Goal: Task Accomplishment & Management: Complete application form

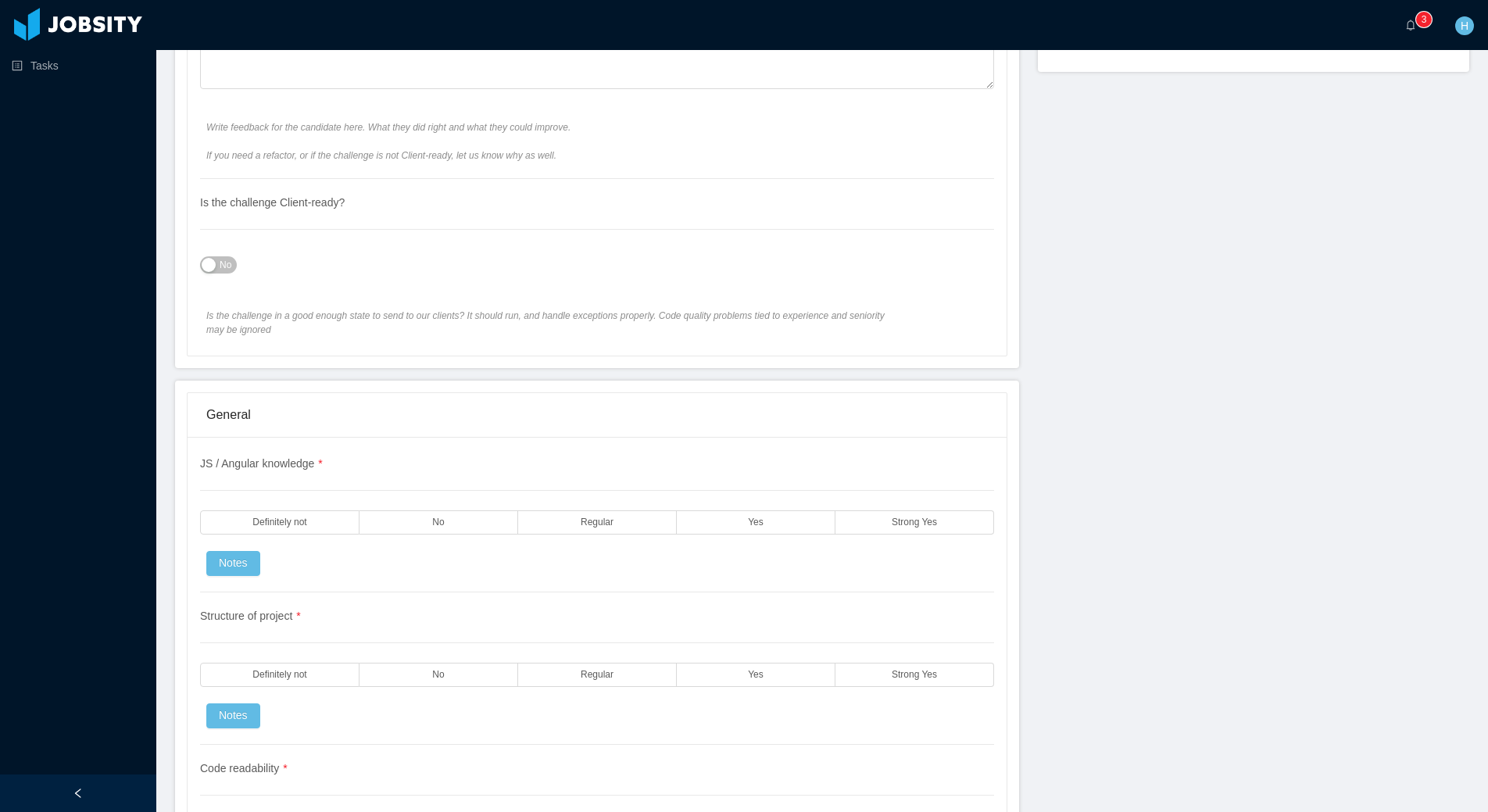
scroll to position [899, 0]
click at [210, 269] on button "No" at bounding box center [219, 264] width 36 height 17
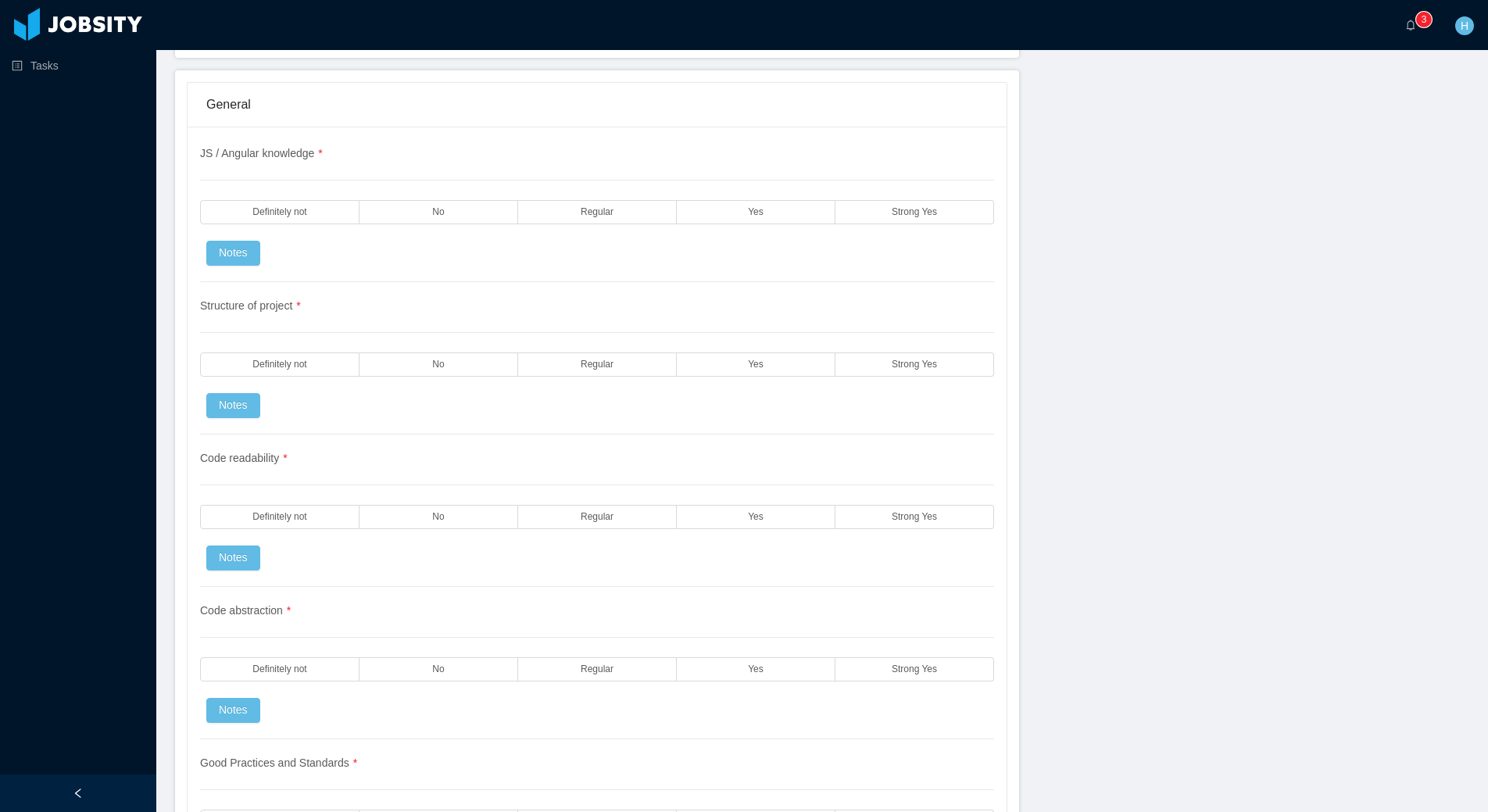
scroll to position [1219, 0]
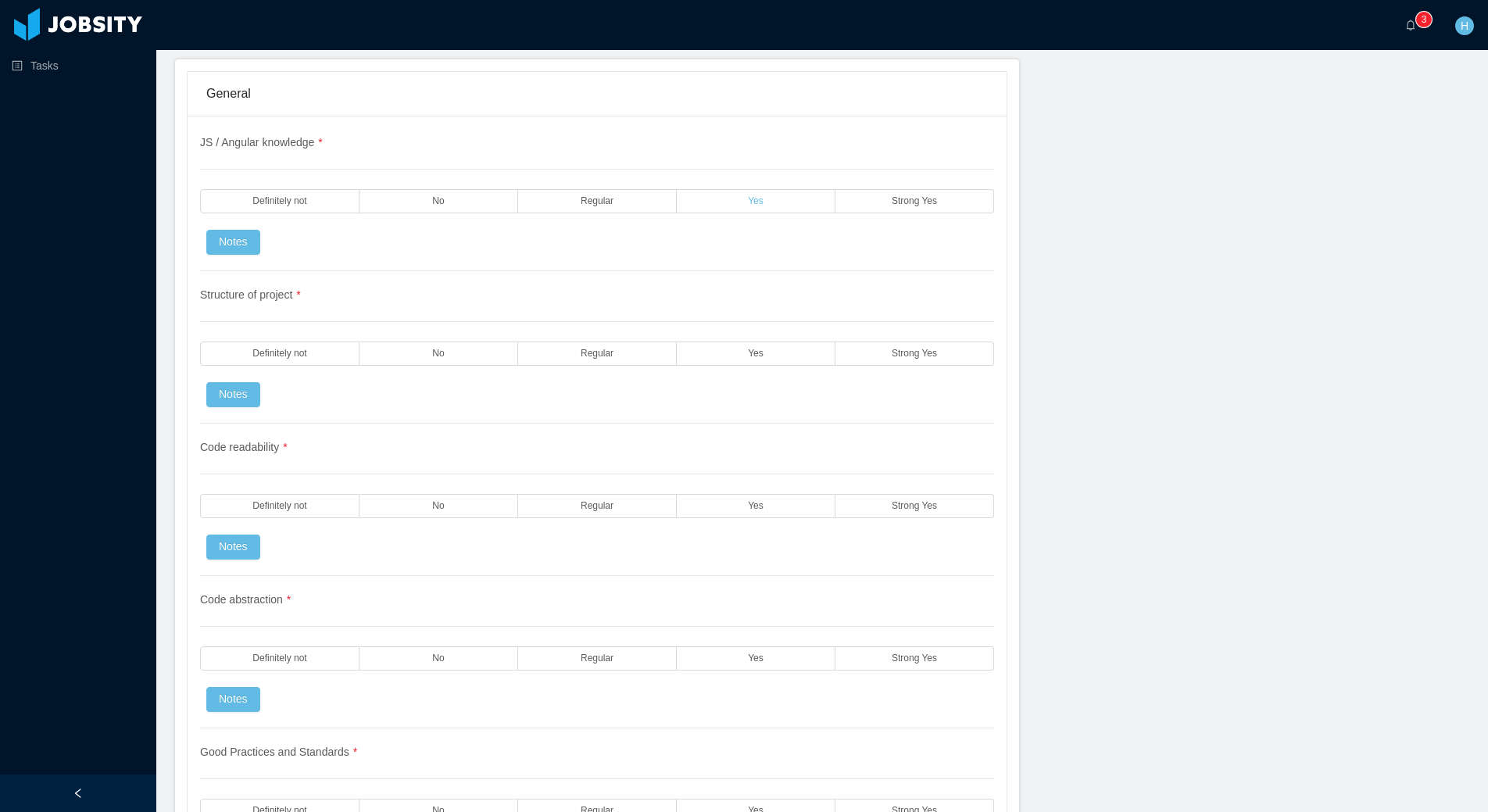
click at [787, 202] on label "Yes" at bounding box center [756, 201] width 159 height 24
click at [777, 351] on label "Yes" at bounding box center [756, 353] width 159 height 24
click at [768, 523] on div "Code readability * Definitely not No Regular Yes Strong Yes Notes" at bounding box center [597, 500] width 794 height 152
click at [753, 509] on span "Yes" at bounding box center [755, 505] width 15 height 10
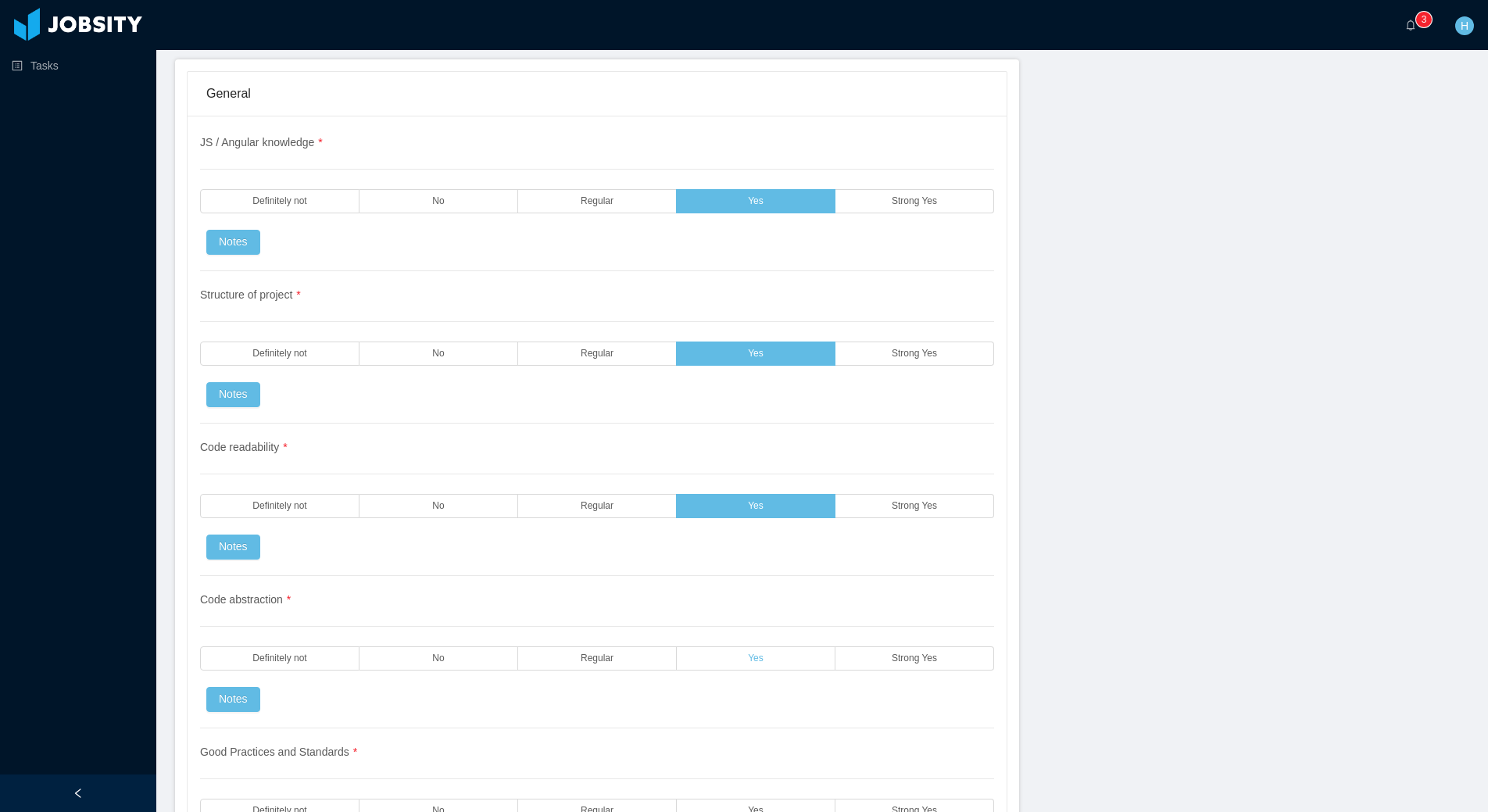
click at [769, 647] on label "Yes" at bounding box center [756, 658] width 159 height 24
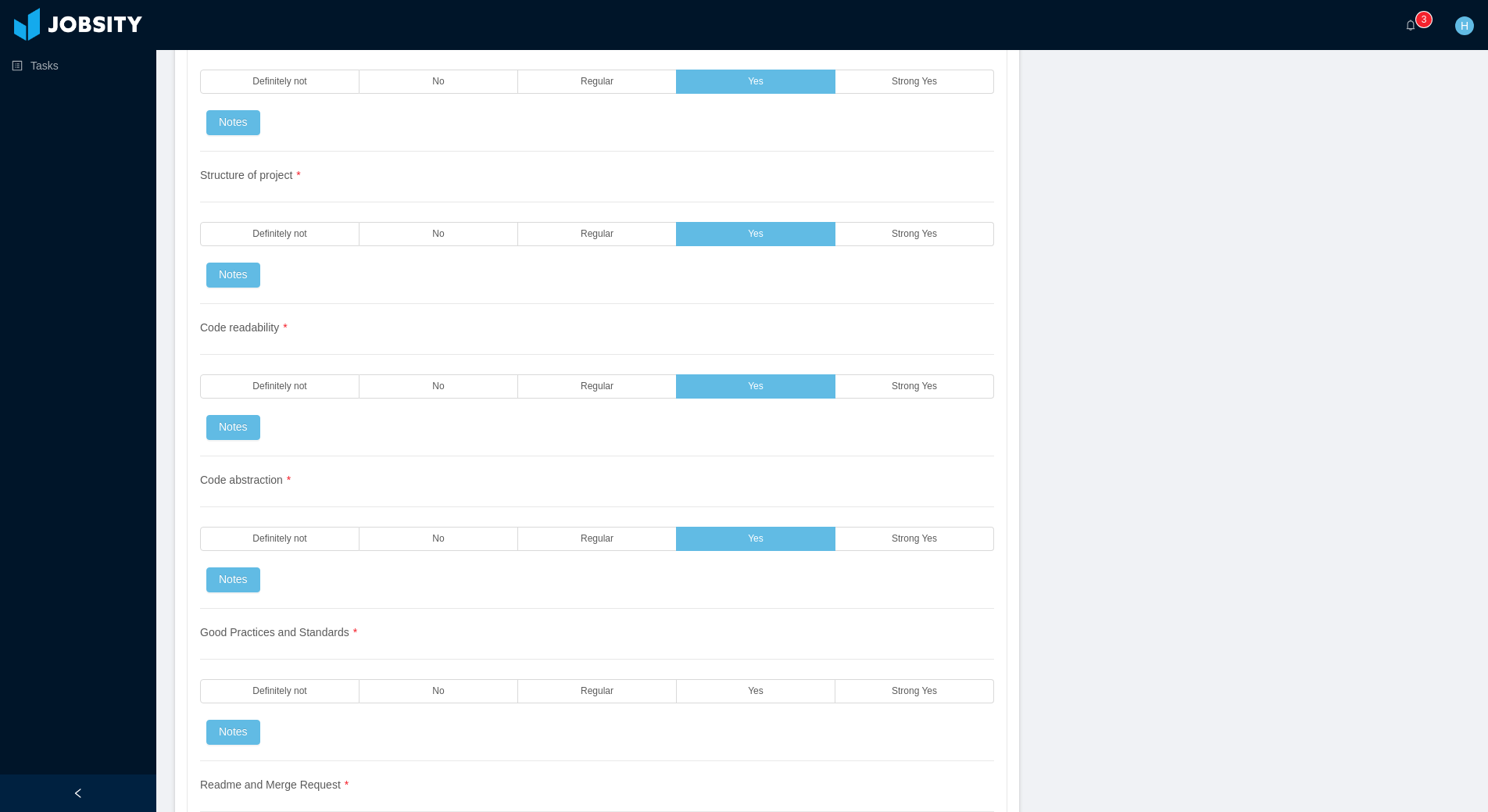
click at [773, 721] on div "Good Practices and Standards * Definitely not No Regular Yes Strong Yes Notes" at bounding box center [597, 685] width 794 height 152
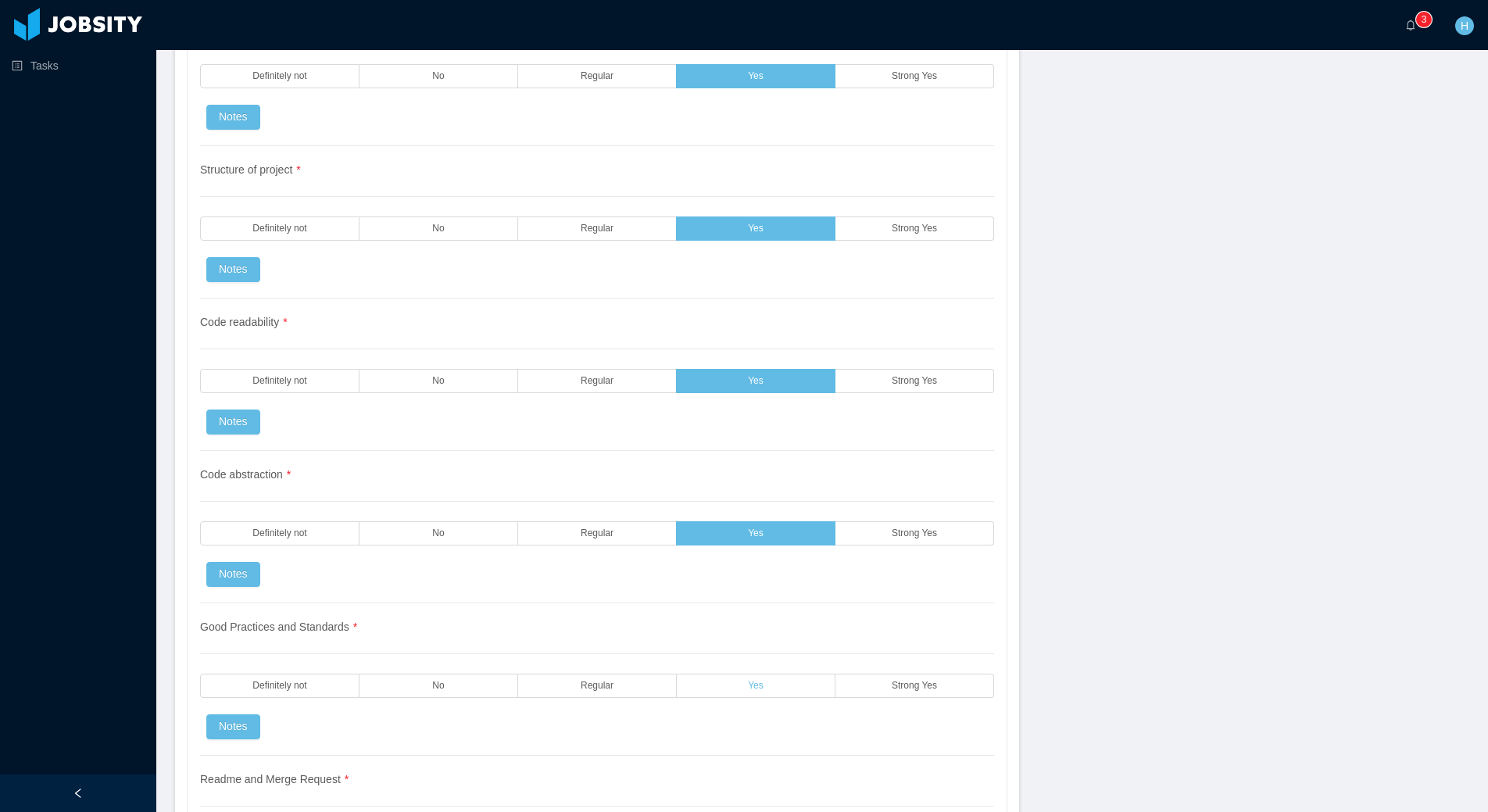
click at [815, 686] on label "Yes" at bounding box center [756, 686] width 159 height 24
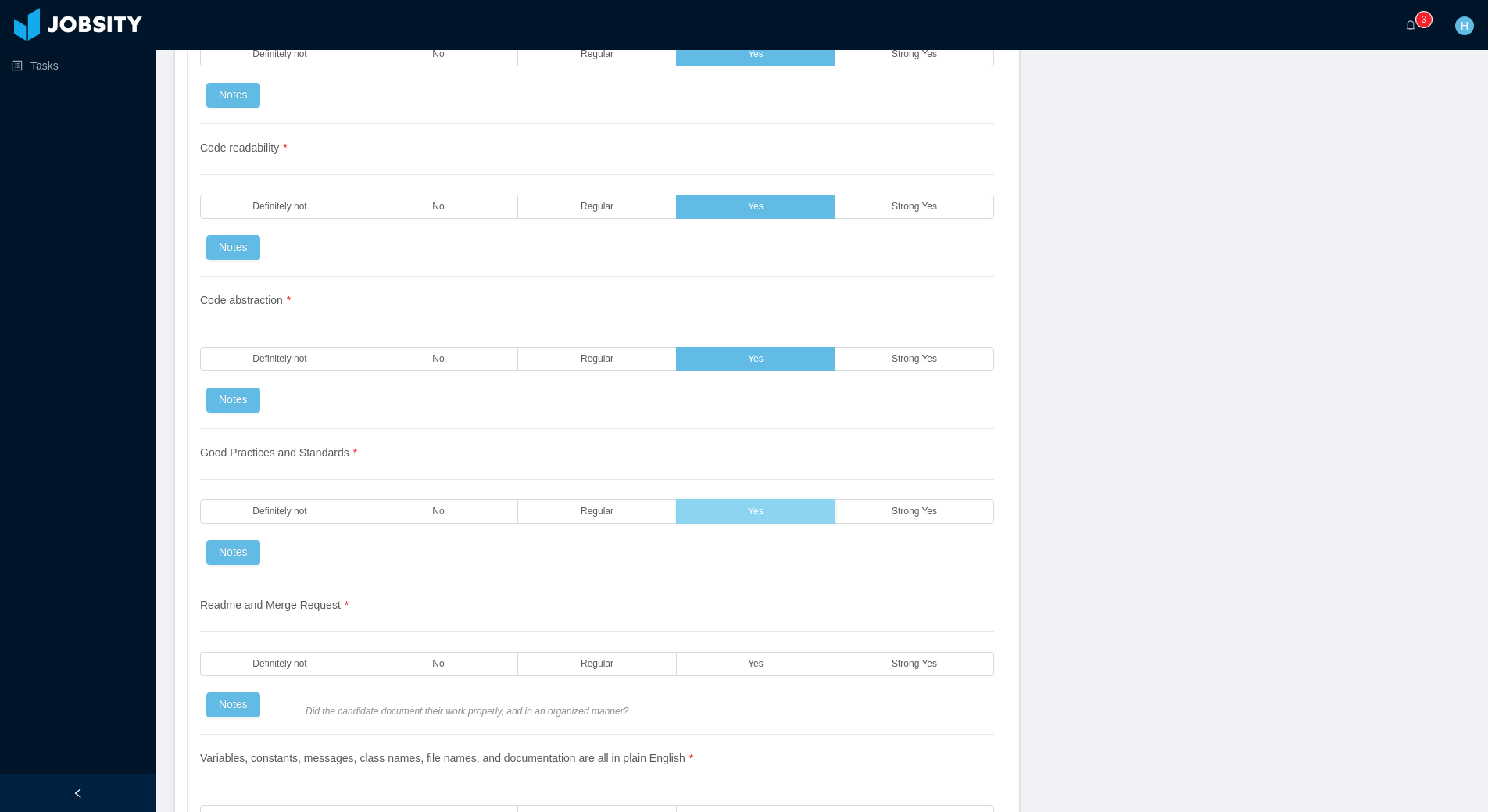
scroll to position [1642, 0]
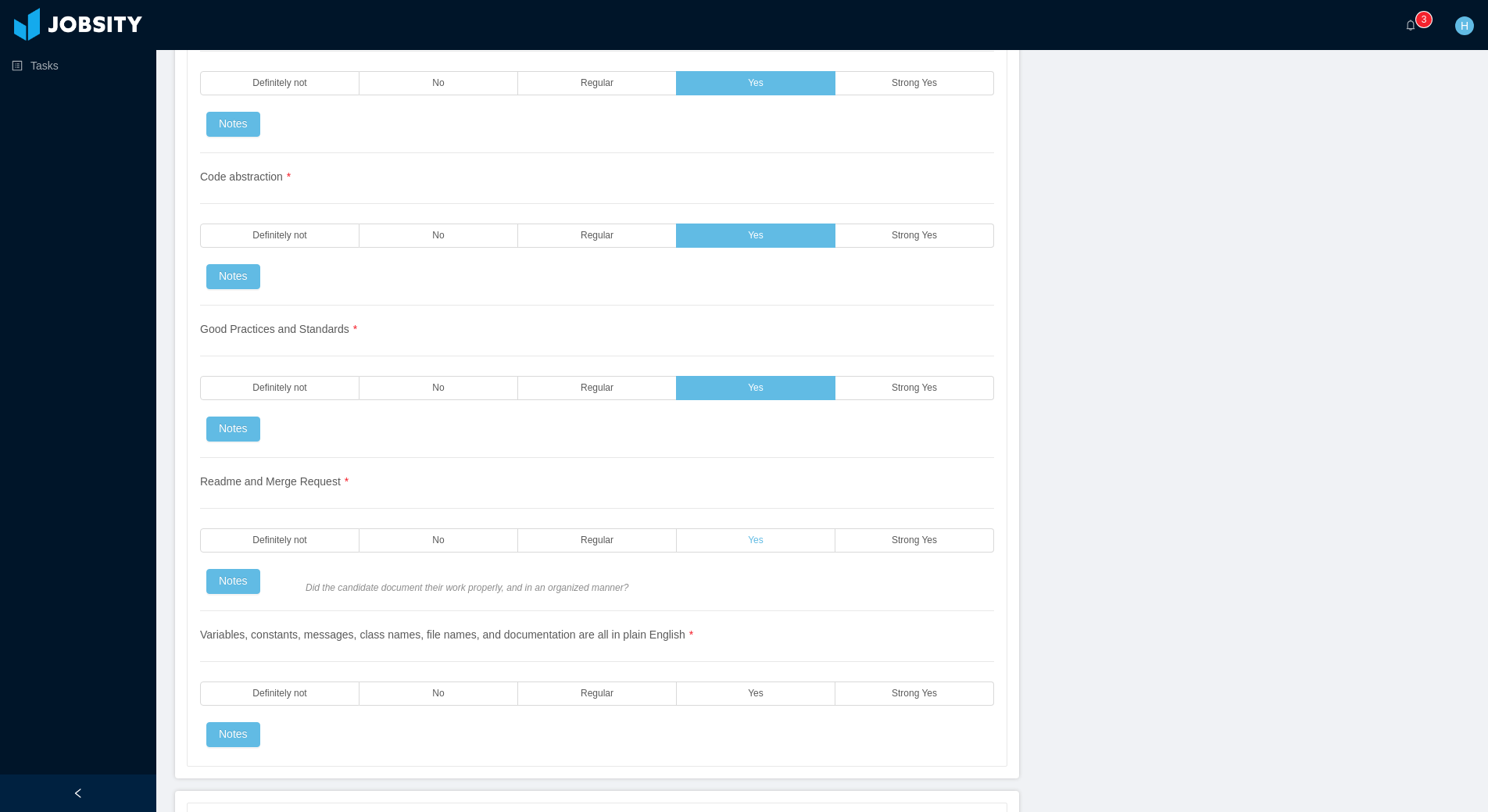
click at [776, 546] on label "Yes" at bounding box center [756, 540] width 159 height 24
click at [760, 699] on label "Yes" at bounding box center [756, 693] width 159 height 24
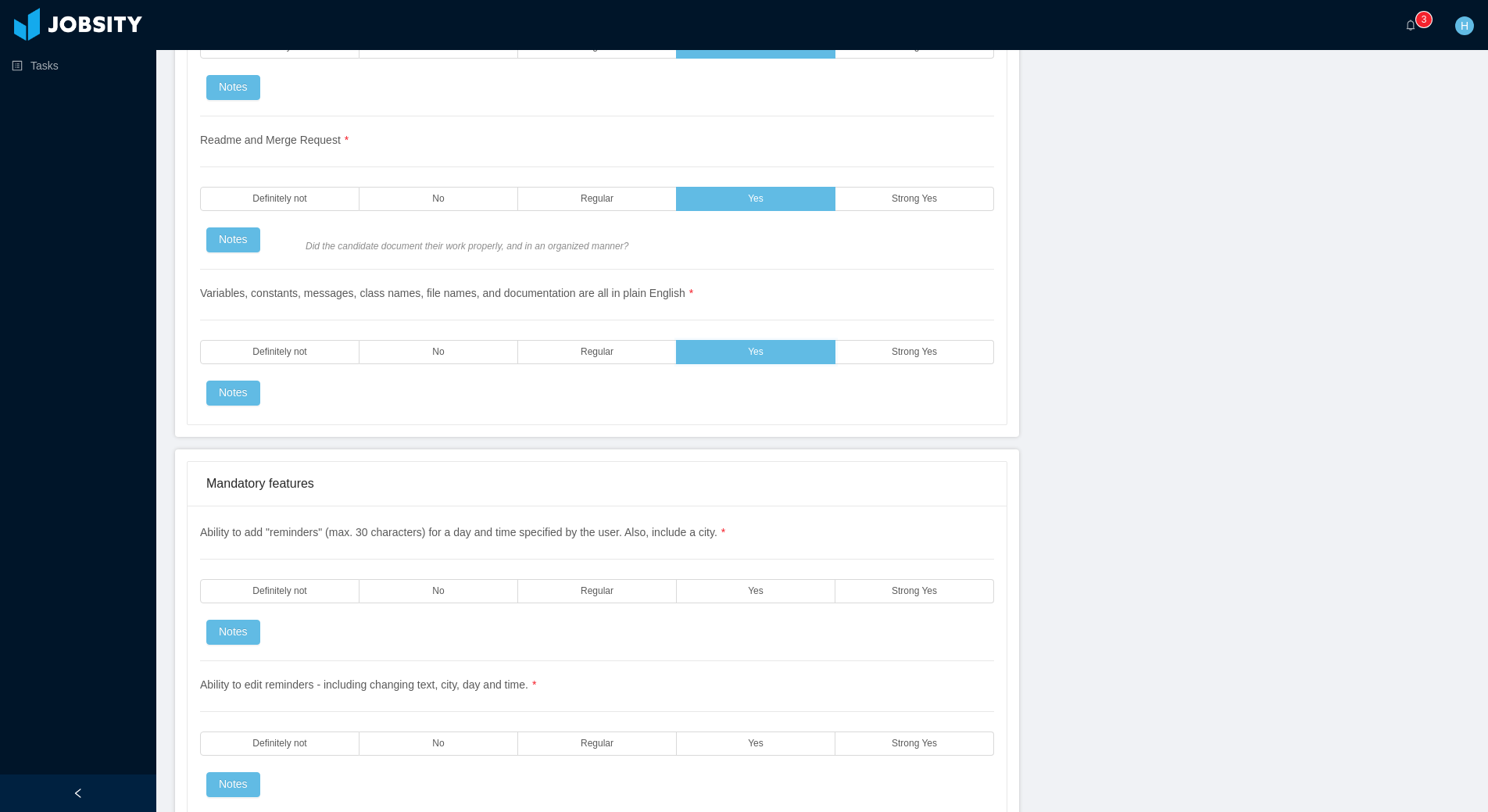
scroll to position [1971, 0]
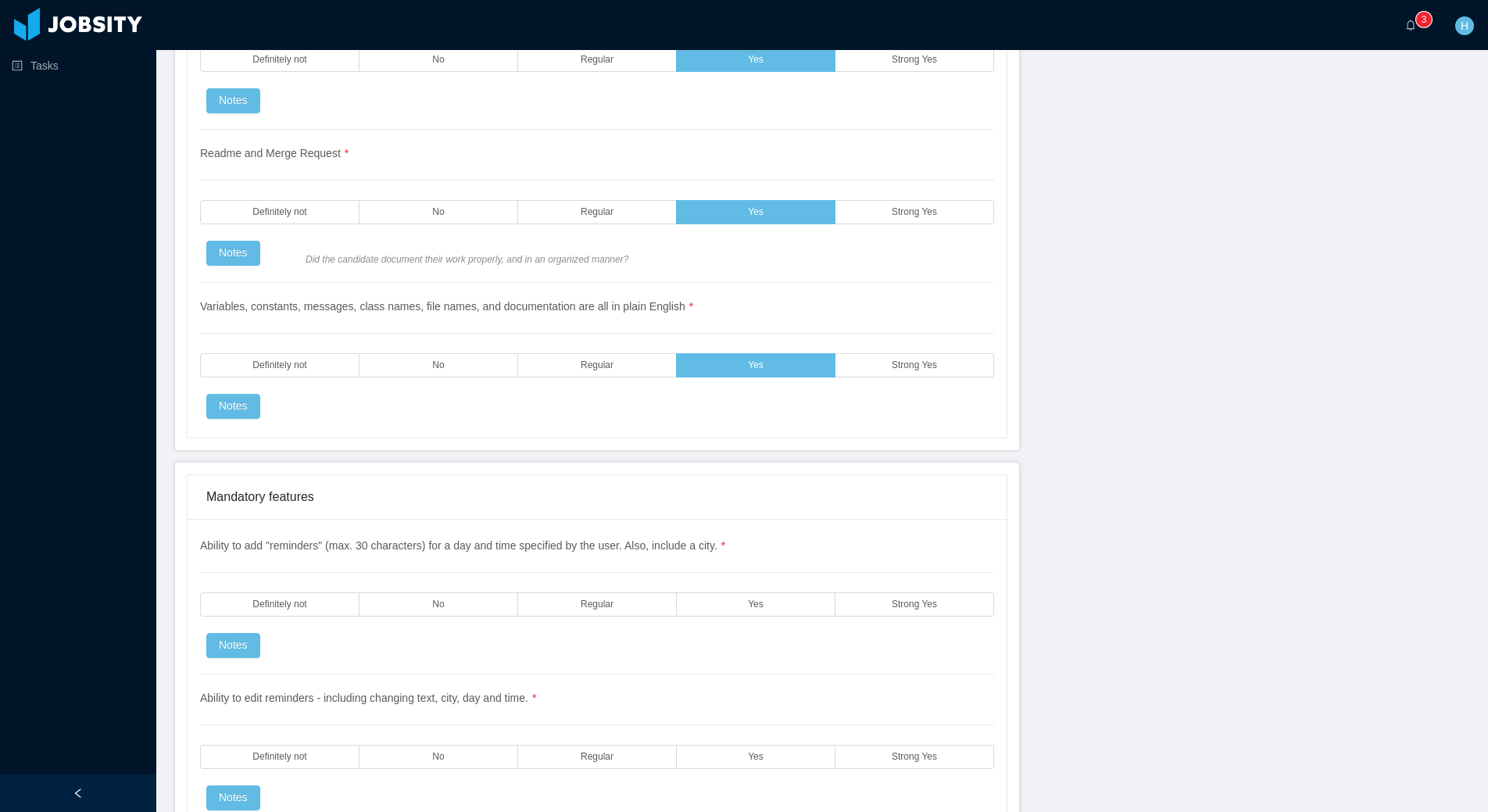
click at [854, 230] on div "Readme and Merge Request * Definitely not No Regular Yes Strong Yes Notes Did t…" at bounding box center [597, 206] width 794 height 153
drag, startPoint x: 861, startPoint y: 223, endPoint x: 843, endPoint y: 240, distance: 24.8
click at [861, 221] on label "Strong Yes" at bounding box center [915, 212] width 159 height 24
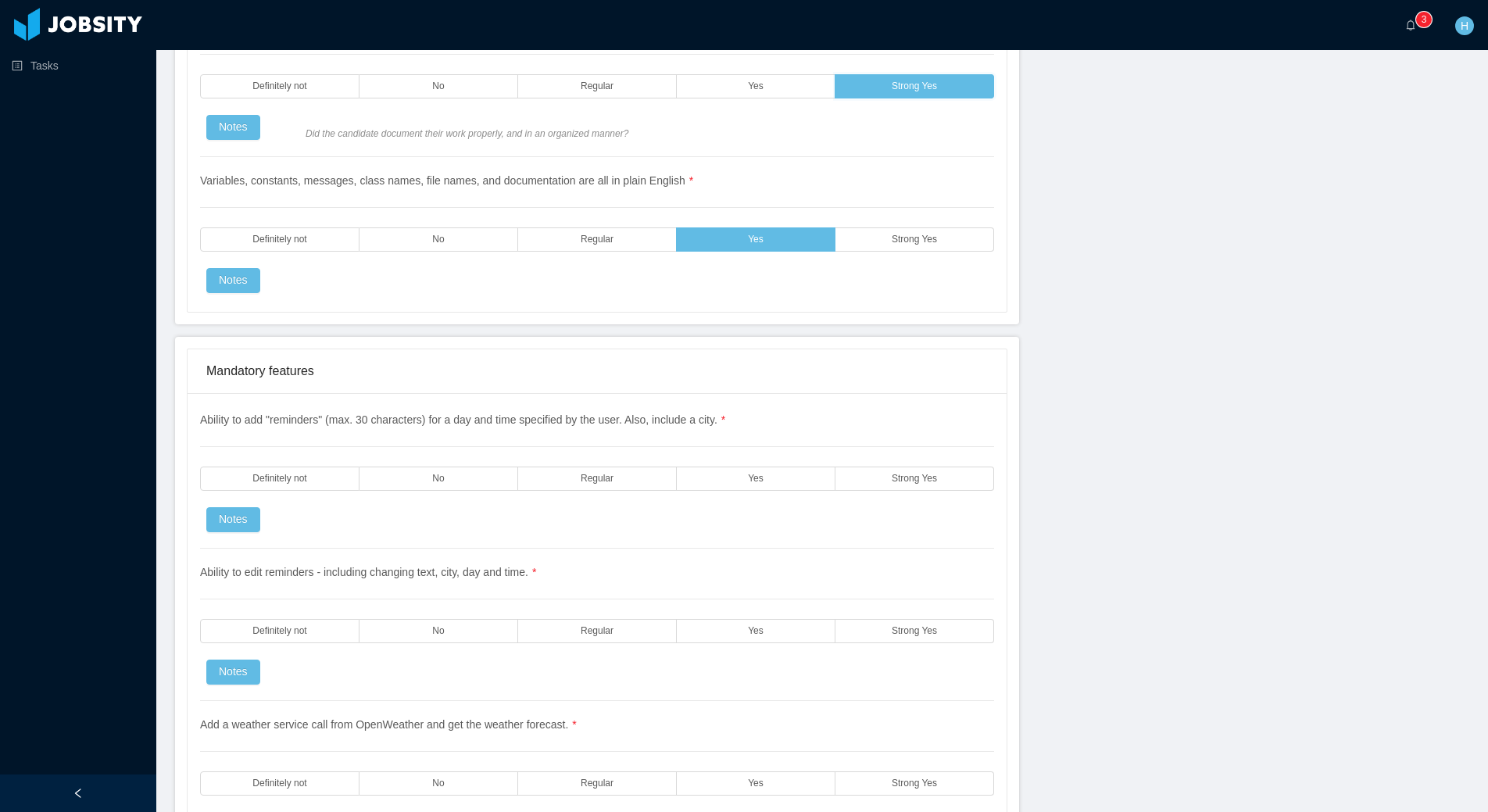
scroll to position [2204, 0]
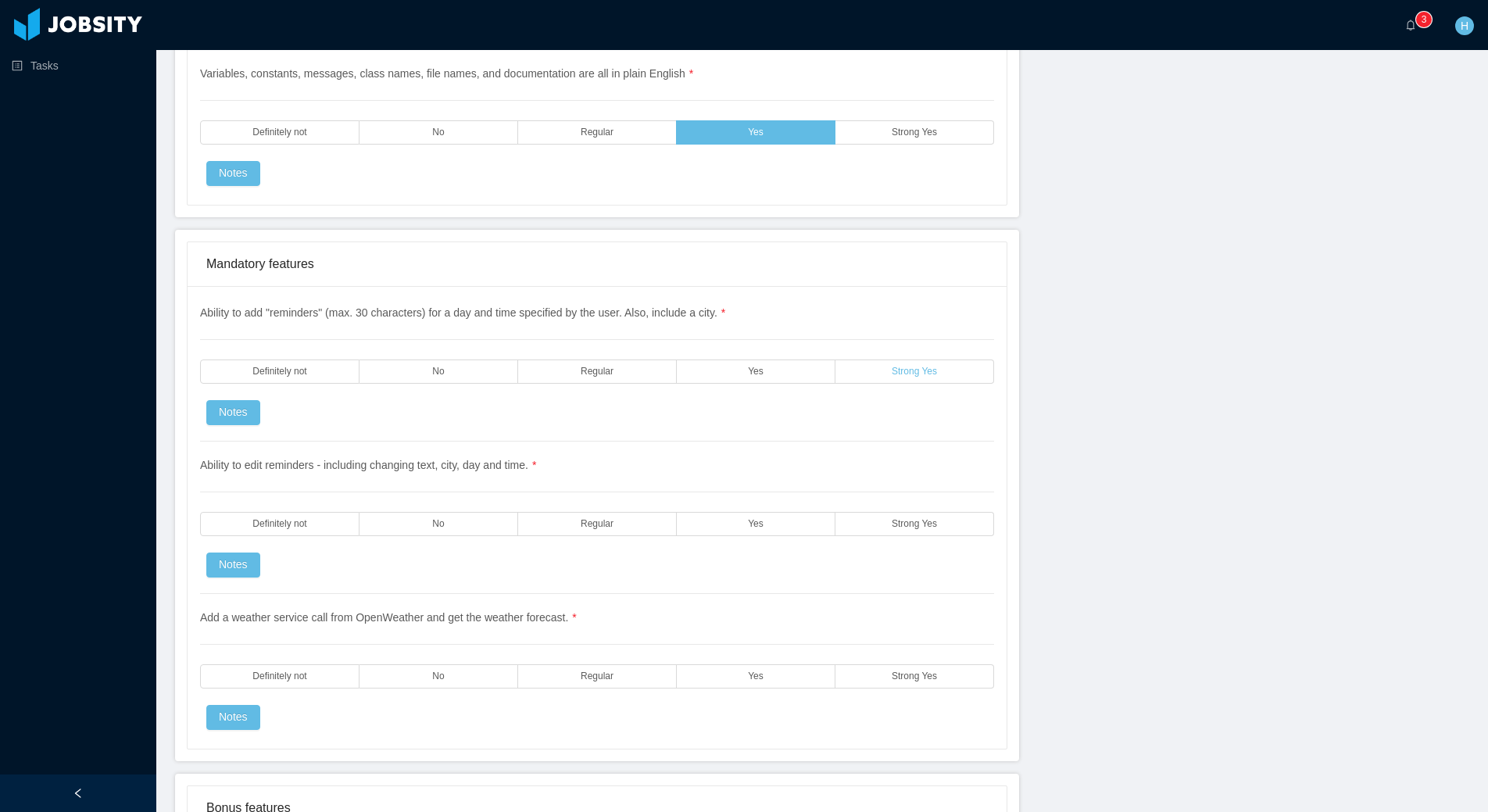
click at [884, 372] on label "Strong Yes" at bounding box center [915, 371] width 159 height 24
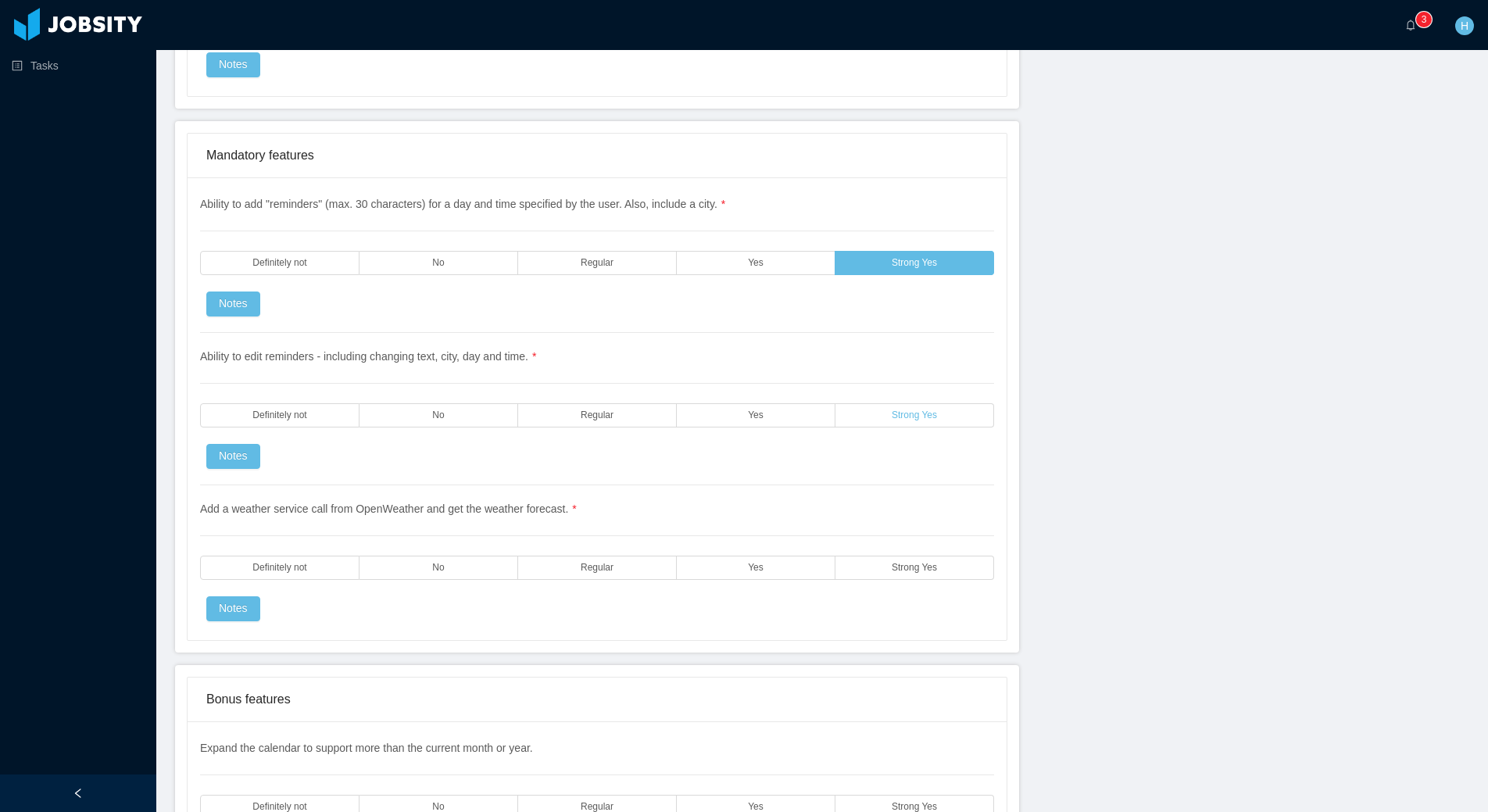
click at [917, 412] on span "Strong Yes" at bounding box center [915, 415] width 45 height 10
click at [866, 563] on label "Strong Yes" at bounding box center [915, 568] width 159 height 24
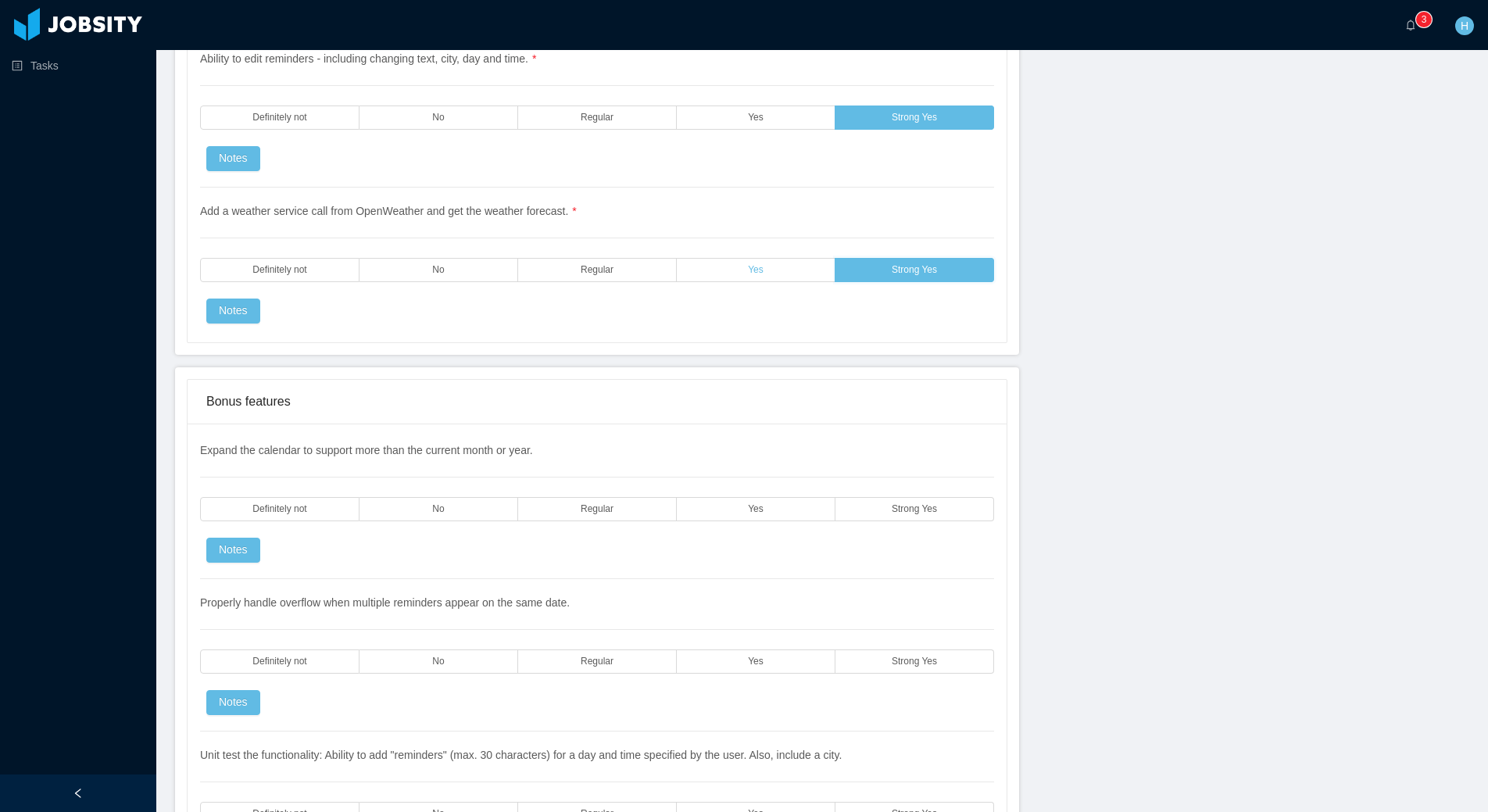
scroll to position [2715, 0]
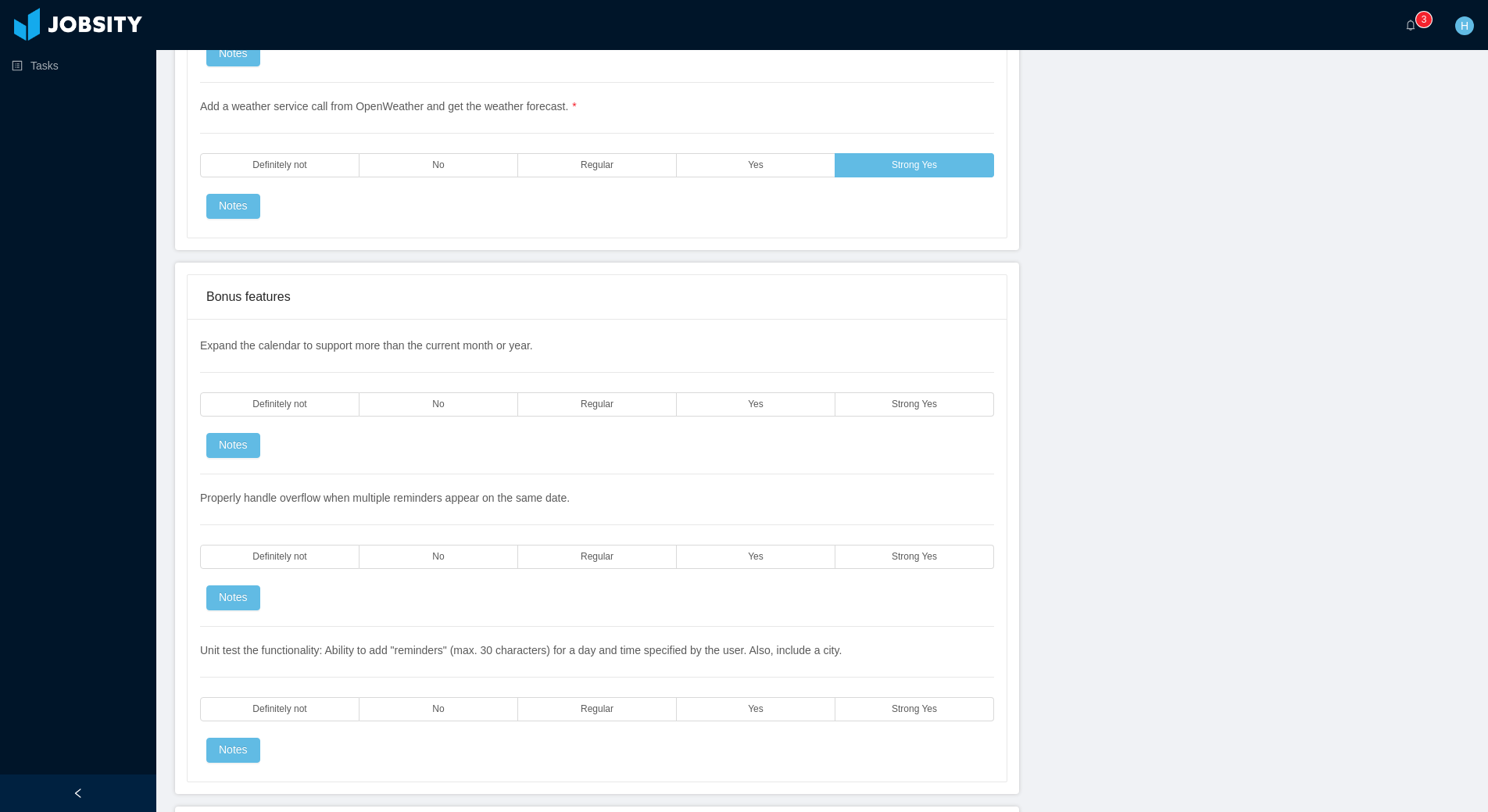
click at [870, 418] on div "Expand the calendar to support more than the current month or year. Definitely …" at bounding box center [597, 406] width 794 height 137
drag, startPoint x: 907, startPoint y: 397, endPoint x: 900, endPoint y: 414, distance: 18.4
click at [908, 397] on label "Strong Yes" at bounding box center [915, 404] width 159 height 24
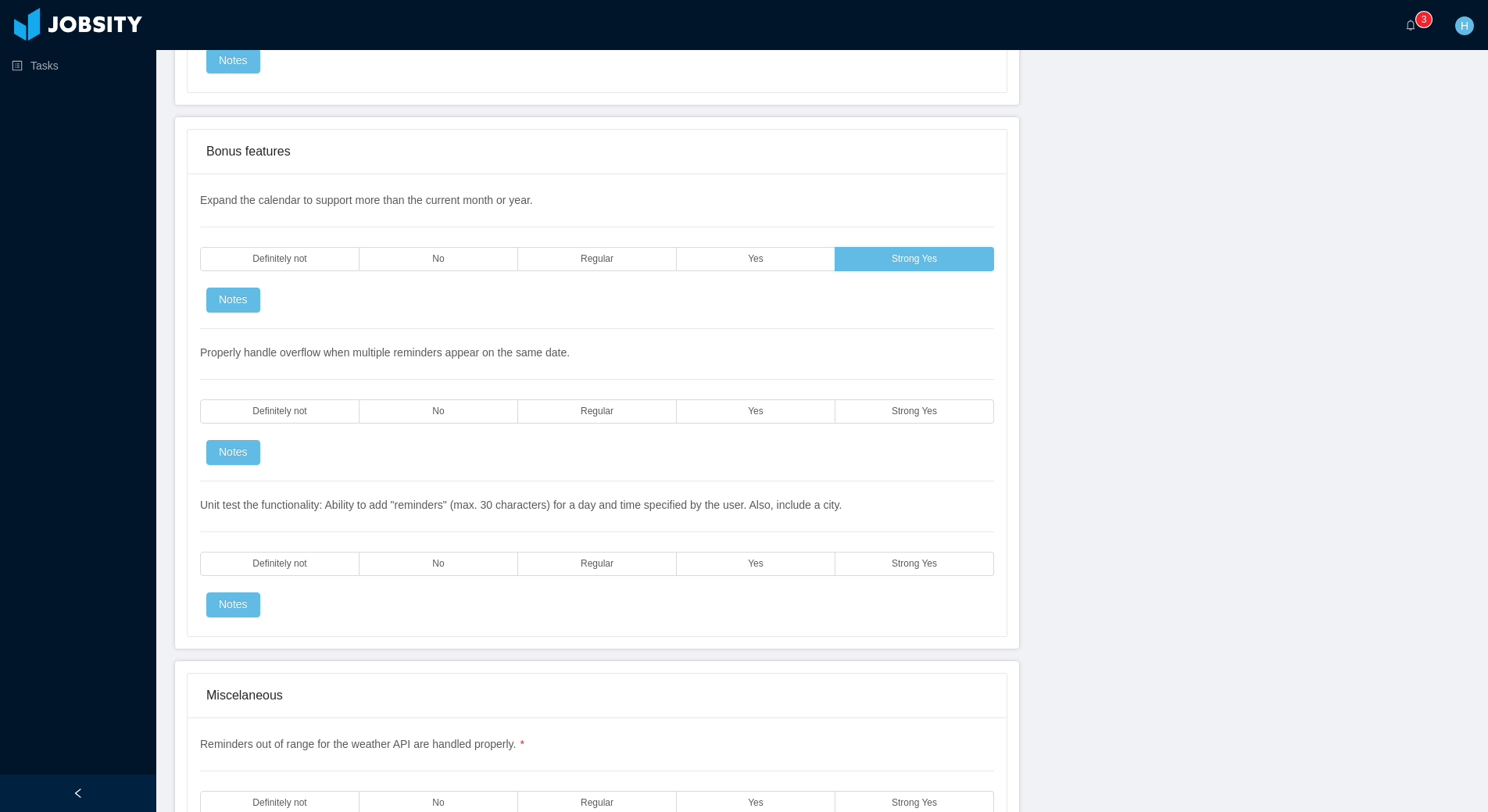
scroll to position [2881, 0]
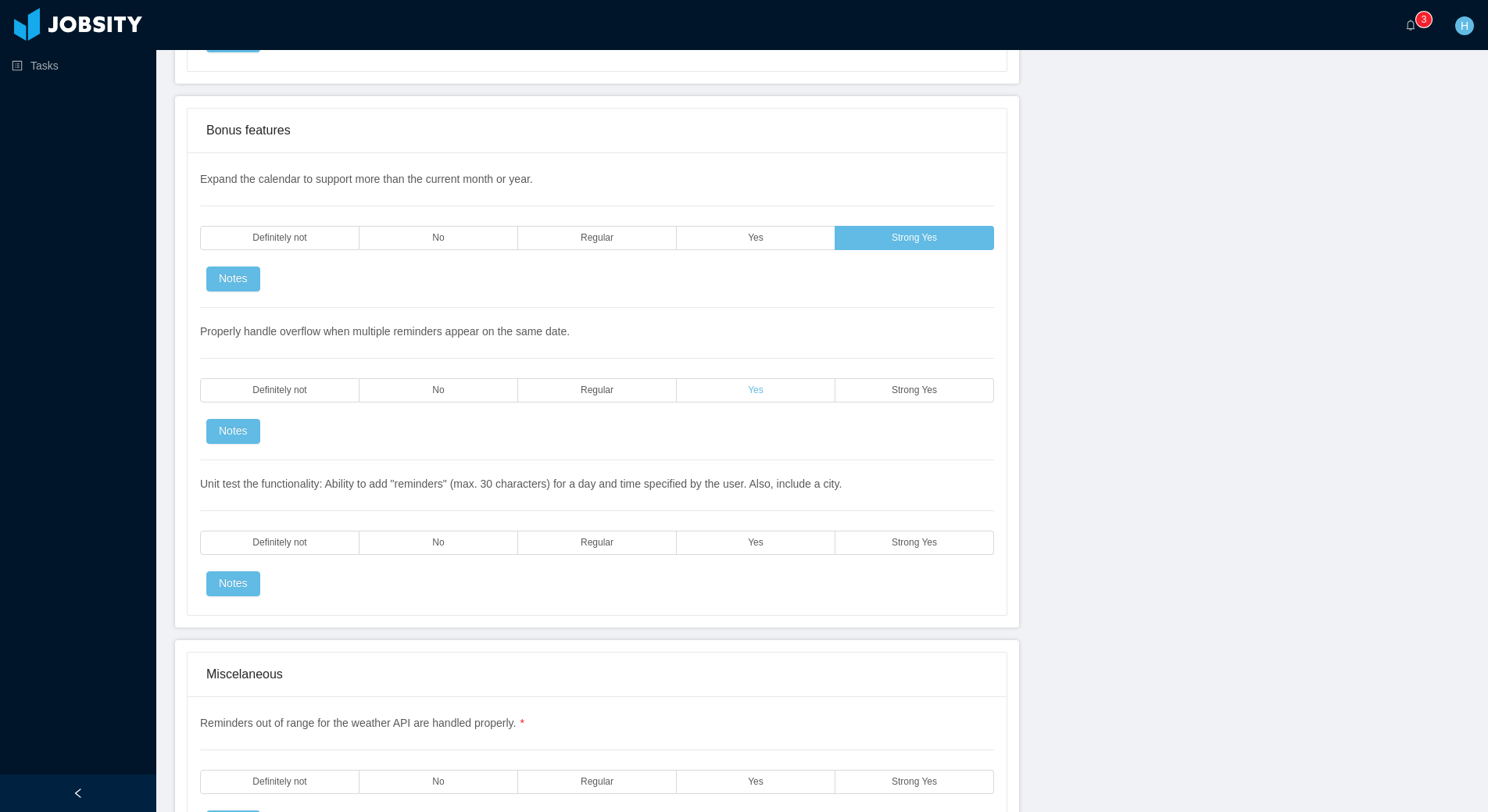
click at [722, 397] on label "Yes" at bounding box center [756, 390] width 159 height 24
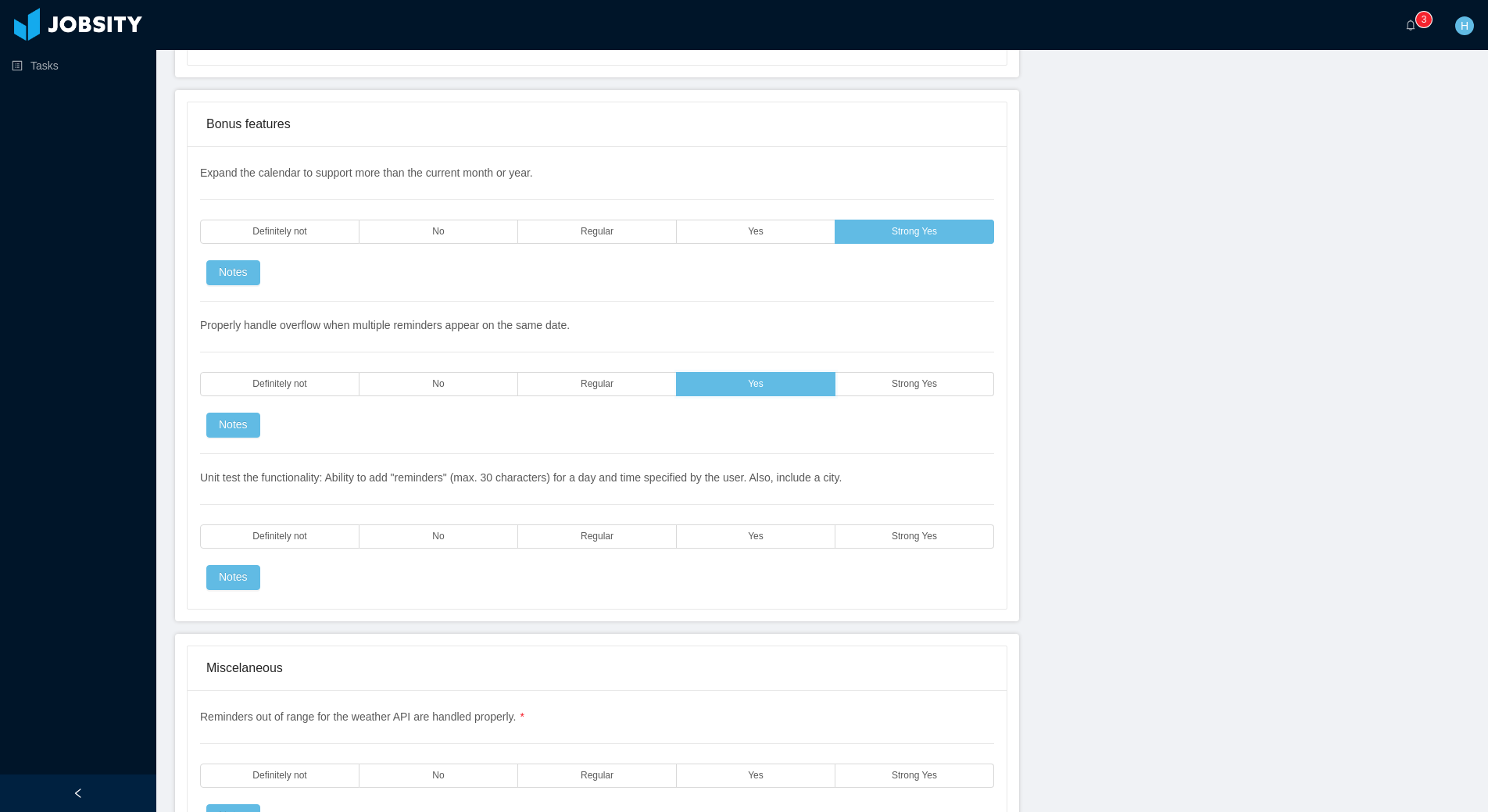
scroll to position [3058, 0]
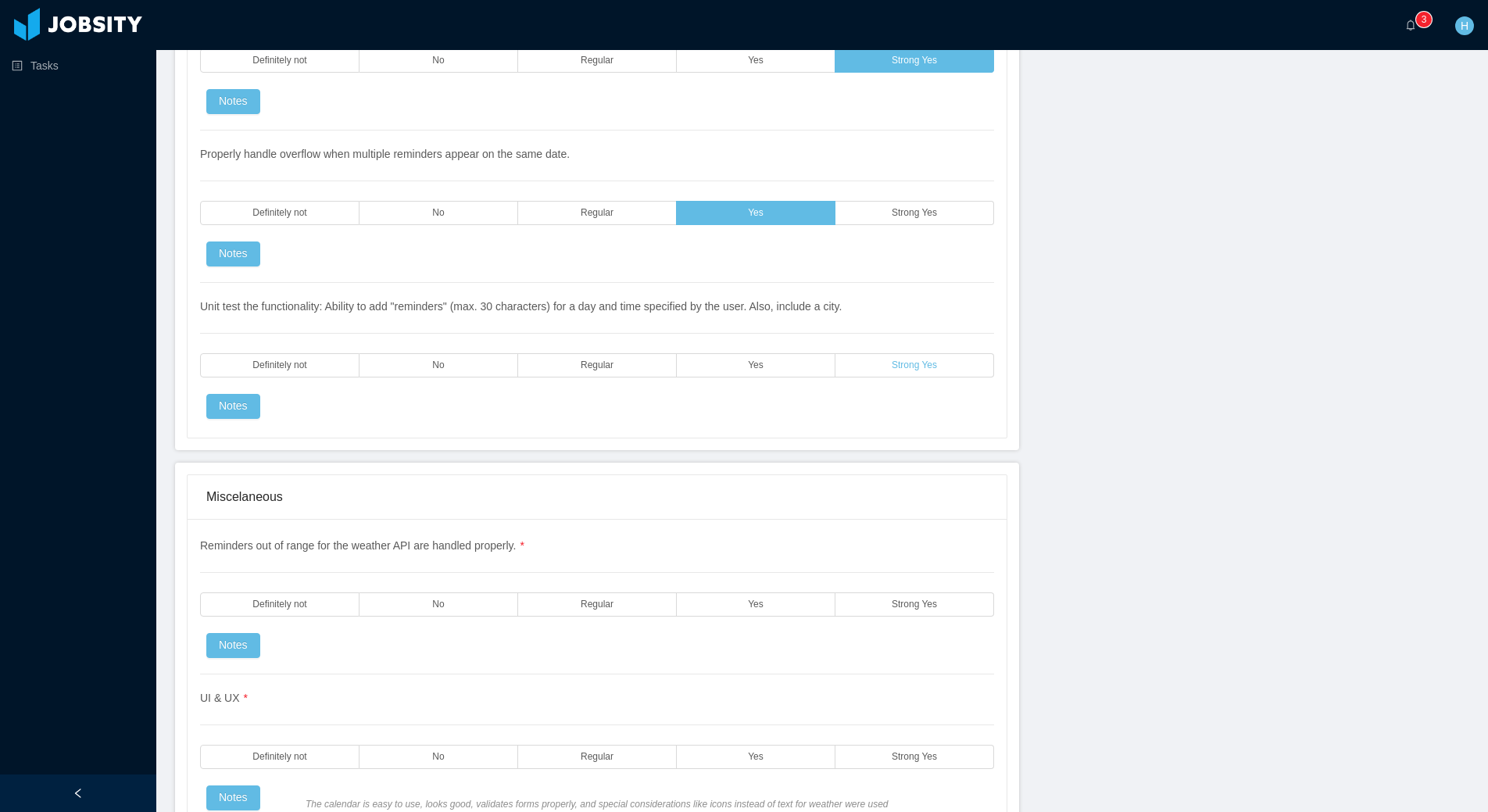
click at [866, 359] on label "Strong Yes" at bounding box center [915, 365] width 159 height 24
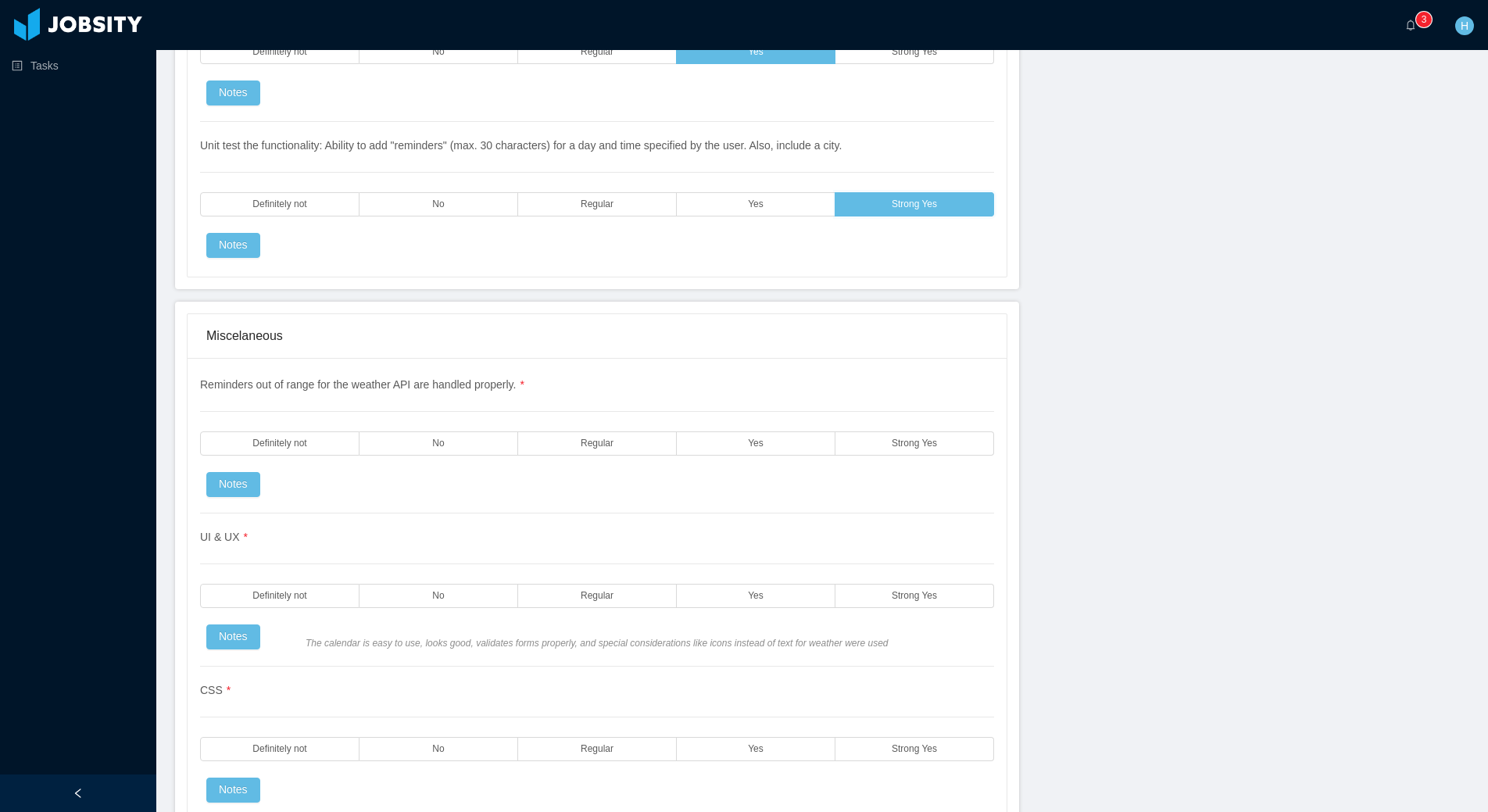
scroll to position [3278, 0]
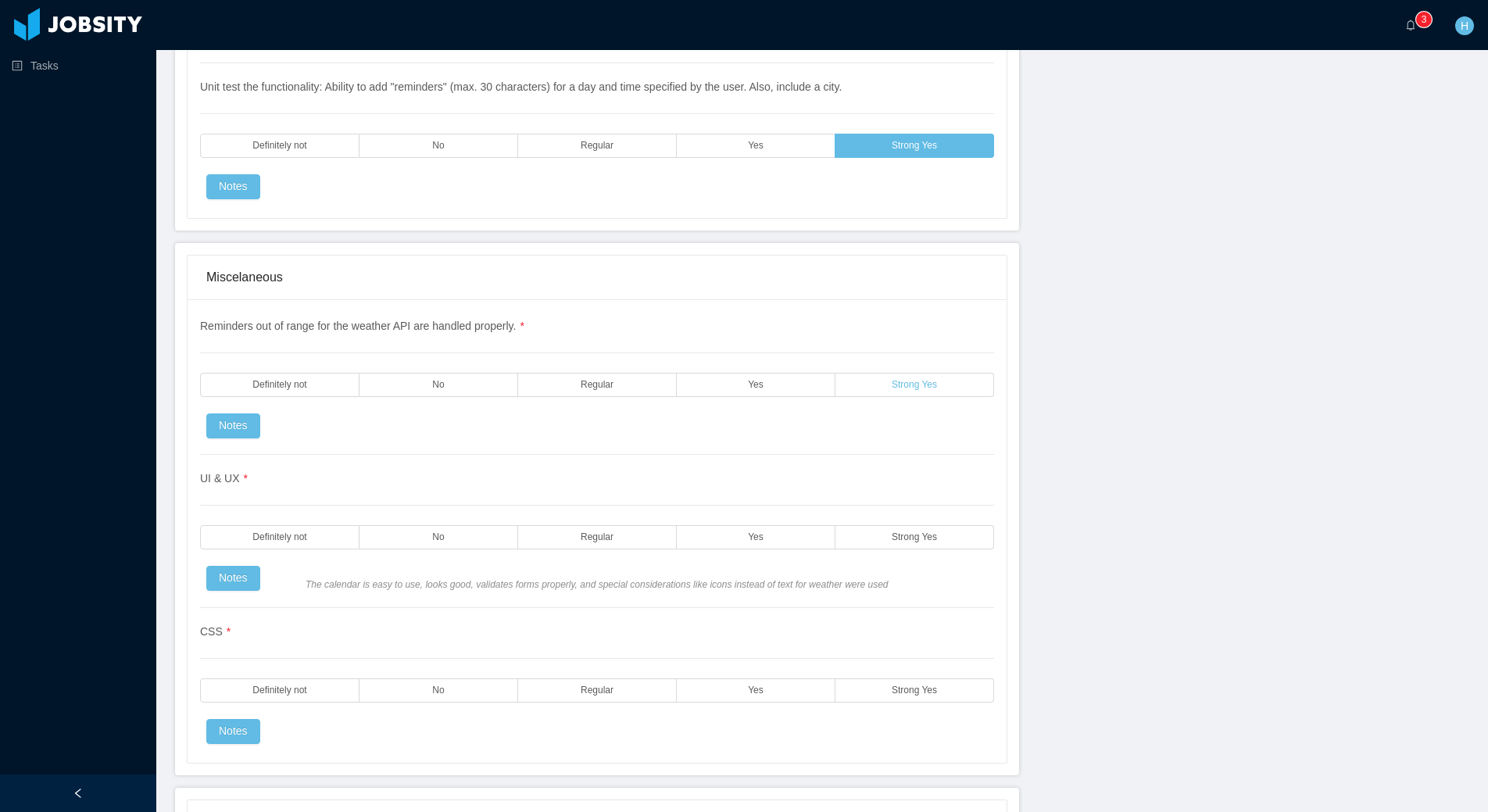
click at [866, 371] on div "Reminders out of range for the weather API are handled properly. * Definitely n…" at bounding box center [597, 386] width 794 height 137
click at [864, 376] on label "Strong Yes" at bounding box center [915, 385] width 159 height 24
click at [900, 533] on span "Strong Yes" at bounding box center [915, 537] width 45 height 10
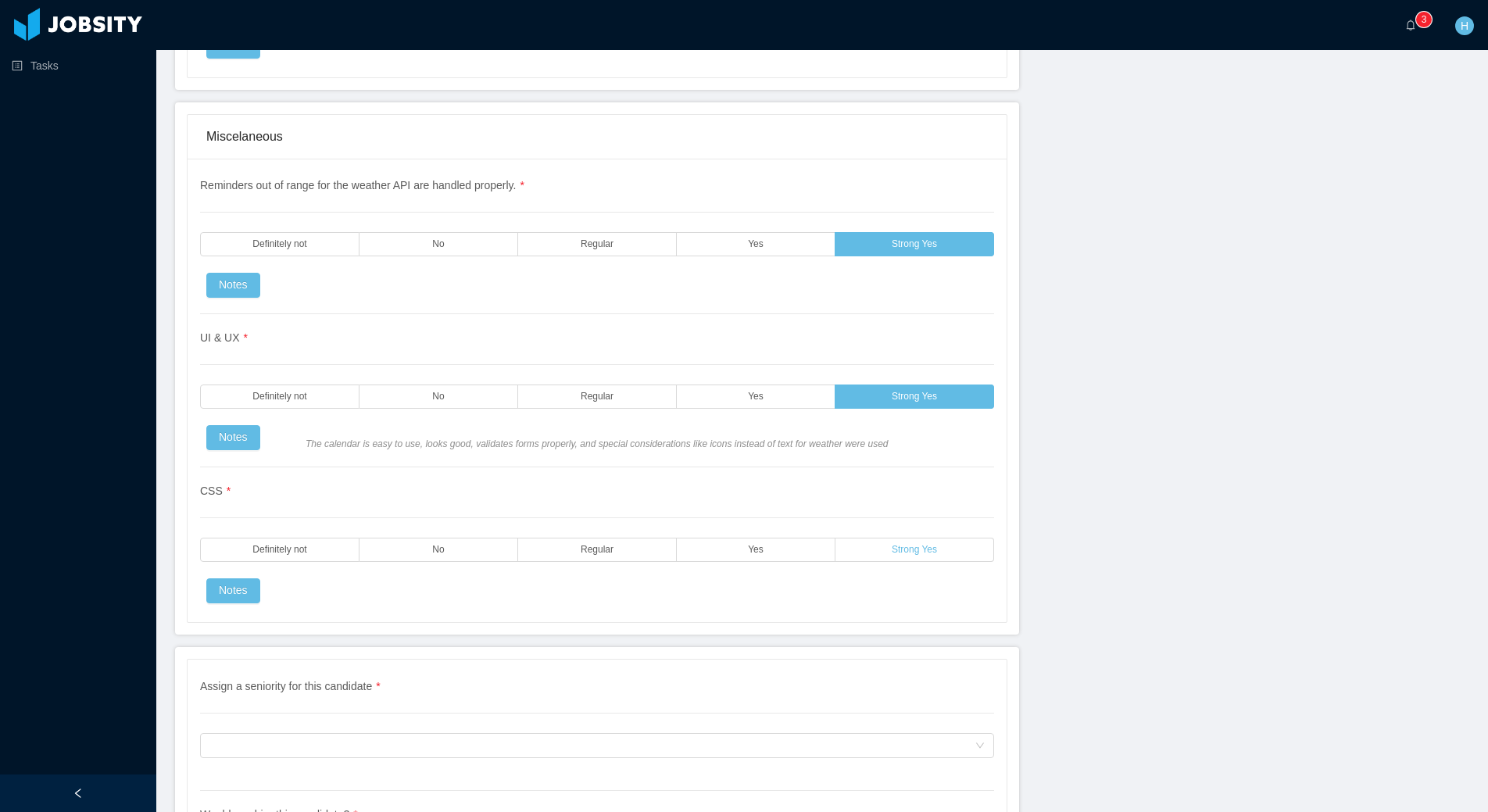
click at [884, 539] on label "Strong Yes" at bounding box center [915, 550] width 159 height 24
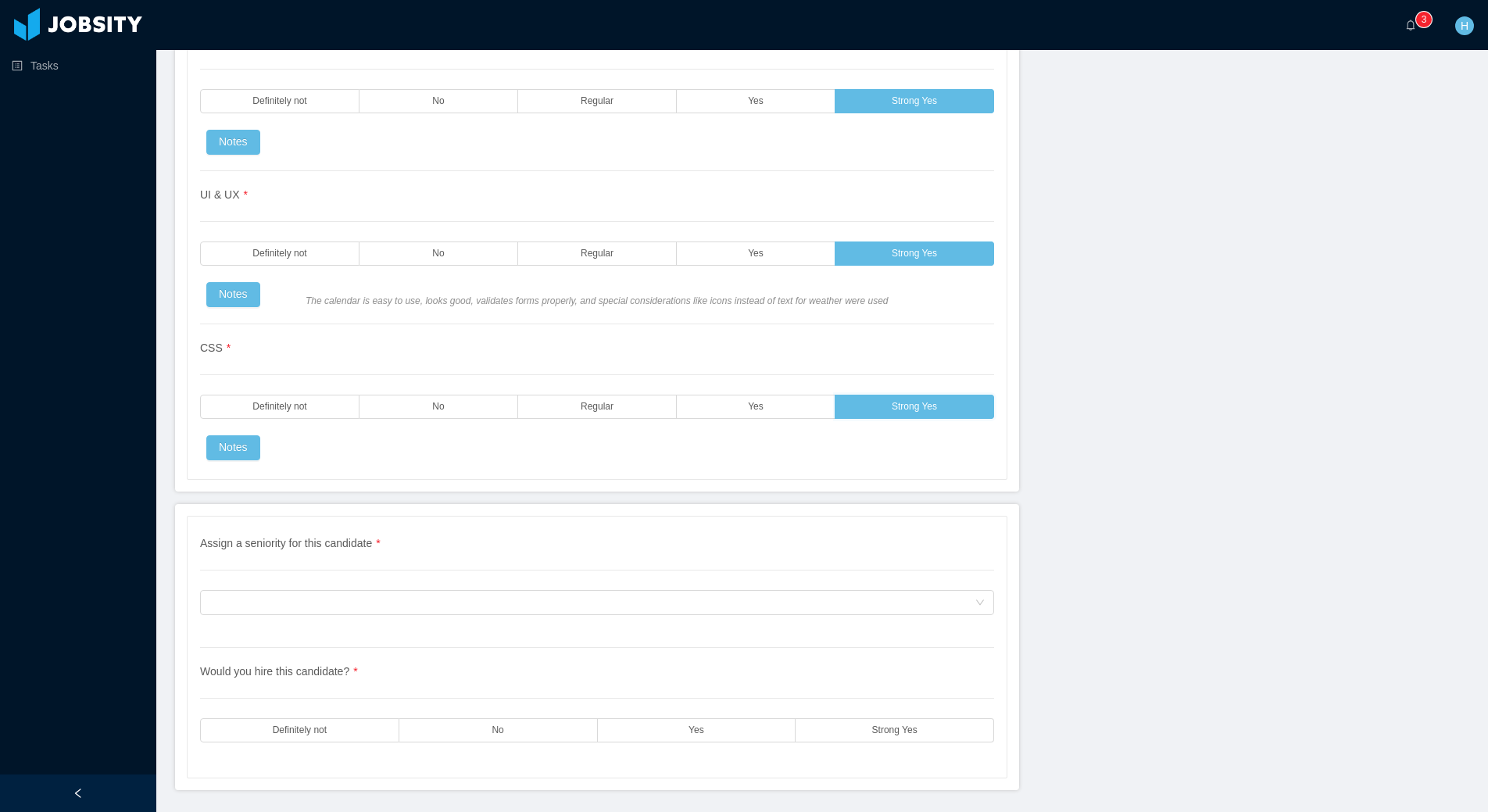
scroll to position [3613, 0]
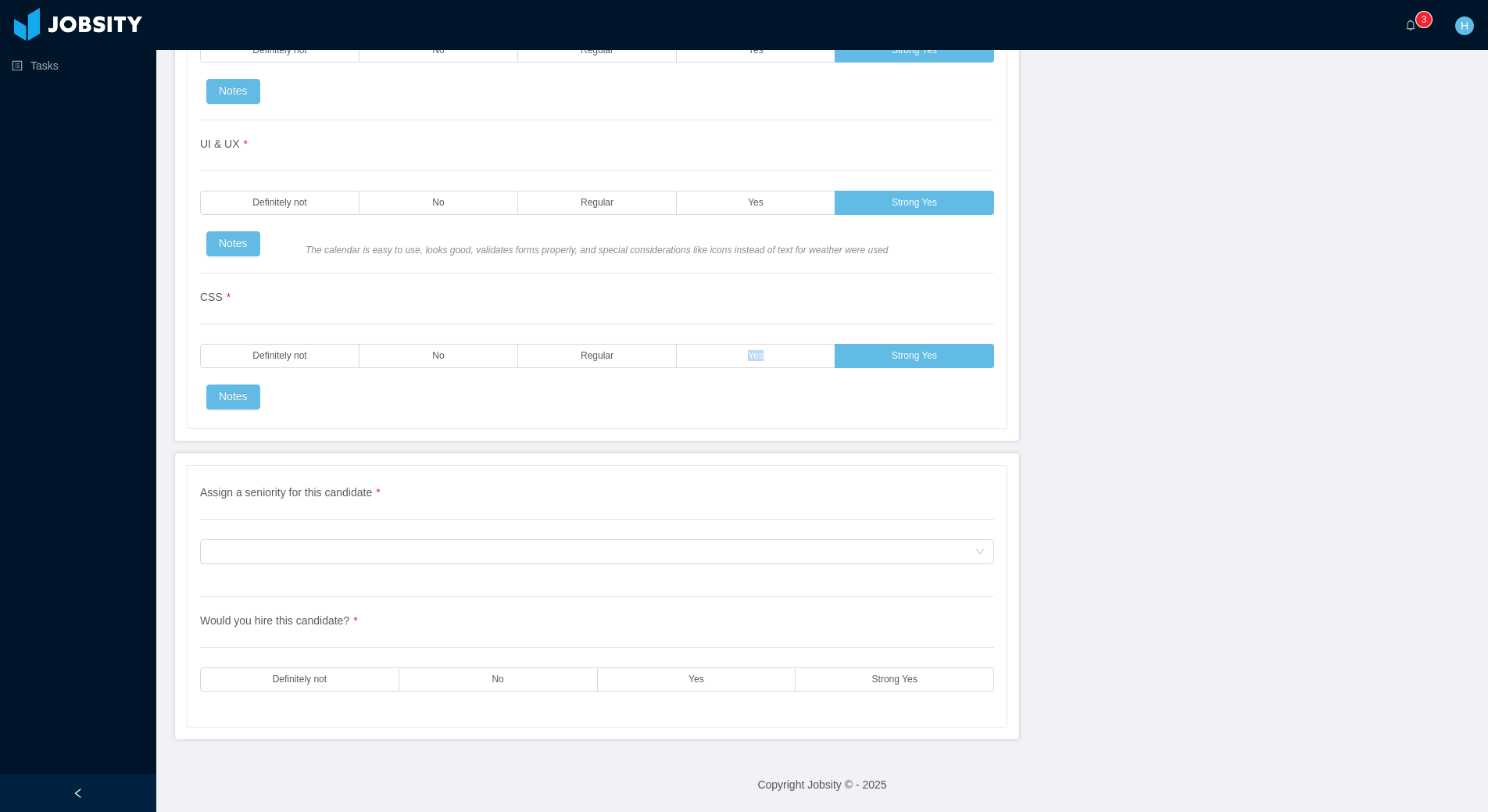
click at [780, 350] on label "Yes" at bounding box center [756, 356] width 159 height 24
click at [573, 556] on div "Assign a seniority for this candidate" at bounding box center [592, 552] width 765 height 24
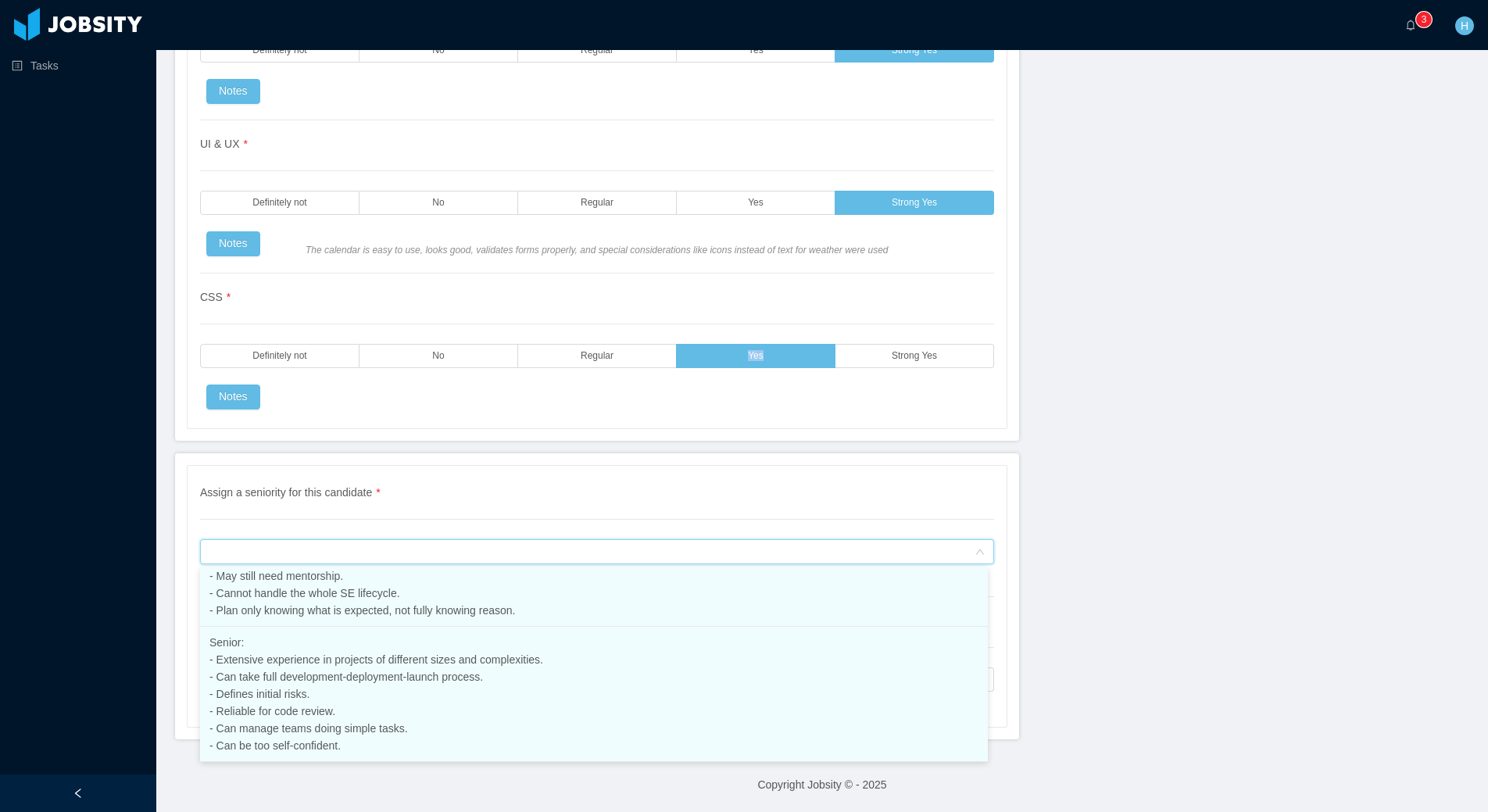
scroll to position [237, 0]
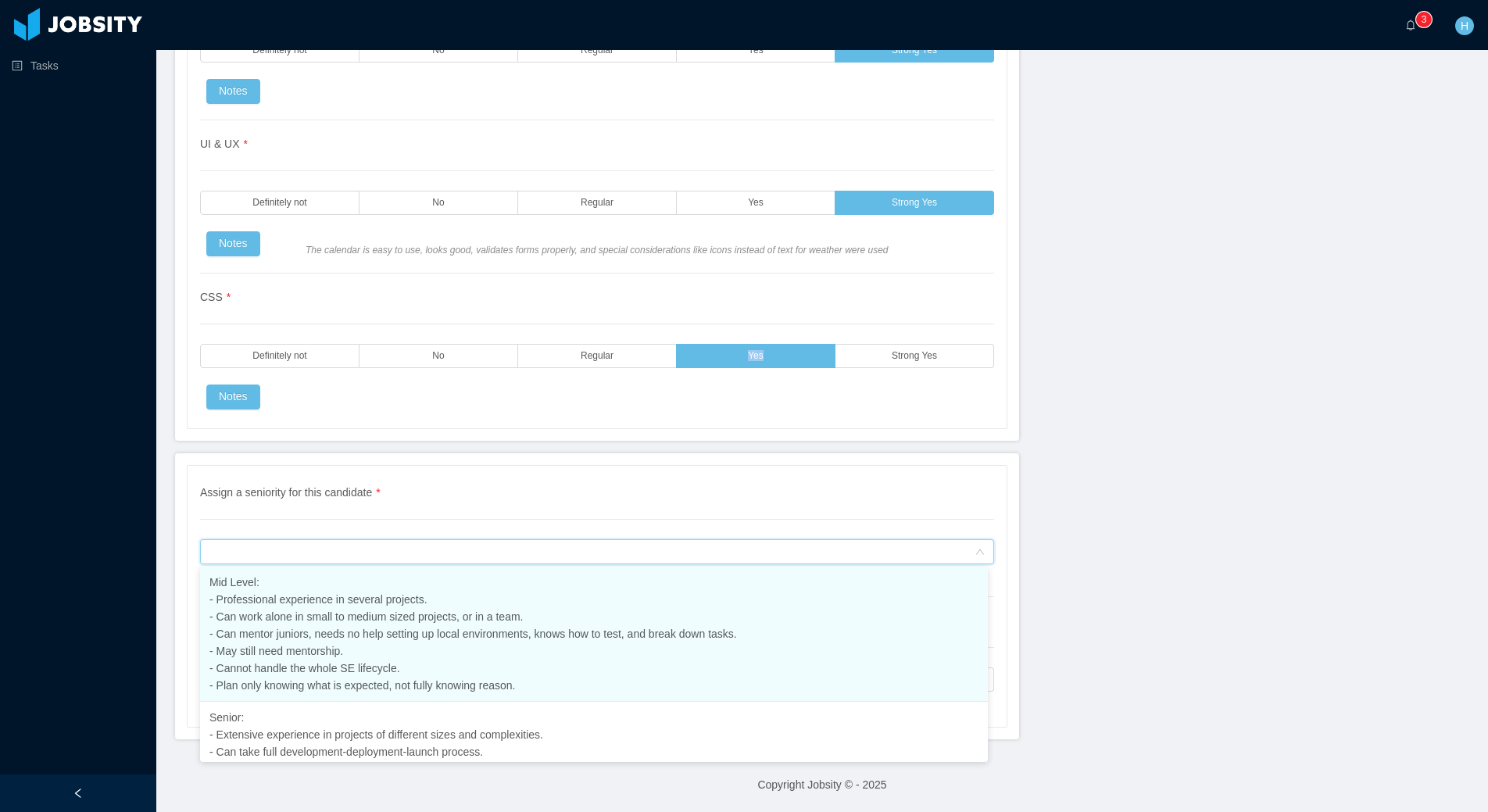
click at [357, 620] on span "Mid Level: - Professional experience in several projects. - Can work alone in s…" at bounding box center [474, 634] width 528 height 116
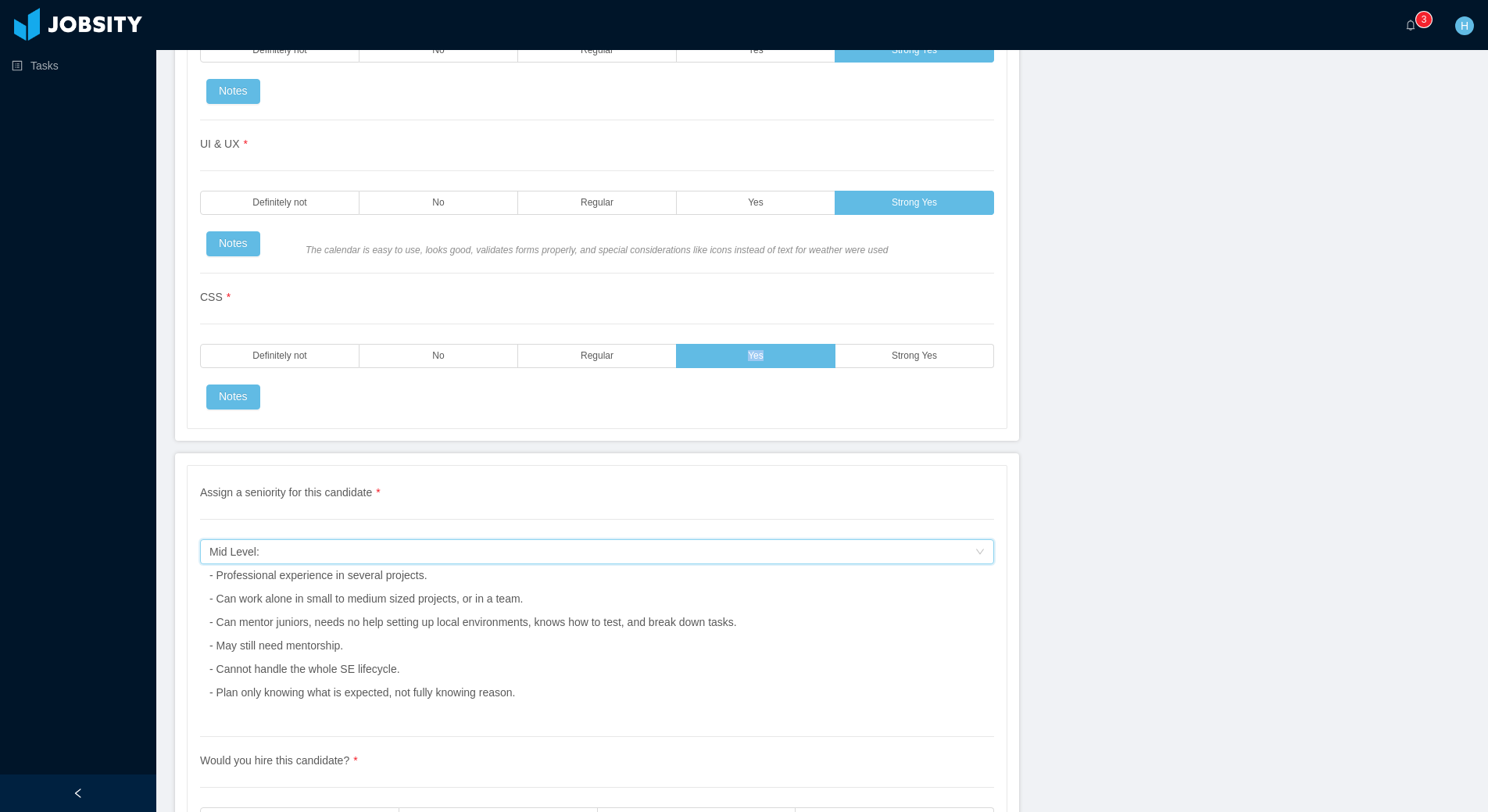
scroll to position [3752, 0]
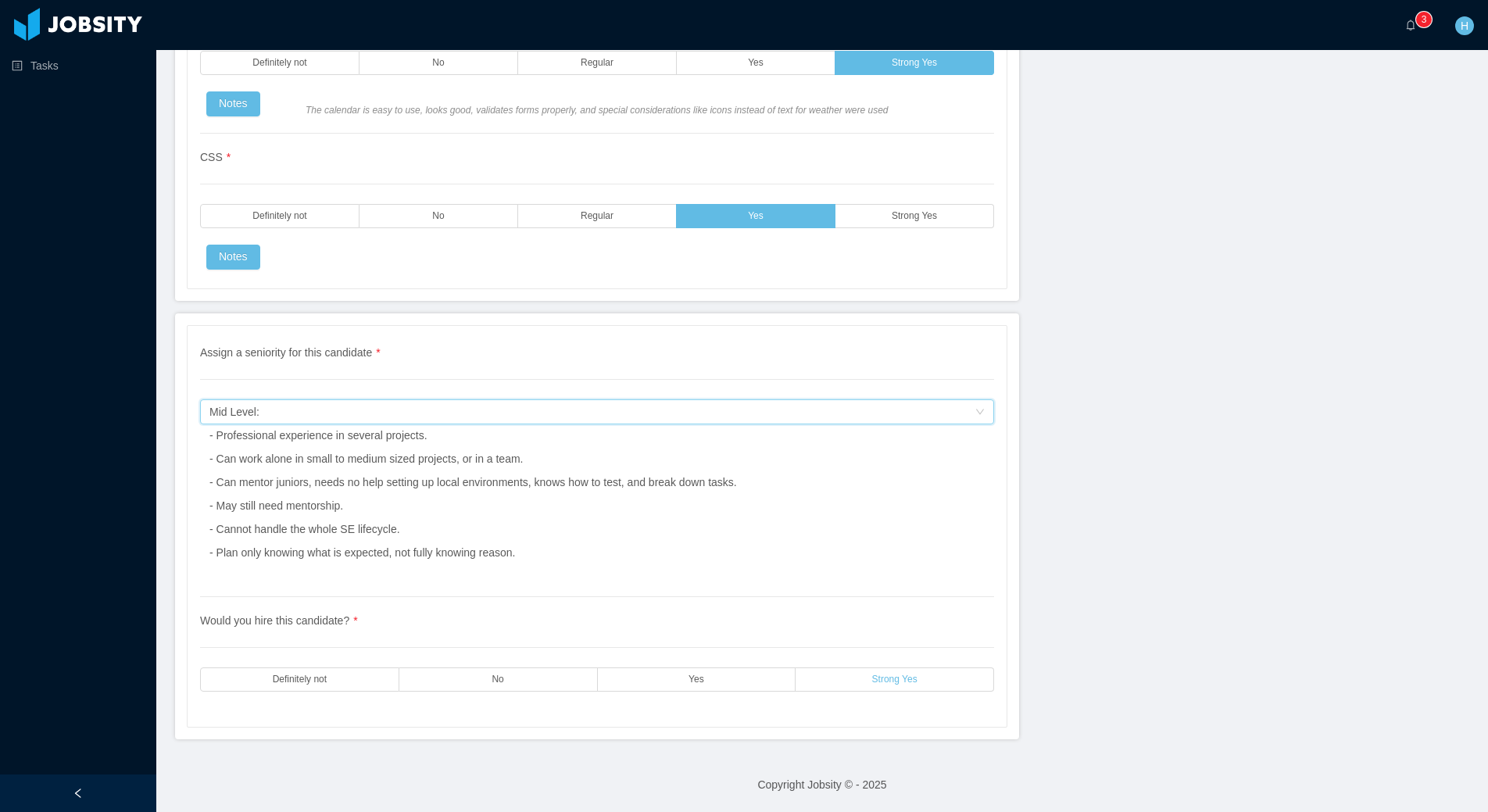
click at [860, 680] on label "Strong Yes" at bounding box center [895, 680] width 199 height 24
click at [706, 681] on label "Yes" at bounding box center [697, 680] width 199 height 24
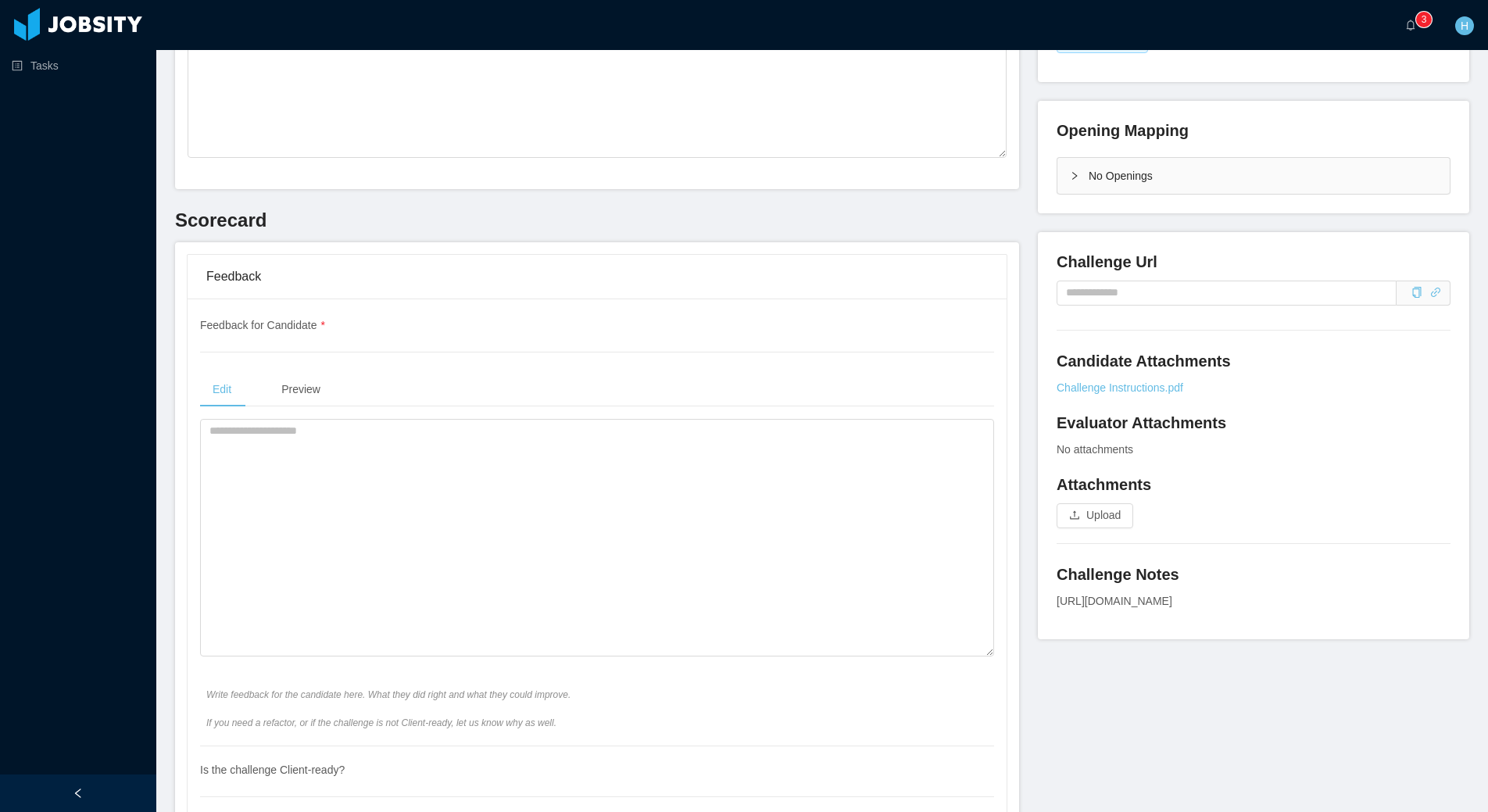
scroll to position [308, 0]
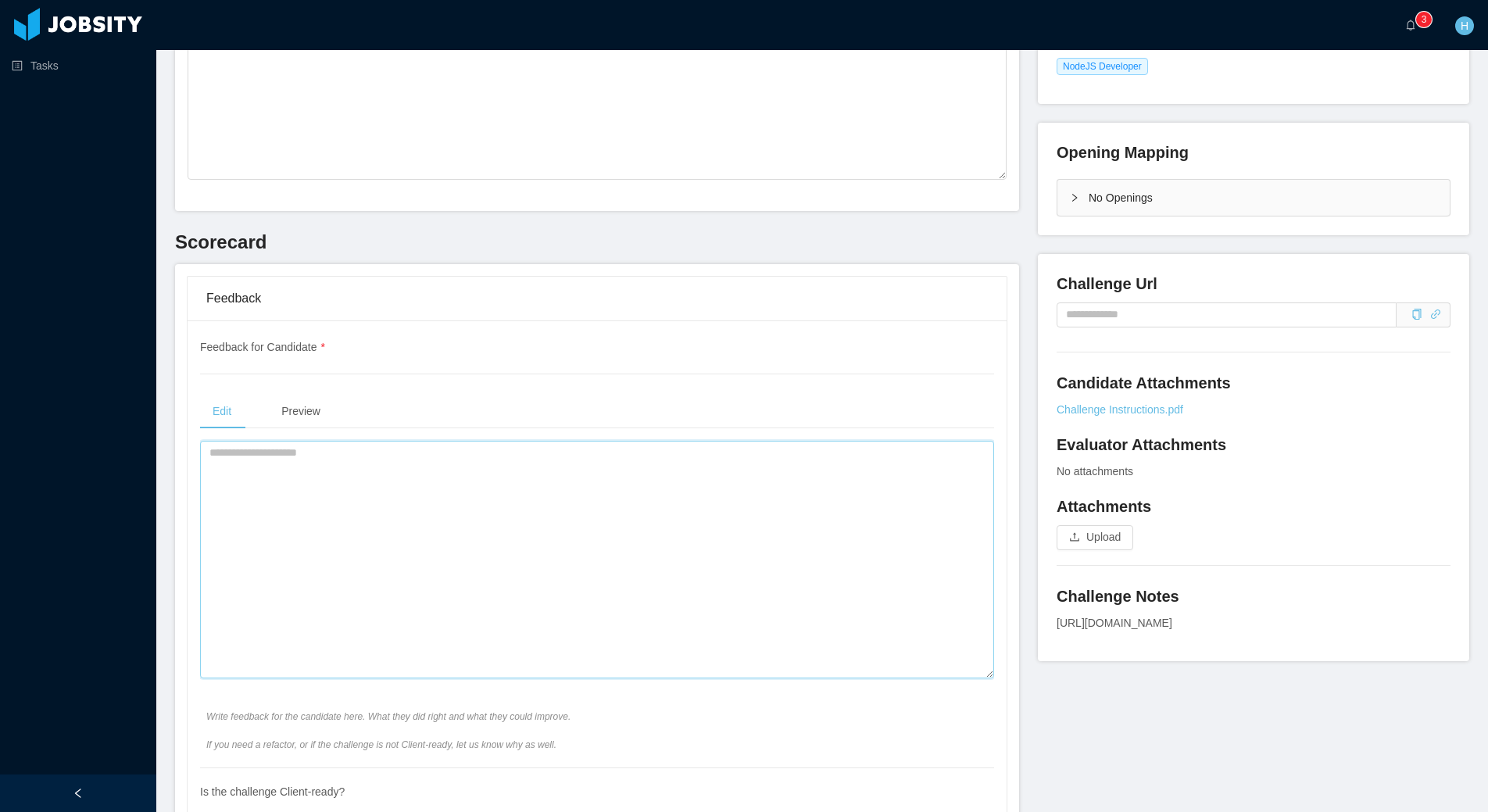
click at [487, 561] on textarea at bounding box center [597, 560] width 794 height 238
click at [336, 491] on textarea at bounding box center [597, 560] width 794 height 238
click at [412, 516] on textarea "**********" at bounding box center [594, 560] width 788 height 238
click at [385, 493] on textarea "**********" at bounding box center [594, 560] width 788 height 238
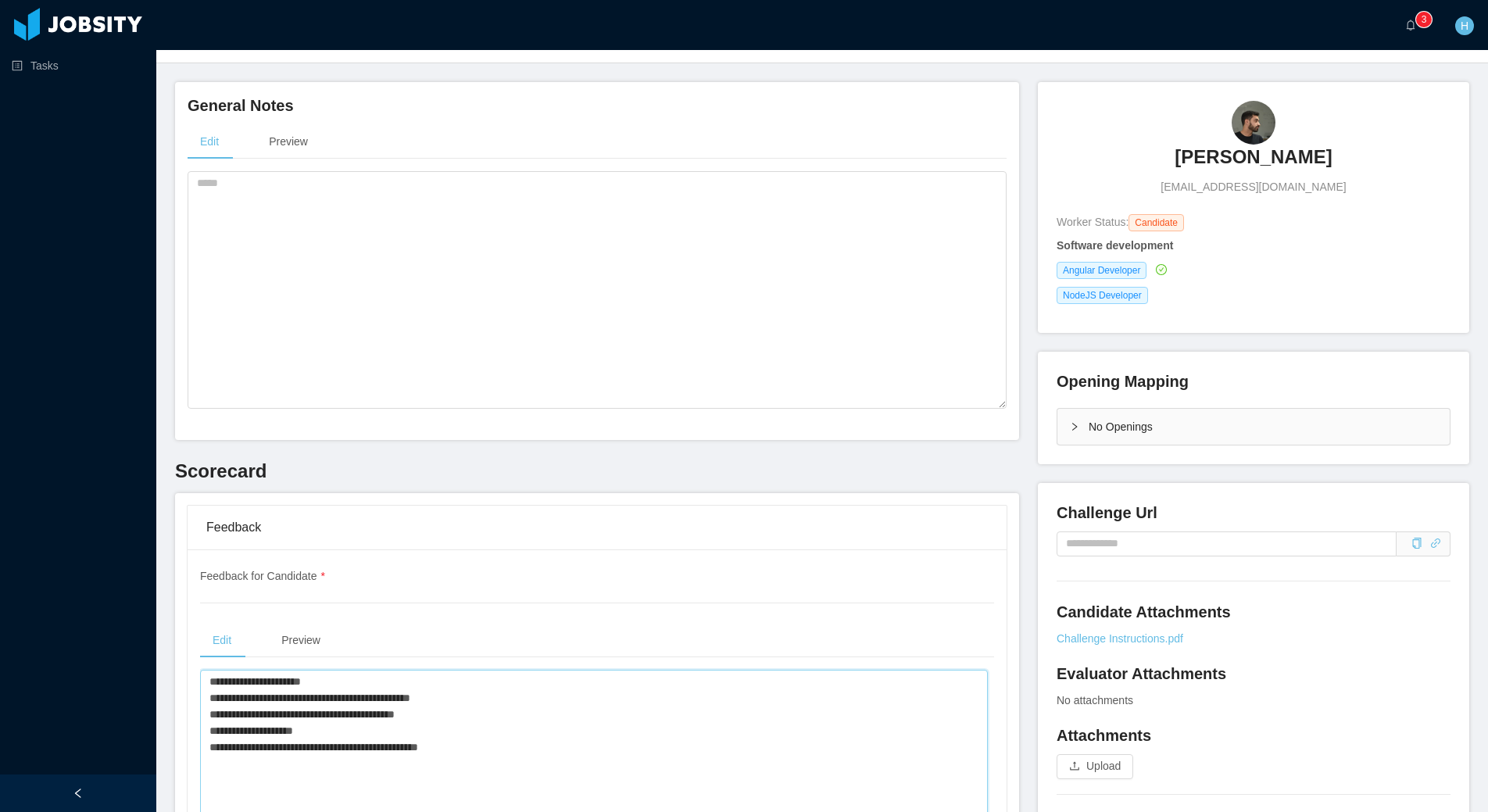
scroll to position [96, 0]
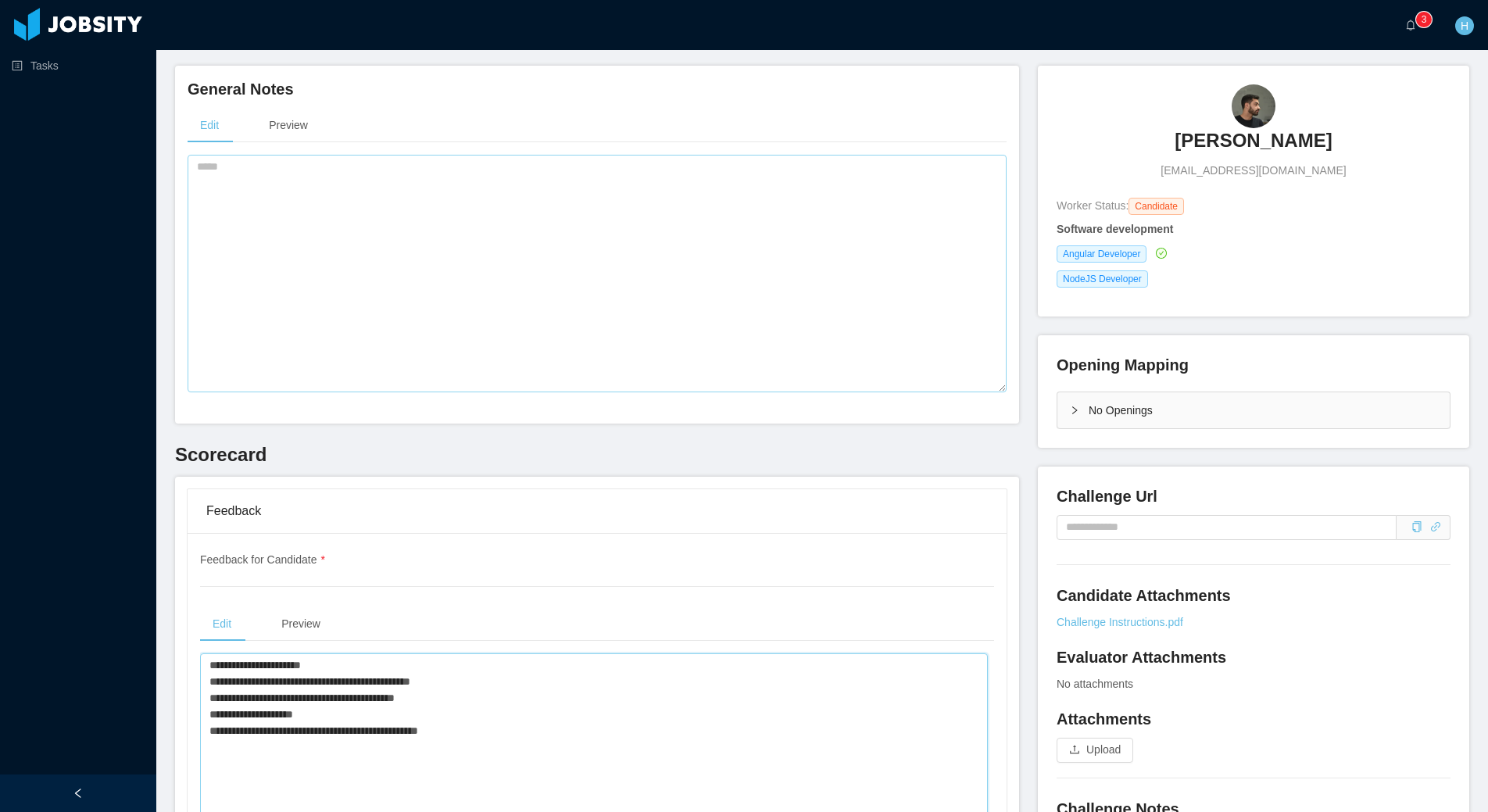
type textarea "**********"
click at [418, 295] on textarea at bounding box center [597, 274] width 819 height 238
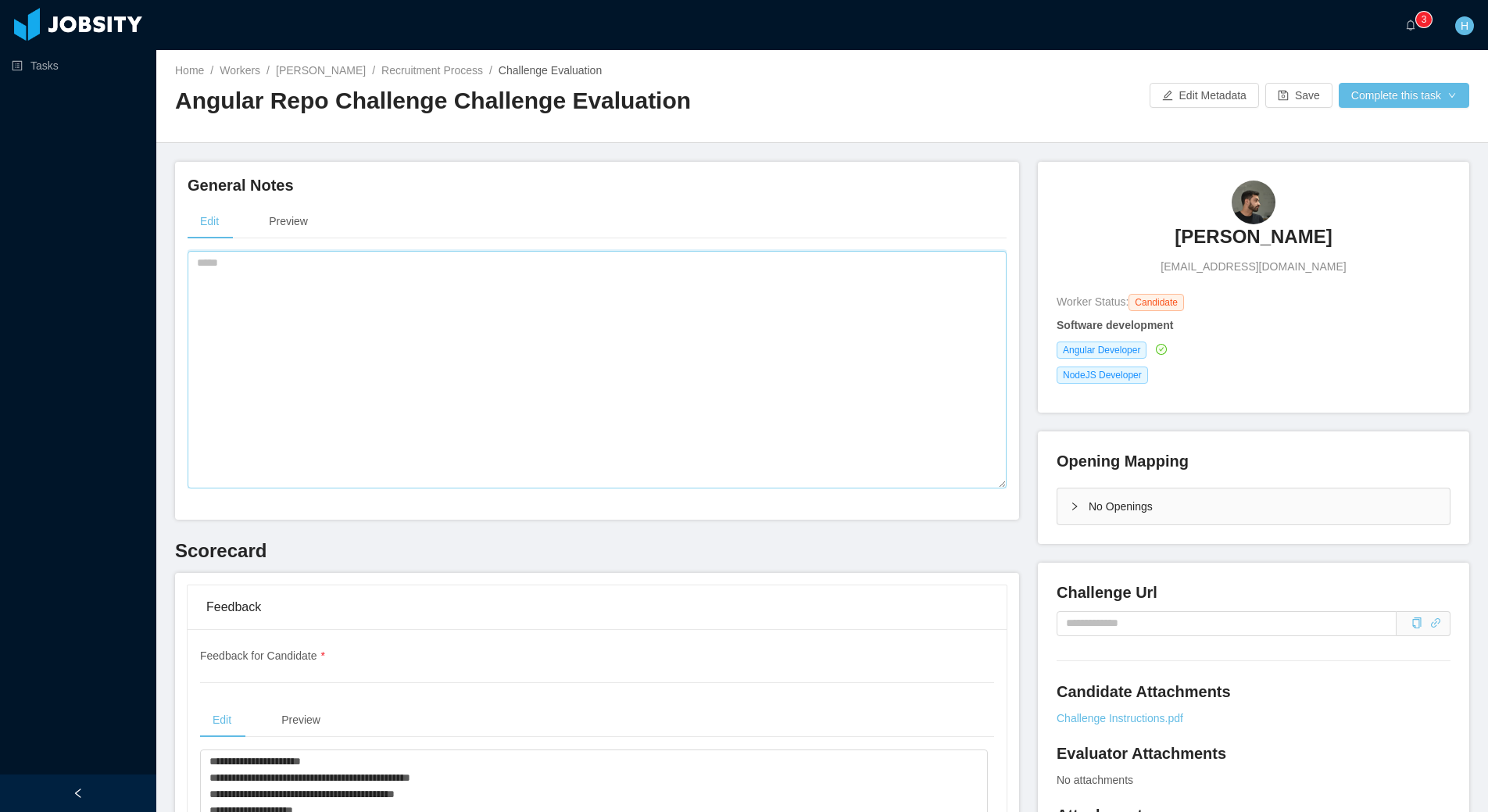
click at [194, 305] on textarea at bounding box center [597, 370] width 819 height 238
paste textarea "**********"
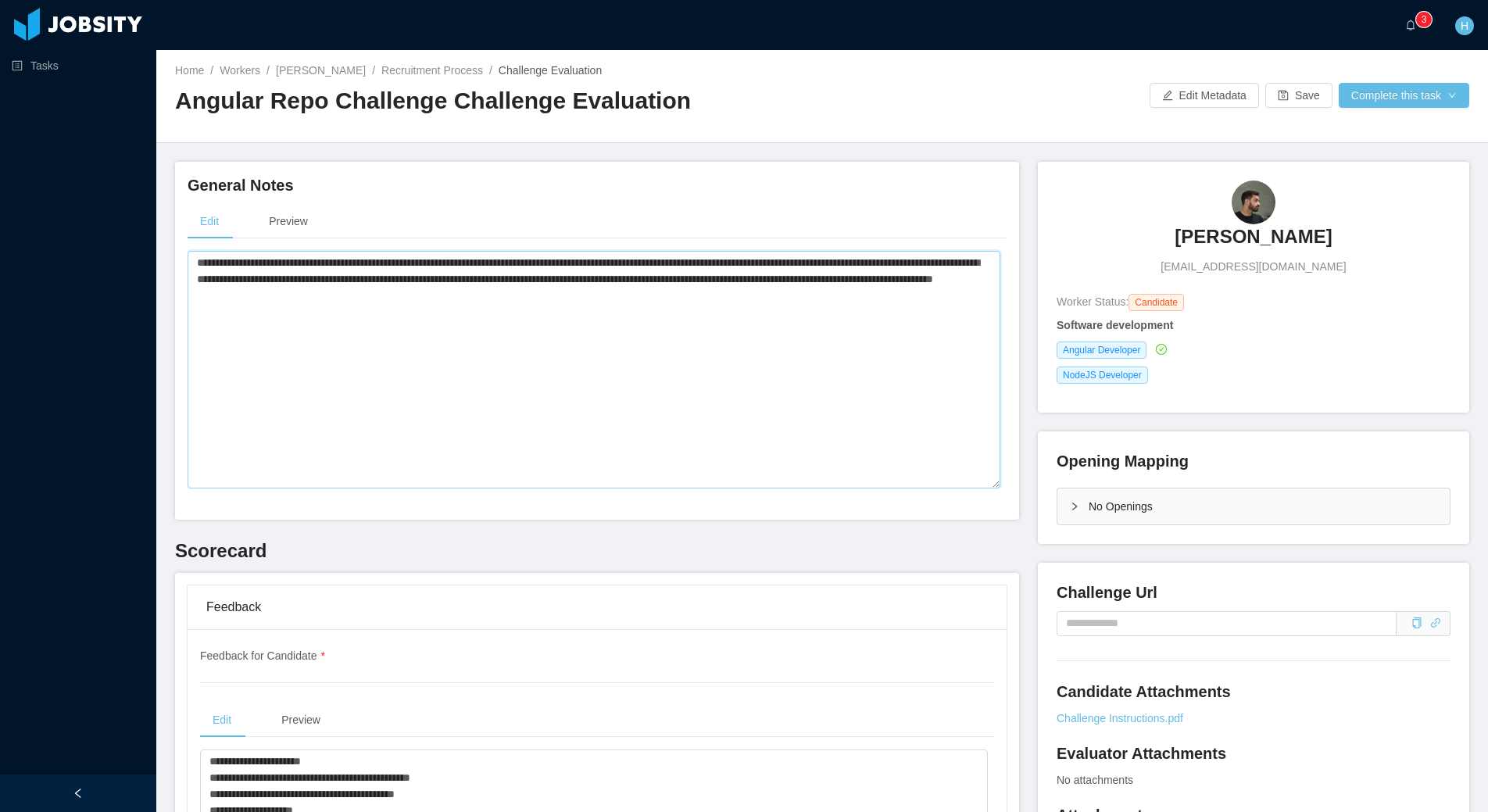
drag, startPoint x: 925, startPoint y: 281, endPoint x: 929, endPoint y: 300, distance: 19.4
click at [929, 300] on textarea "**********" at bounding box center [594, 370] width 813 height 238
click at [445, 179] on h4 "General Notes" at bounding box center [597, 185] width 819 height 22
click at [793, 328] on textarea "**********" at bounding box center [594, 370] width 813 height 238
paste textarea "**********"
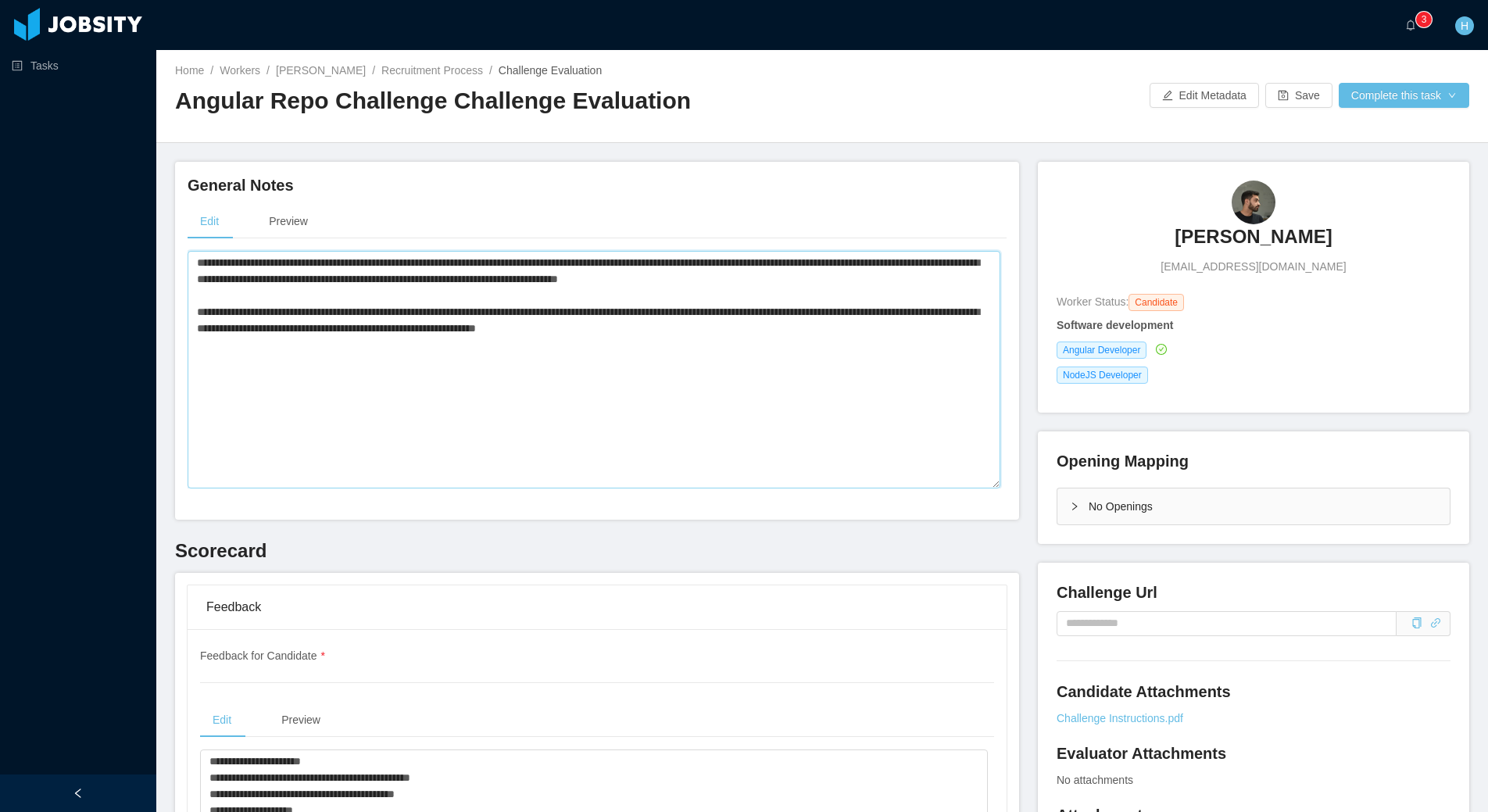
click at [266, 330] on textarea "**********" at bounding box center [594, 370] width 813 height 238
type textarea "**********"
click at [1283, 87] on button "Save" at bounding box center [1299, 95] width 67 height 25
click at [1417, 100] on button "Complete this task" at bounding box center [1405, 95] width 131 height 25
click at [1400, 136] on button "Save Evaluation" at bounding box center [1393, 131] width 122 height 25
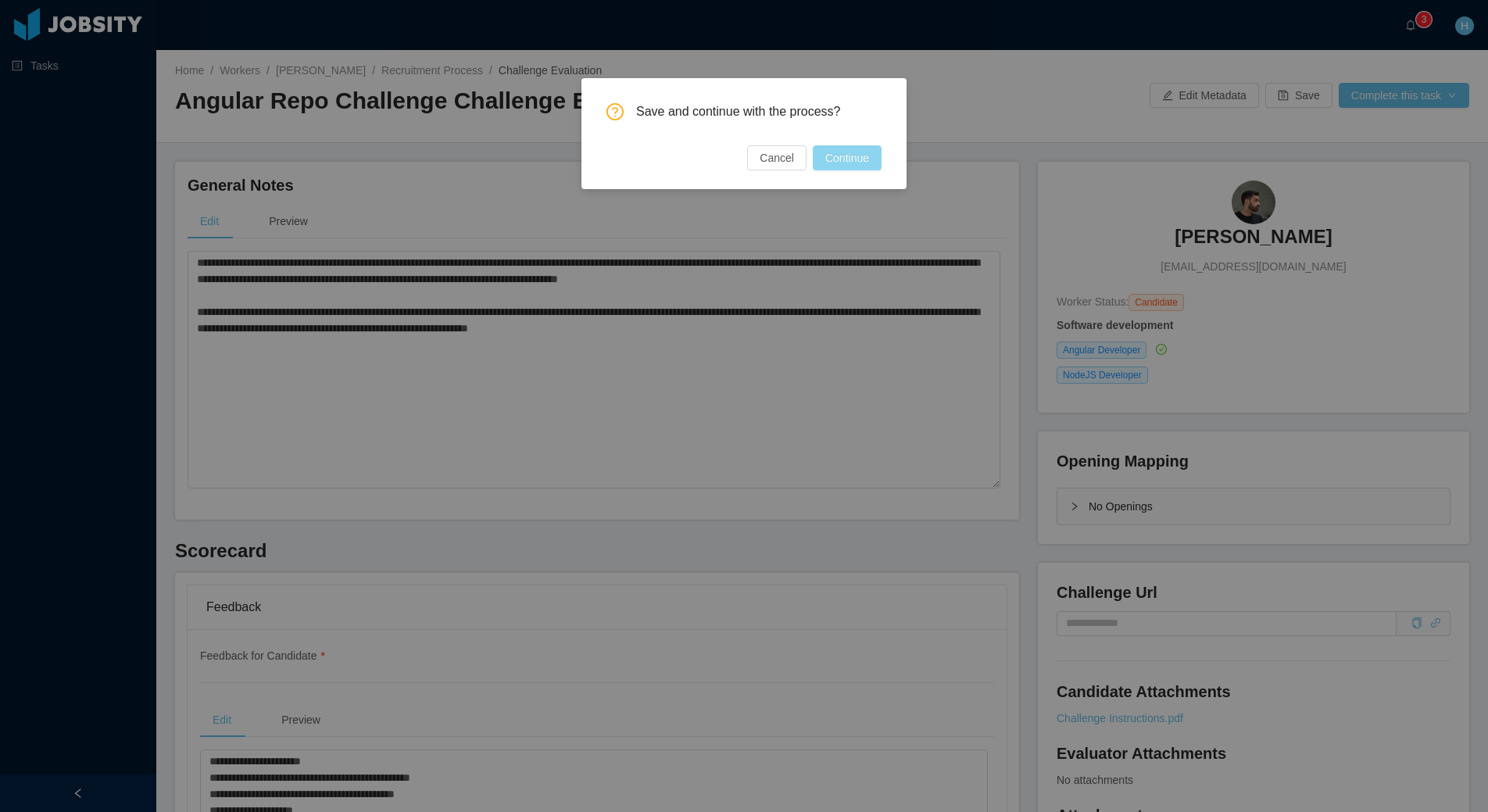
click at [840, 161] on button "Continue" at bounding box center [847, 158] width 69 height 25
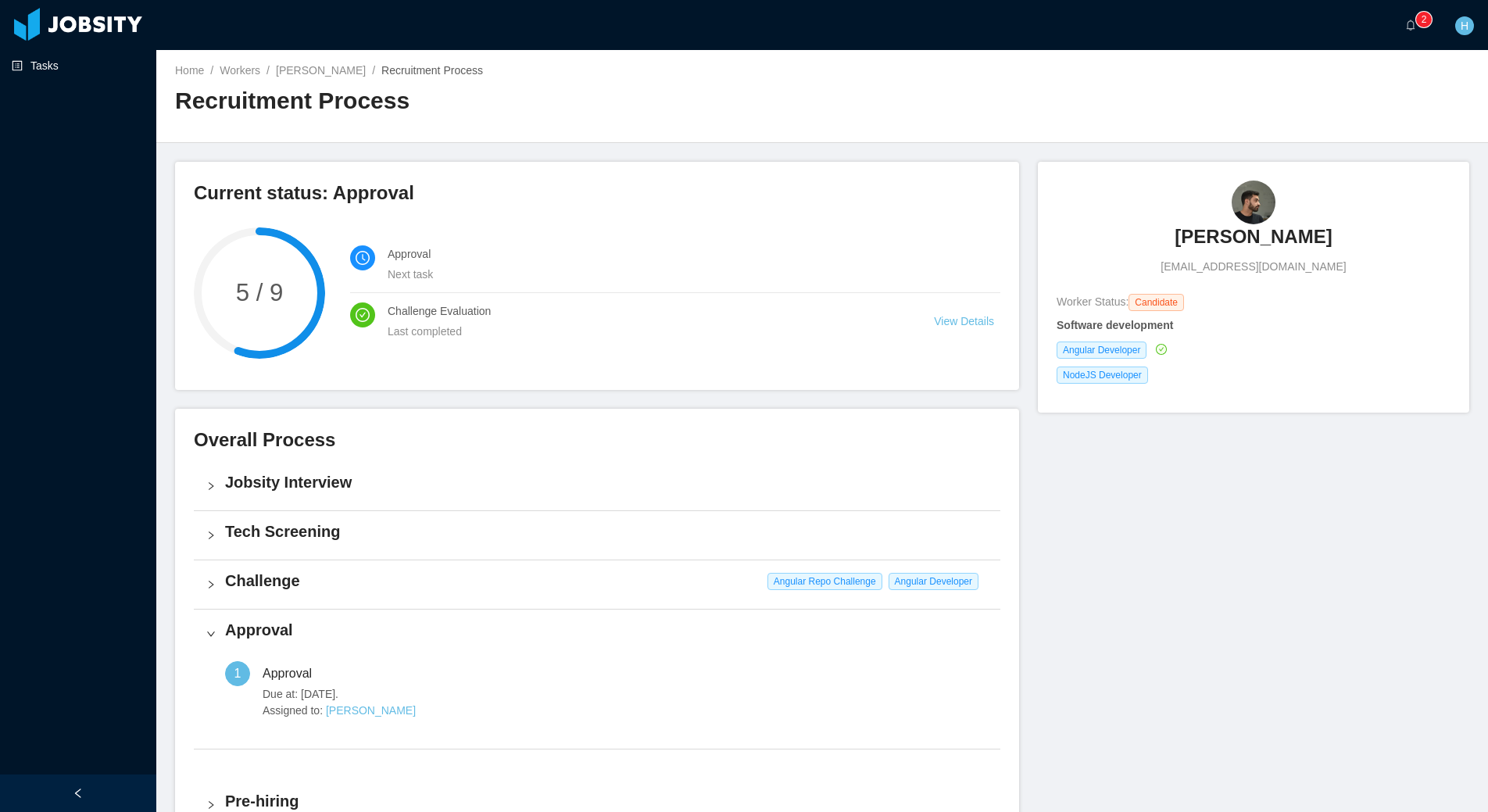
click at [54, 66] on link "Tasks" at bounding box center [78, 65] width 132 height 31
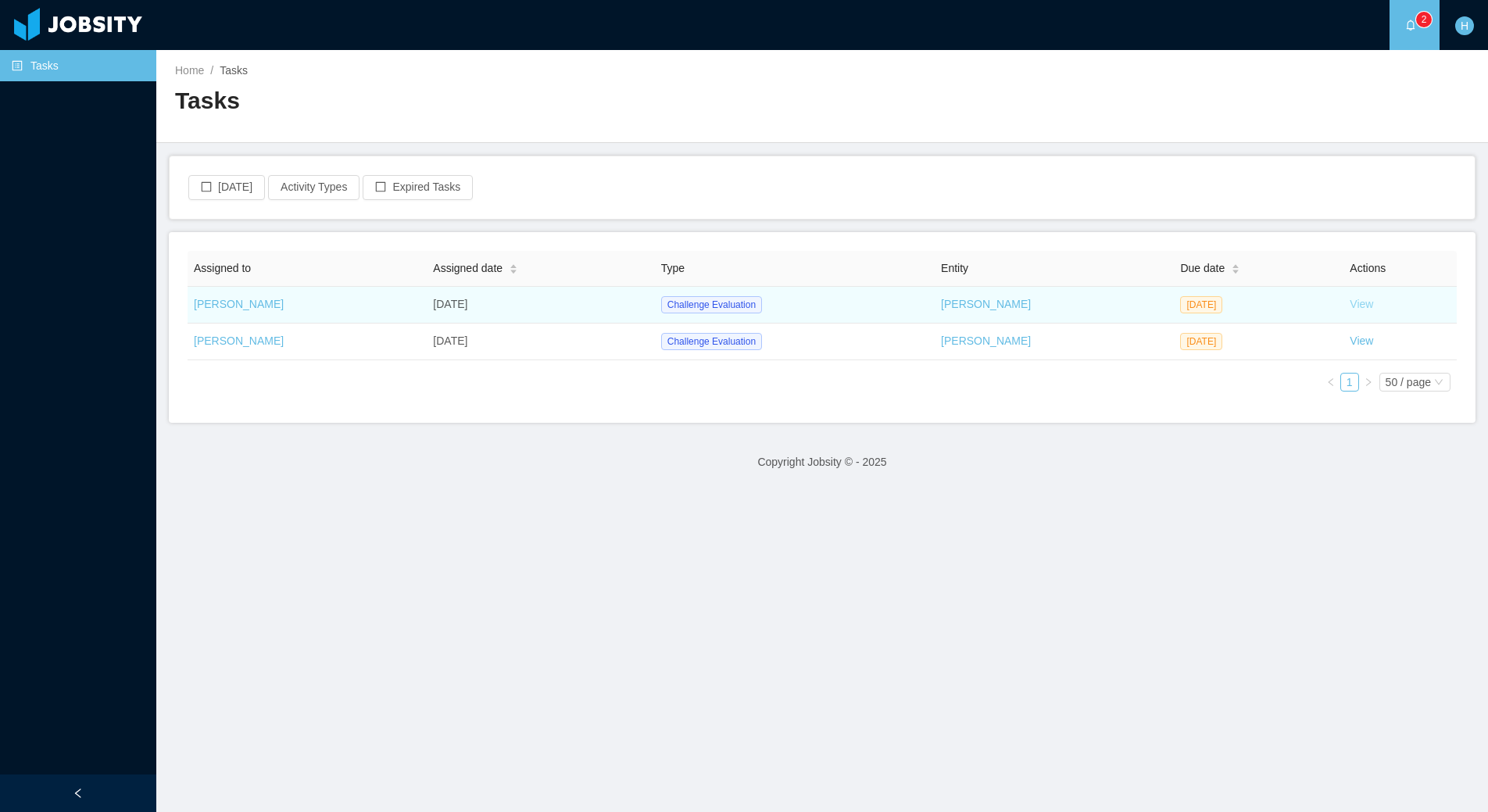
click at [1350, 308] on link "View" at bounding box center [1362, 304] width 24 height 13
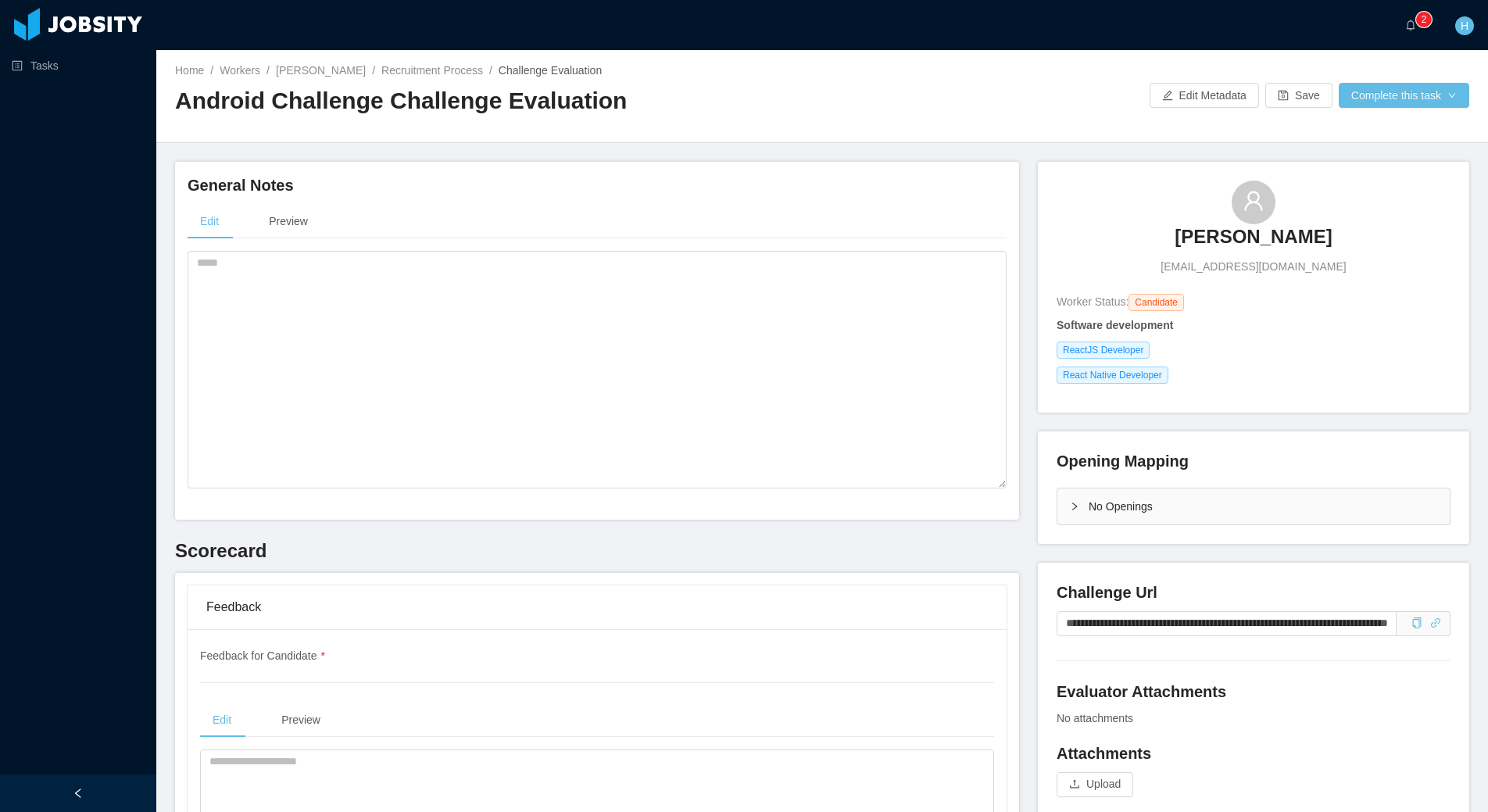
scroll to position [267, 0]
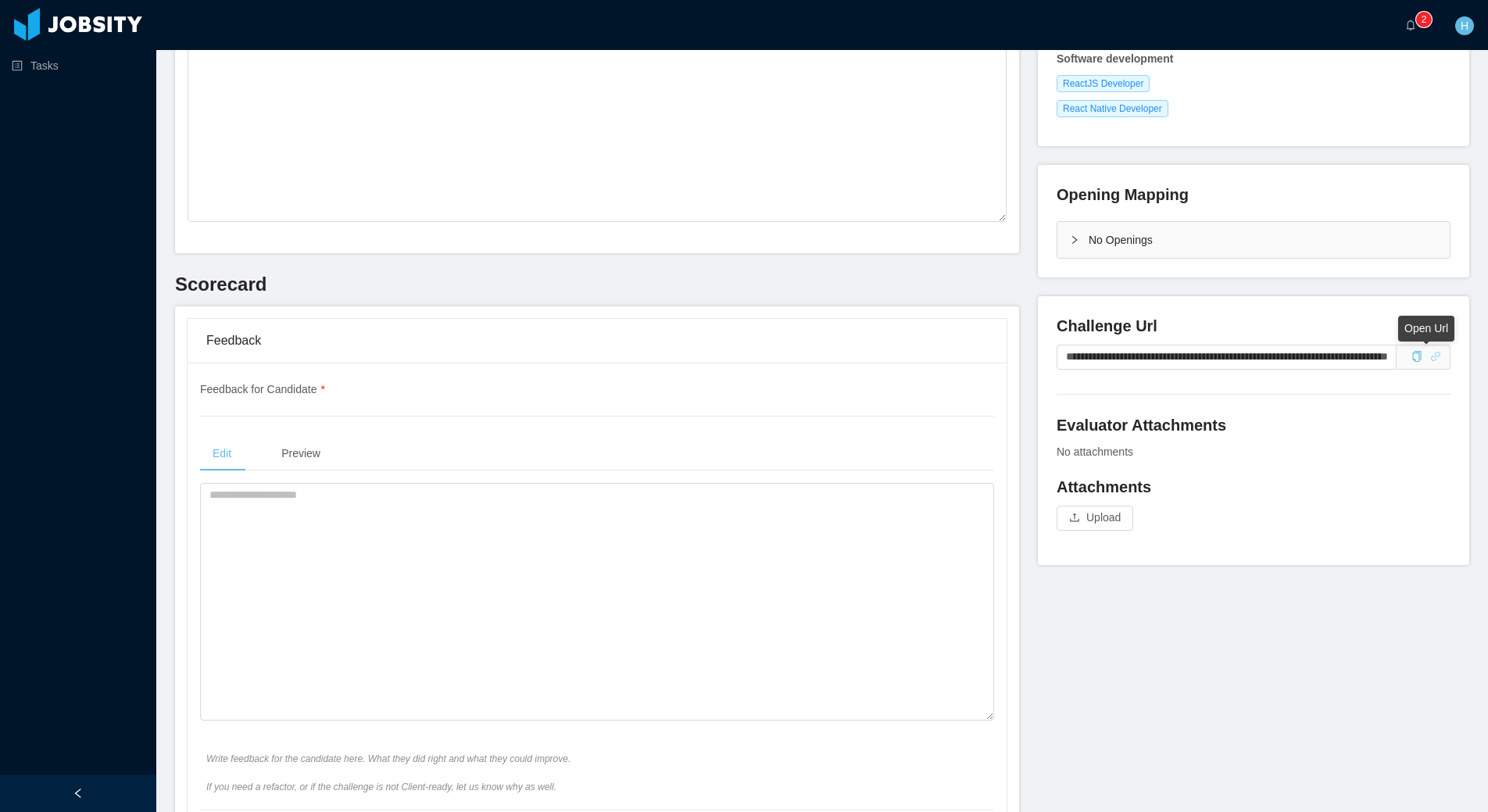
click at [1431, 360] on icon "icon: link" at bounding box center [1436, 357] width 11 height 11
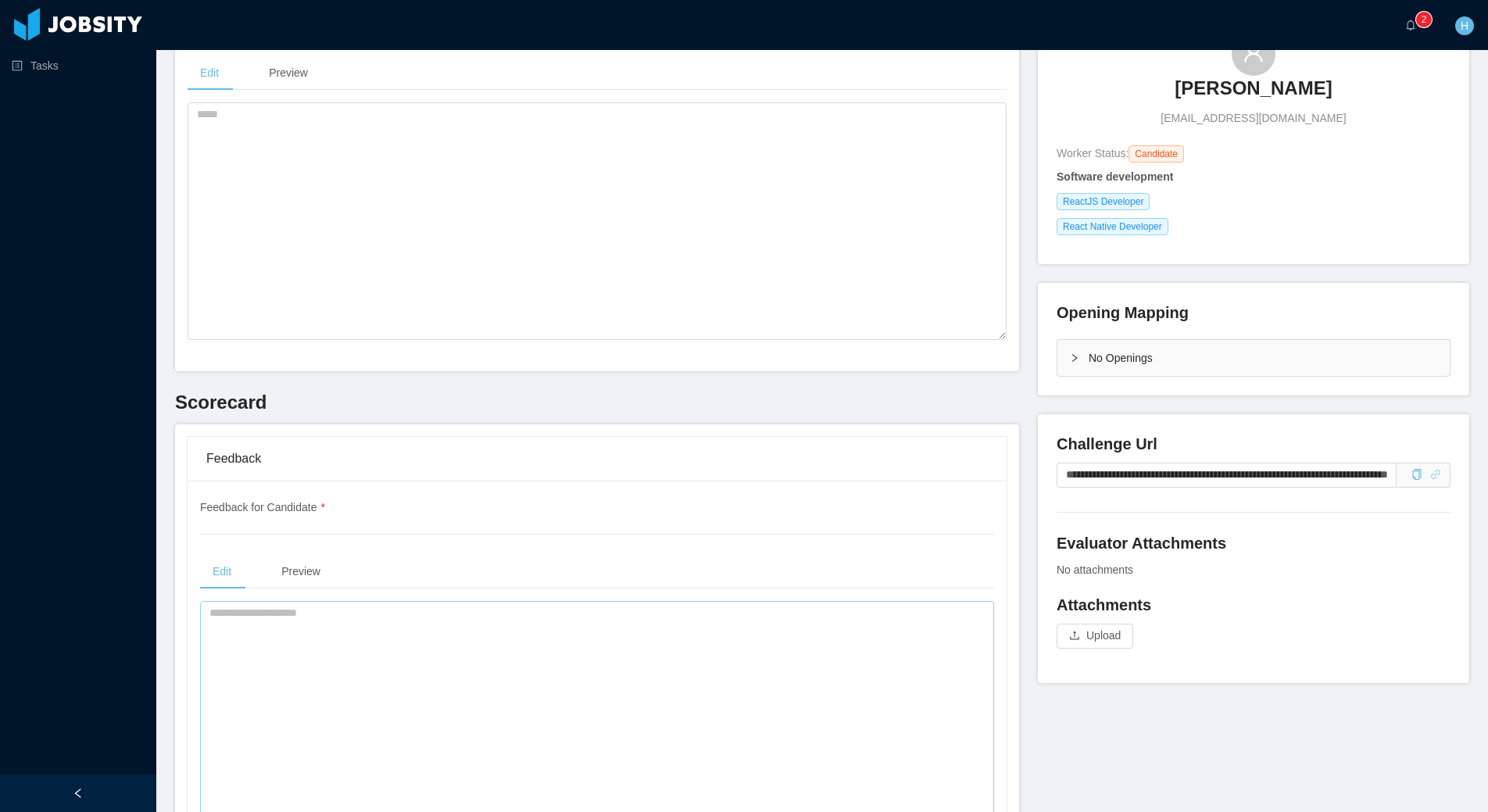
scroll to position [0, 0]
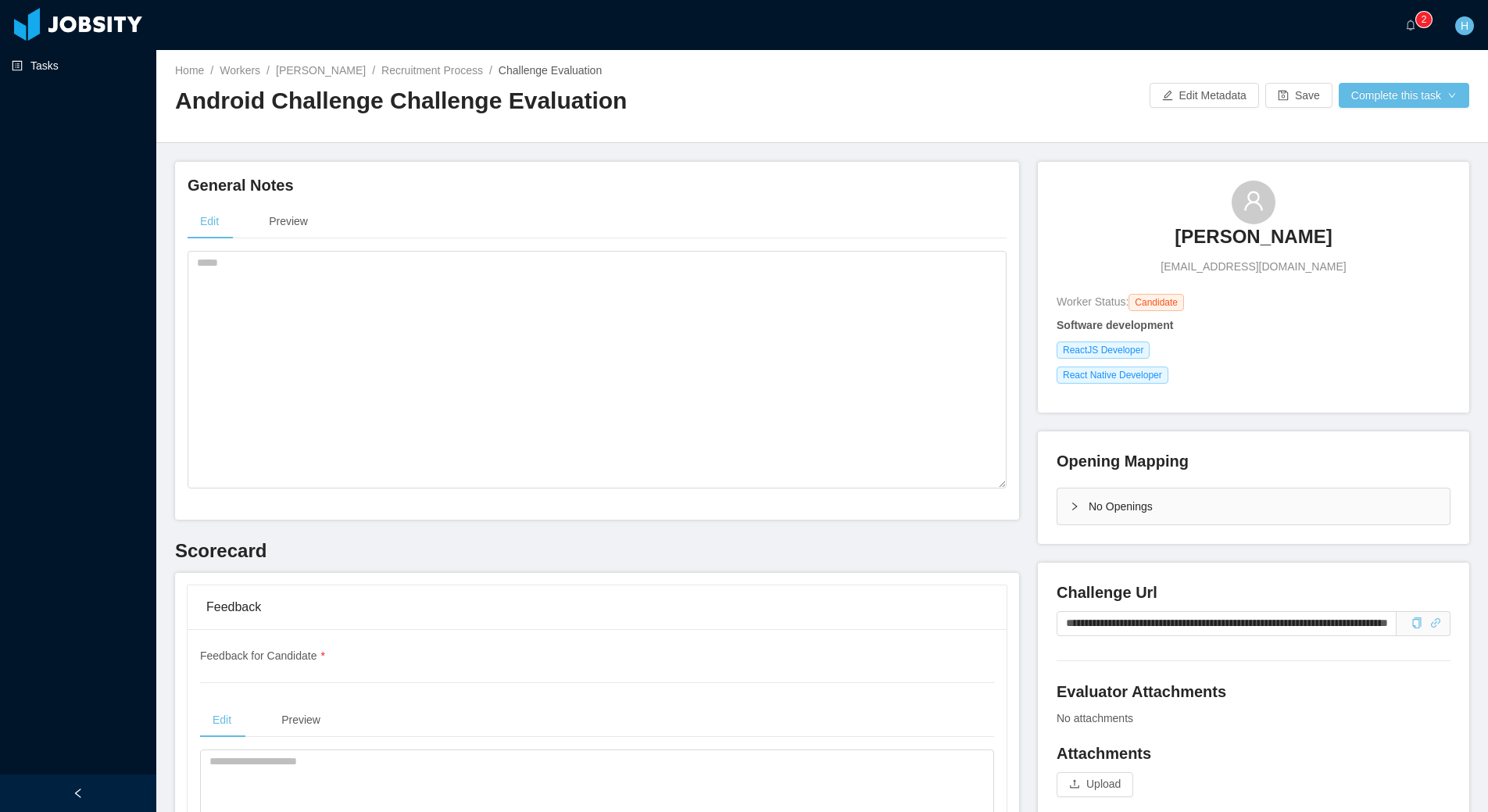
click at [83, 73] on link "Tasks" at bounding box center [78, 65] width 132 height 31
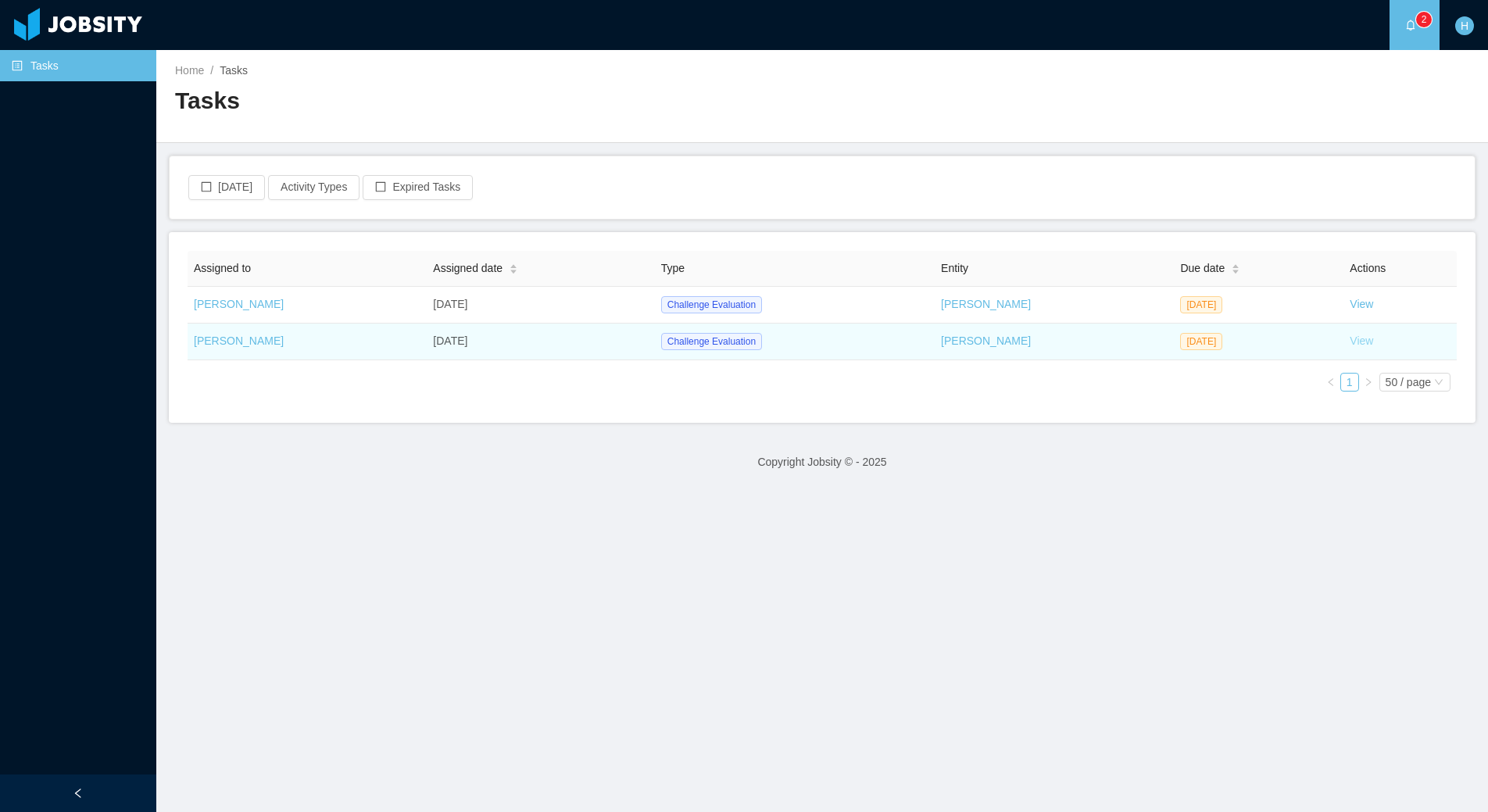
click at [1353, 338] on link "View" at bounding box center [1362, 341] width 24 height 13
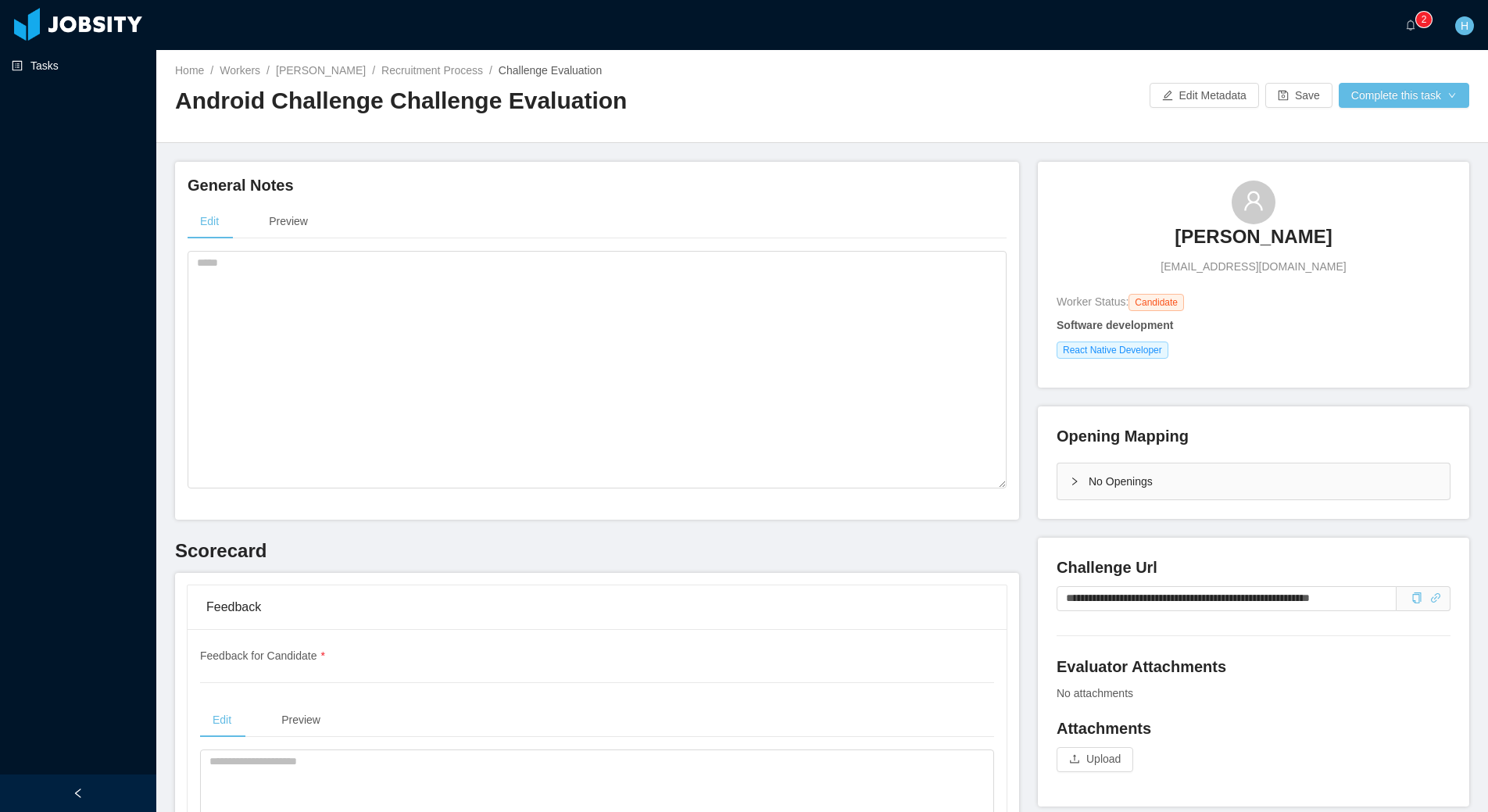
click at [59, 74] on link "Tasks" at bounding box center [78, 65] width 132 height 31
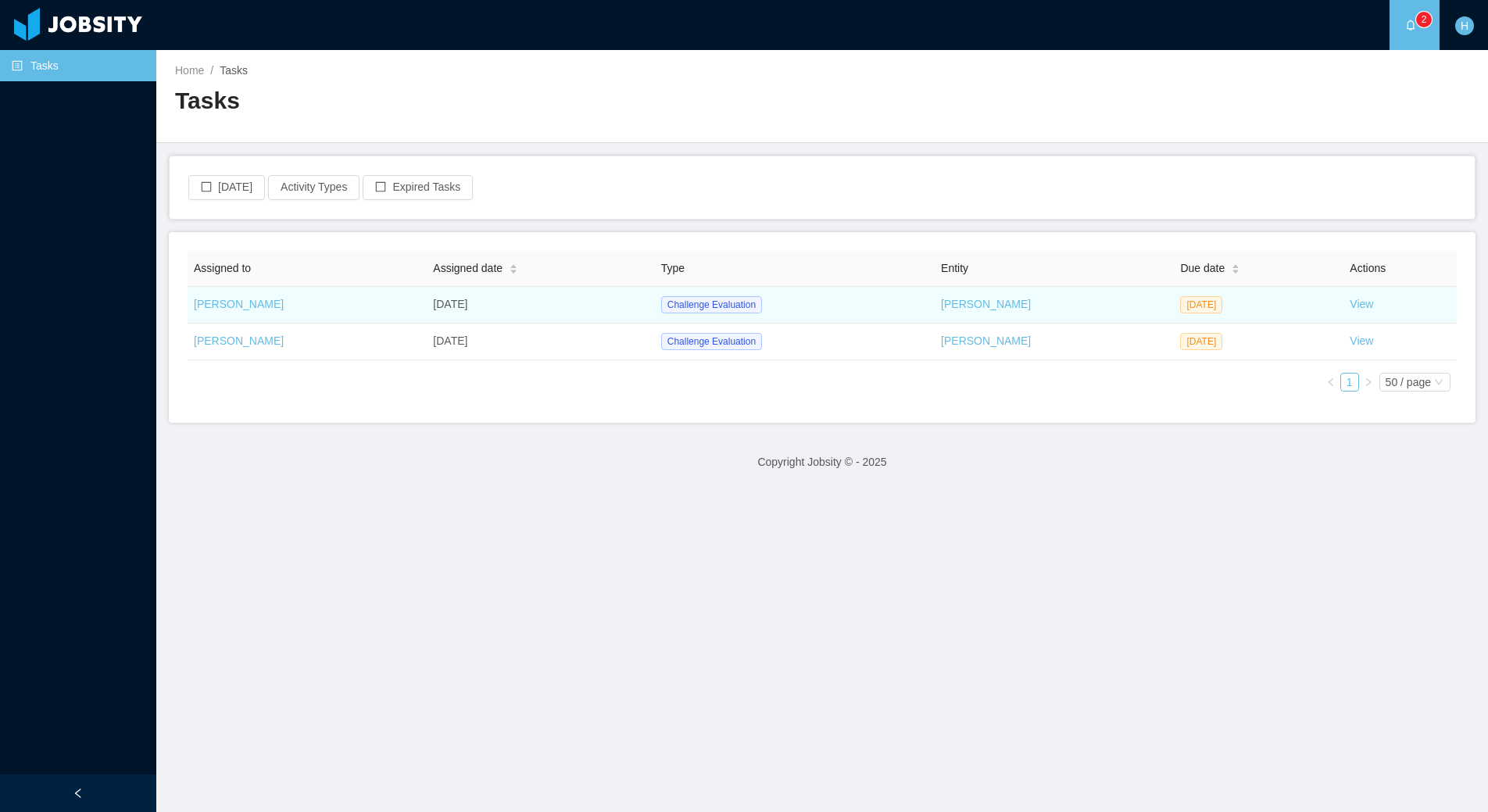
click at [1361, 313] on td "View" at bounding box center [1400, 305] width 113 height 36
click at [1359, 309] on link "View" at bounding box center [1362, 304] width 24 height 13
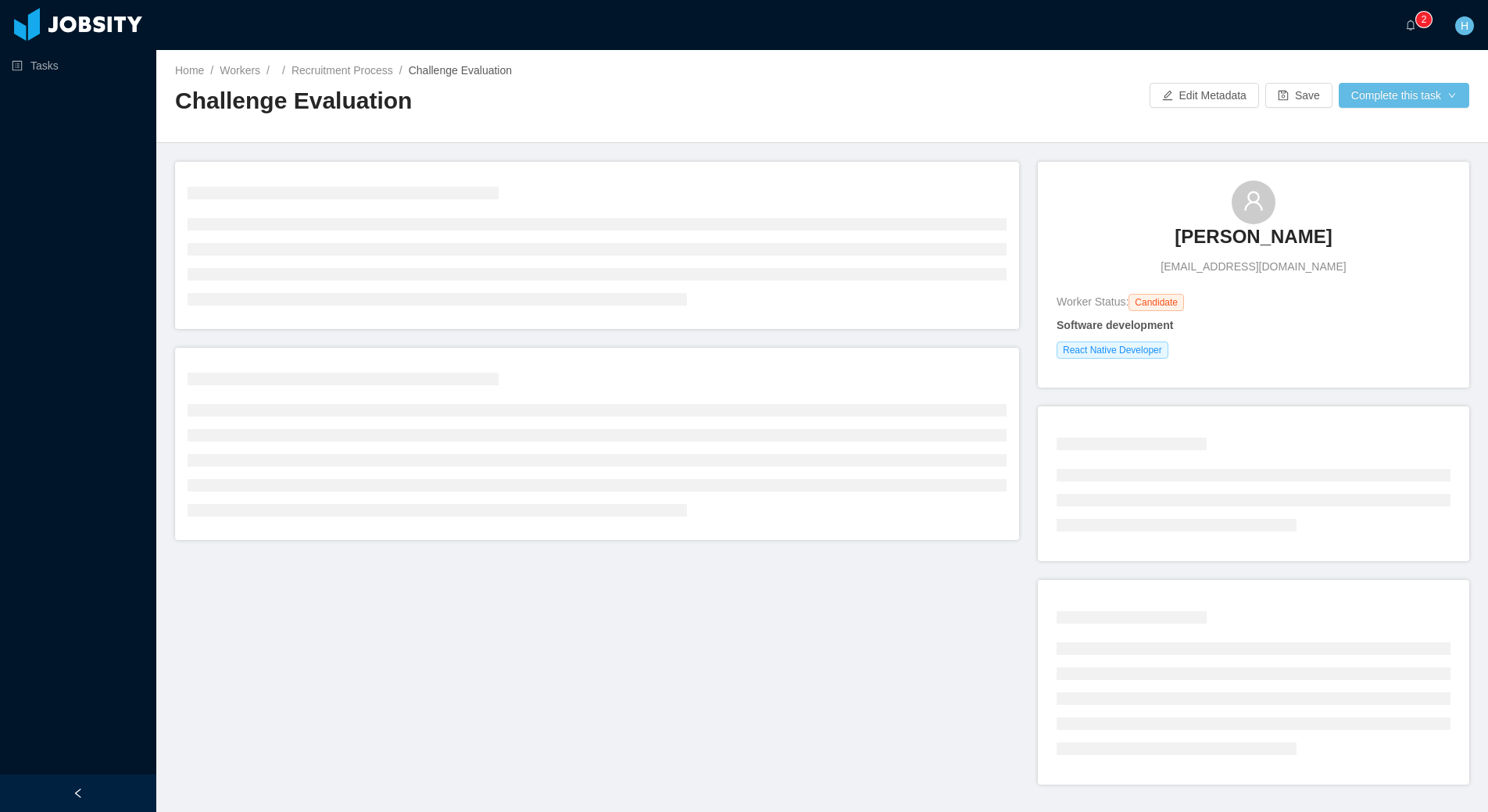
click at [45, 325] on div "Tasks" at bounding box center [78, 368] width 156 height 737
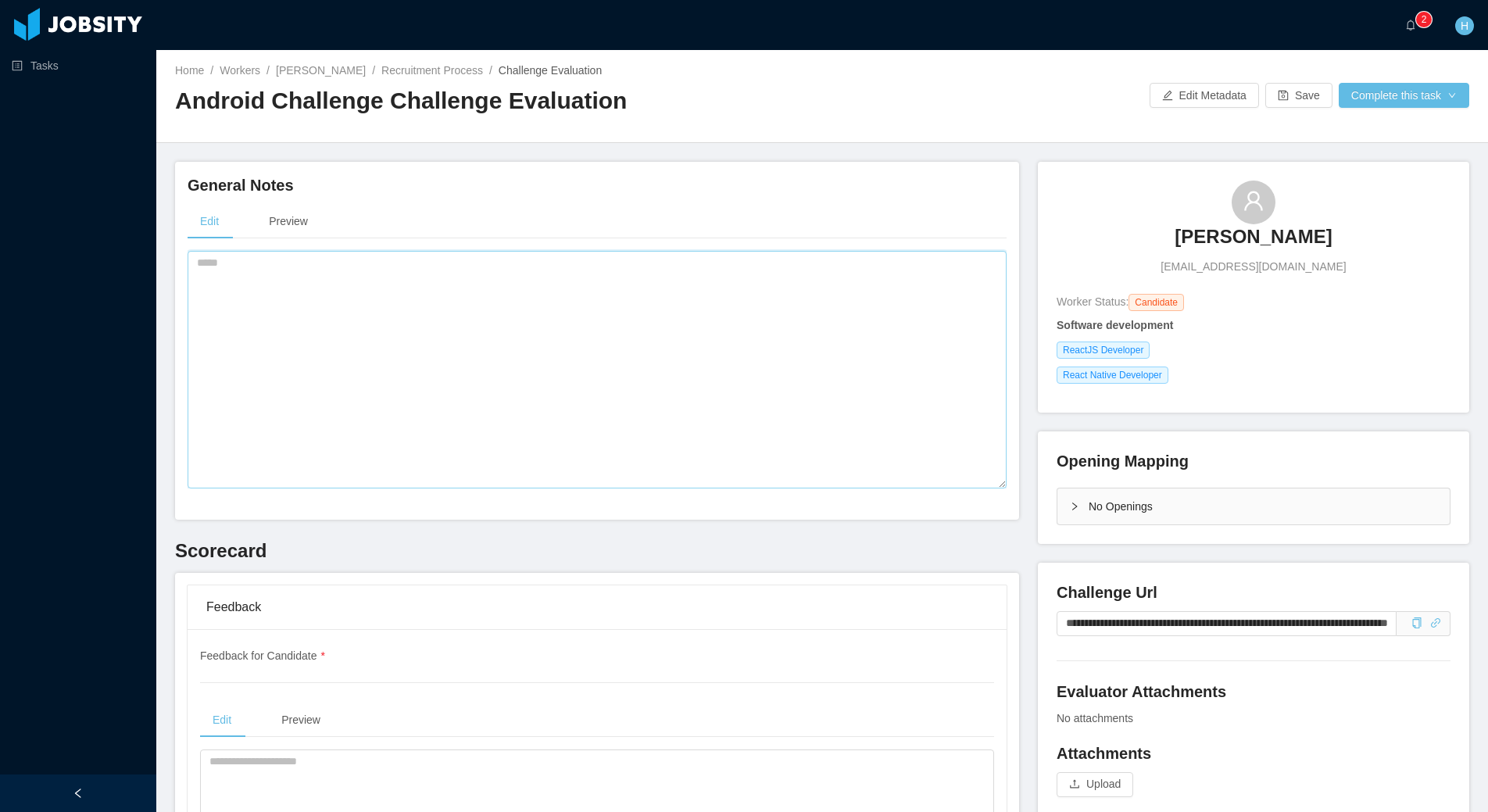
click at [496, 337] on textarea at bounding box center [597, 370] width 819 height 238
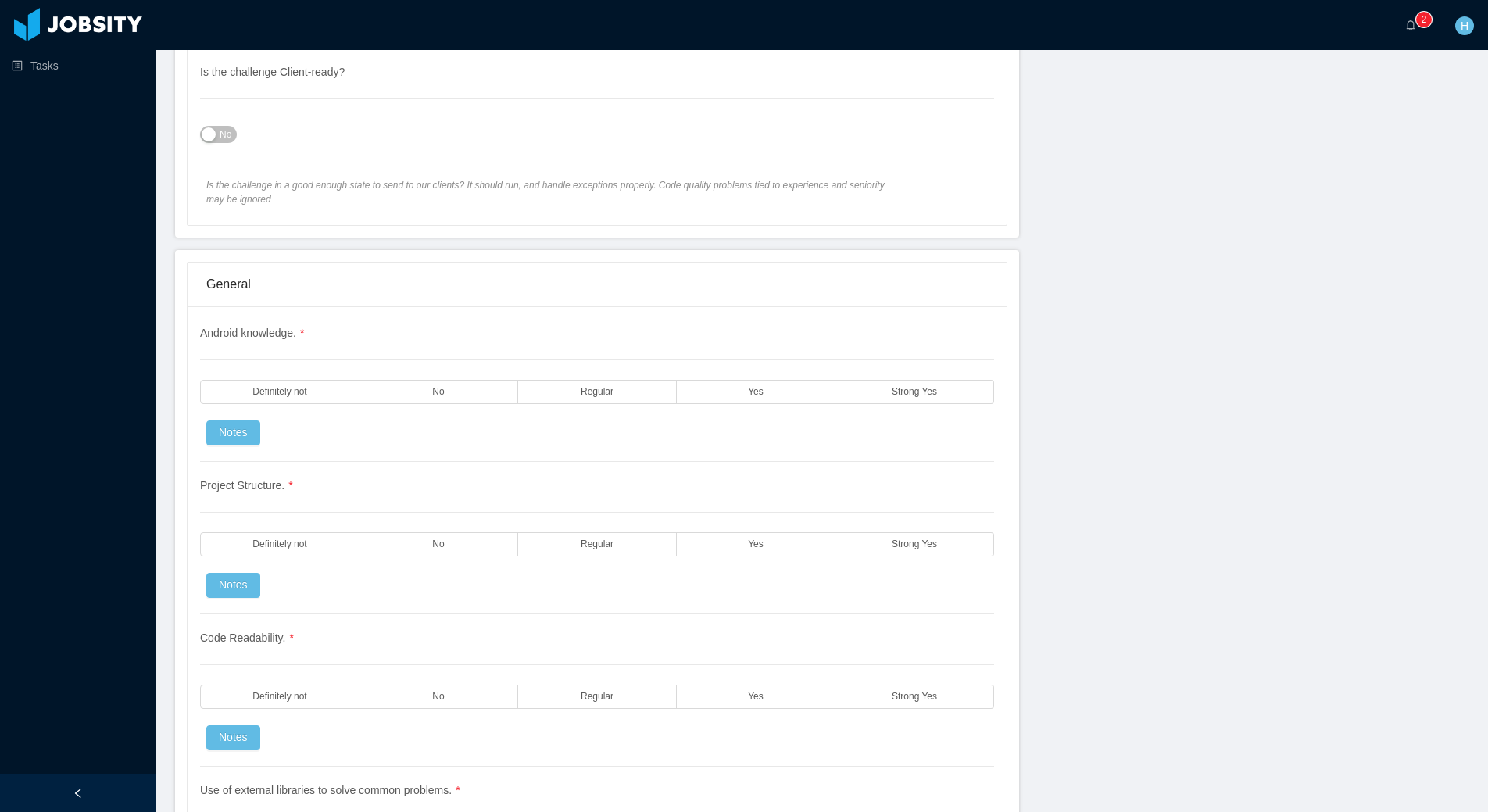
scroll to position [1040, 0]
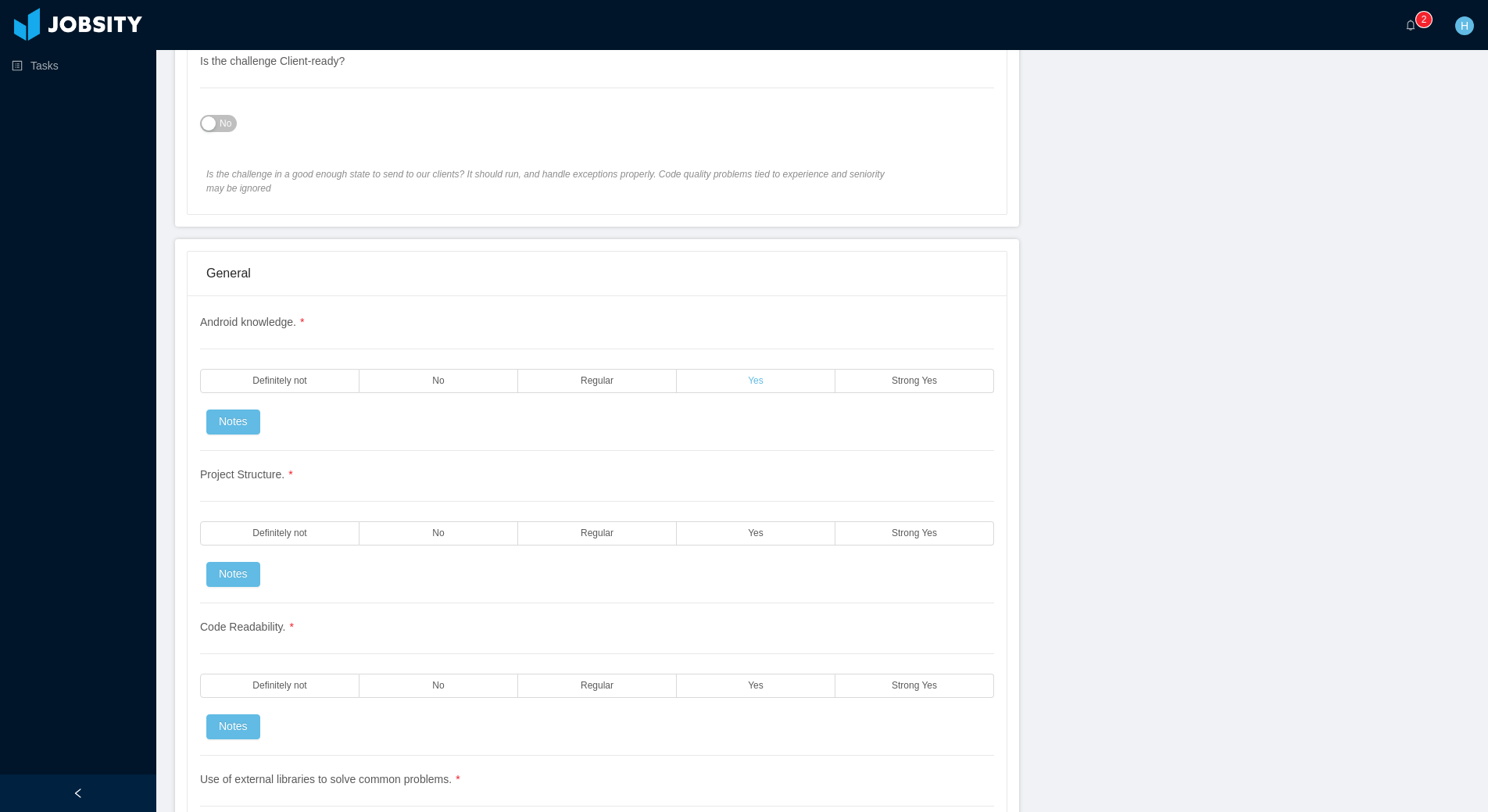
click at [772, 392] on label "Yes" at bounding box center [756, 381] width 159 height 24
click at [768, 527] on label "Yes" at bounding box center [756, 533] width 159 height 24
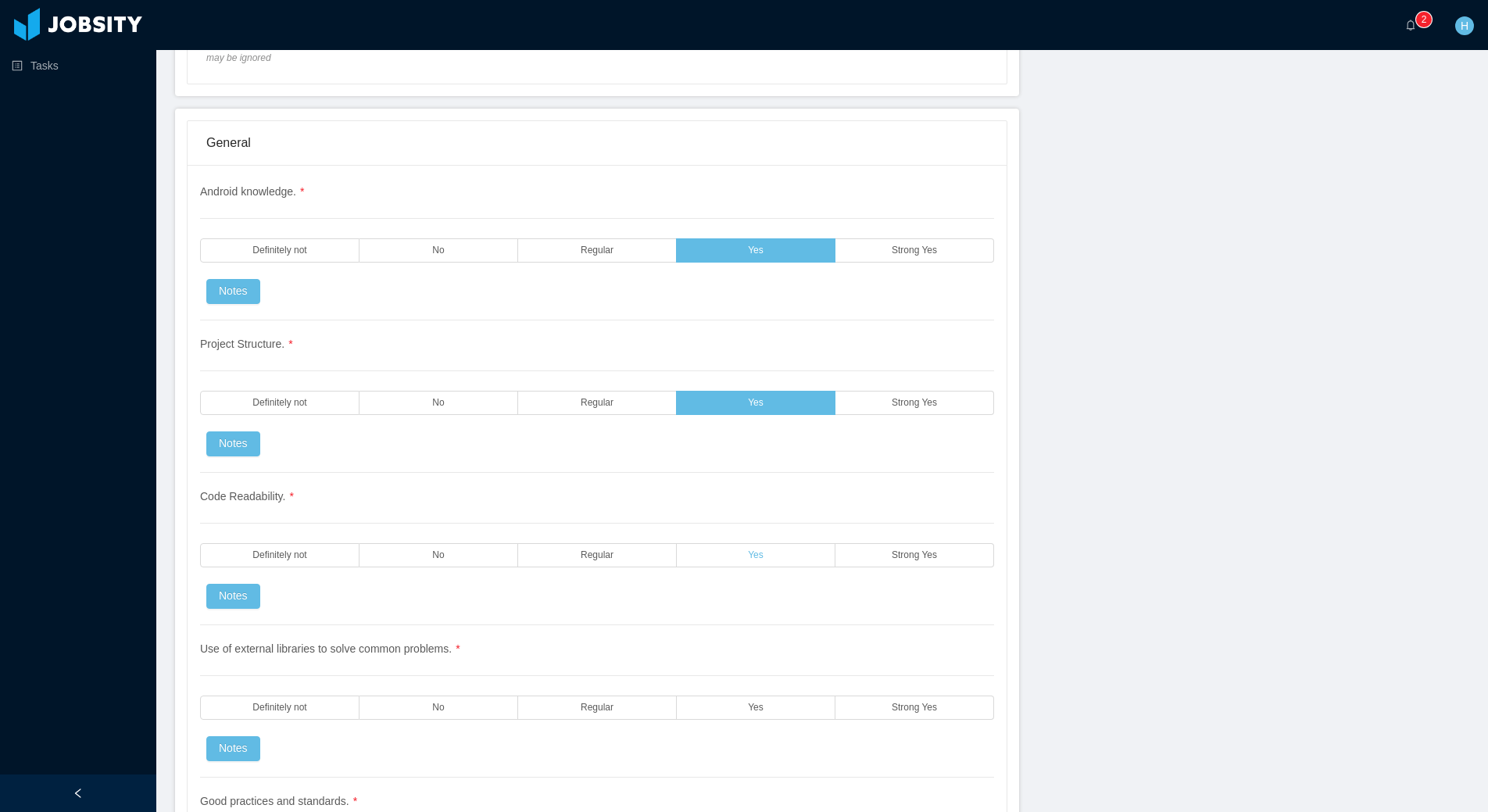
click at [746, 544] on label "Yes" at bounding box center [756, 555] width 159 height 24
click at [749, 717] on label "Yes" at bounding box center [756, 708] width 159 height 24
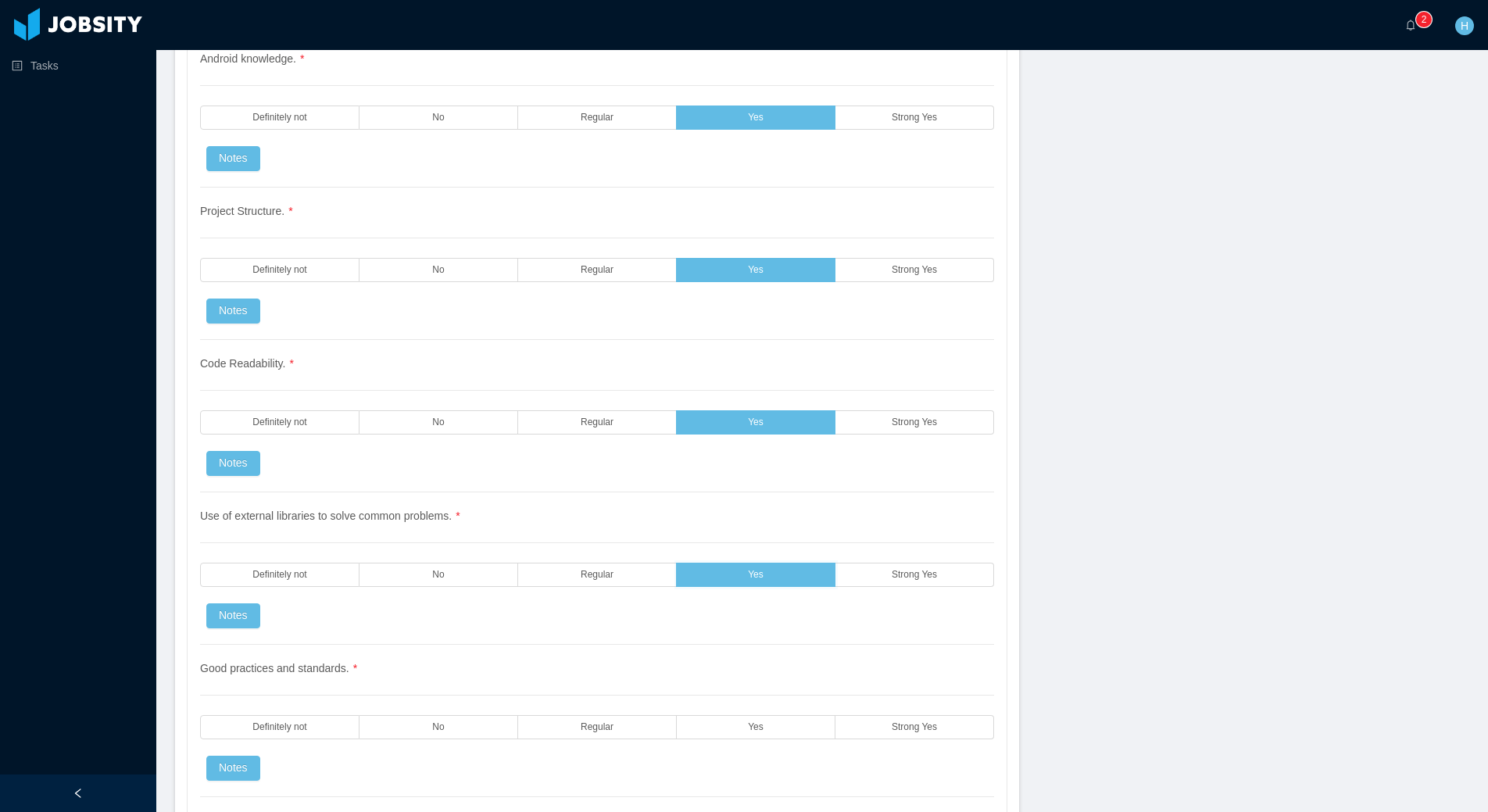
scroll to position [1367, 0]
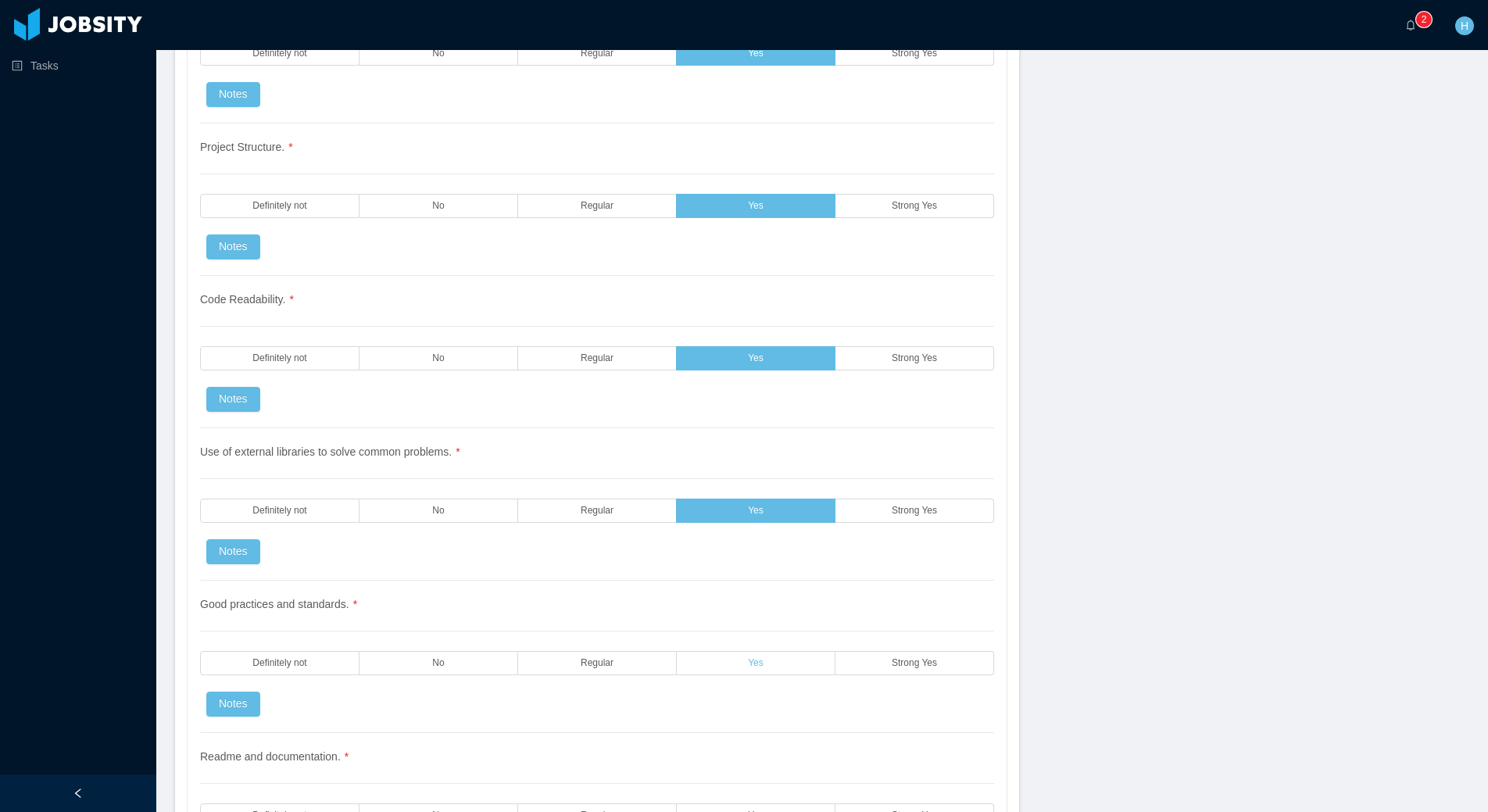
click at [753, 670] on label "Yes" at bounding box center [756, 663] width 159 height 24
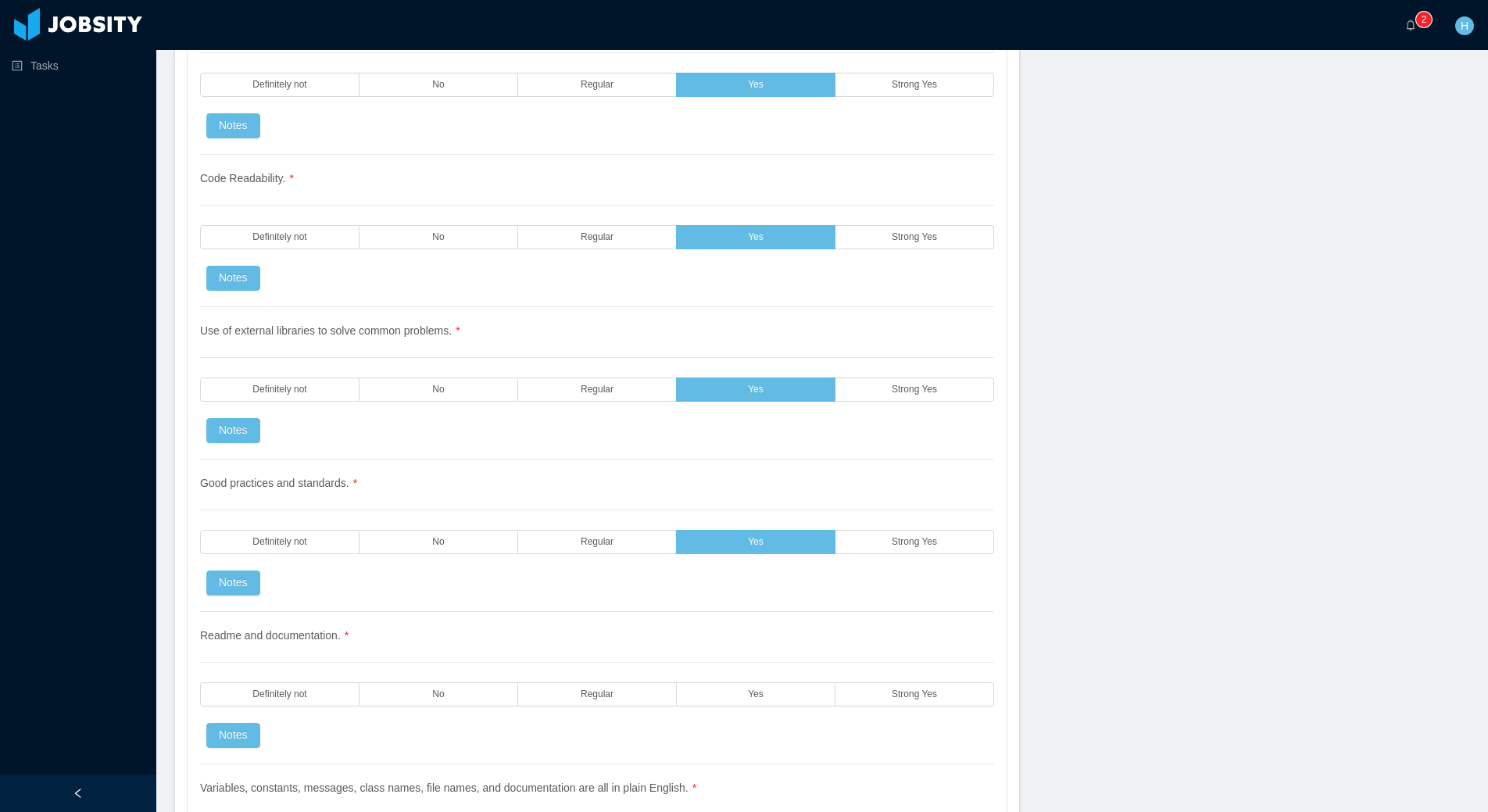
scroll to position [1579, 0]
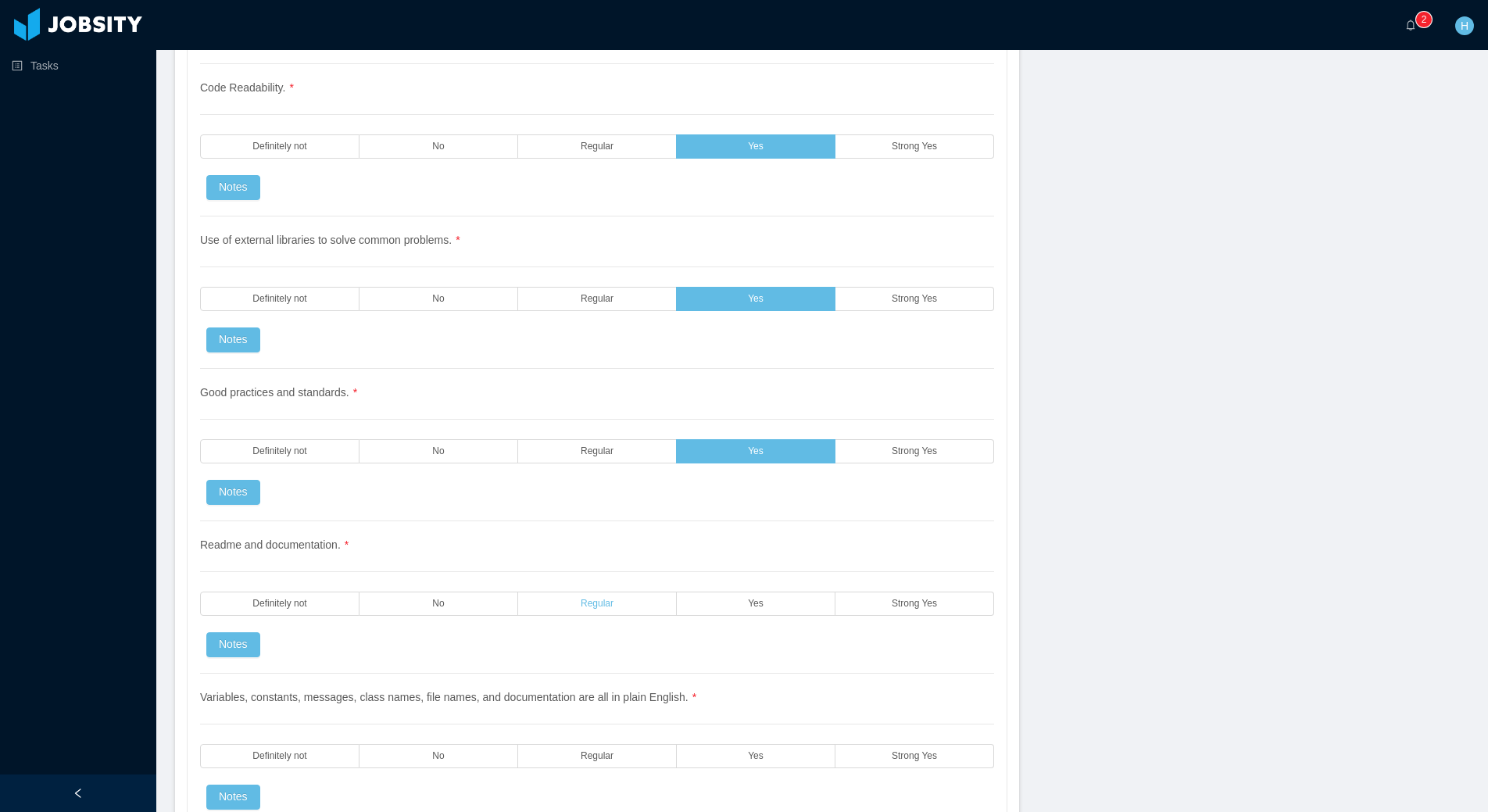
click at [601, 612] on label "Regular" at bounding box center [597, 603] width 159 height 24
click at [257, 593] on label "Definitely not" at bounding box center [280, 603] width 160 height 24
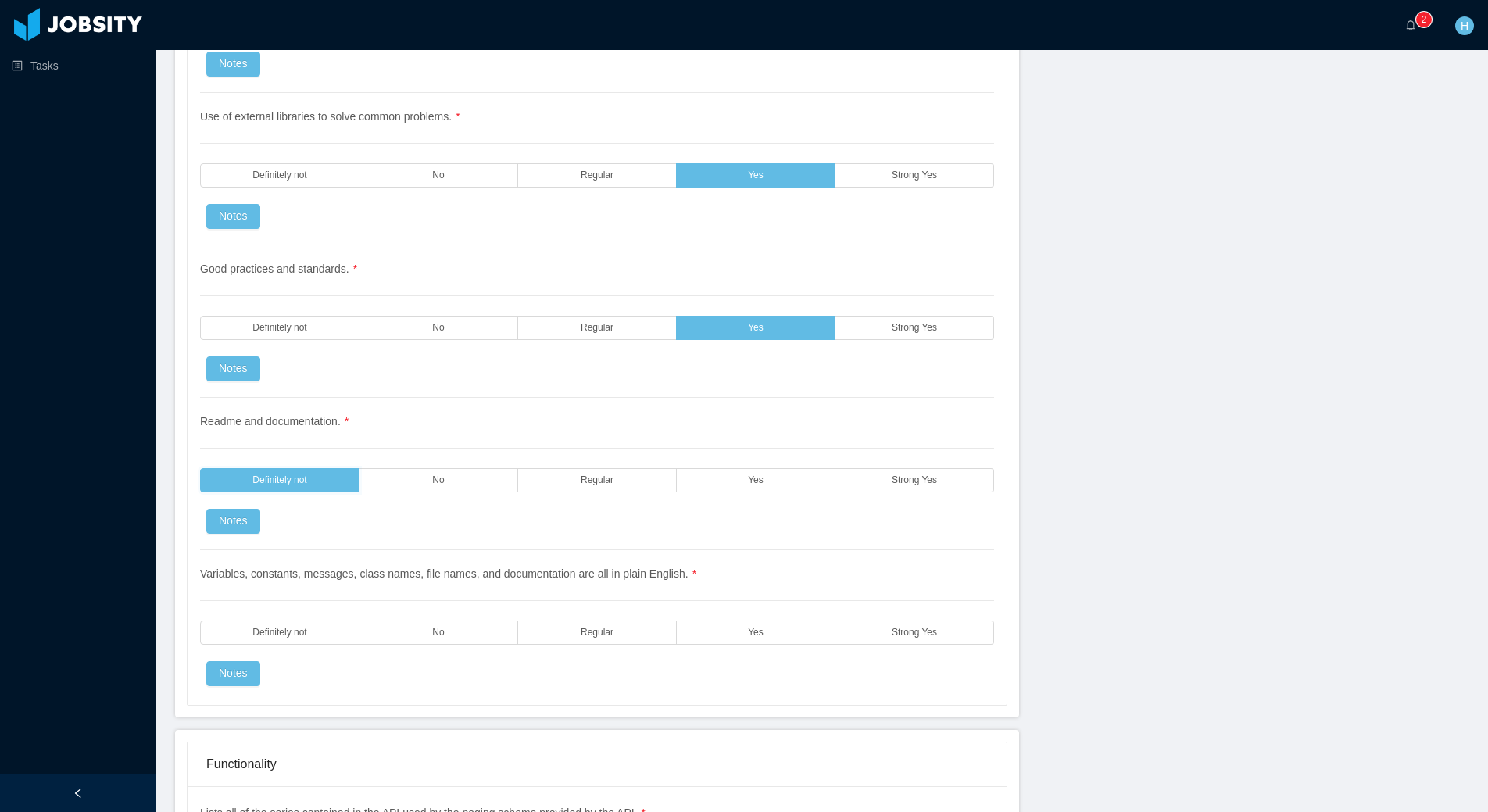
scroll to position [1788, 0]
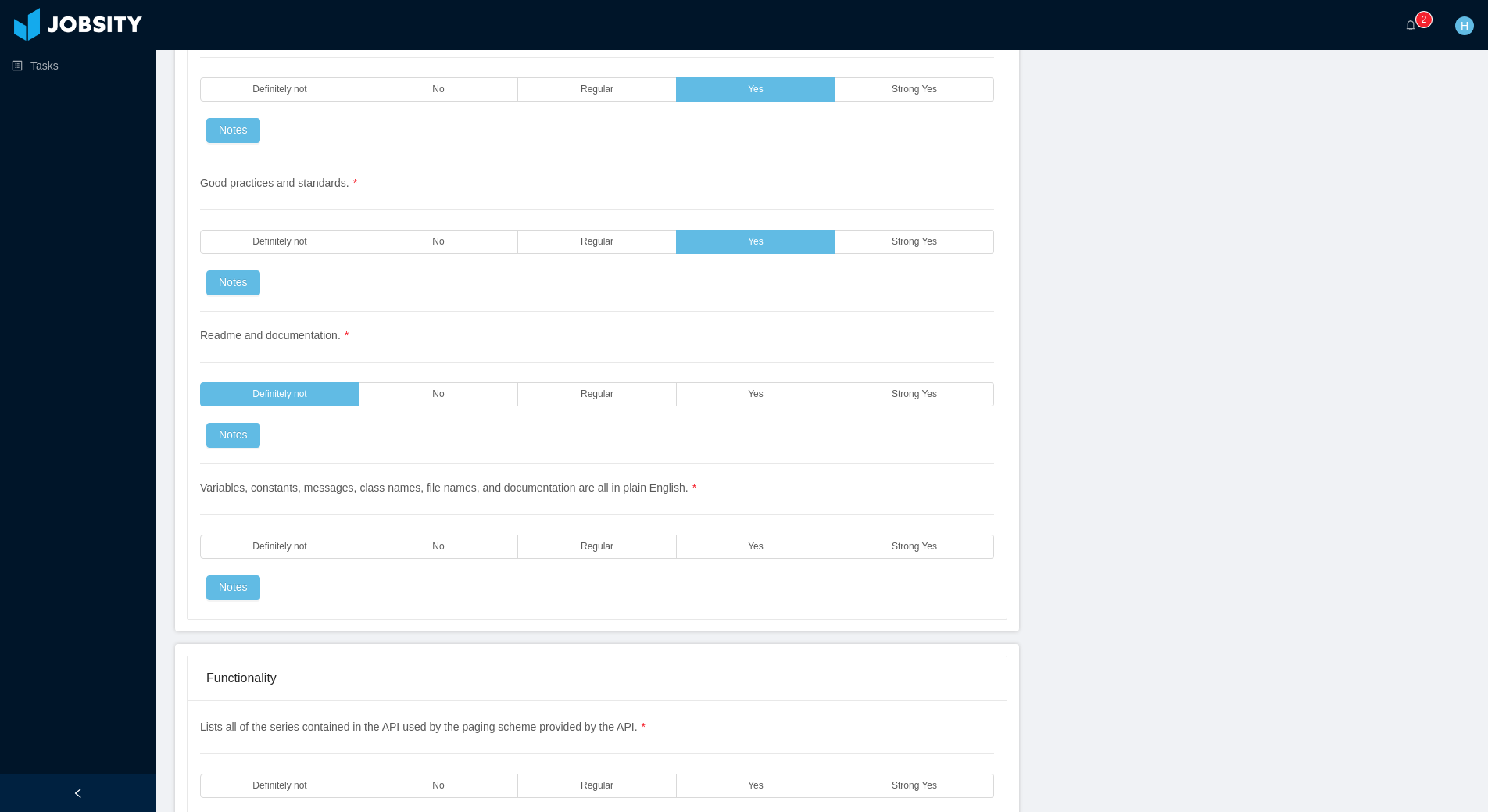
click at [789, 562] on div "Variables, constants, messages, class names, file names, and documentation are …" at bounding box center [597, 533] width 794 height 136
click at [762, 552] on label "Yes" at bounding box center [756, 546] width 159 height 24
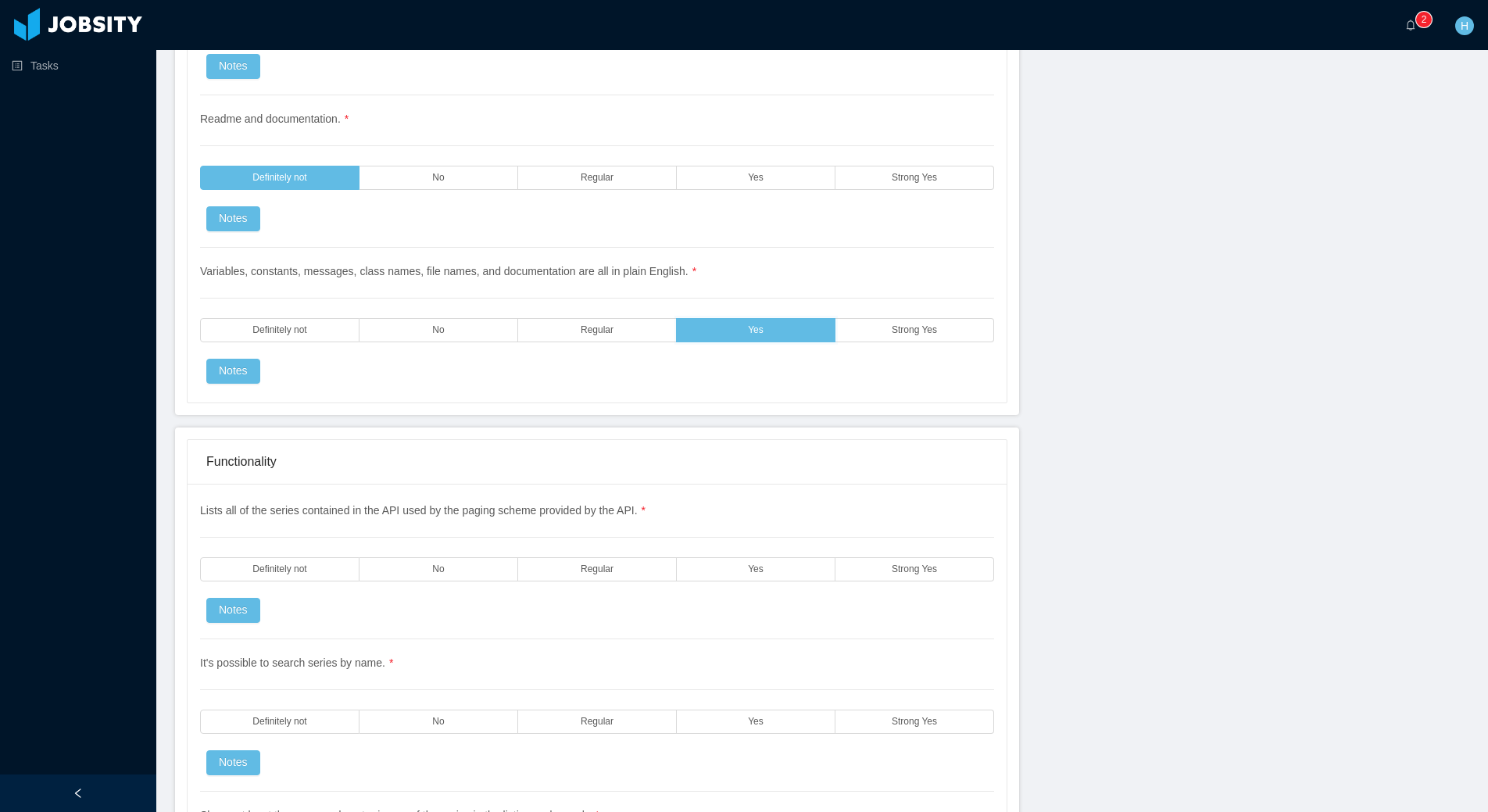
scroll to position [2006, 0]
click at [719, 571] on label "Yes" at bounding box center [756, 568] width 159 height 24
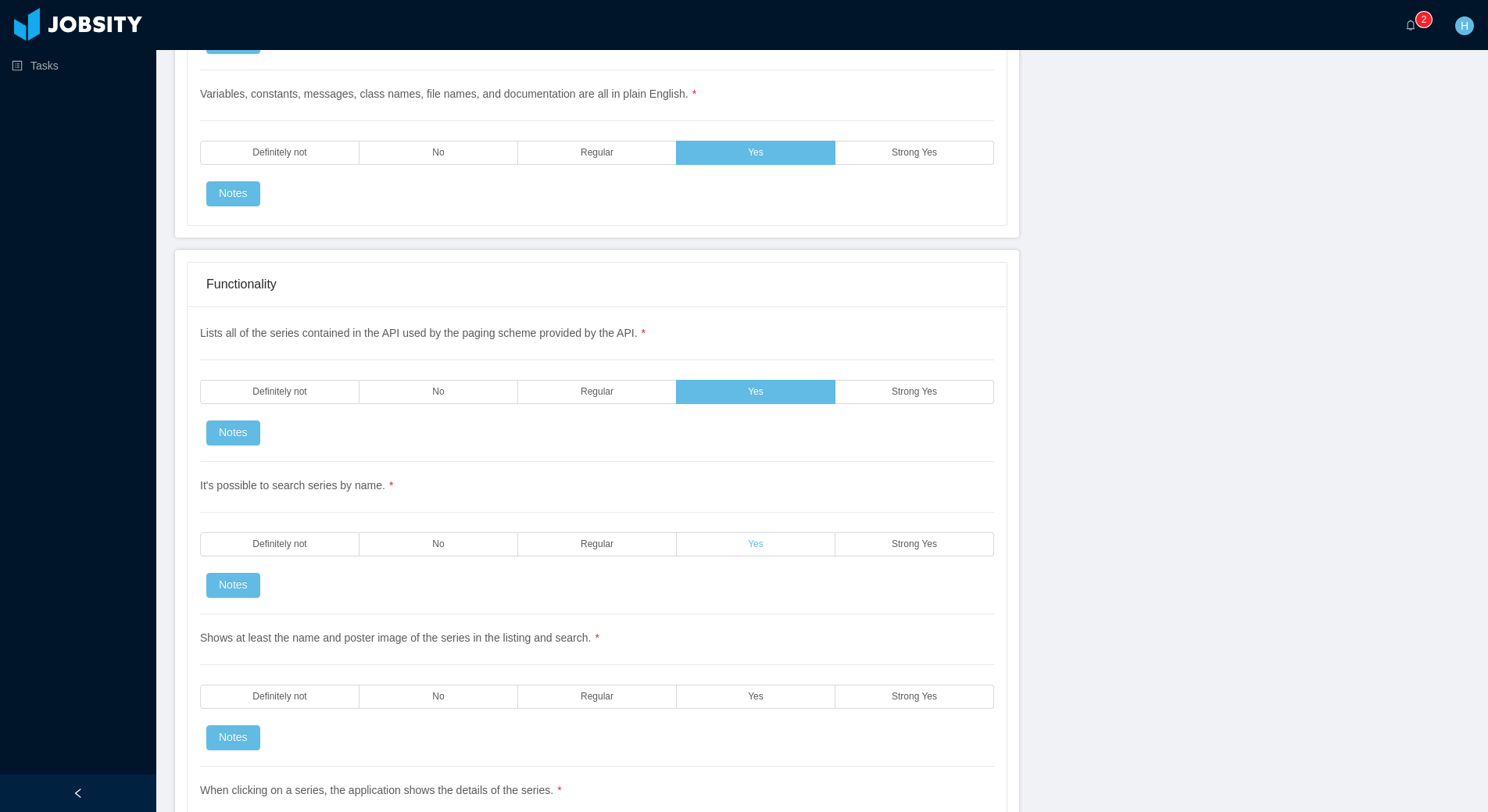
click at [785, 546] on label "Yes" at bounding box center [756, 544] width 159 height 24
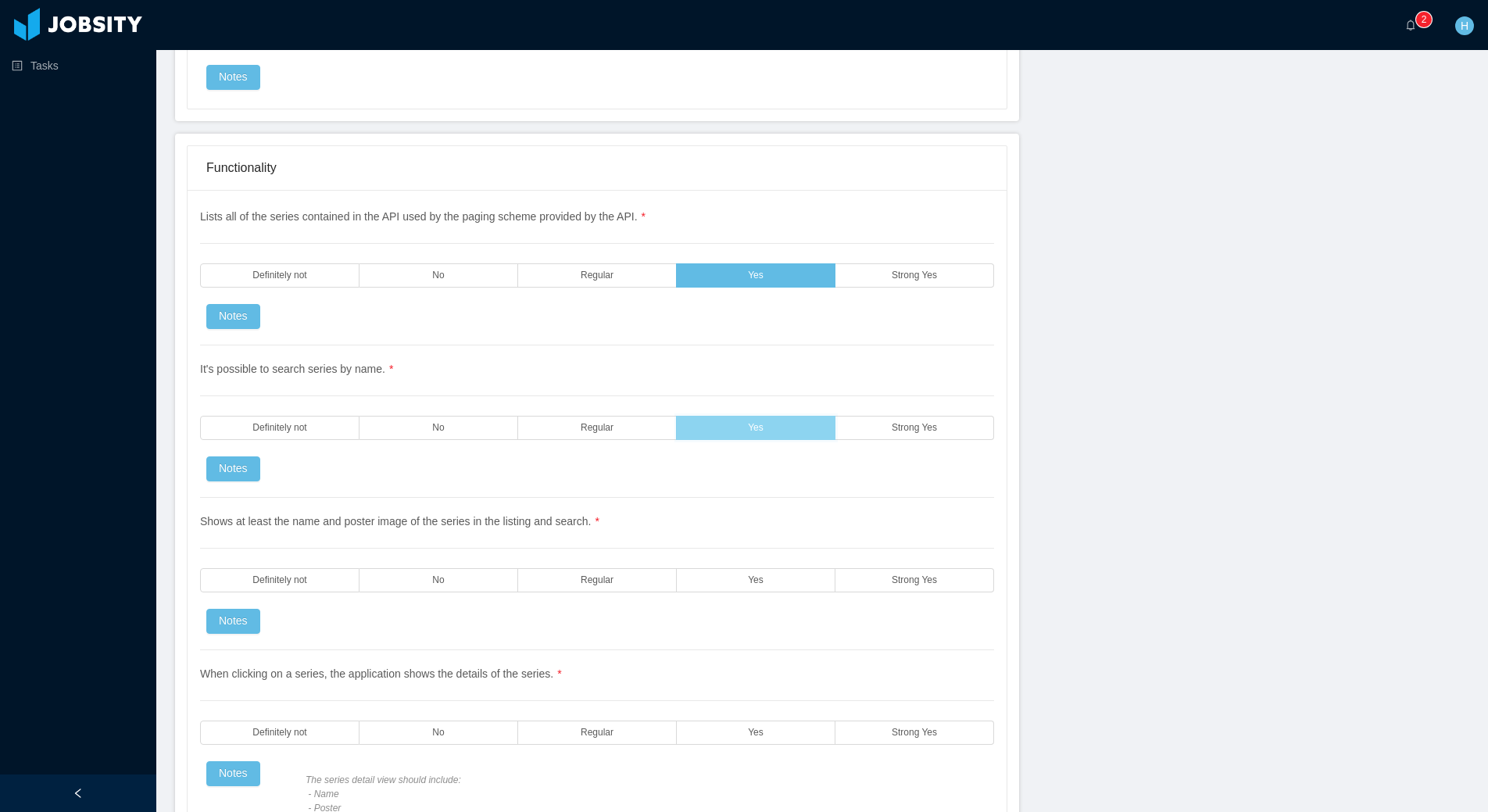
scroll to position [2310, 0]
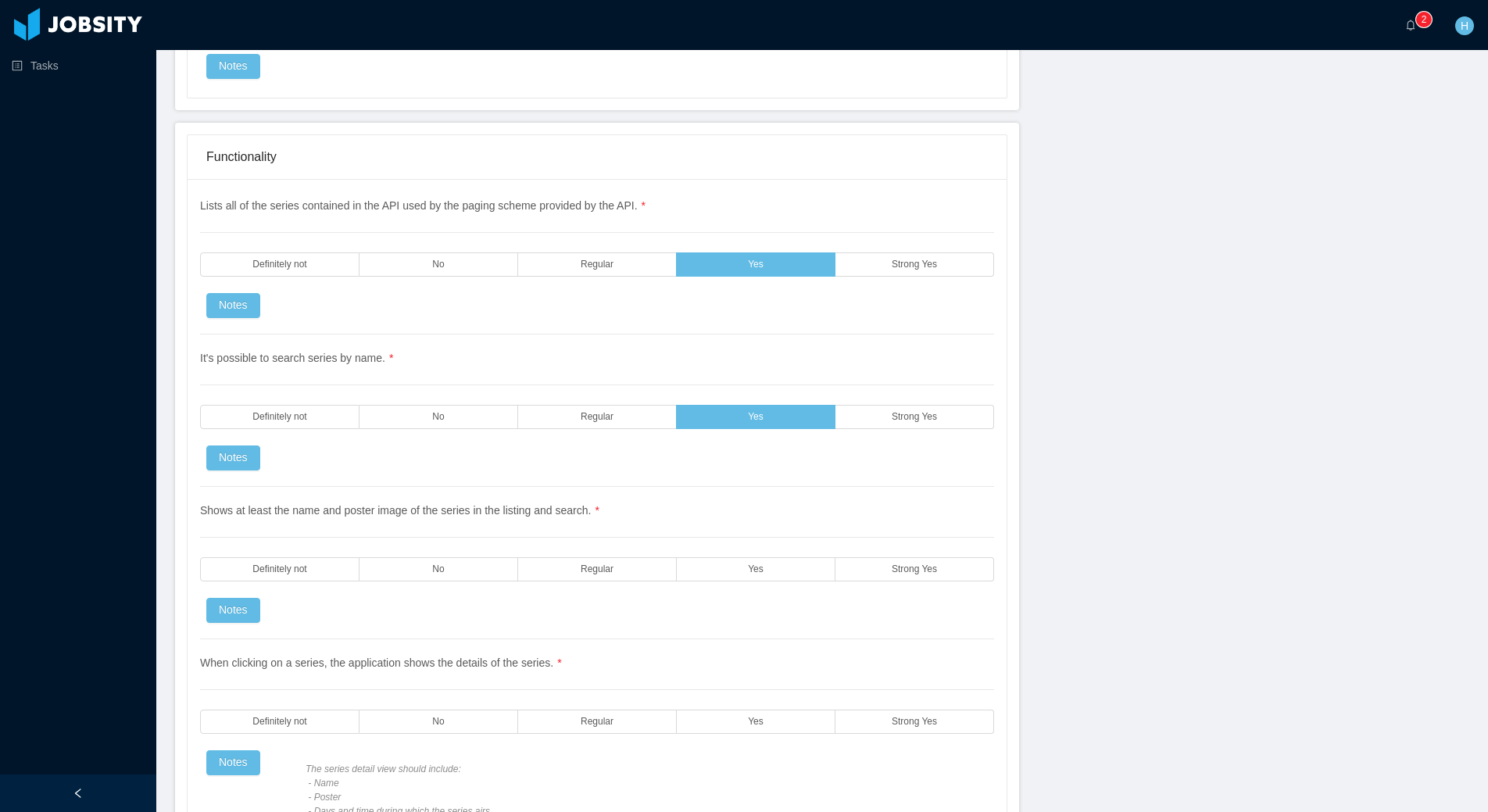
click at [748, 584] on div "Shows at least the name and poster image of the series in the listing and searc…" at bounding box center [597, 563] width 794 height 152
drag, startPoint x: 755, startPoint y: 580, endPoint x: 765, endPoint y: 584, distance: 10.8
click at [755, 580] on label "Yes" at bounding box center [756, 569] width 159 height 24
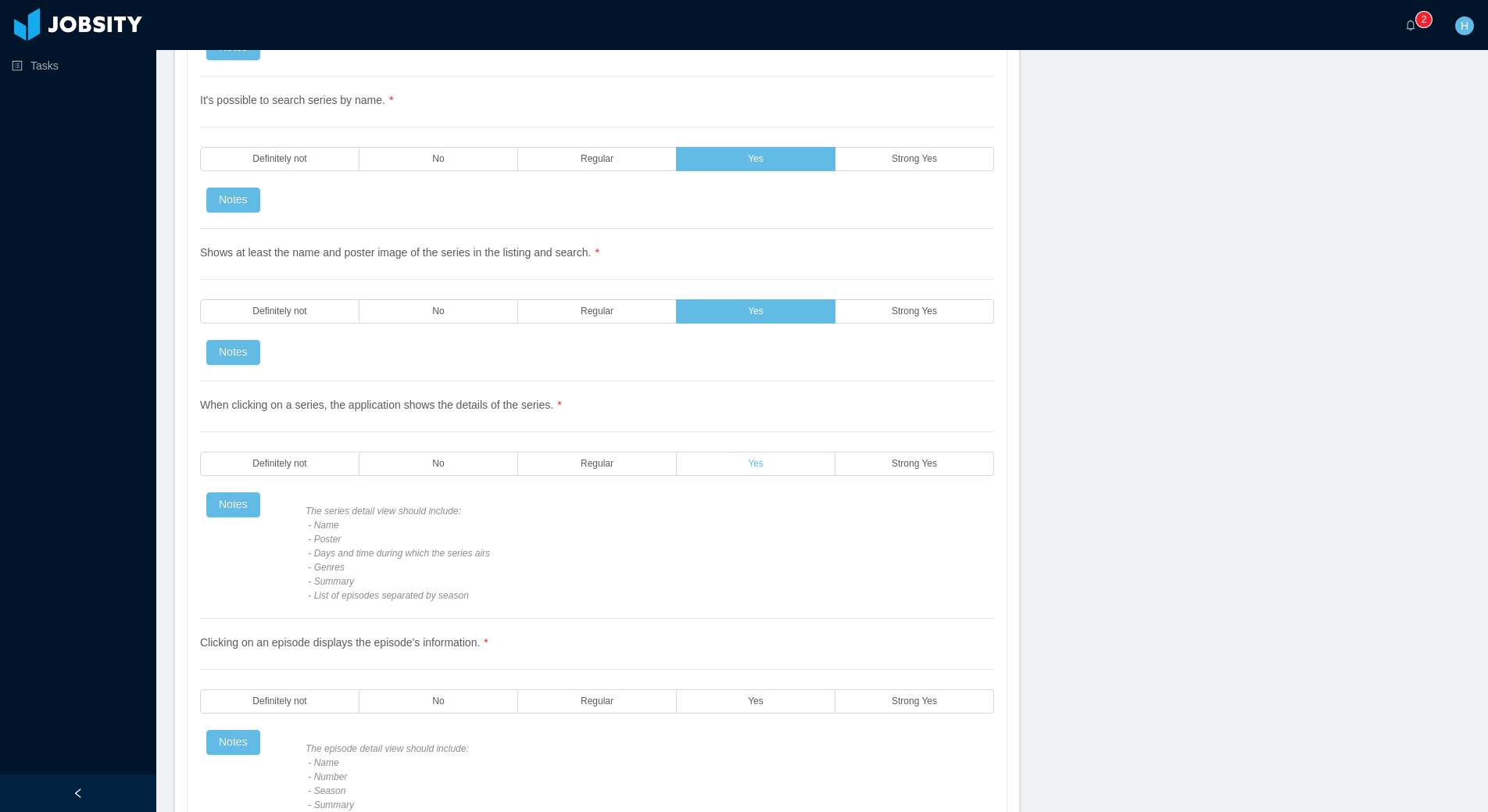
click at [776, 465] on label "Yes" at bounding box center [756, 464] width 159 height 24
click at [722, 692] on label "Yes" at bounding box center [756, 701] width 159 height 24
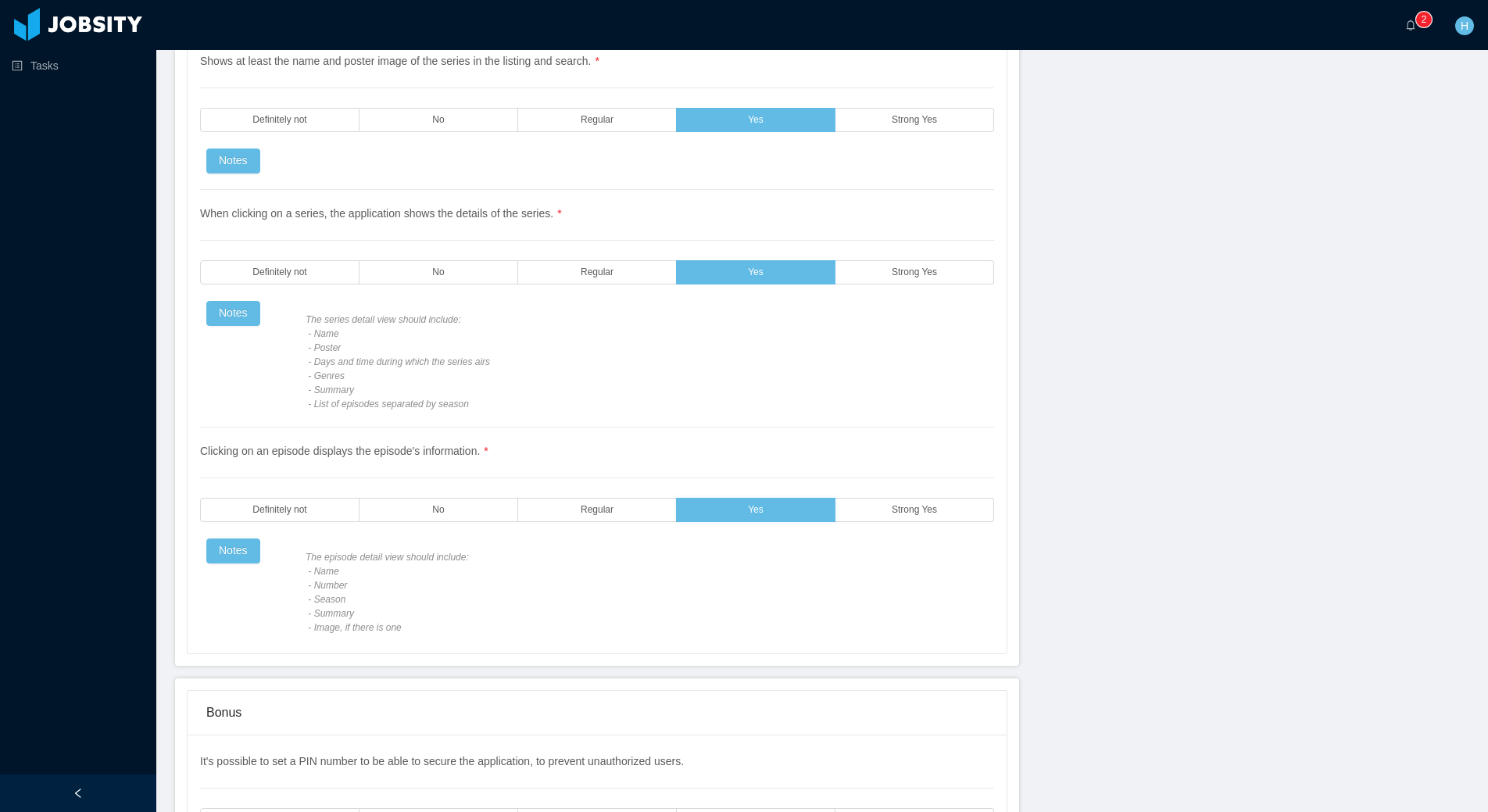
scroll to position [2999, 0]
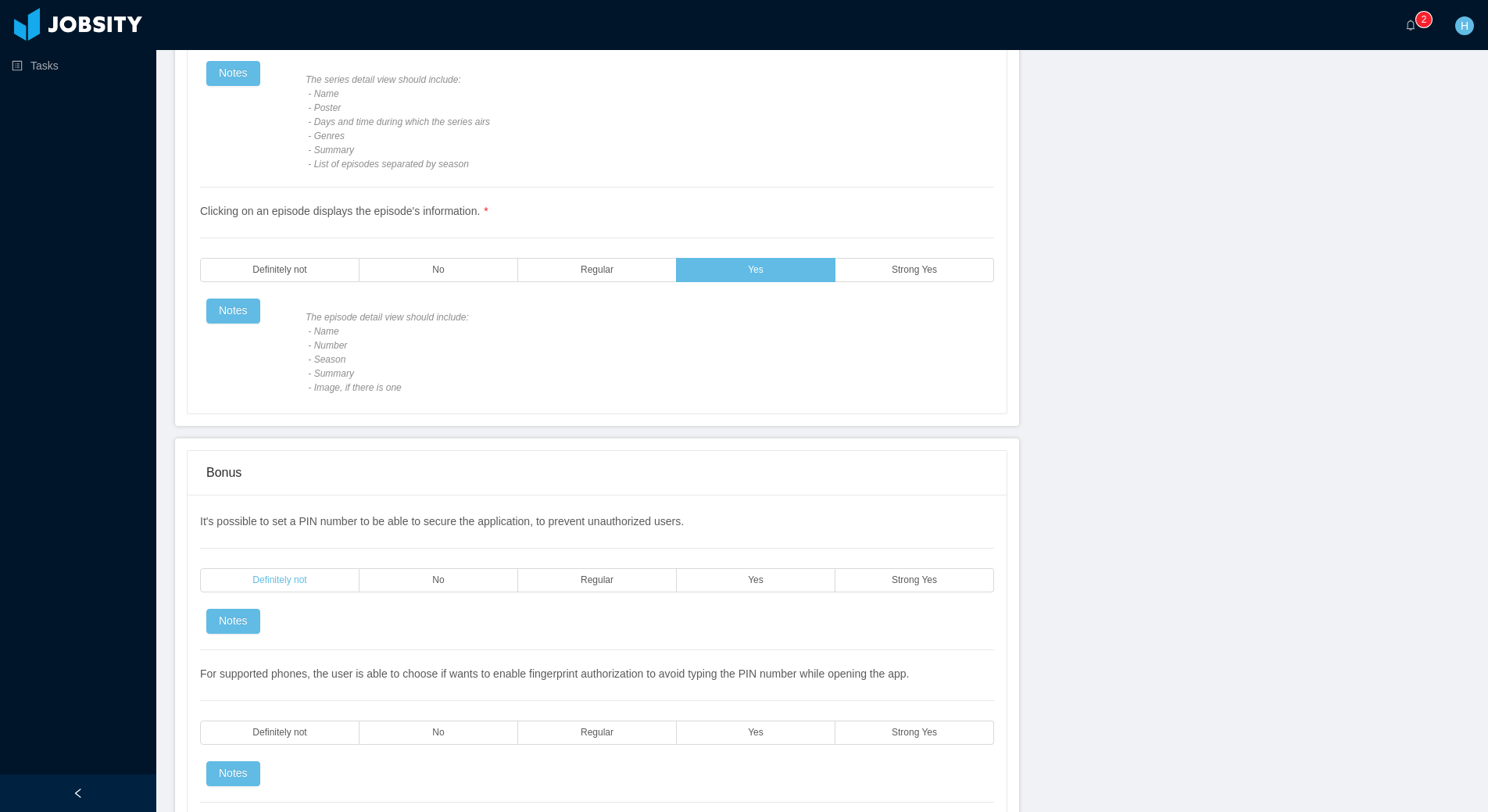
click at [299, 577] on span "Definitely not" at bounding box center [279, 580] width 54 height 10
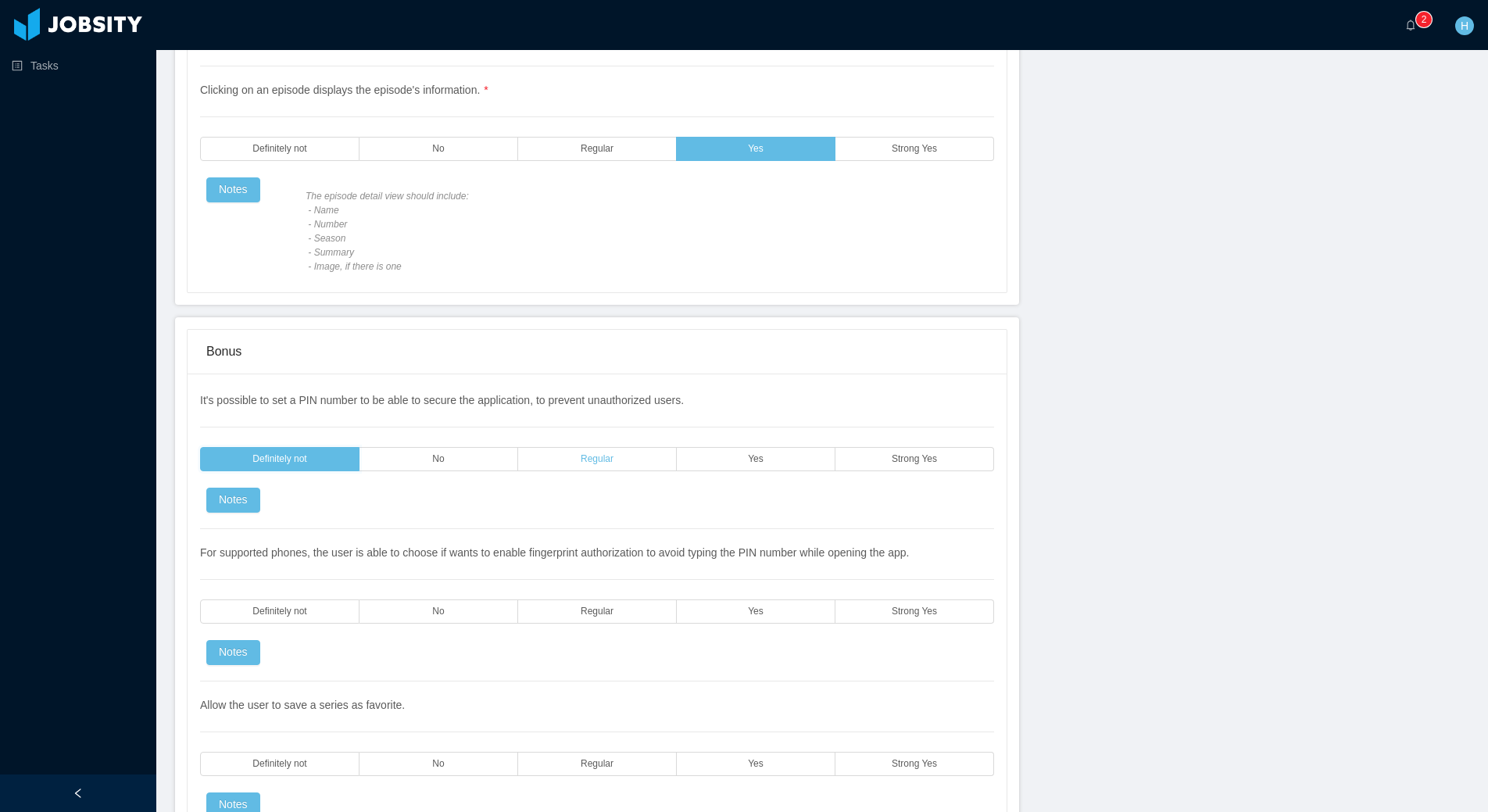
scroll to position [3142, 0]
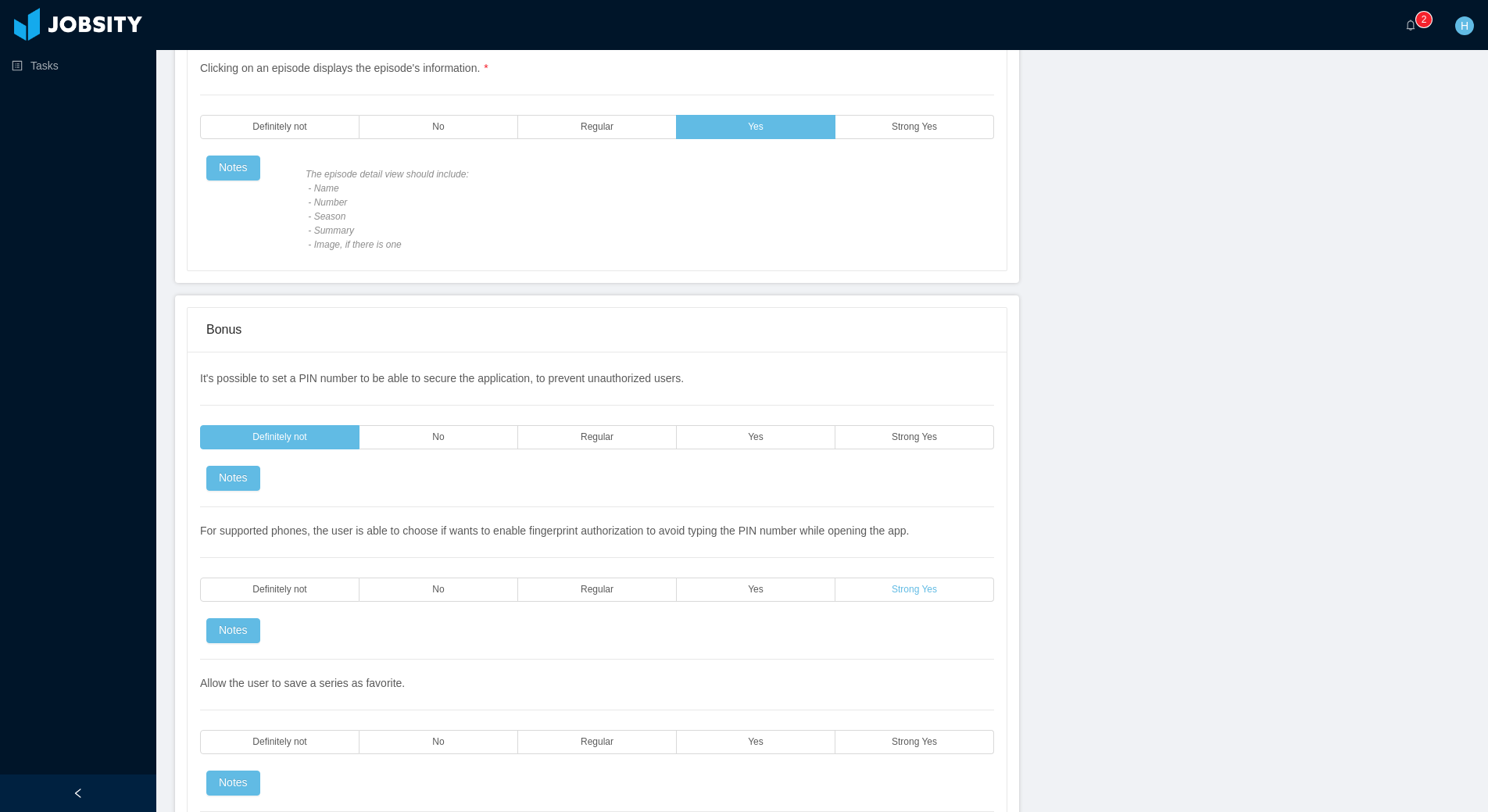
click at [911, 590] on span "Strong Yes" at bounding box center [915, 589] width 45 height 10
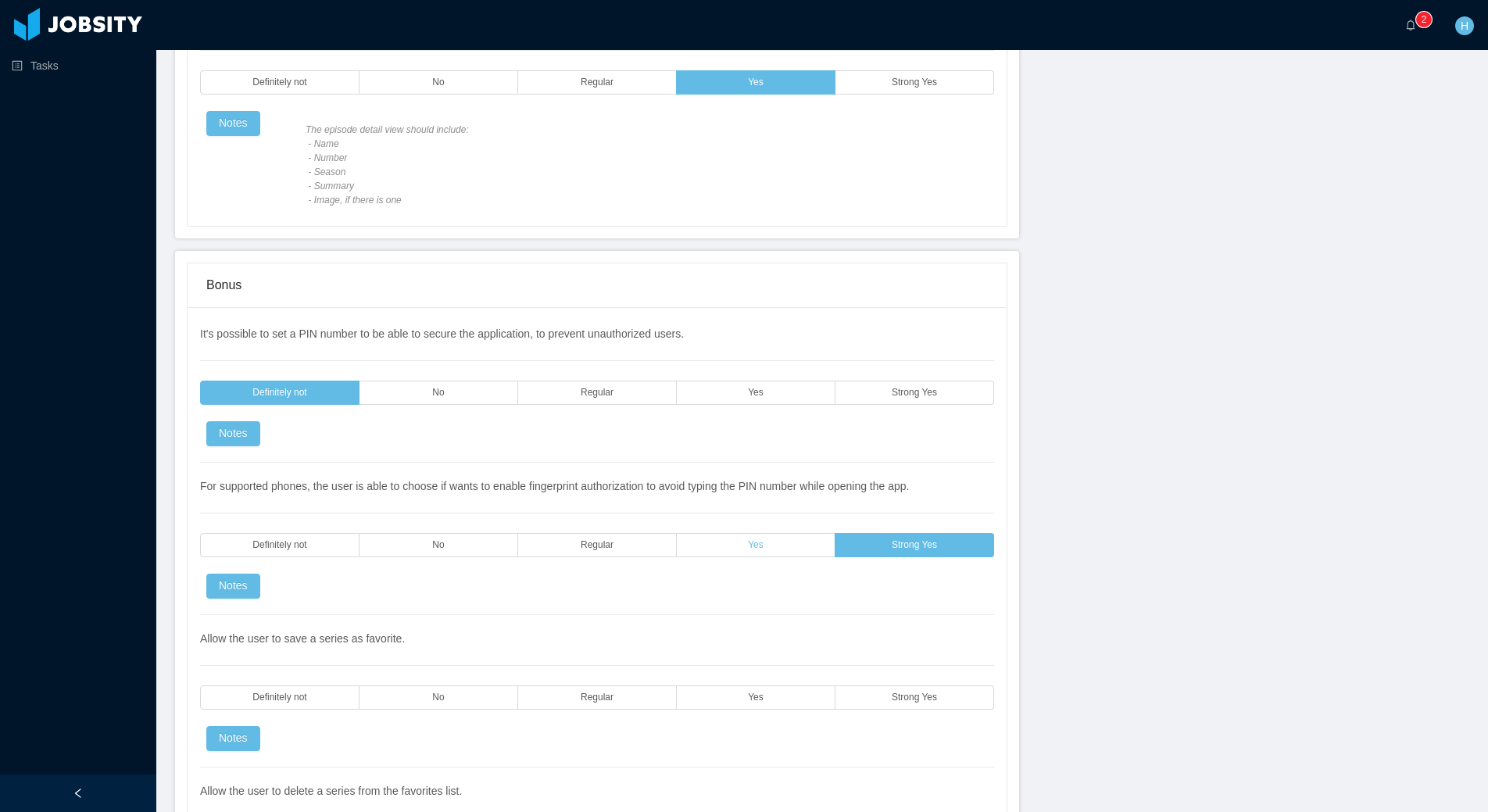
click at [777, 548] on label "Yes" at bounding box center [756, 545] width 159 height 24
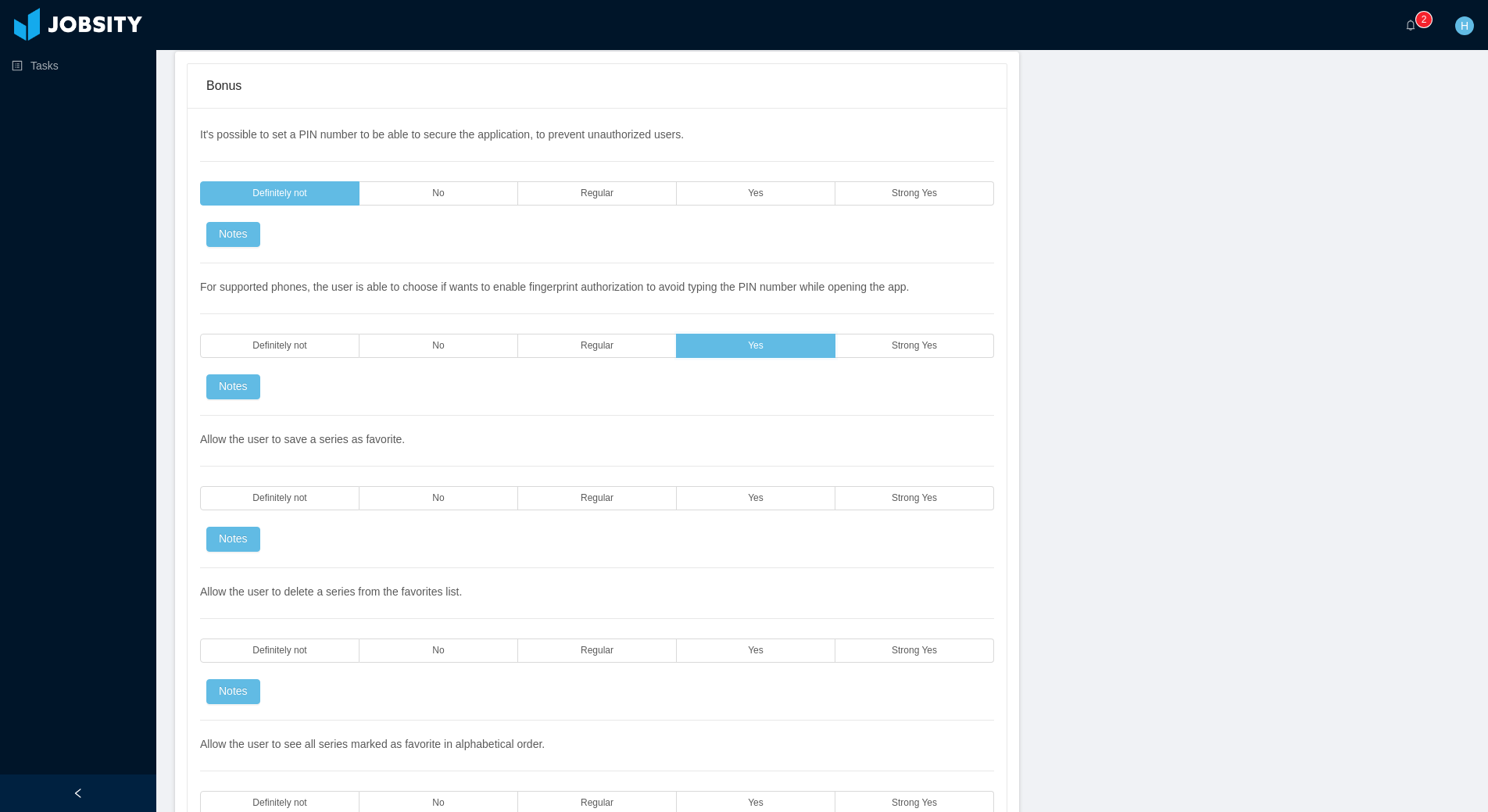
scroll to position [3435, 0]
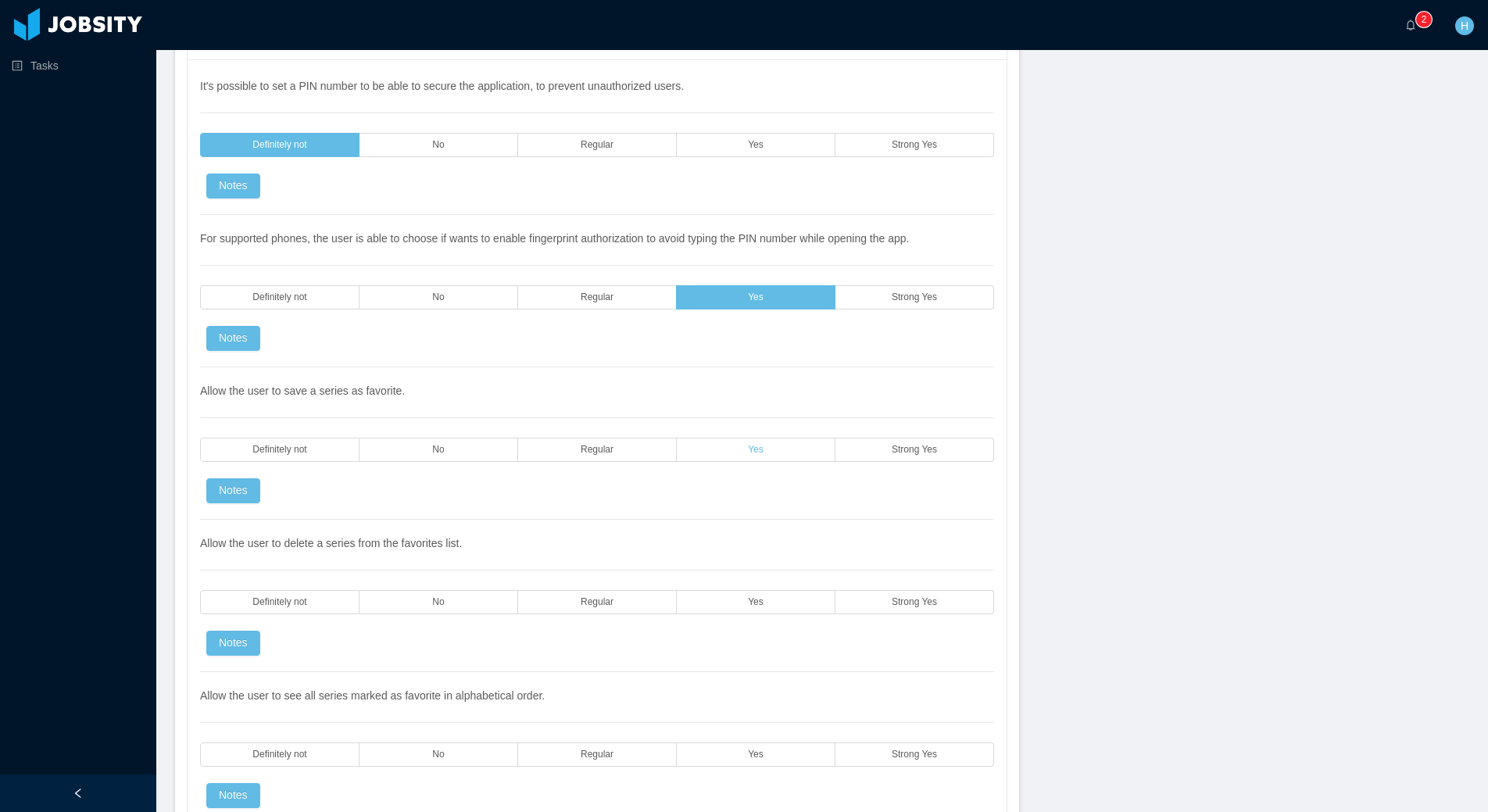
click at [750, 446] on span "Yes" at bounding box center [755, 449] width 15 height 10
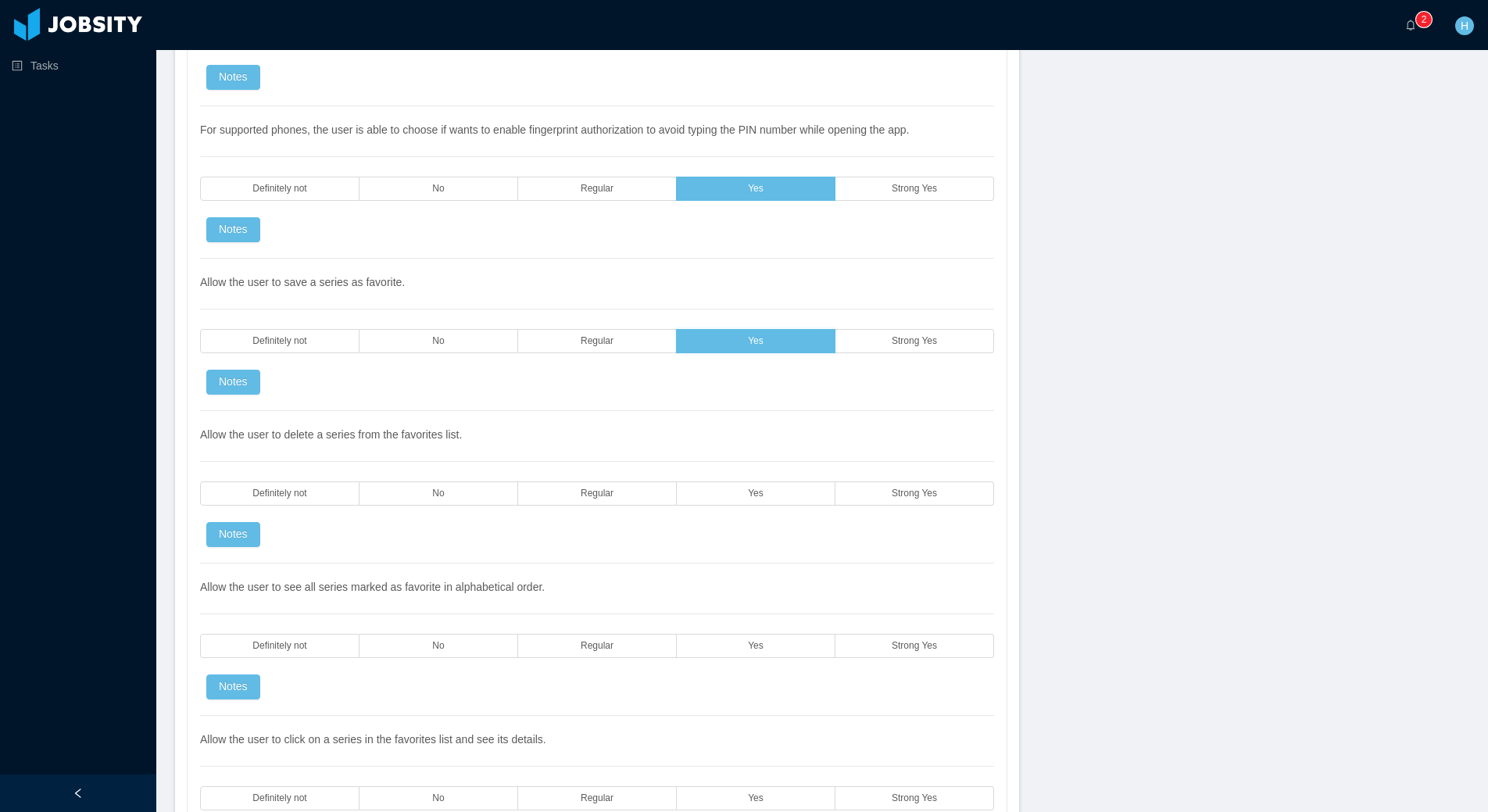
scroll to position [3576, 0]
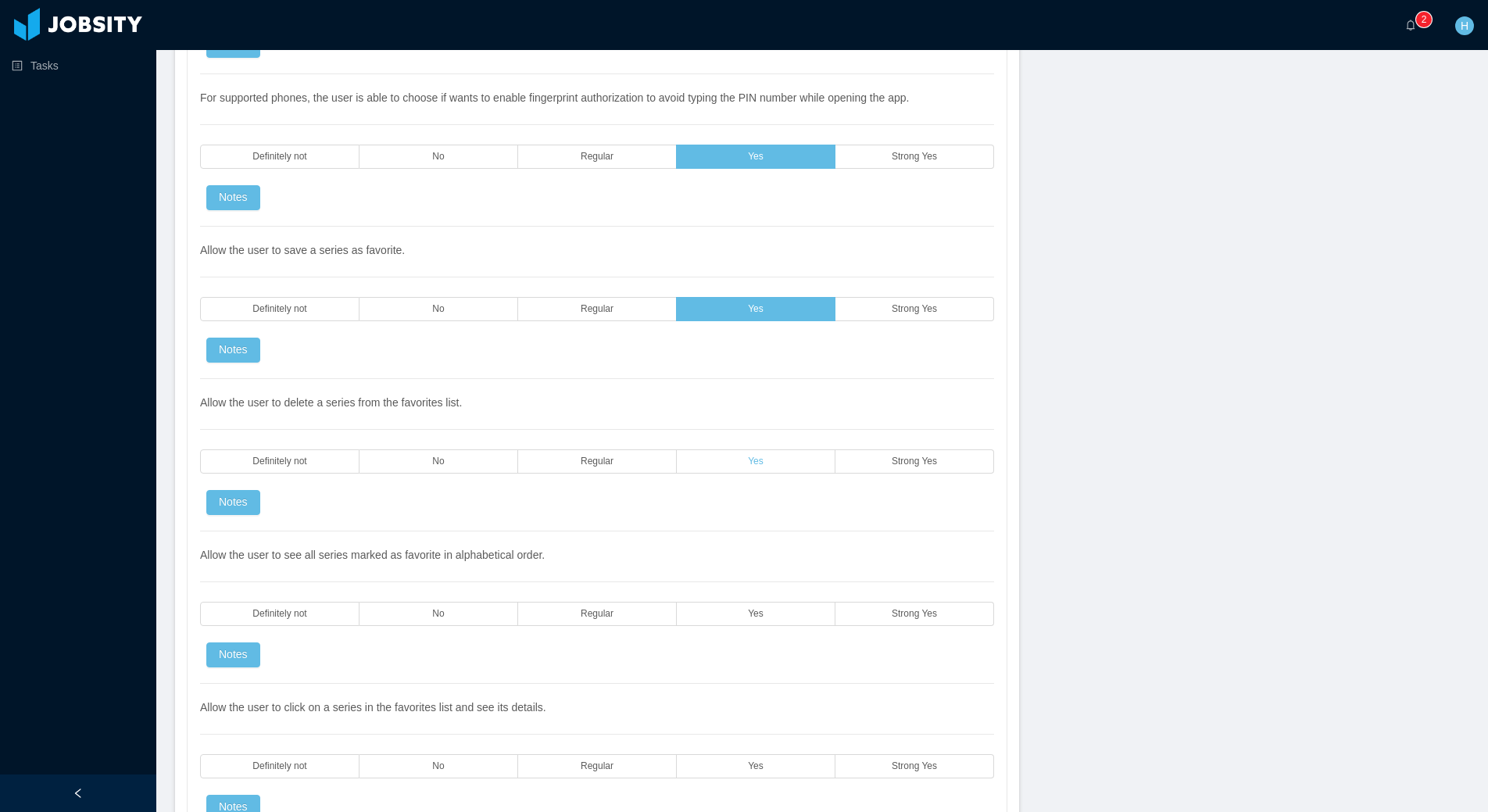
click at [710, 462] on label "Yes" at bounding box center [756, 461] width 159 height 24
click at [703, 608] on label "Yes" at bounding box center [756, 613] width 159 height 24
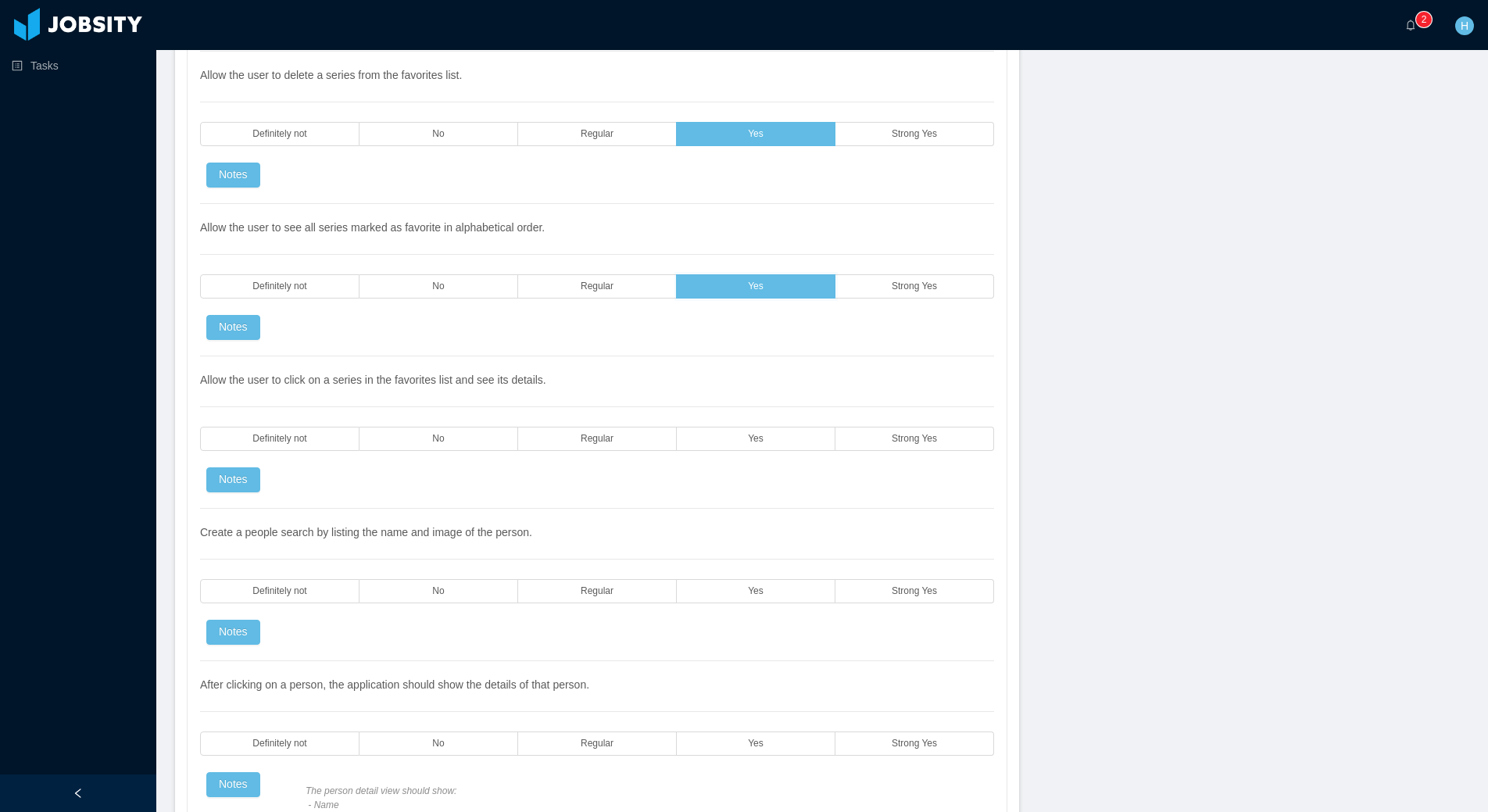
scroll to position [3940, 0]
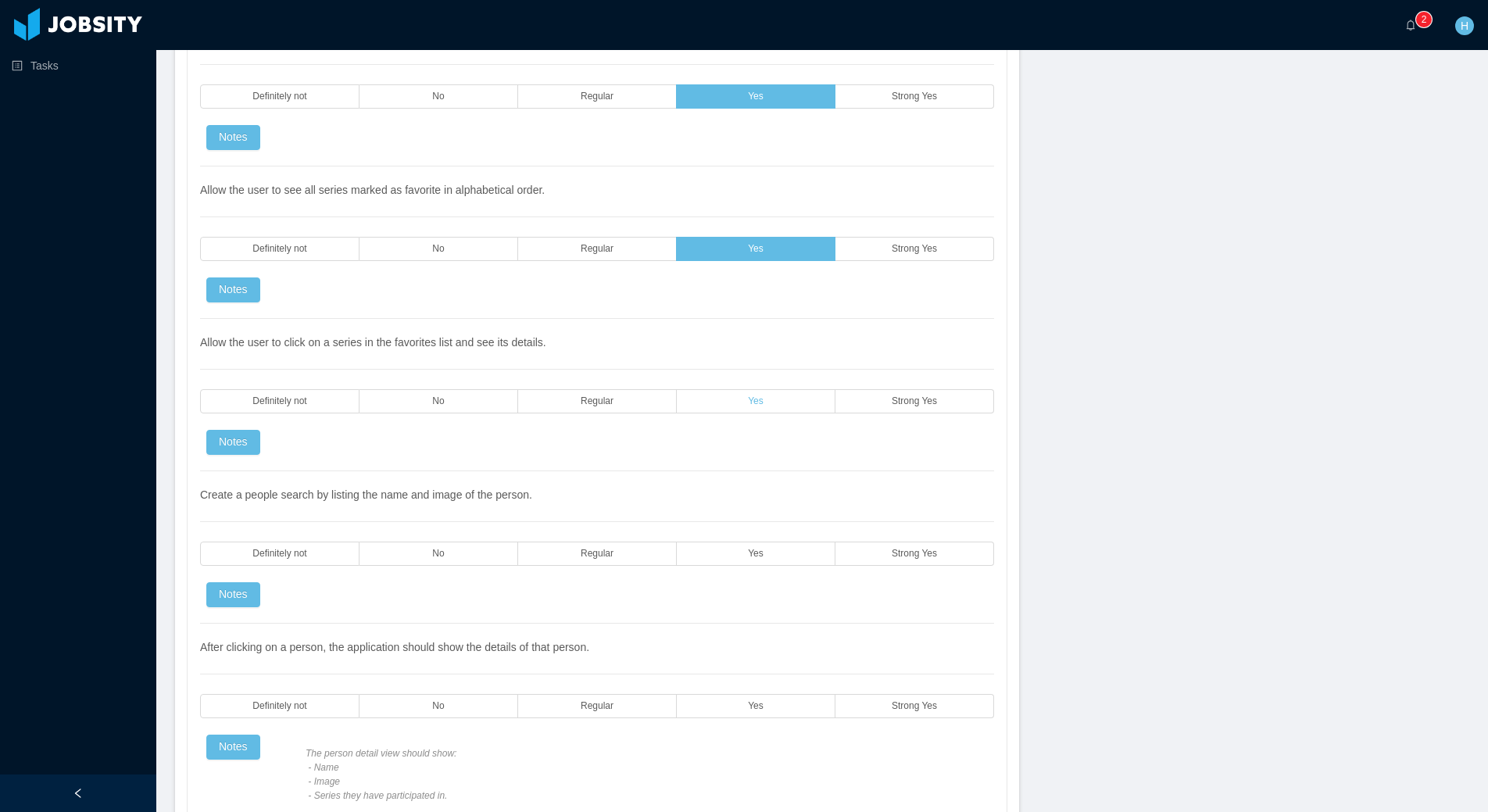
click at [732, 396] on label "Yes" at bounding box center [756, 401] width 159 height 24
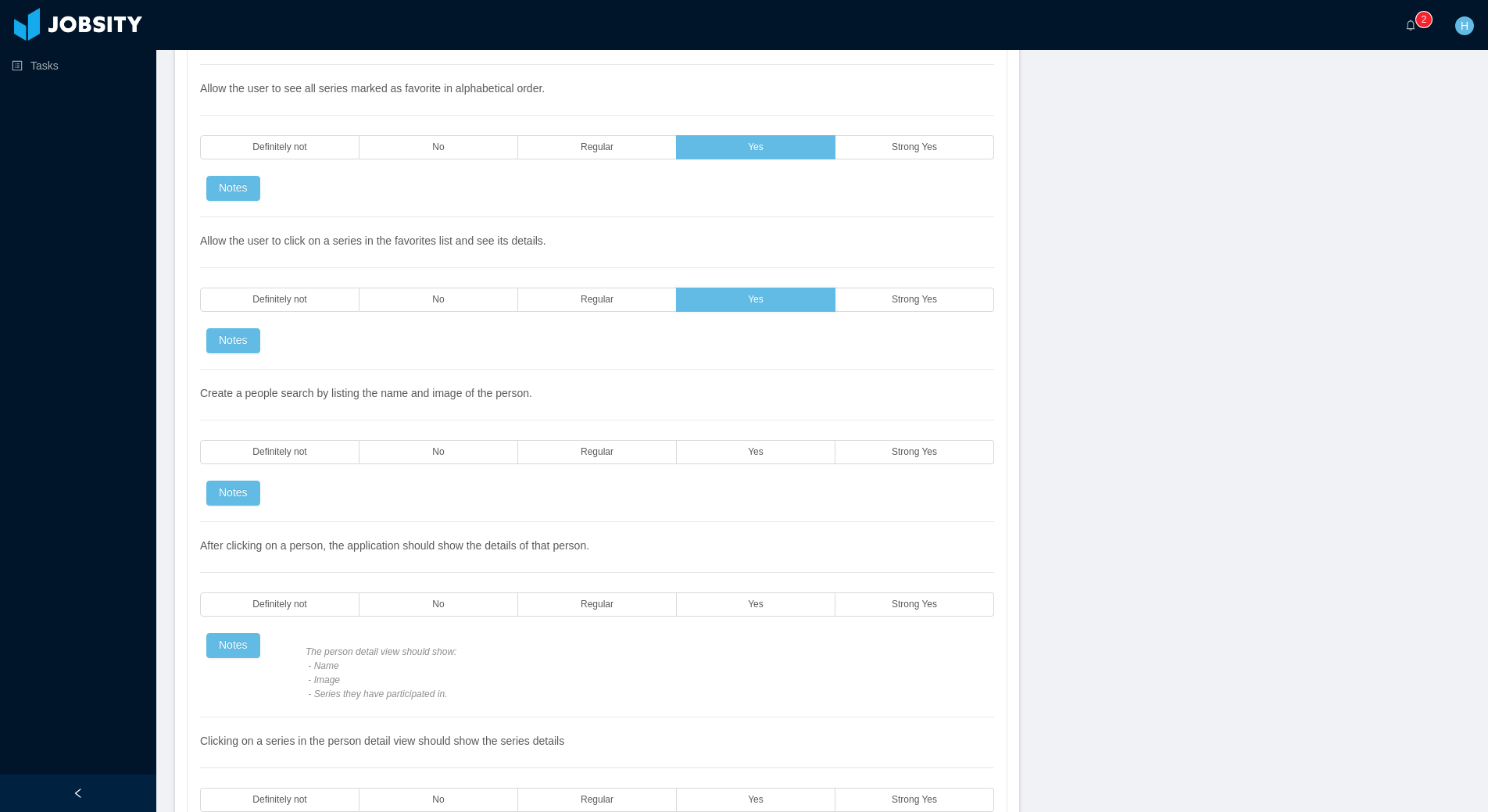
scroll to position [4053, 0]
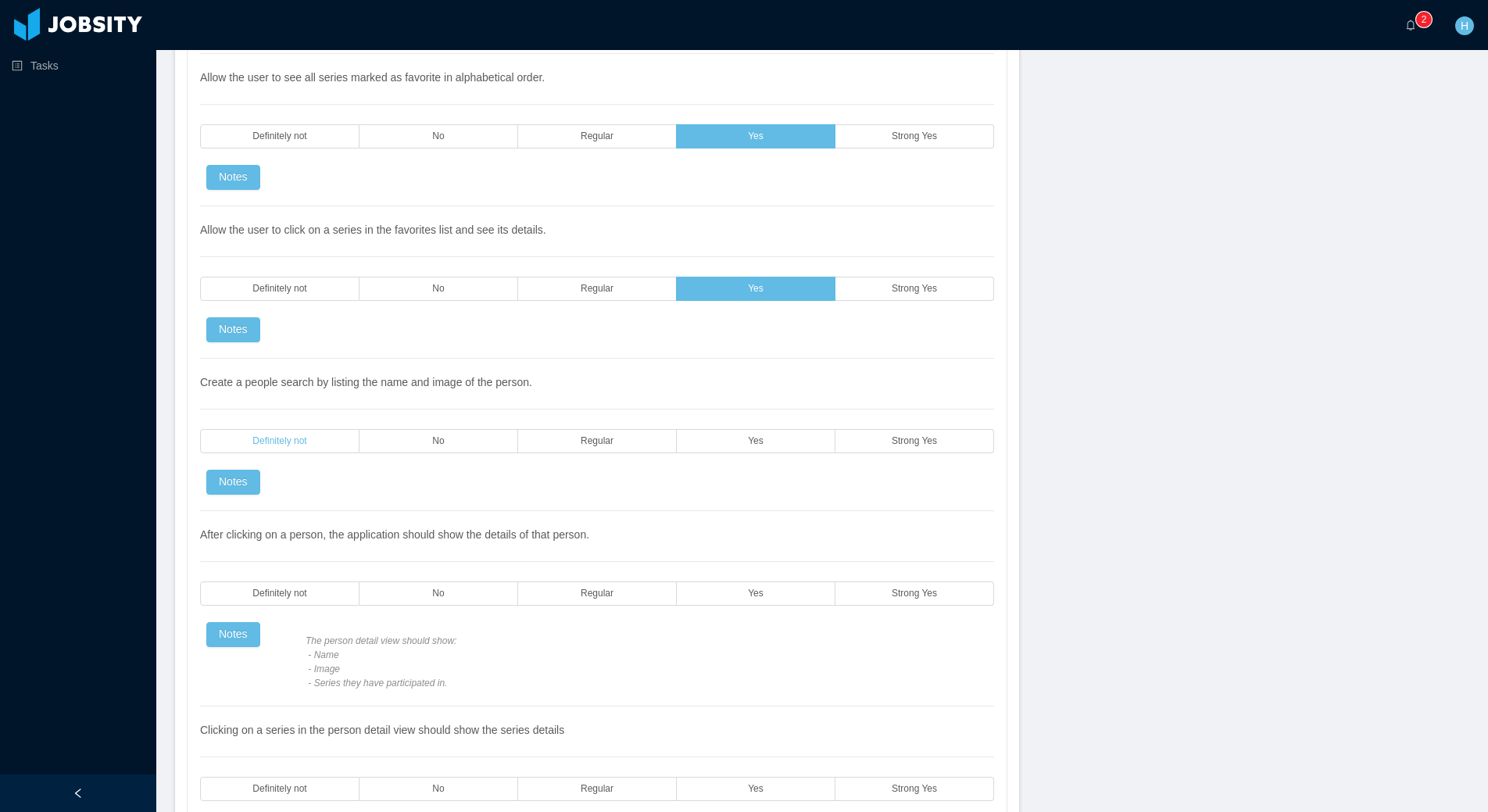
click at [303, 435] on label "Definitely not" at bounding box center [280, 441] width 160 height 24
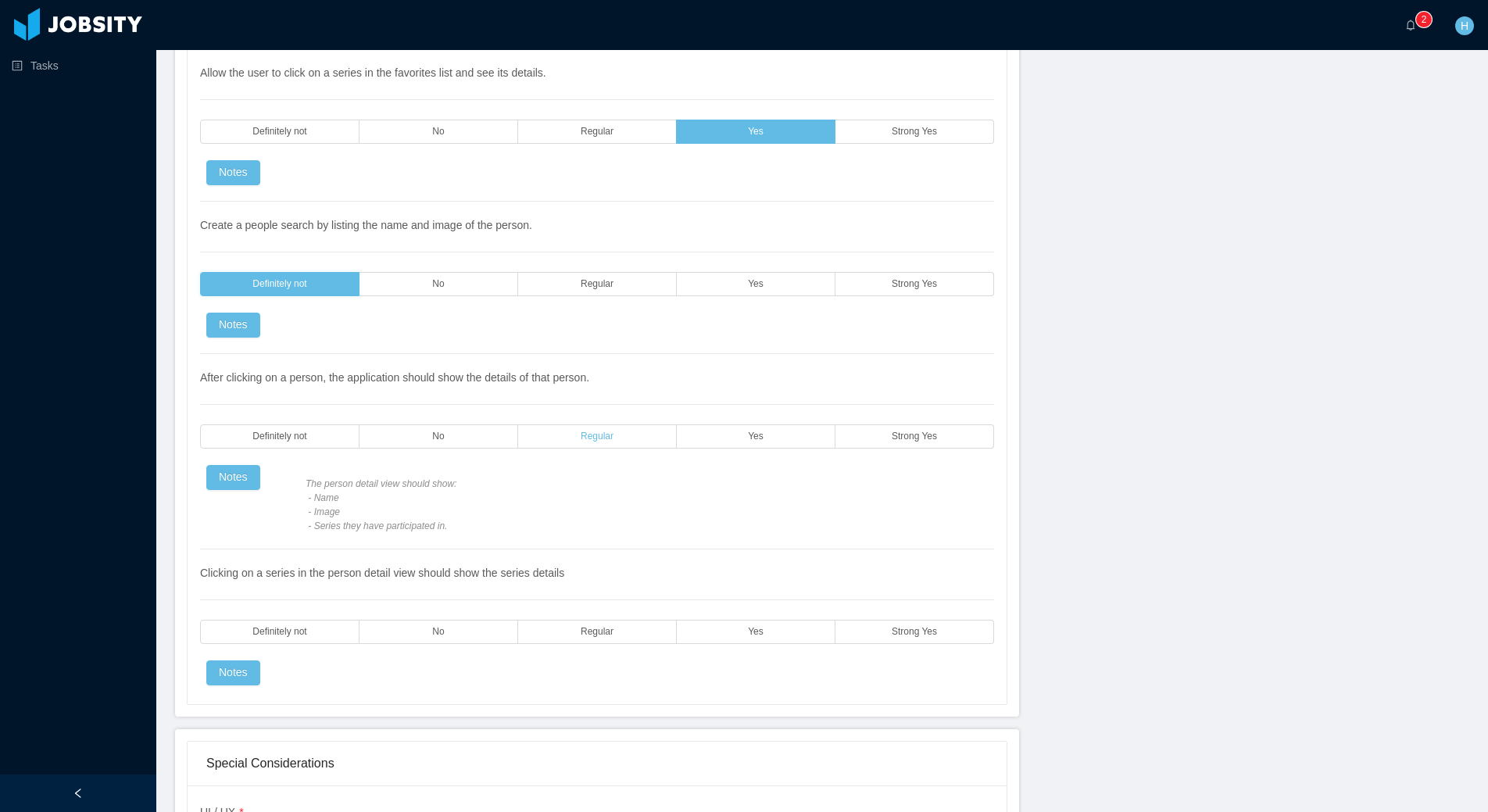
scroll to position [4220, 0]
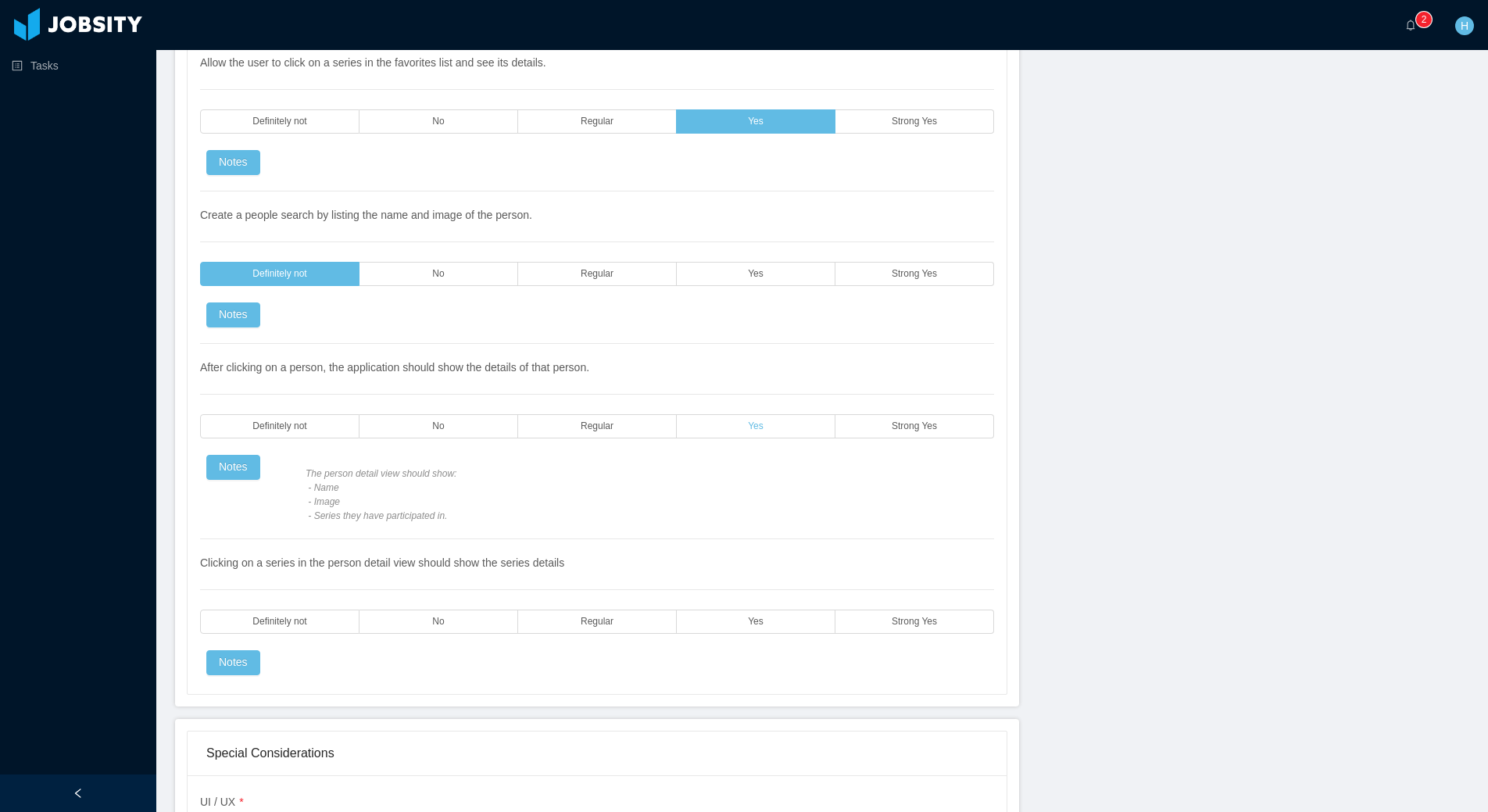
click at [716, 420] on label "Yes" at bounding box center [756, 426] width 159 height 24
click at [687, 623] on label "Yes" at bounding box center [756, 621] width 159 height 24
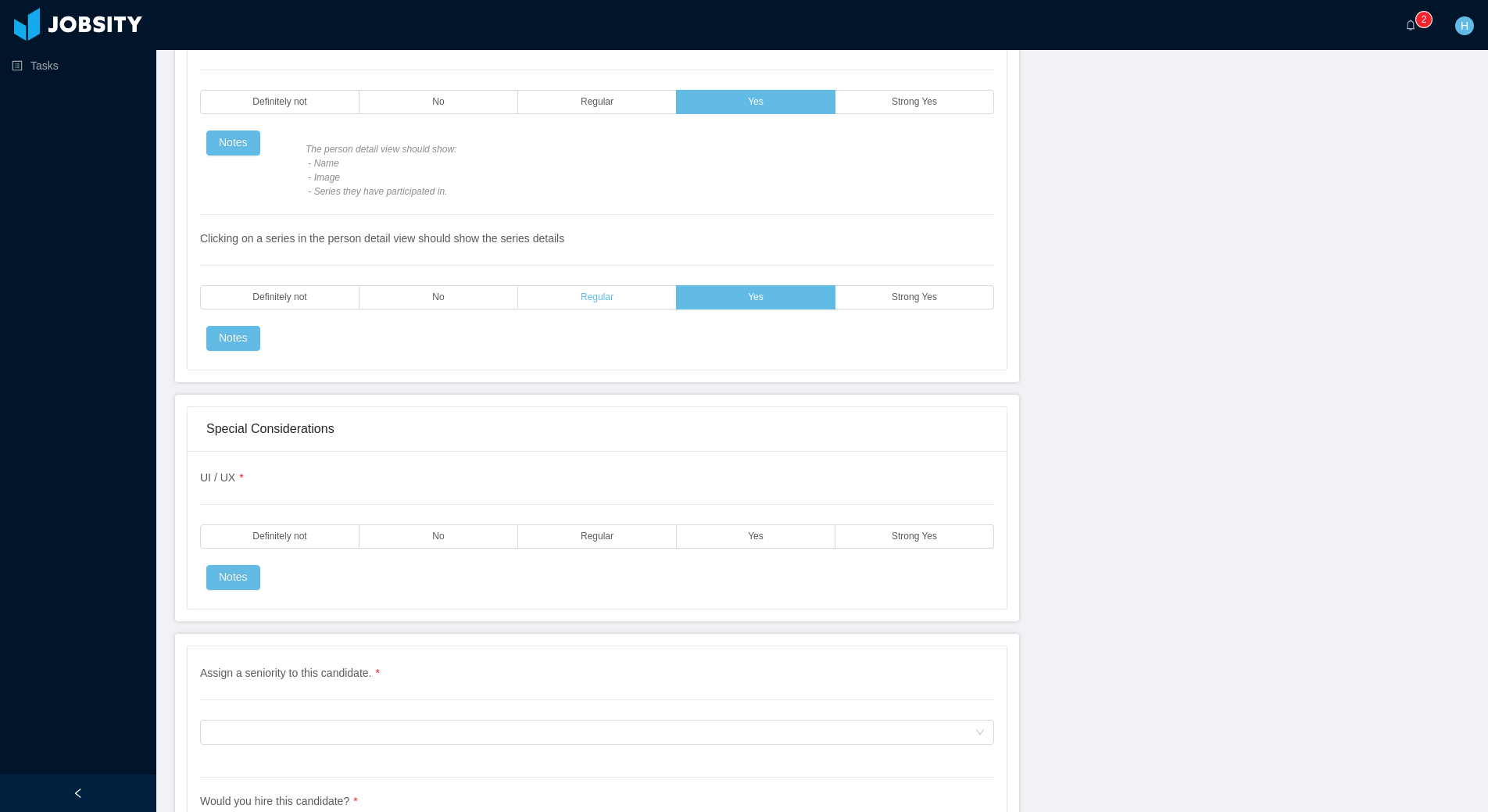
scroll to position [4575, 0]
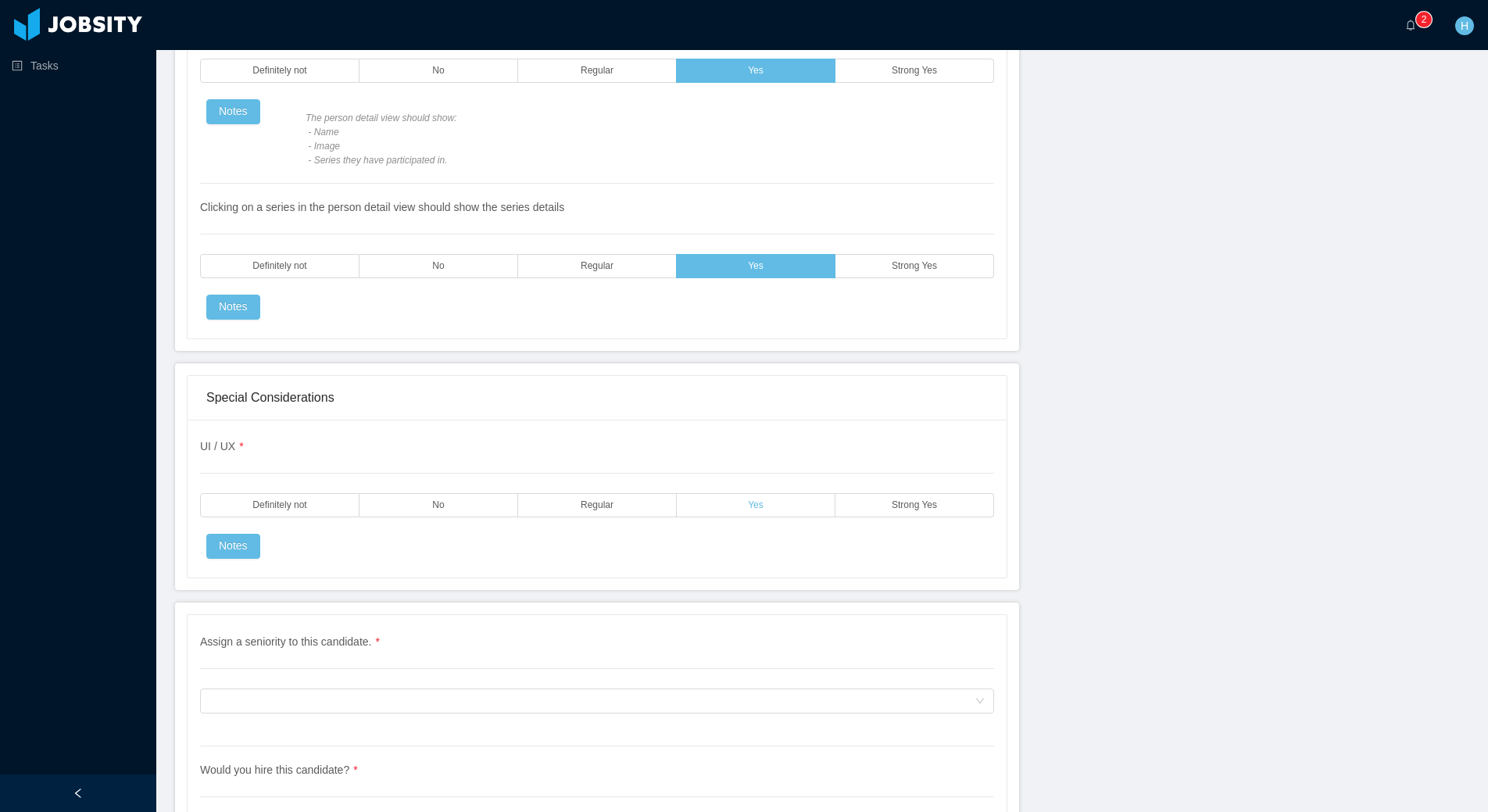
click at [691, 498] on label "Yes" at bounding box center [756, 505] width 159 height 24
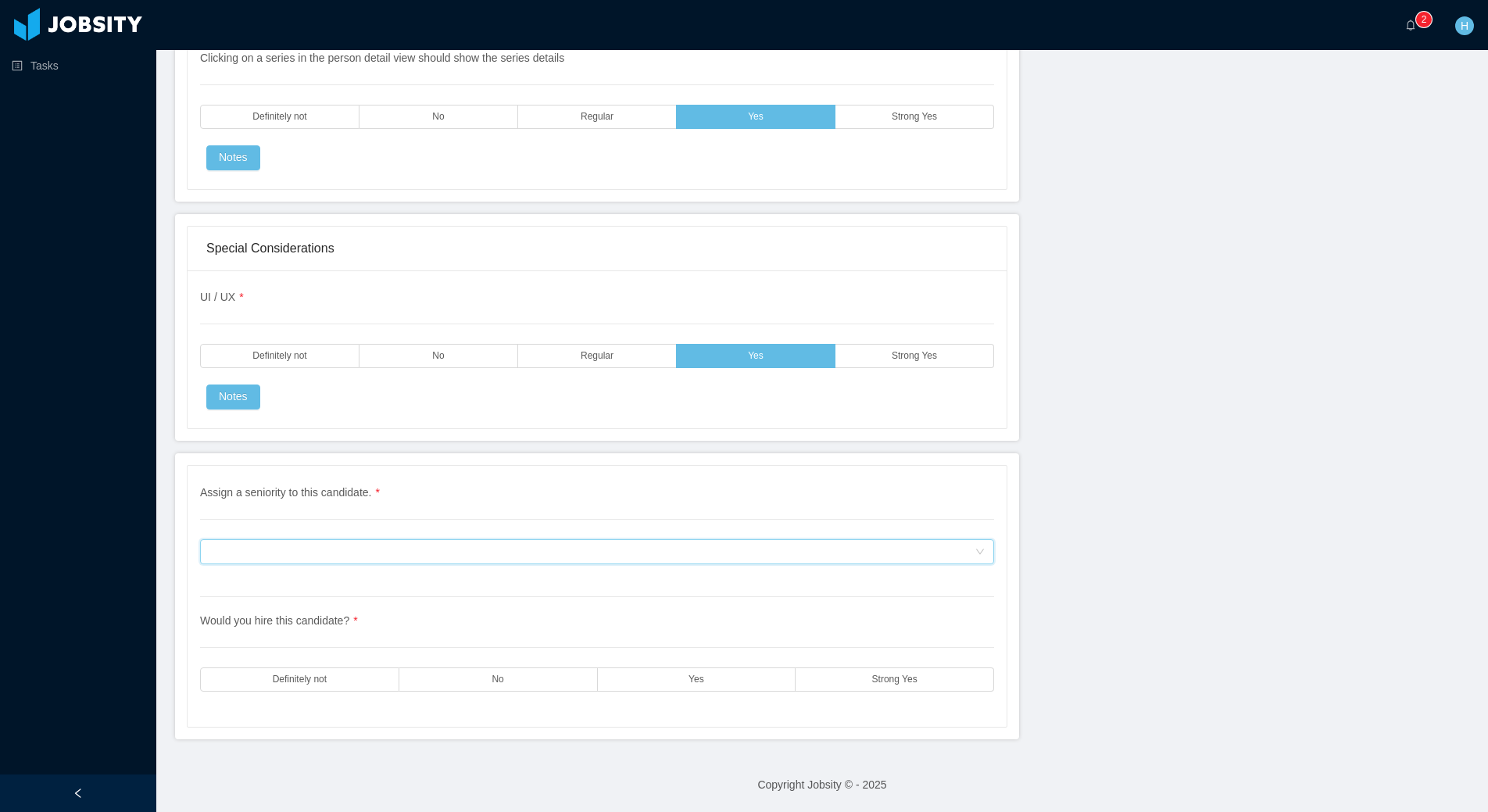
click at [633, 556] on div "Assign a seniority to this candidate." at bounding box center [592, 552] width 765 height 24
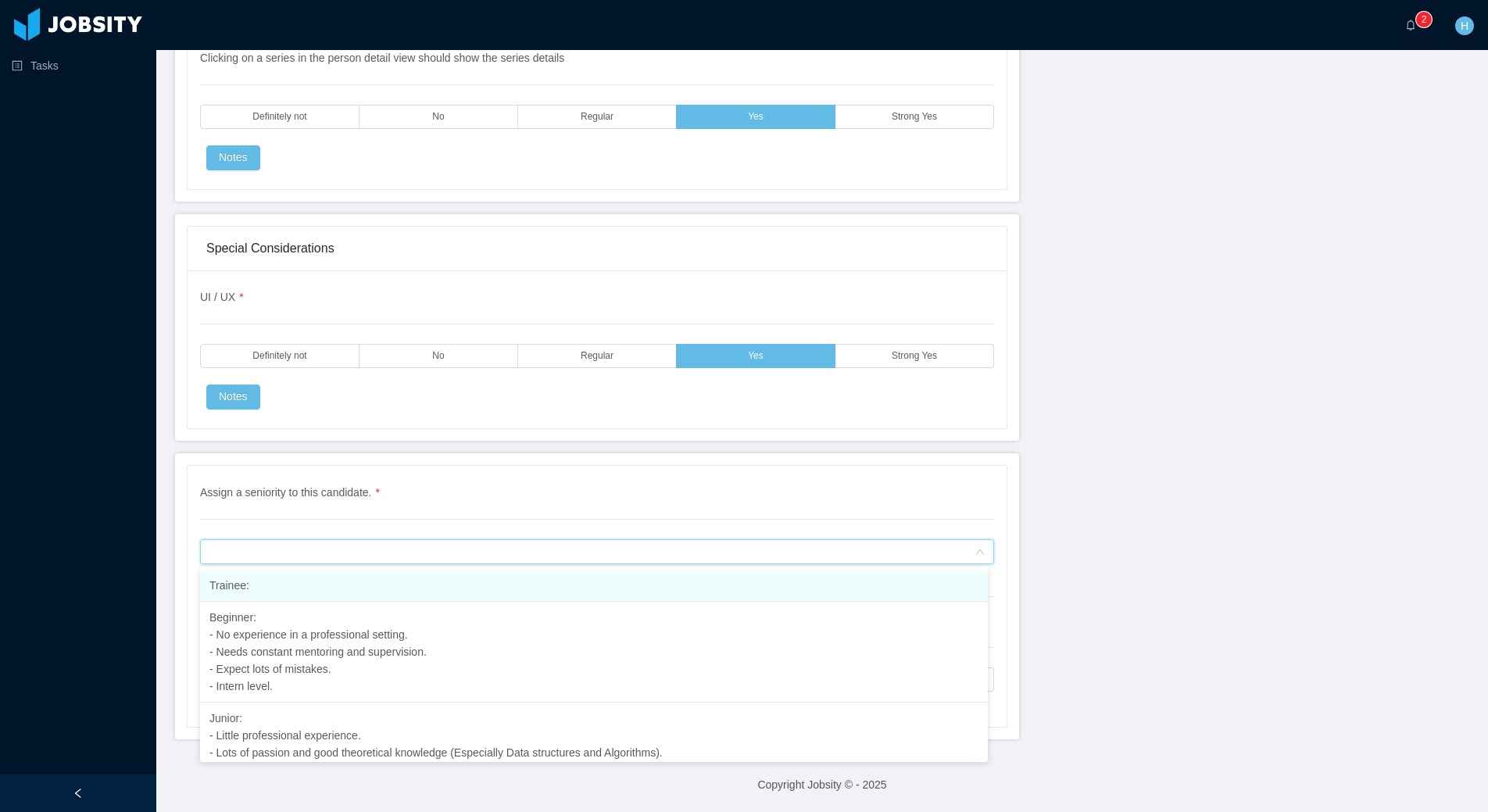
scroll to position [237, 0]
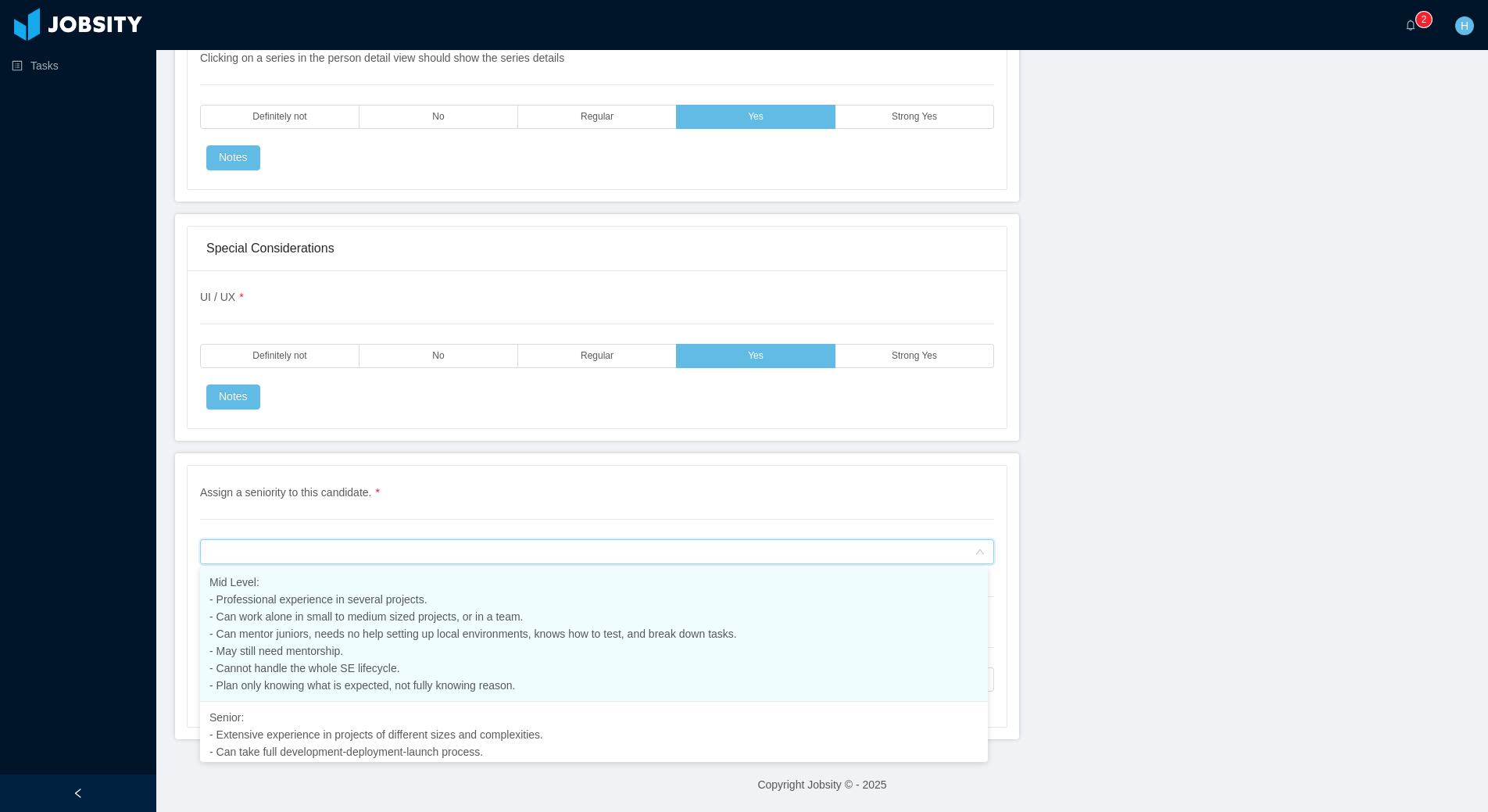
click at [328, 594] on span "Mid Level: - Professional experience in several projects. - Can work alone in s…" at bounding box center [474, 634] width 528 height 116
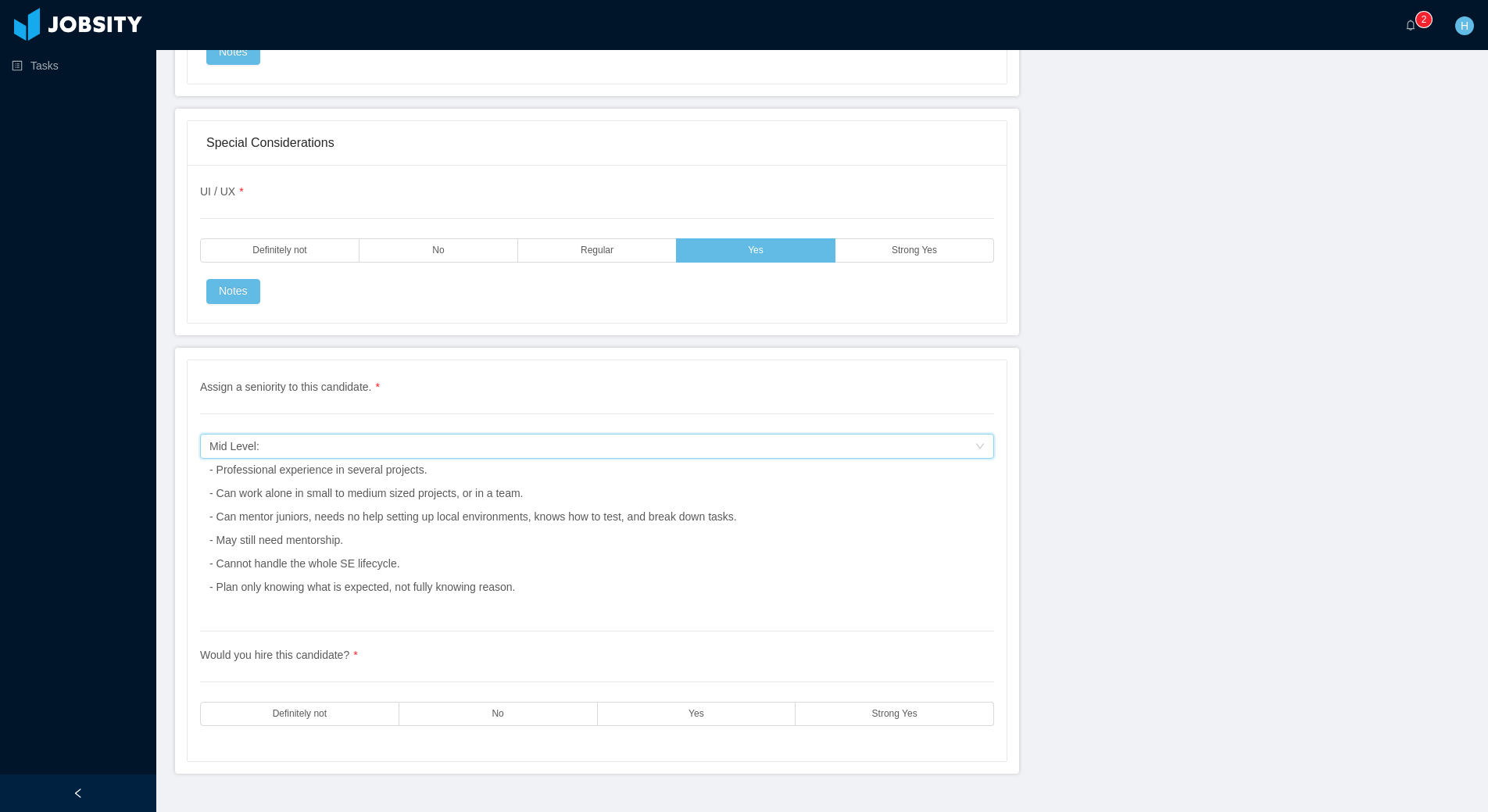
scroll to position [4865, 0]
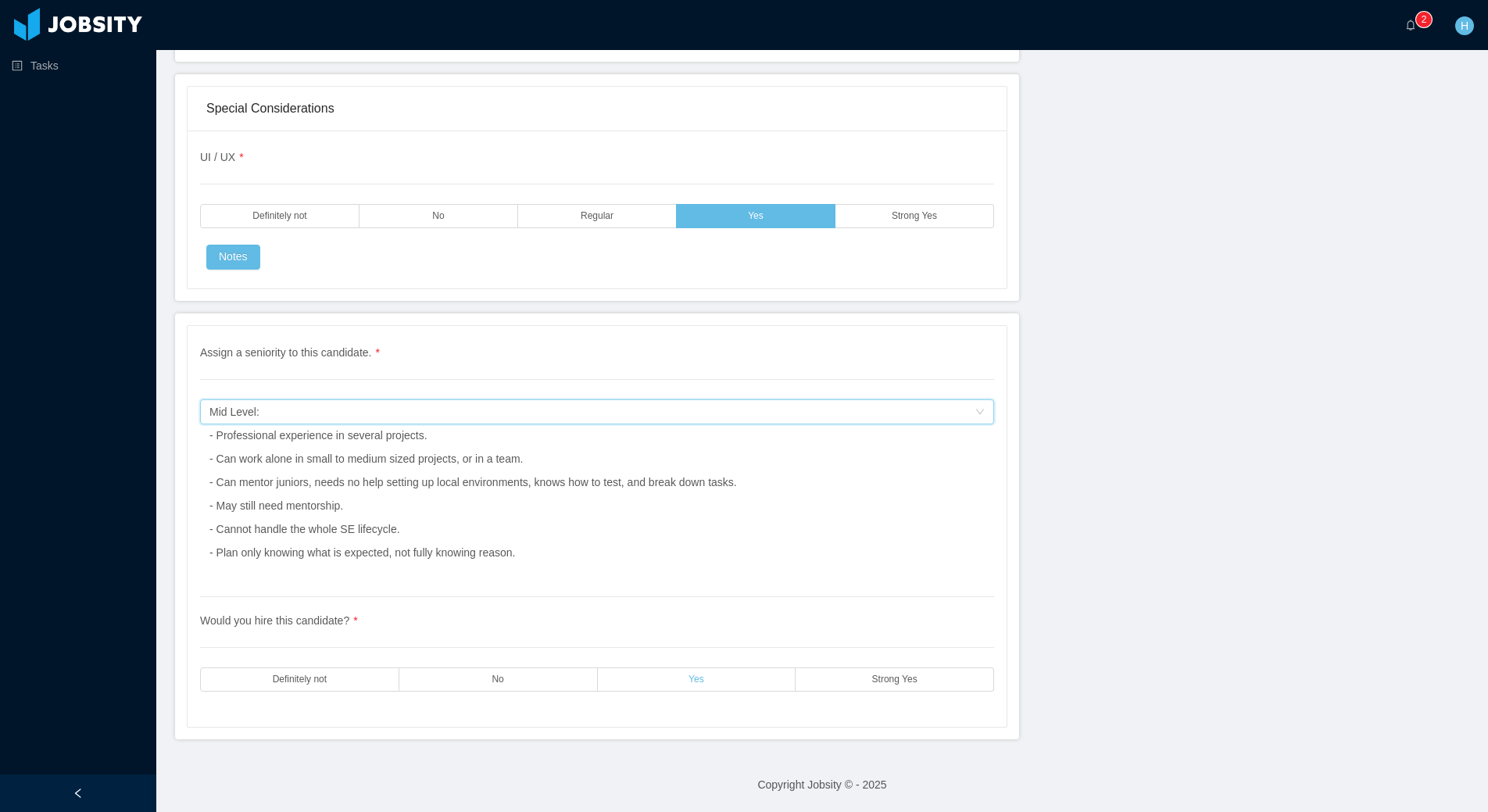
click at [664, 682] on label "Yes" at bounding box center [697, 680] width 199 height 24
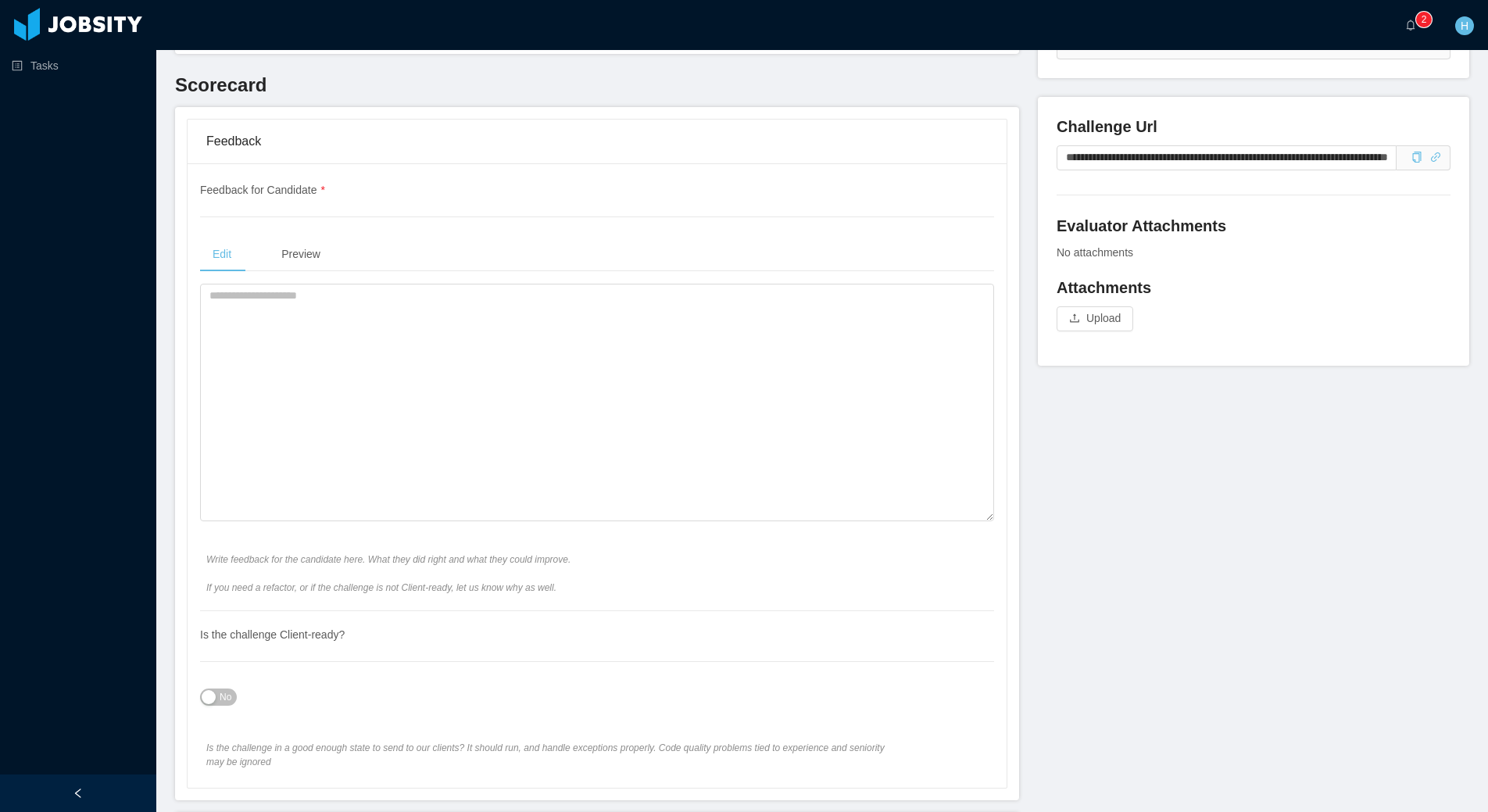
scroll to position [444, 0]
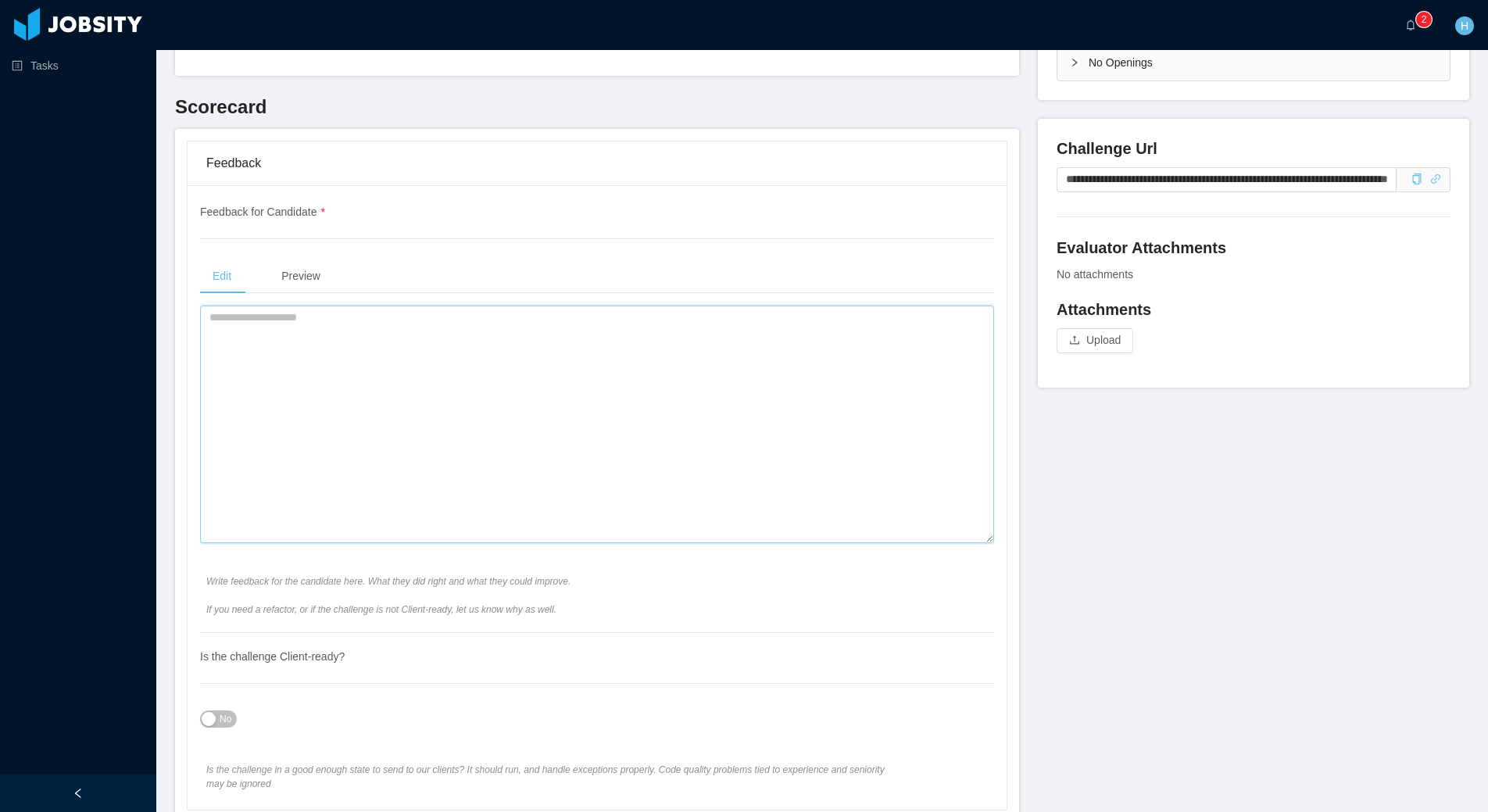
click at [253, 366] on textarea at bounding box center [597, 425] width 794 height 238
type textarea "*"
paste textarea "**********"
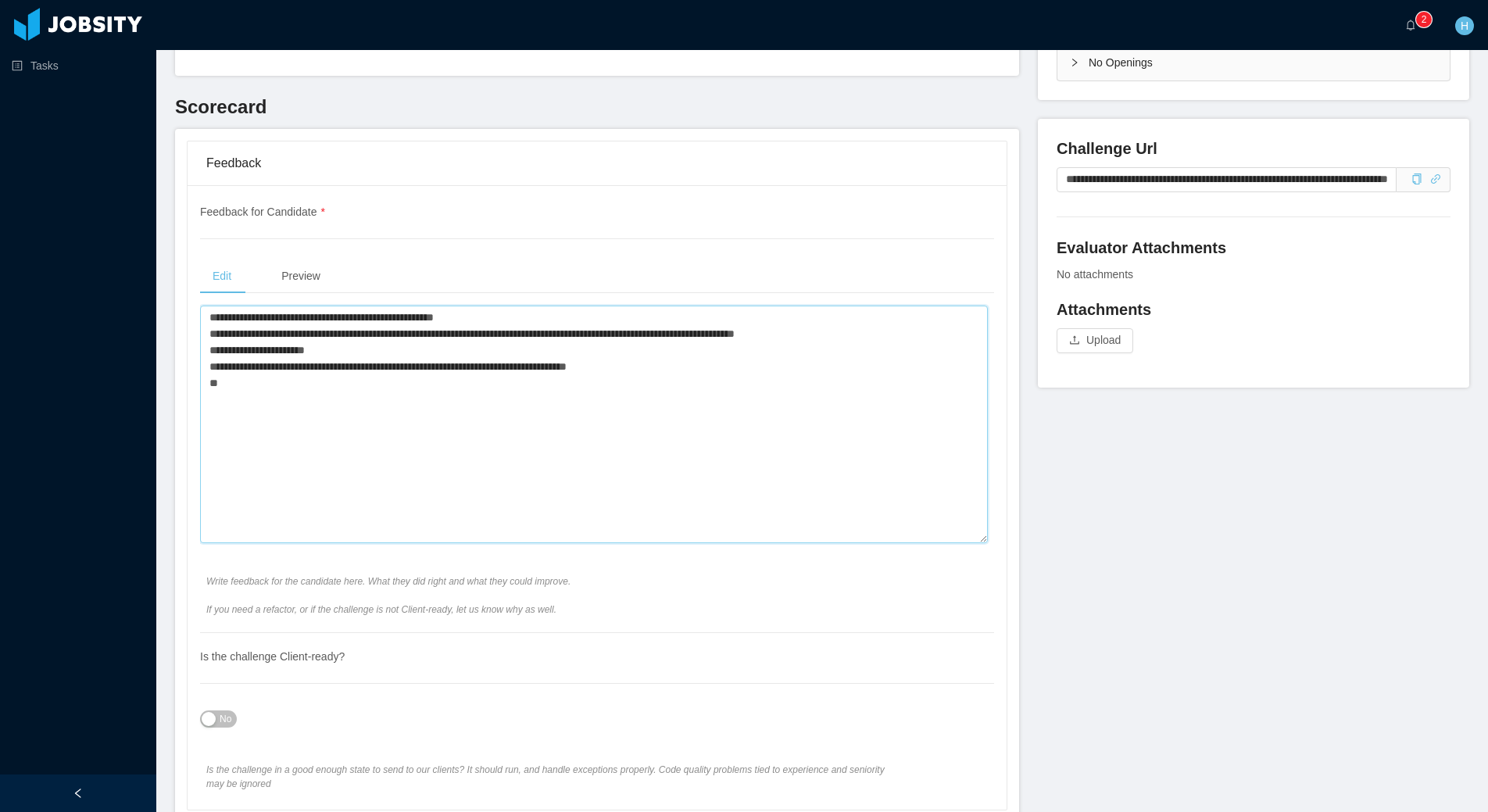
paste textarea "**********"
click at [278, 406] on textarea "**********" at bounding box center [594, 425] width 788 height 238
paste textarea "**********"
click at [675, 477] on textarea "**********" at bounding box center [594, 425] width 788 height 238
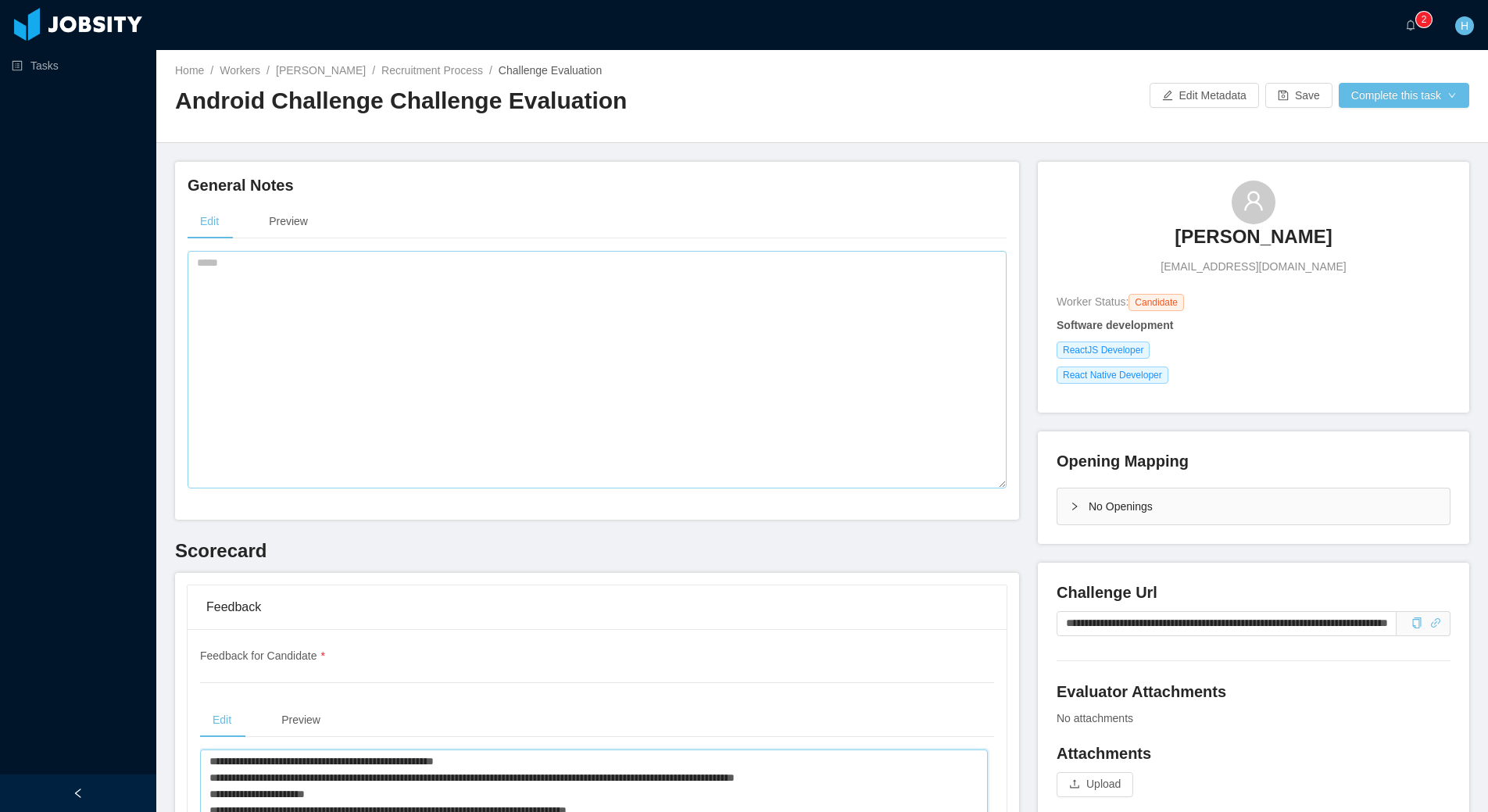
type textarea "**********"
click at [396, 424] on textarea at bounding box center [597, 370] width 819 height 238
paste textarea "**********"
click at [692, 264] on textarea "**********" at bounding box center [594, 370] width 813 height 238
paste textarea "**********"
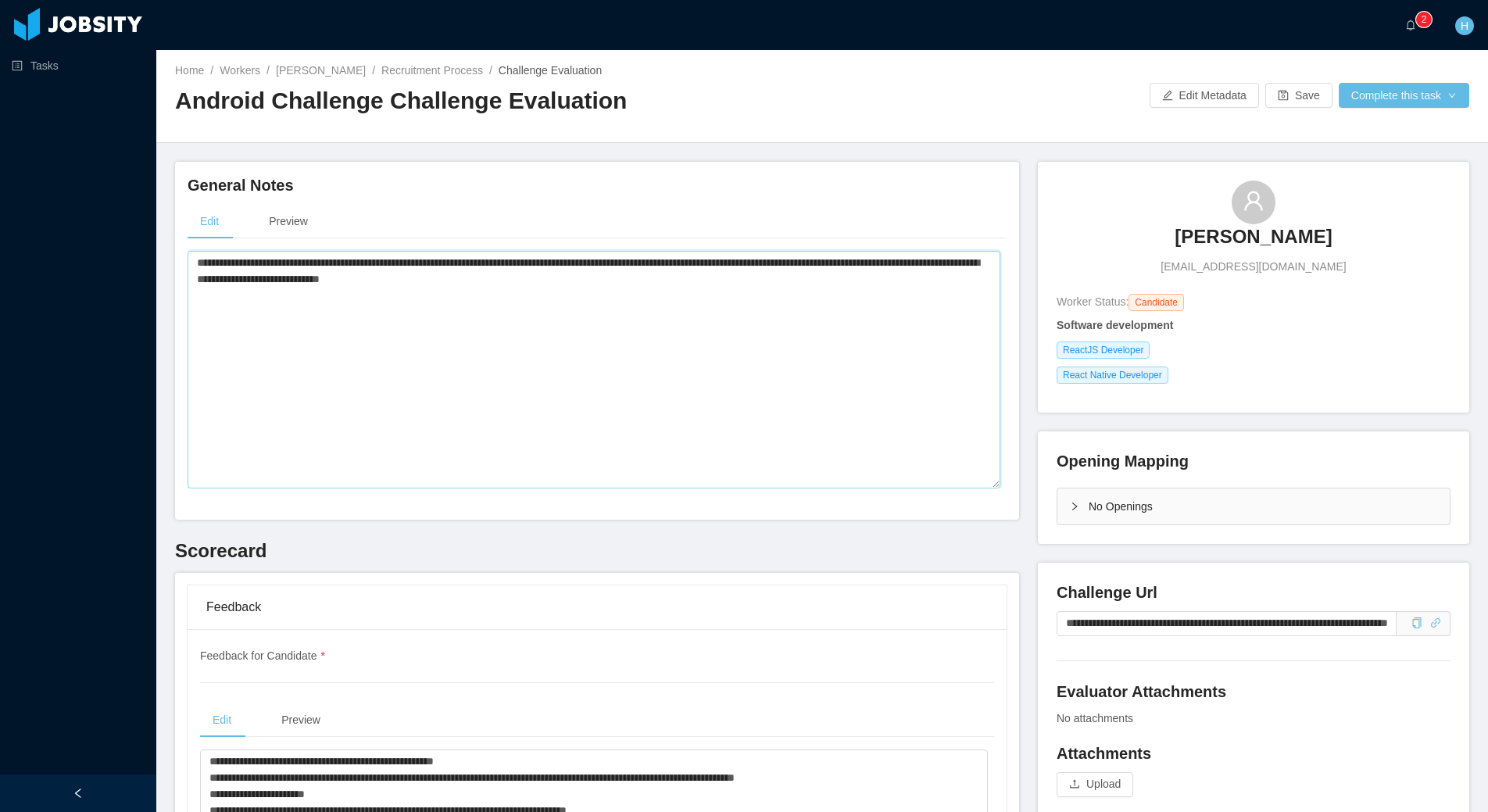
click at [704, 269] on textarea "**********" at bounding box center [594, 370] width 813 height 238
drag, startPoint x: 704, startPoint y: 269, endPoint x: 748, endPoint y: 274, distance: 44.3
click at [705, 269] on textarea "**********" at bounding box center [594, 370] width 813 height 238
click at [800, 258] on textarea "**********" at bounding box center [594, 370] width 813 height 238
click at [793, 266] on textarea "**********" at bounding box center [594, 370] width 813 height 238
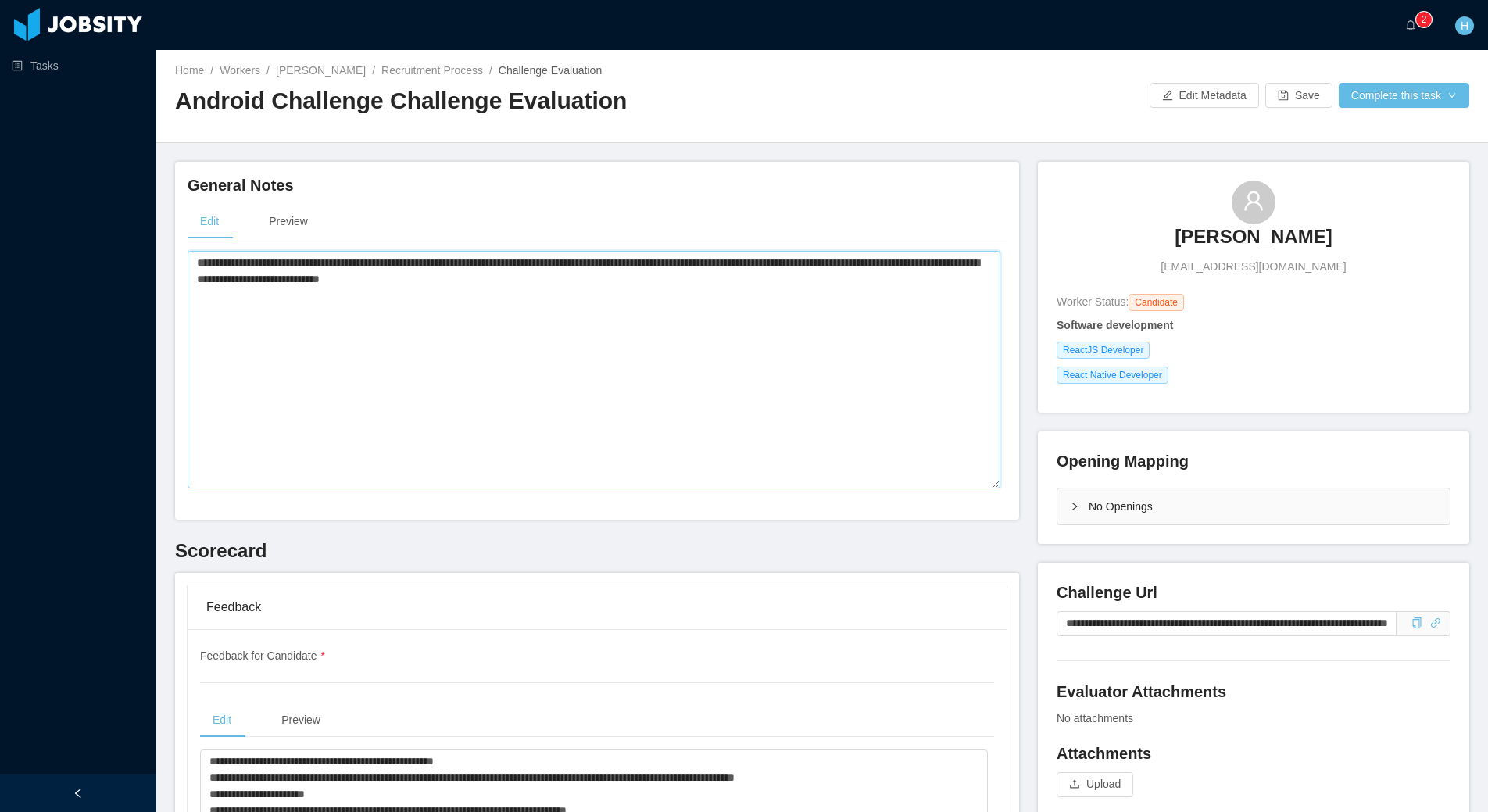
click at [433, 280] on textarea "**********" at bounding box center [594, 370] width 813 height 238
click at [543, 308] on textarea "**********" at bounding box center [594, 370] width 813 height 238
click at [488, 282] on textarea "**********" at bounding box center [594, 370] width 813 height 238
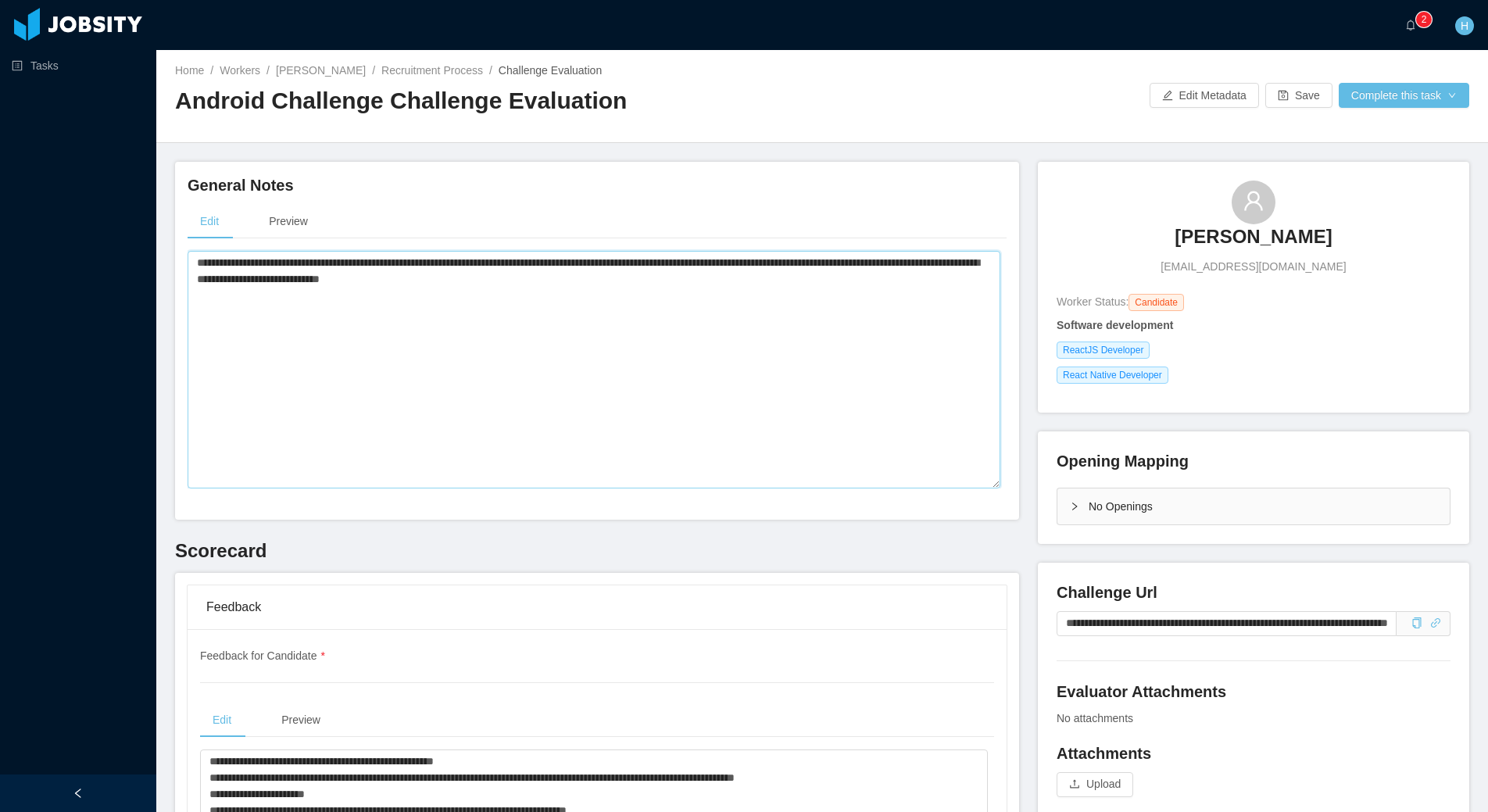
click at [580, 280] on textarea "**********" at bounding box center [594, 370] width 813 height 238
click at [427, 281] on textarea "**********" at bounding box center [594, 370] width 813 height 238
click at [675, 281] on textarea "**********" at bounding box center [594, 370] width 813 height 238
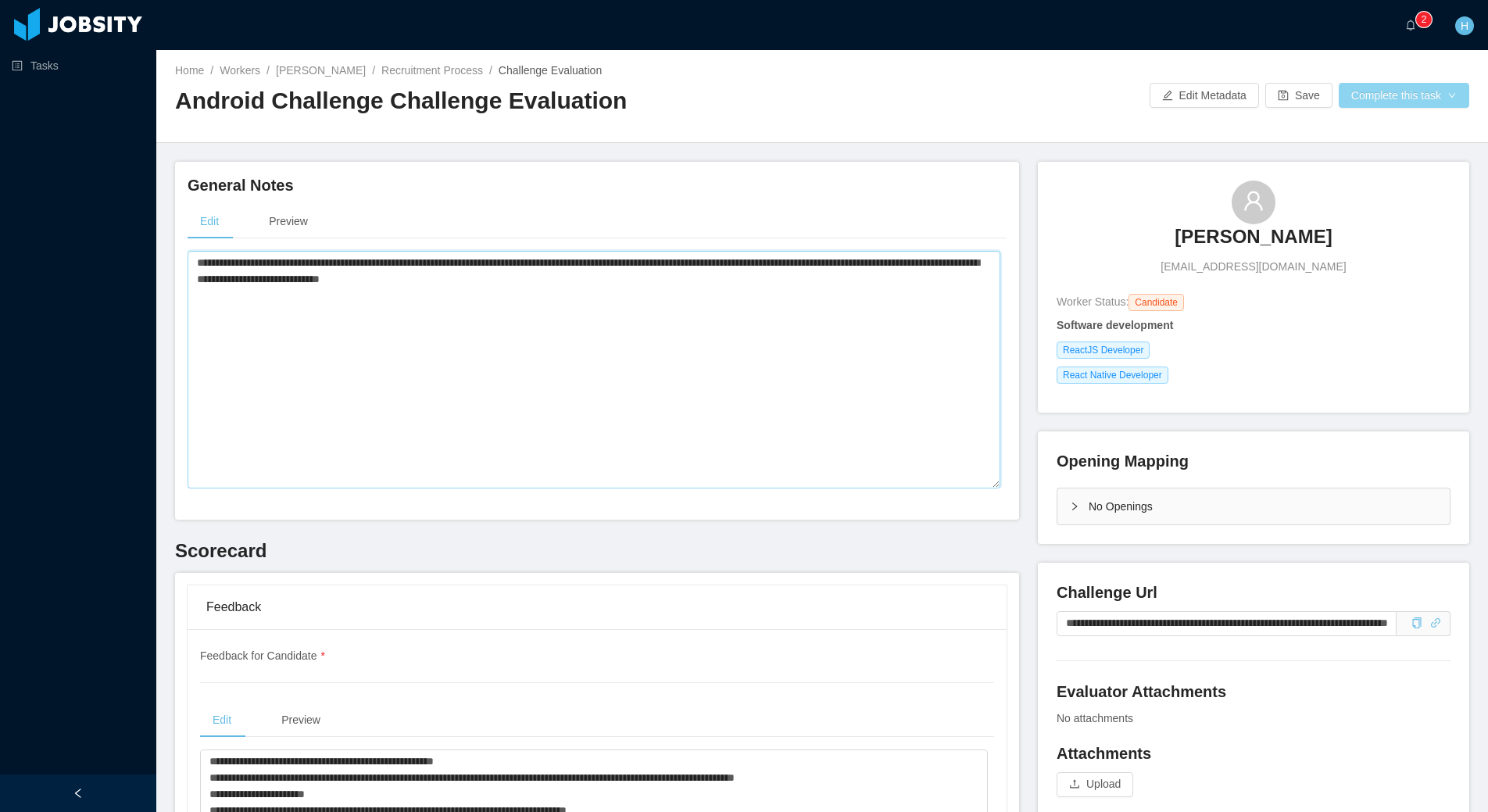
type textarea "**********"
click at [1380, 98] on button "Complete this task" at bounding box center [1405, 95] width 131 height 25
click at [1375, 141] on button "Save Evaluation" at bounding box center [1393, 131] width 122 height 25
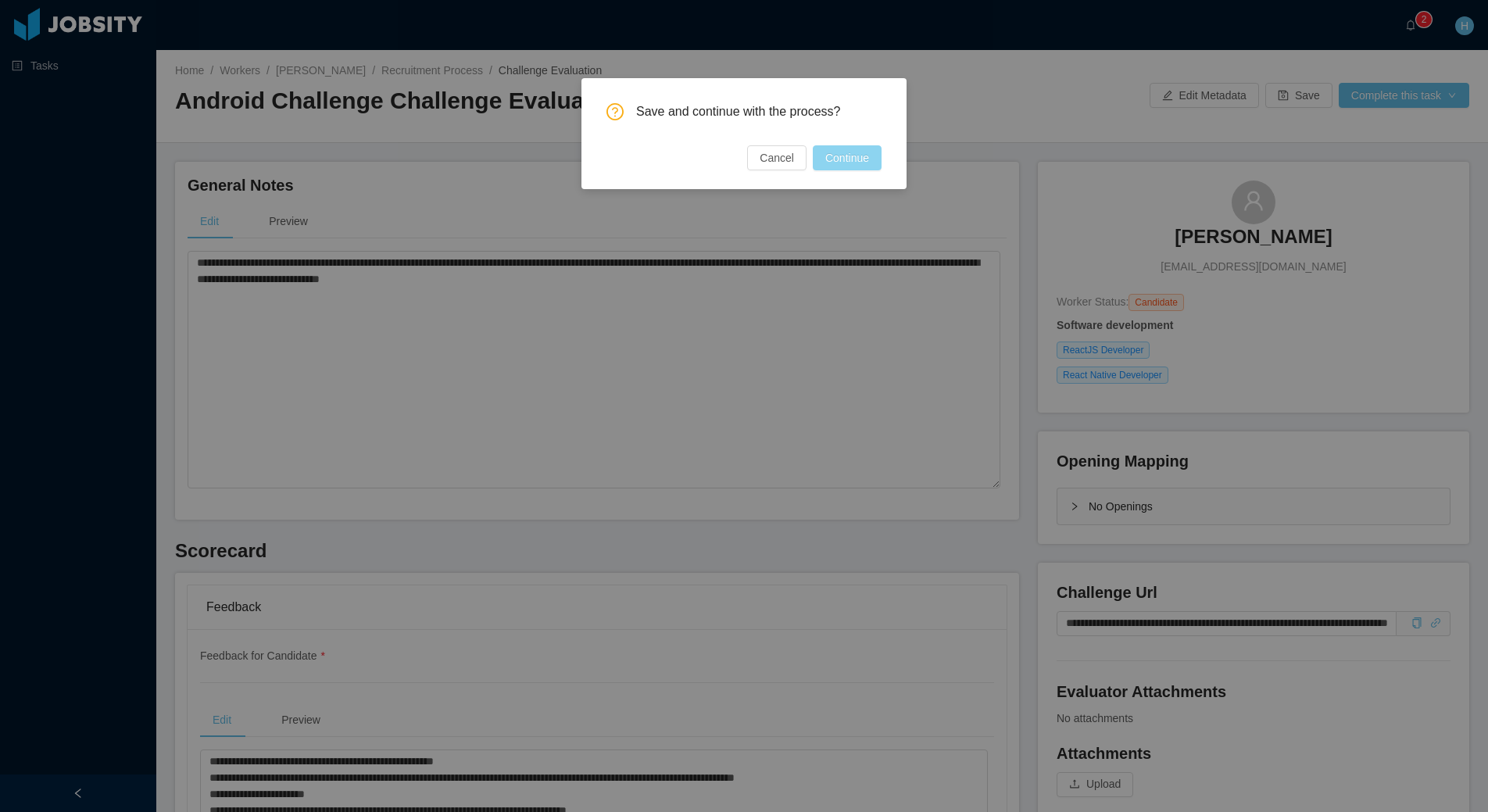
click at [844, 160] on button "Continue" at bounding box center [847, 158] width 69 height 25
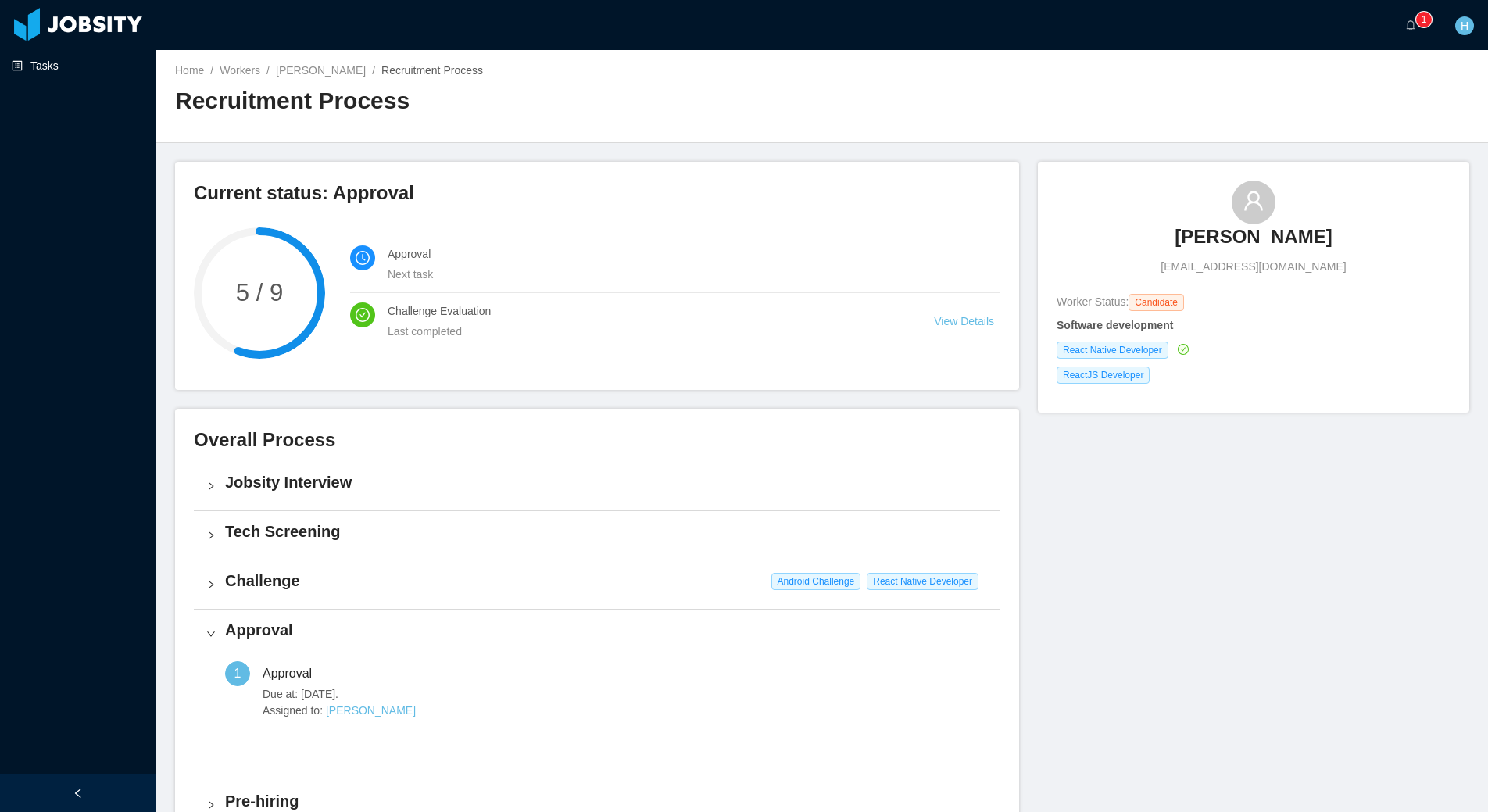
click at [58, 67] on link "Tasks" at bounding box center [78, 65] width 132 height 31
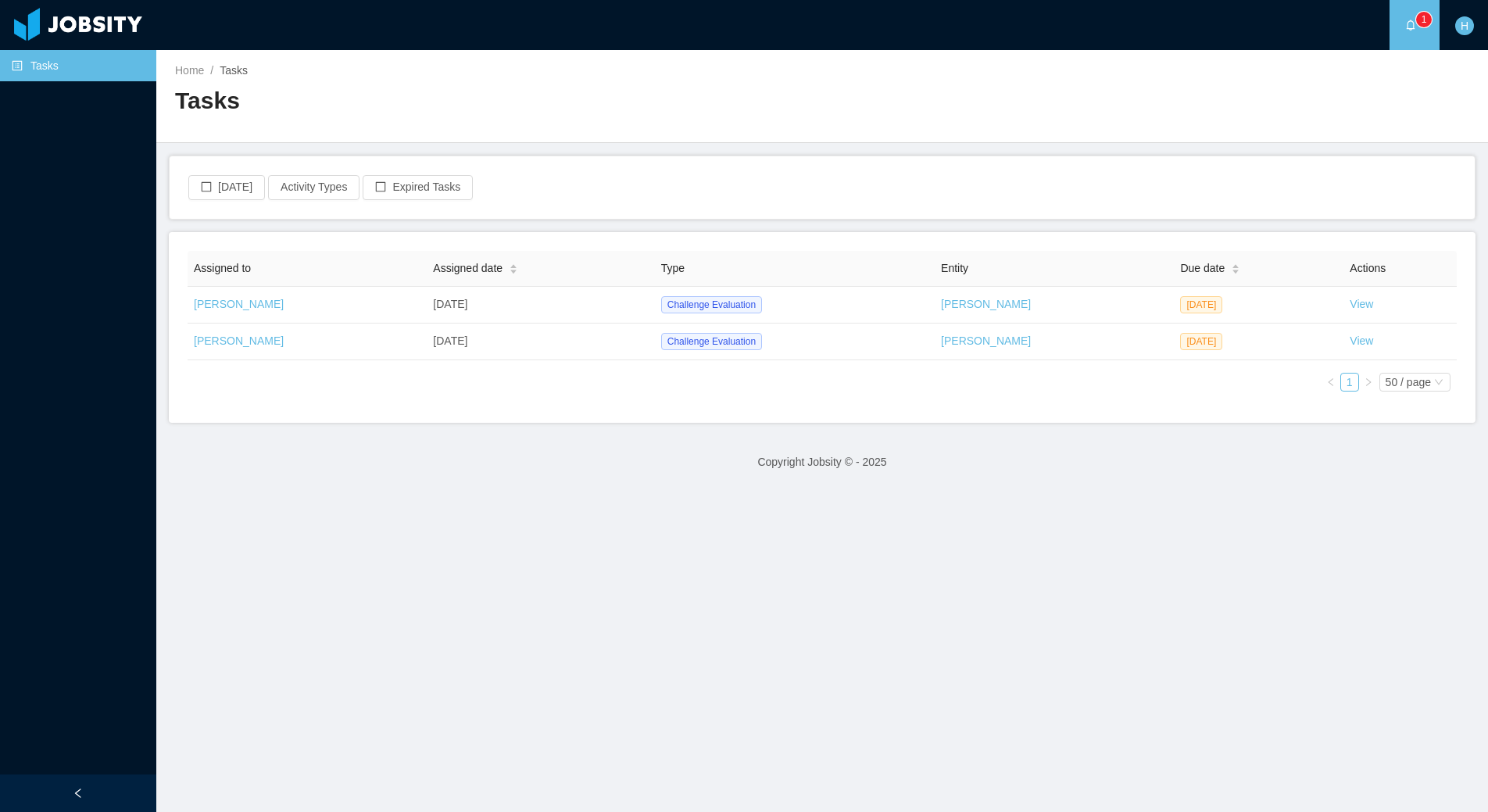
click at [602, 528] on main "Home / Tasks / Tasks Today Activity Types Expired Tasks Assigned to Assigned da…" at bounding box center [822, 431] width 1332 height 762
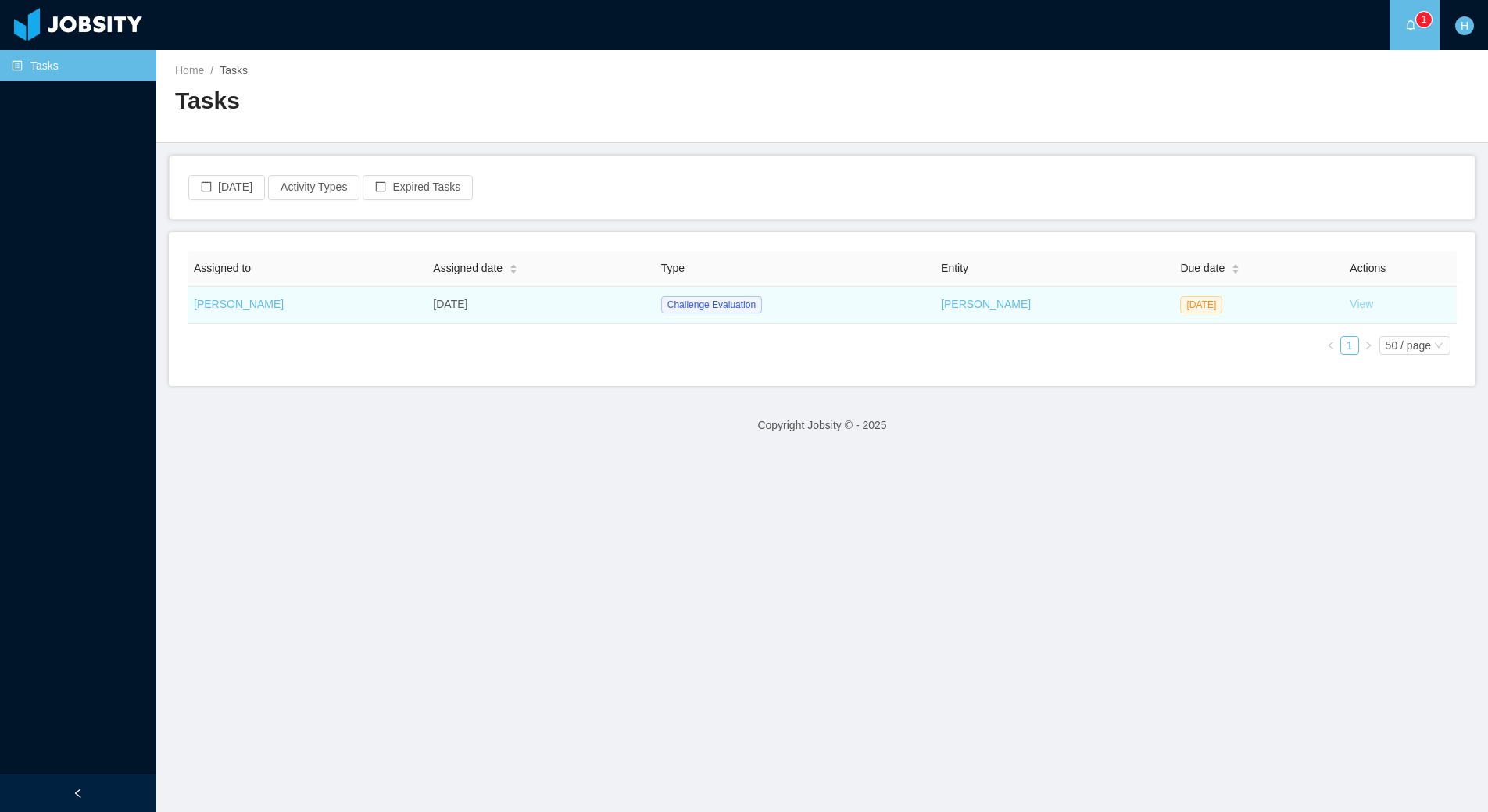
click at [1352, 307] on link "View" at bounding box center [1362, 304] width 24 height 13
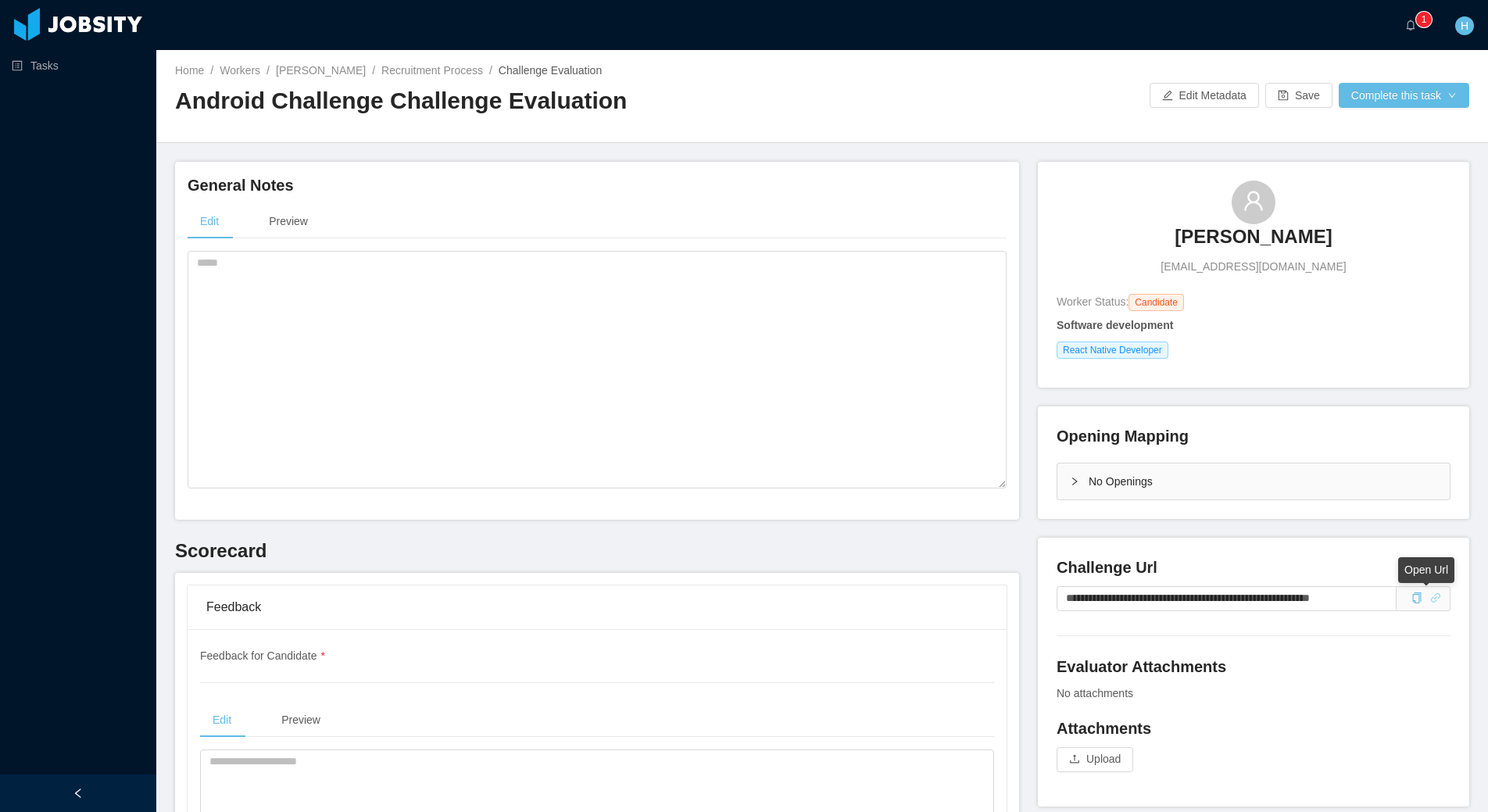
click at [1431, 599] on icon "icon: link" at bounding box center [1435, 598] width 9 height 9
drag, startPoint x: 177, startPoint y: 544, endPoint x: 335, endPoint y: 561, distance: 158.9
click at [336, 560] on h3 "Scorecard" at bounding box center [597, 552] width 844 height 25
click at [235, 552] on h3 "Scorecard" at bounding box center [597, 552] width 844 height 25
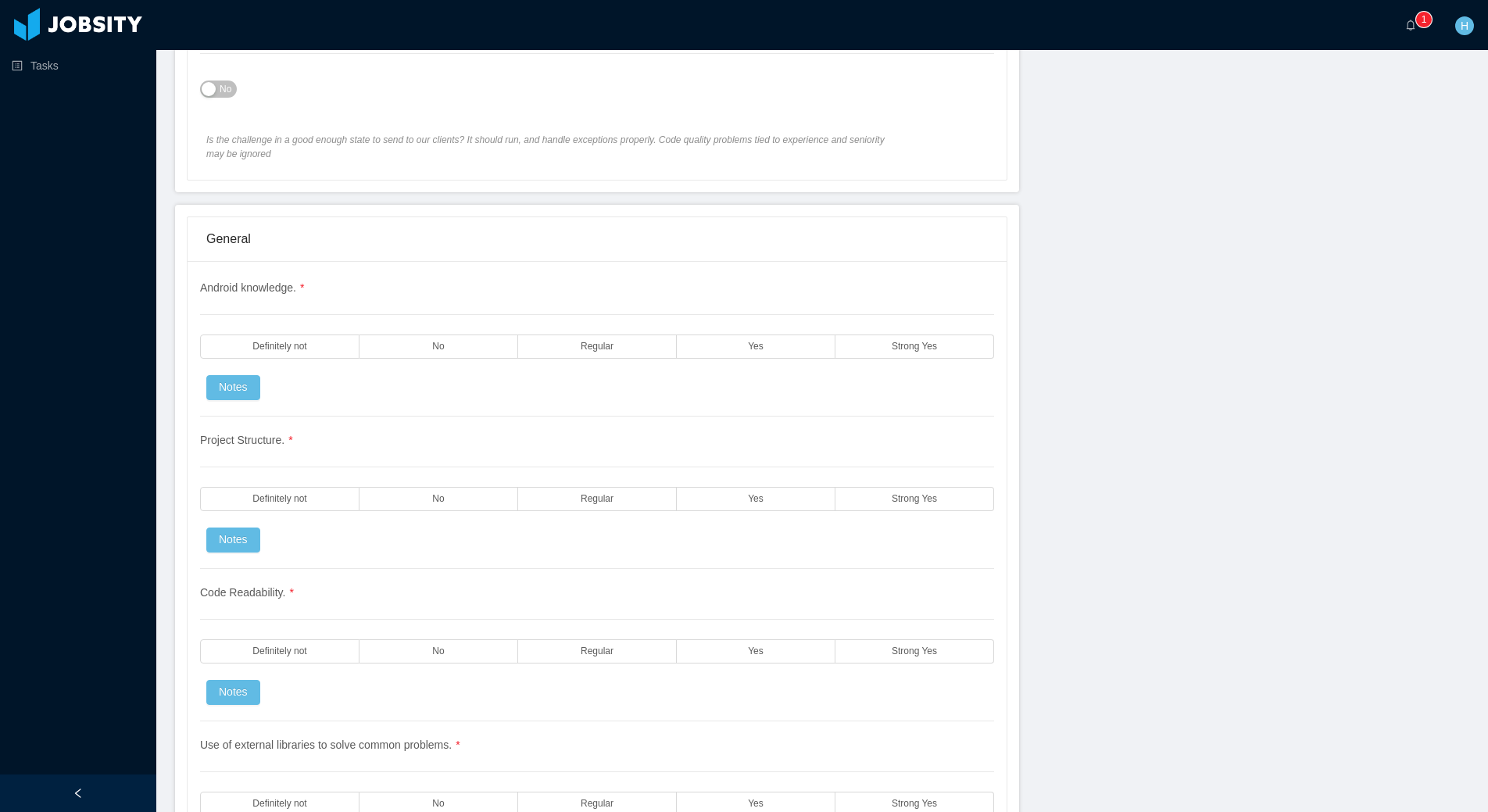
scroll to position [1096, 0]
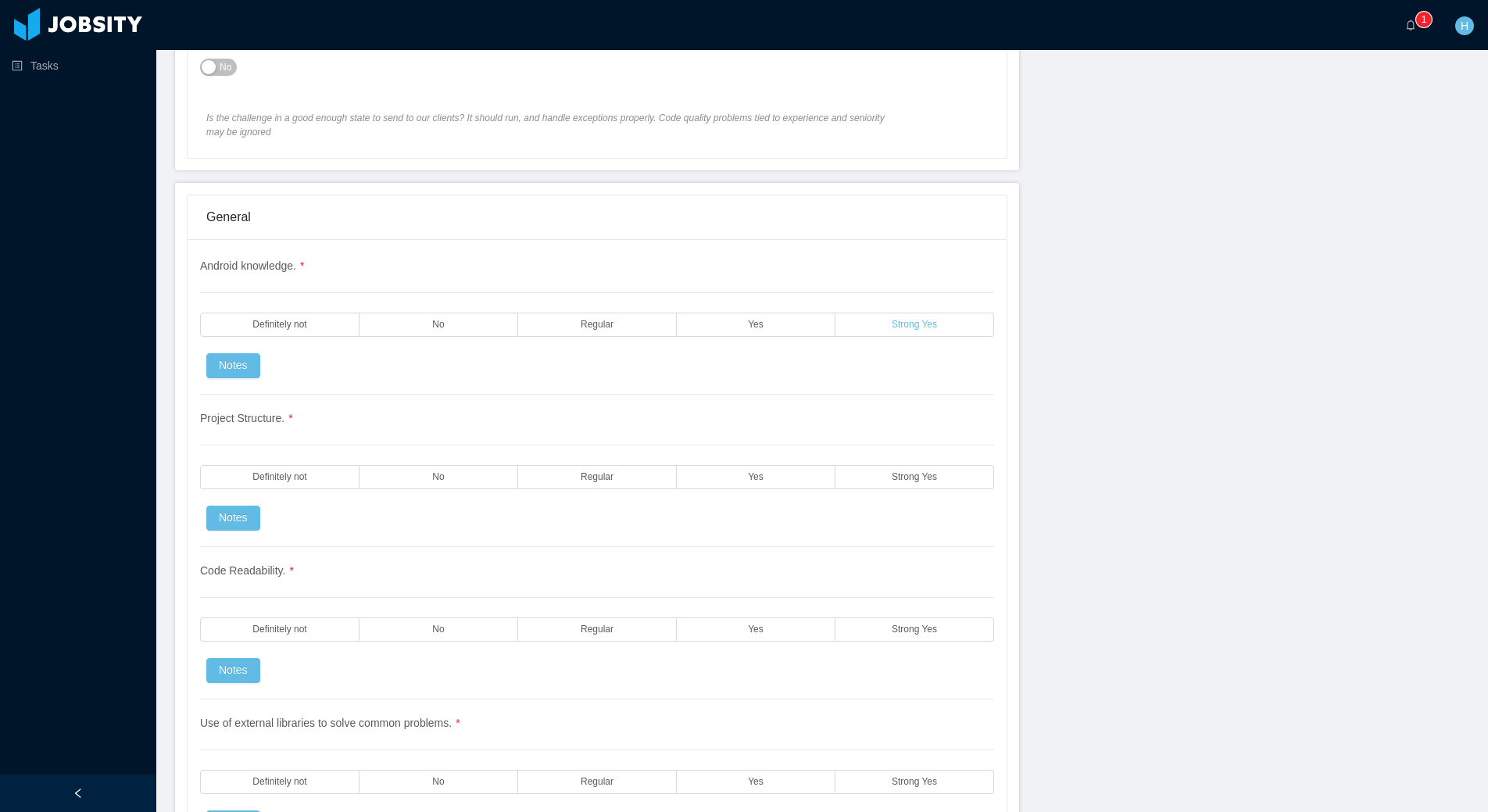
click at [884, 335] on label "Strong Yes" at bounding box center [915, 325] width 159 height 24
click at [900, 479] on span "Strong Yes" at bounding box center [915, 476] width 45 height 10
click at [890, 618] on label "Strong Yes" at bounding box center [915, 630] width 159 height 24
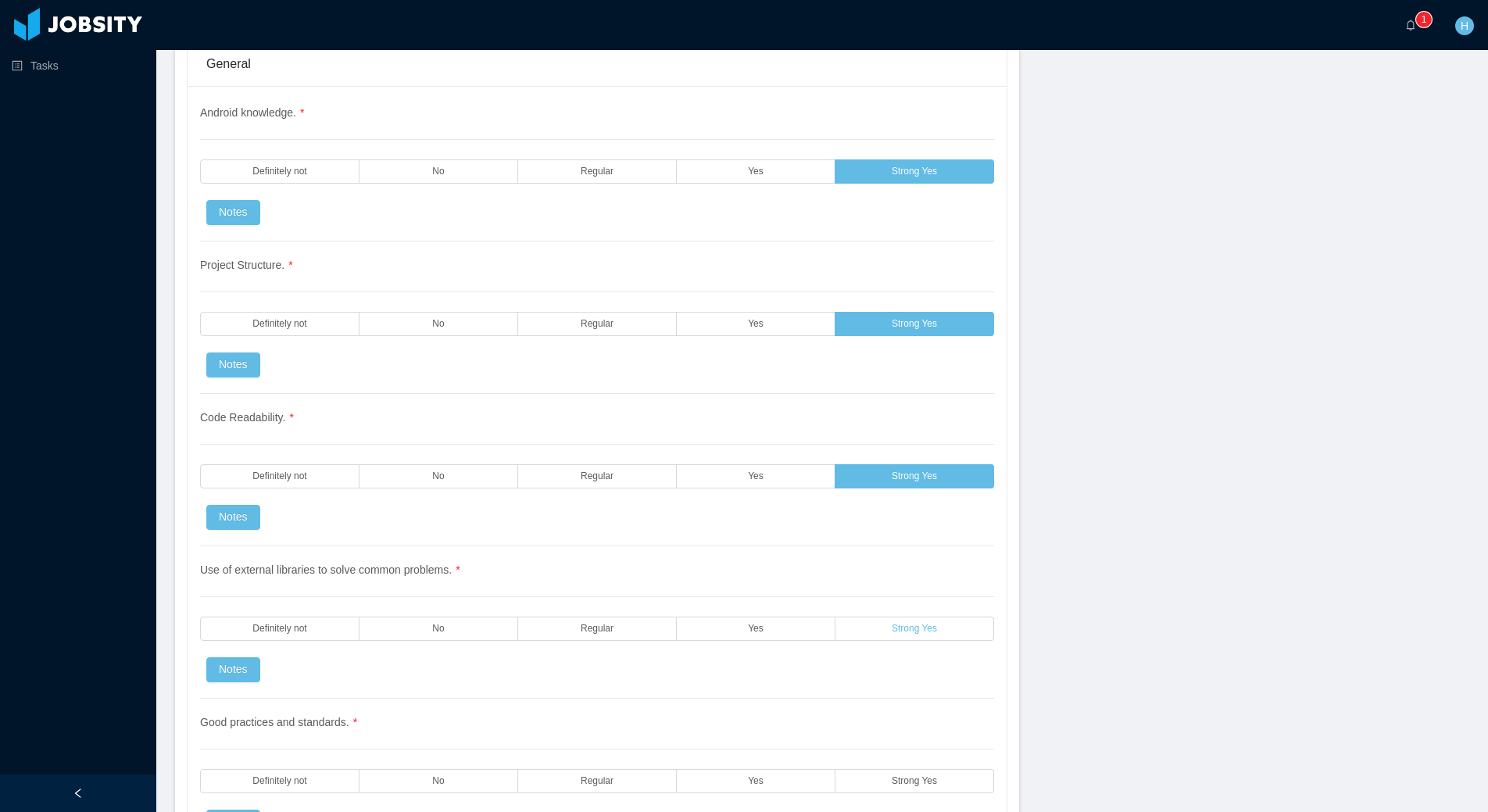
click at [897, 617] on label "Strong Yes" at bounding box center [915, 629] width 159 height 24
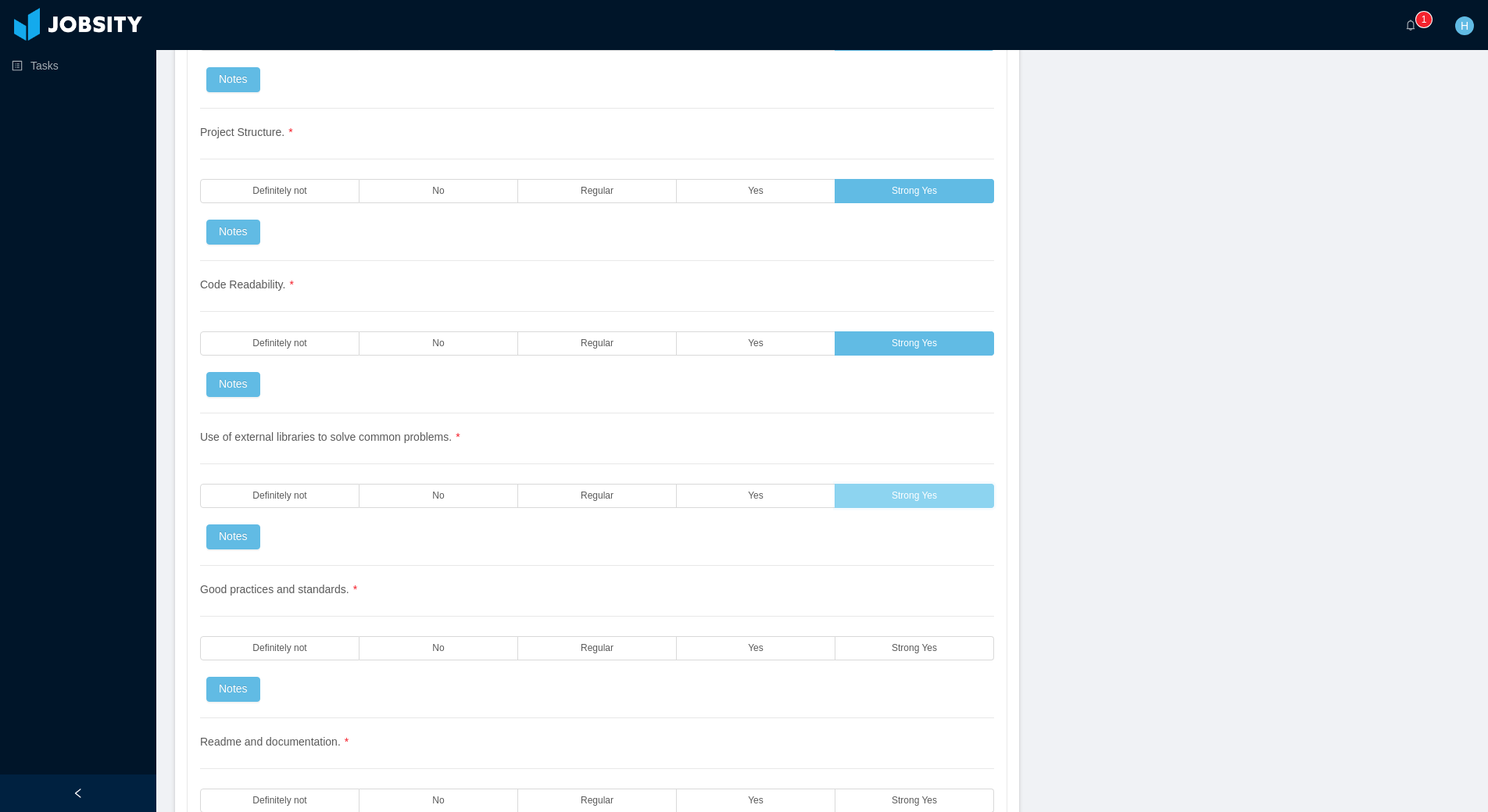
scroll to position [1435, 0]
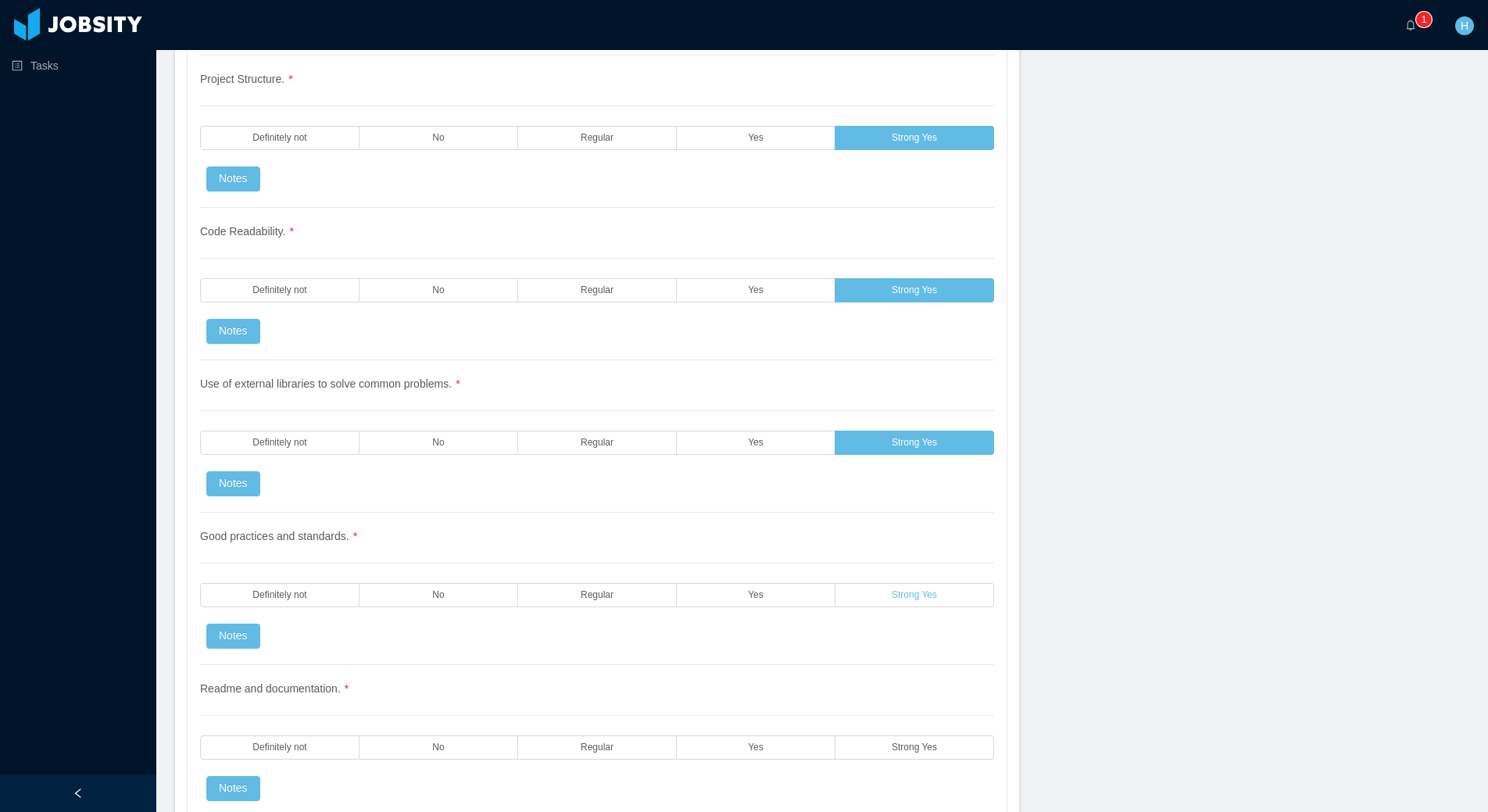
click at [918, 585] on label "Strong Yes" at bounding box center [915, 595] width 159 height 24
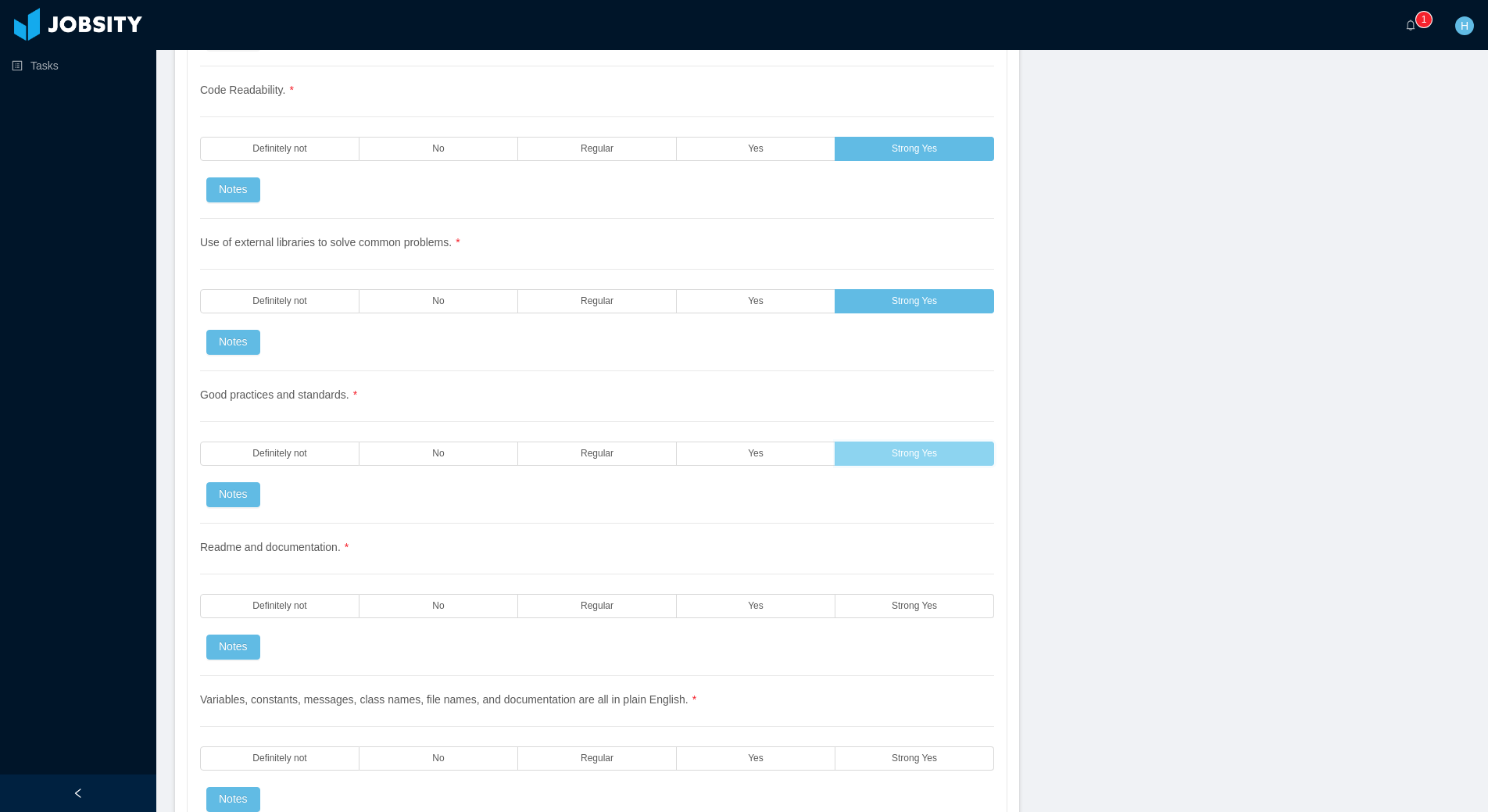
scroll to position [1629, 0]
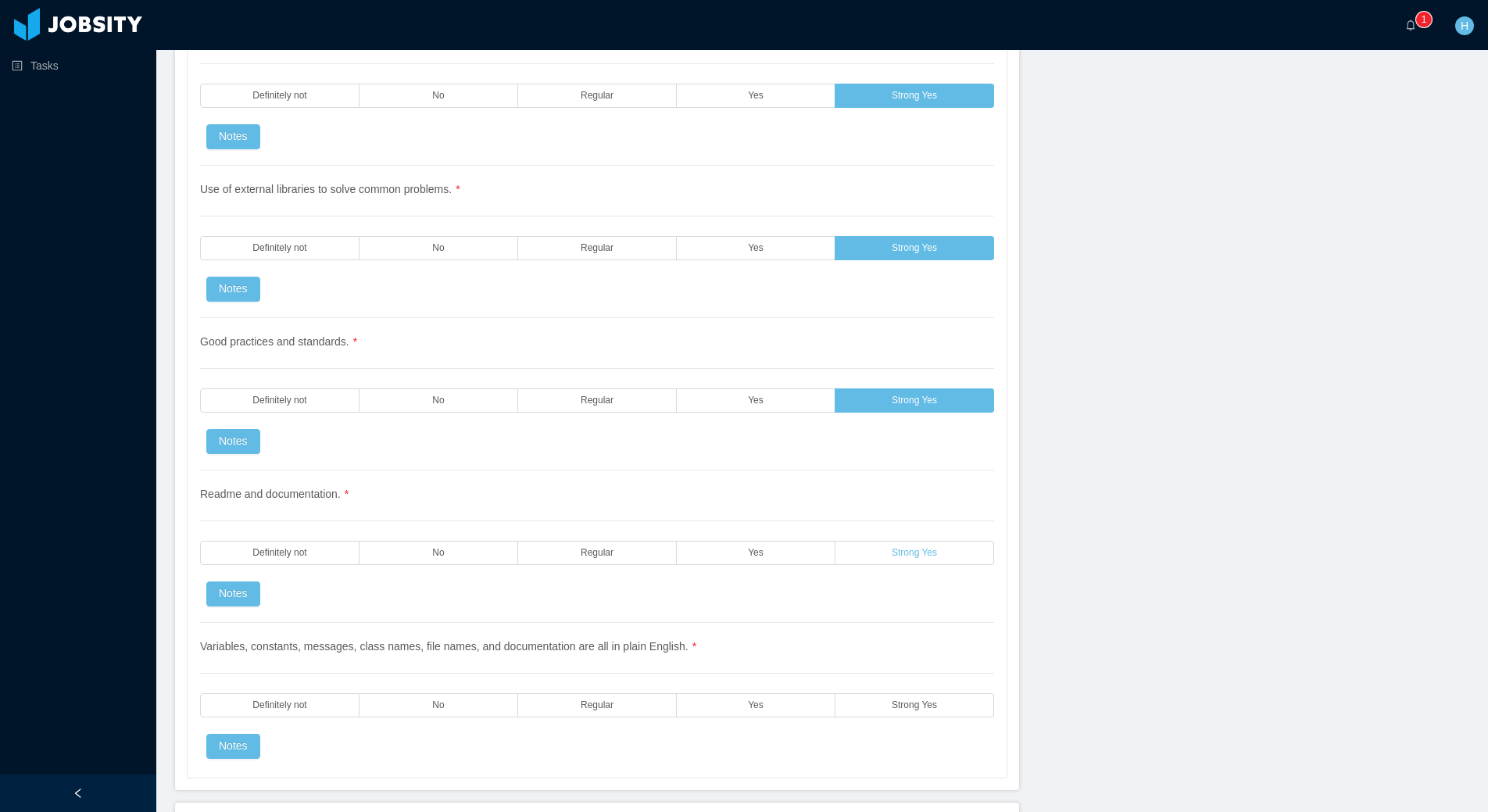
click at [935, 563] on label "Strong Yes" at bounding box center [915, 553] width 159 height 24
click at [894, 714] on label "Strong Yes" at bounding box center [915, 705] width 159 height 24
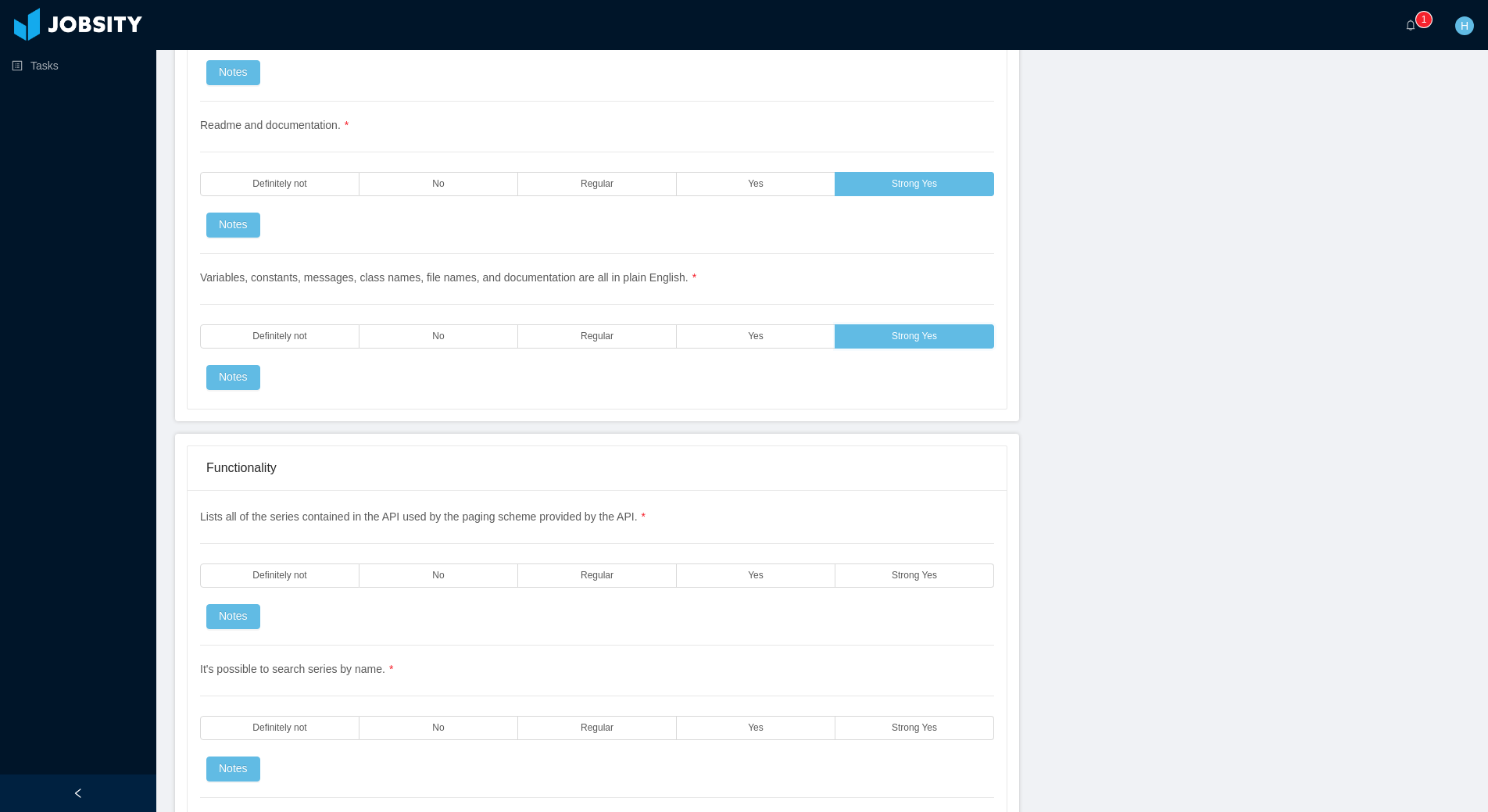
scroll to position [2106, 0]
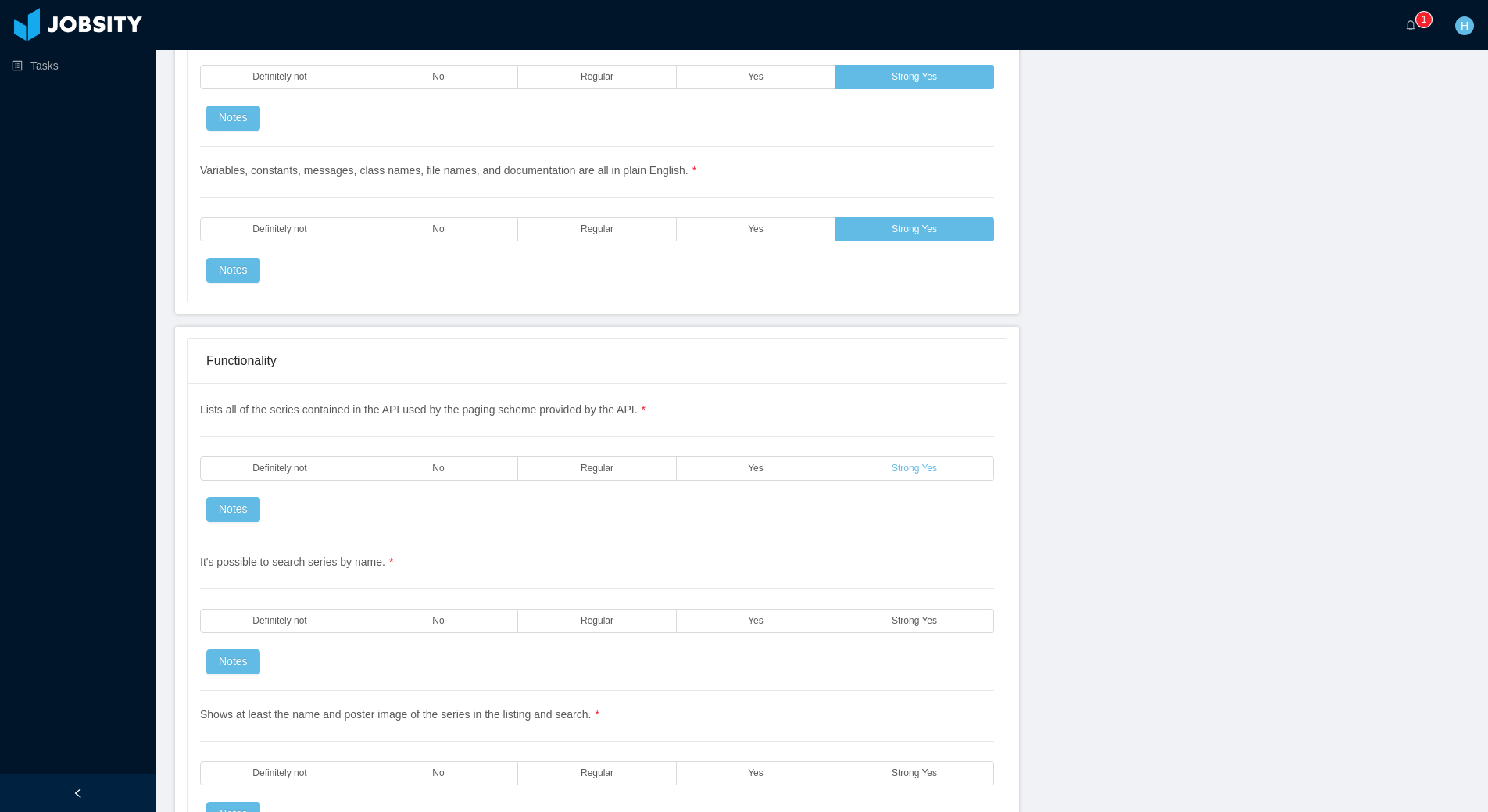
click at [919, 464] on span "Strong Yes" at bounding box center [915, 468] width 45 height 10
click at [874, 620] on label "Strong Yes" at bounding box center [915, 621] width 159 height 24
click at [902, 781] on label "Strong Yes" at bounding box center [915, 773] width 159 height 24
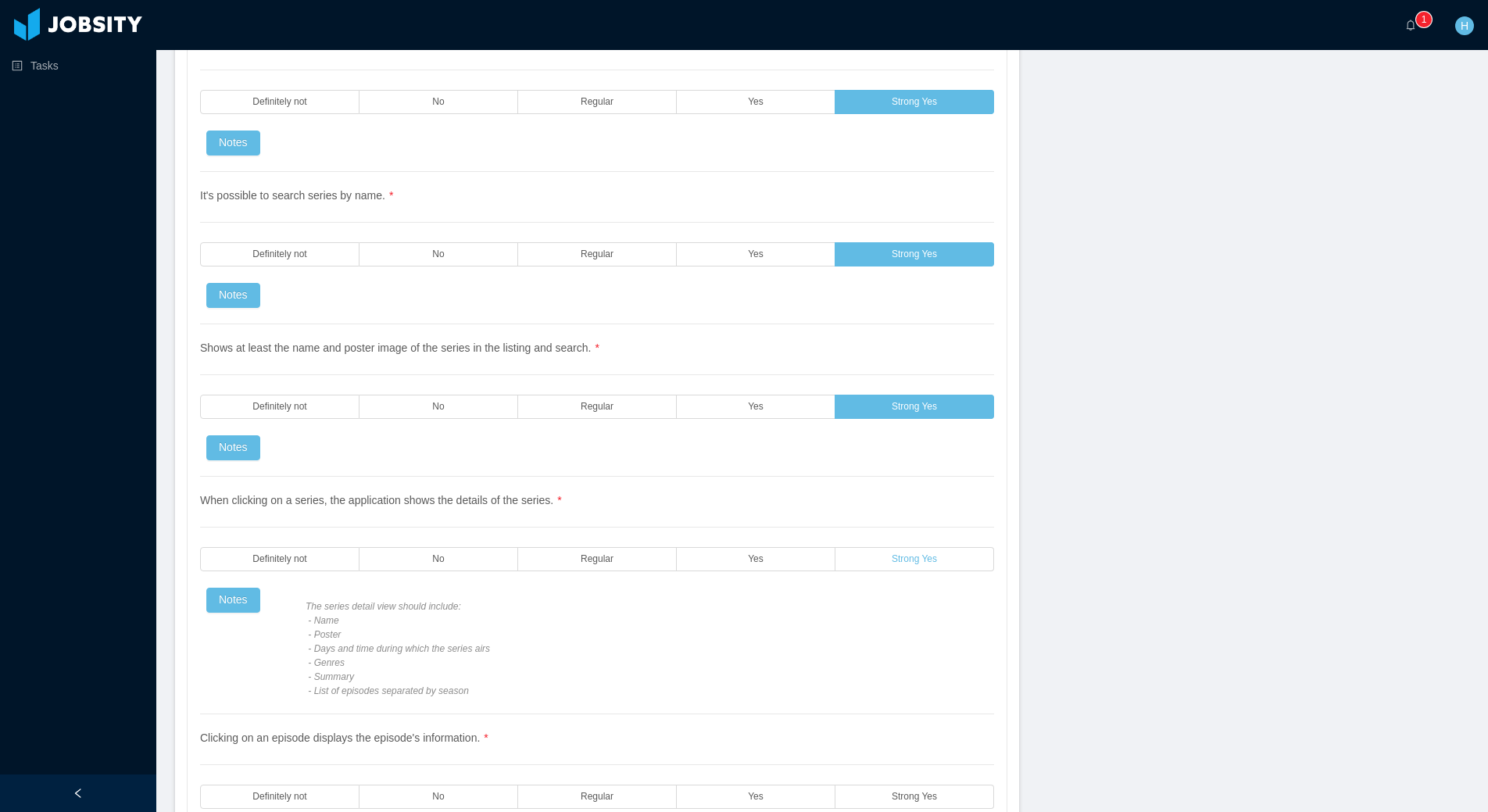
click at [927, 559] on span "Strong Yes" at bounding box center [915, 559] width 45 height 10
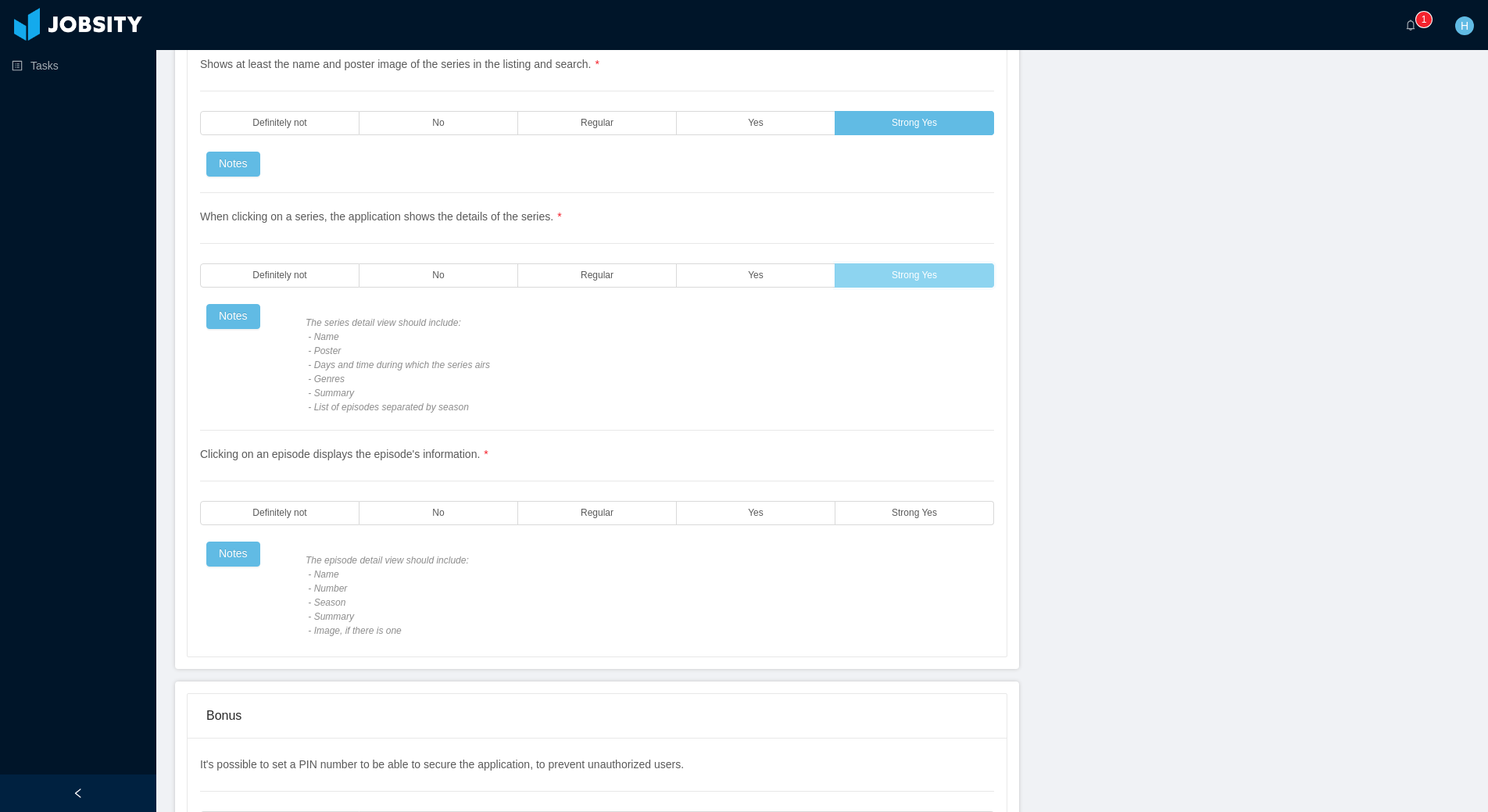
scroll to position [2752, 0]
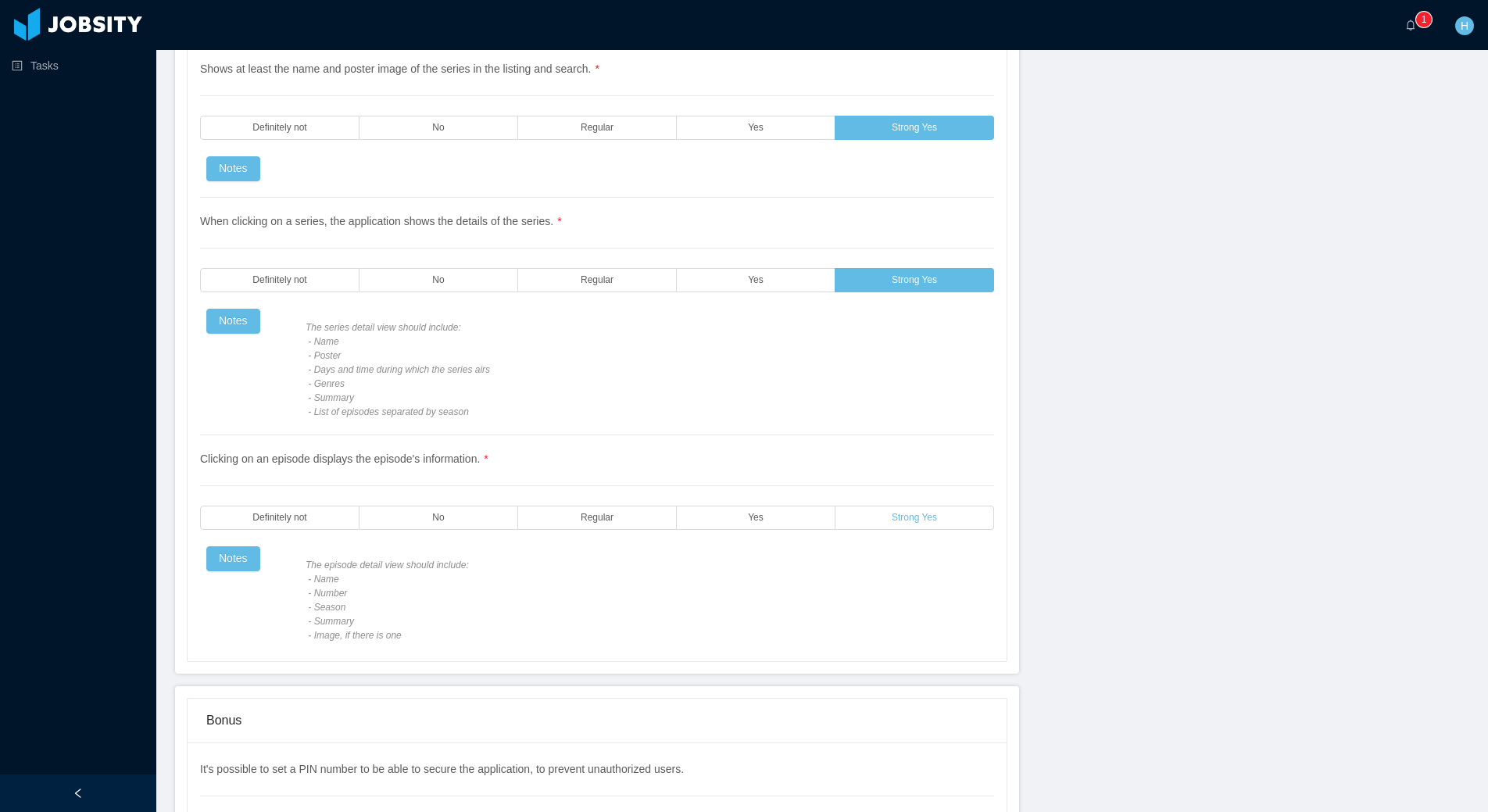
click at [928, 521] on span "Strong Yes" at bounding box center [915, 517] width 45 height 10
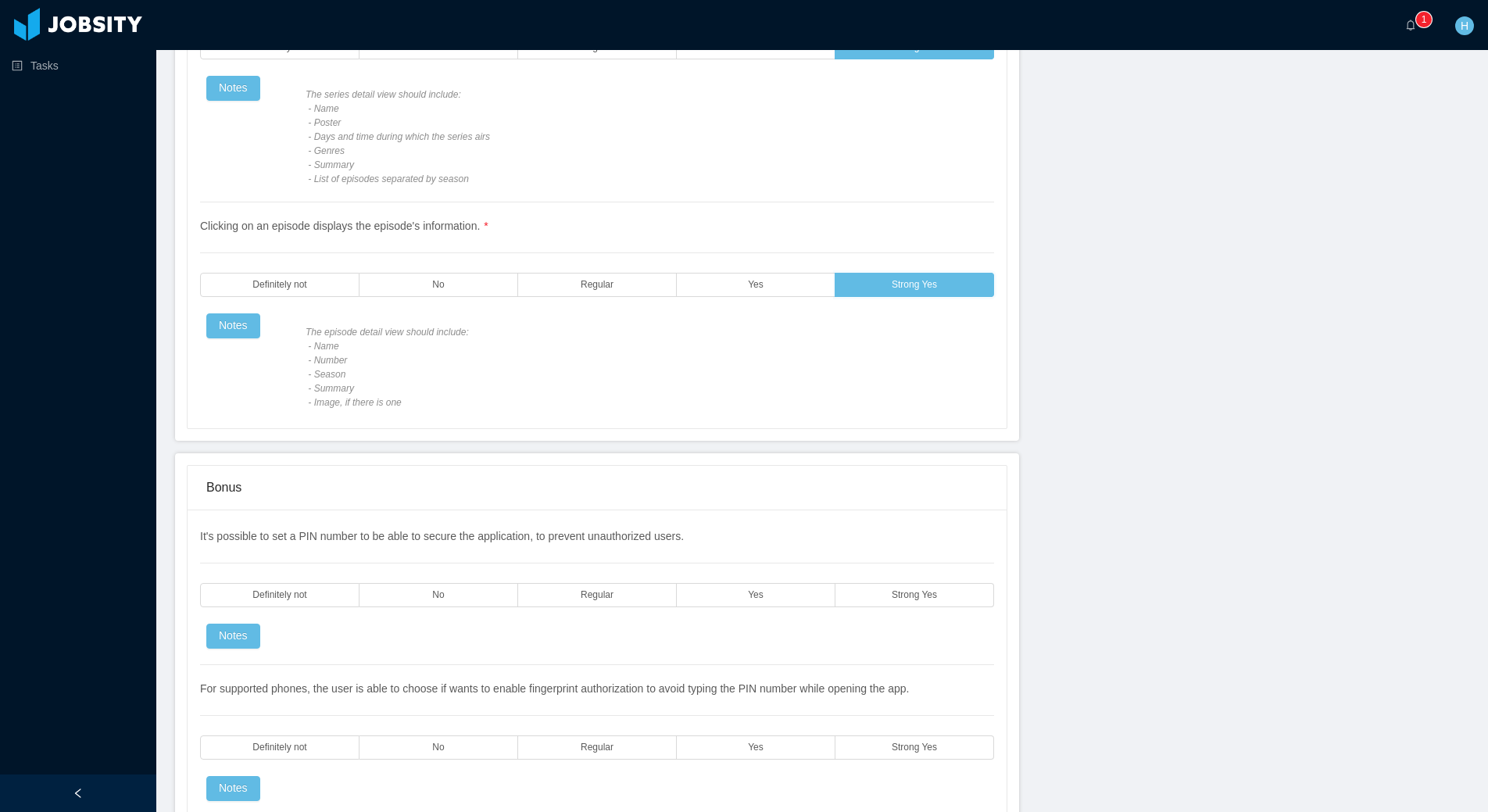
scroll to position [3115, 0]
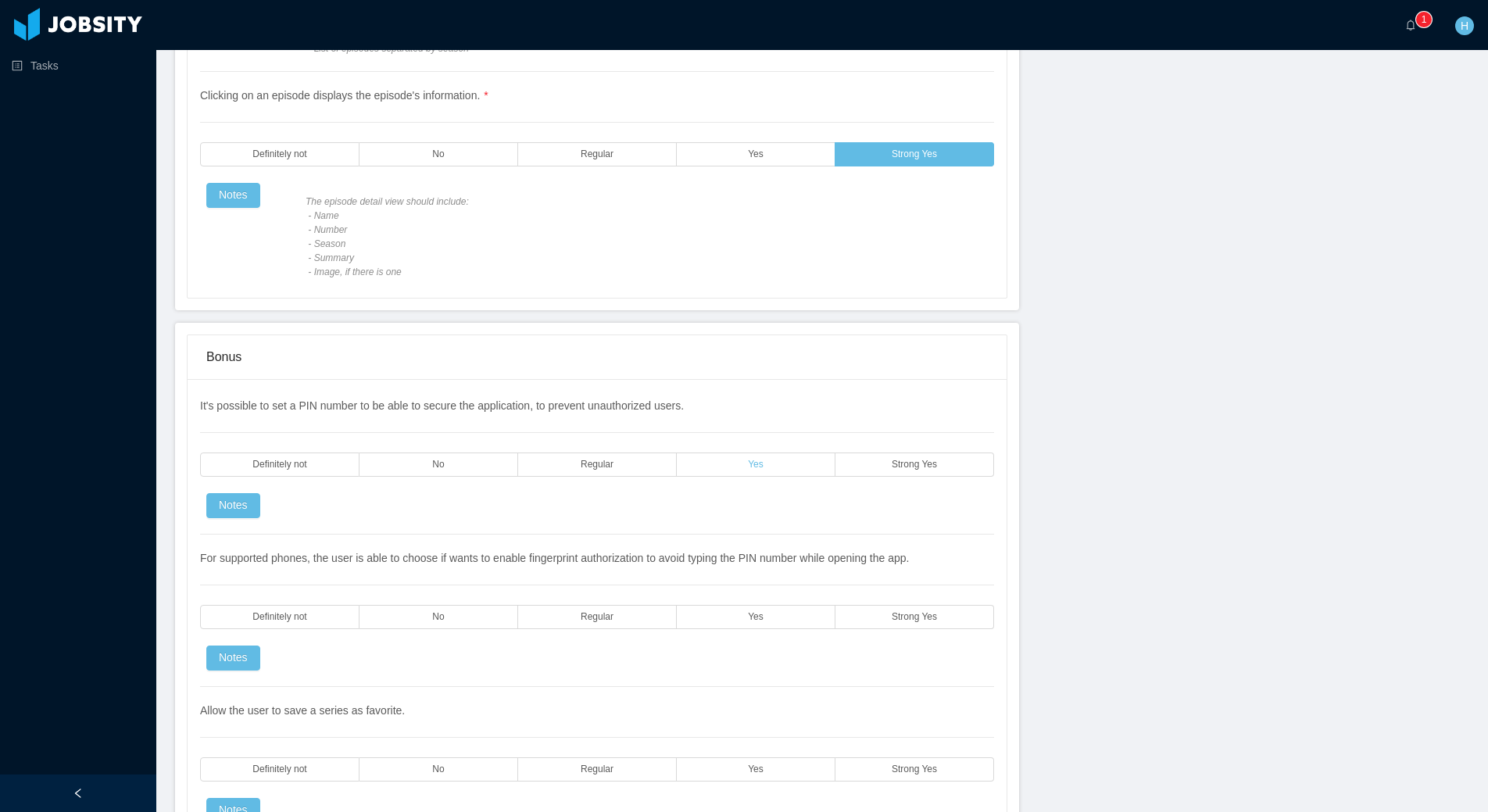
click at [765, 463] on label "Yes" at bounding box center [756, 465] width 159 height 24
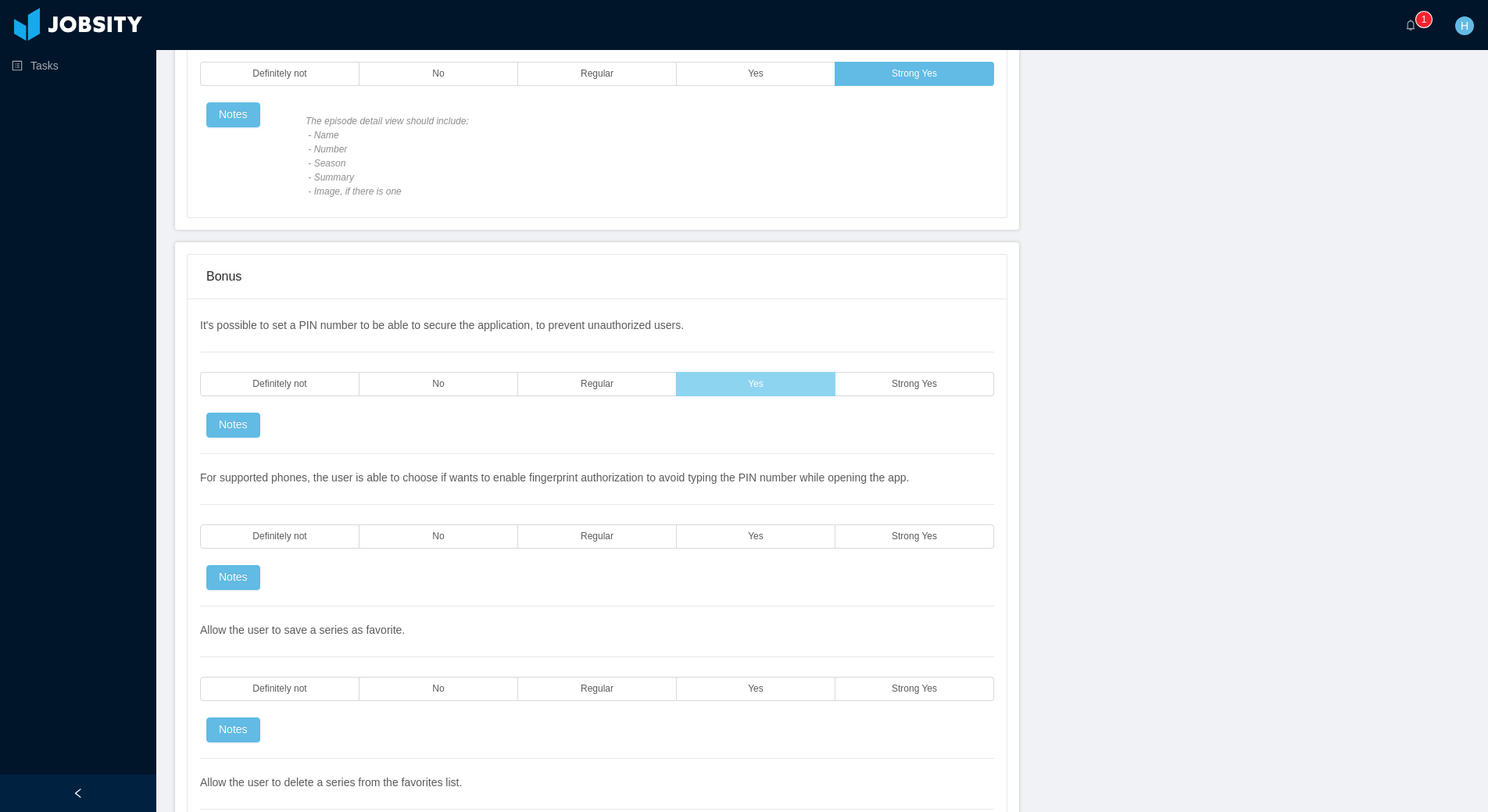
scroll to position [3260, 0]
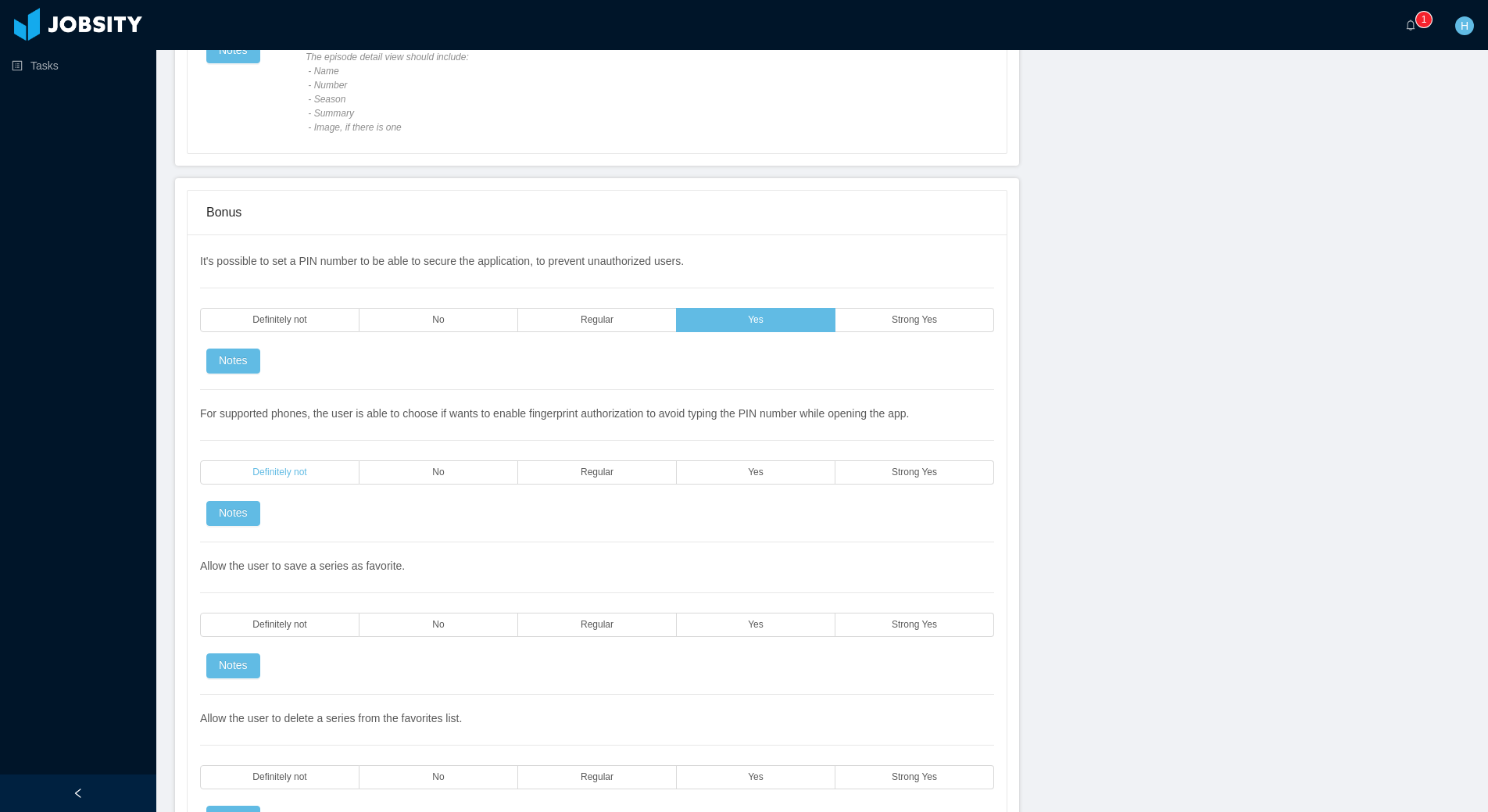
click at [305, 470] on span "Definitely not" at bounding box center [279, 472] width 54 height 10
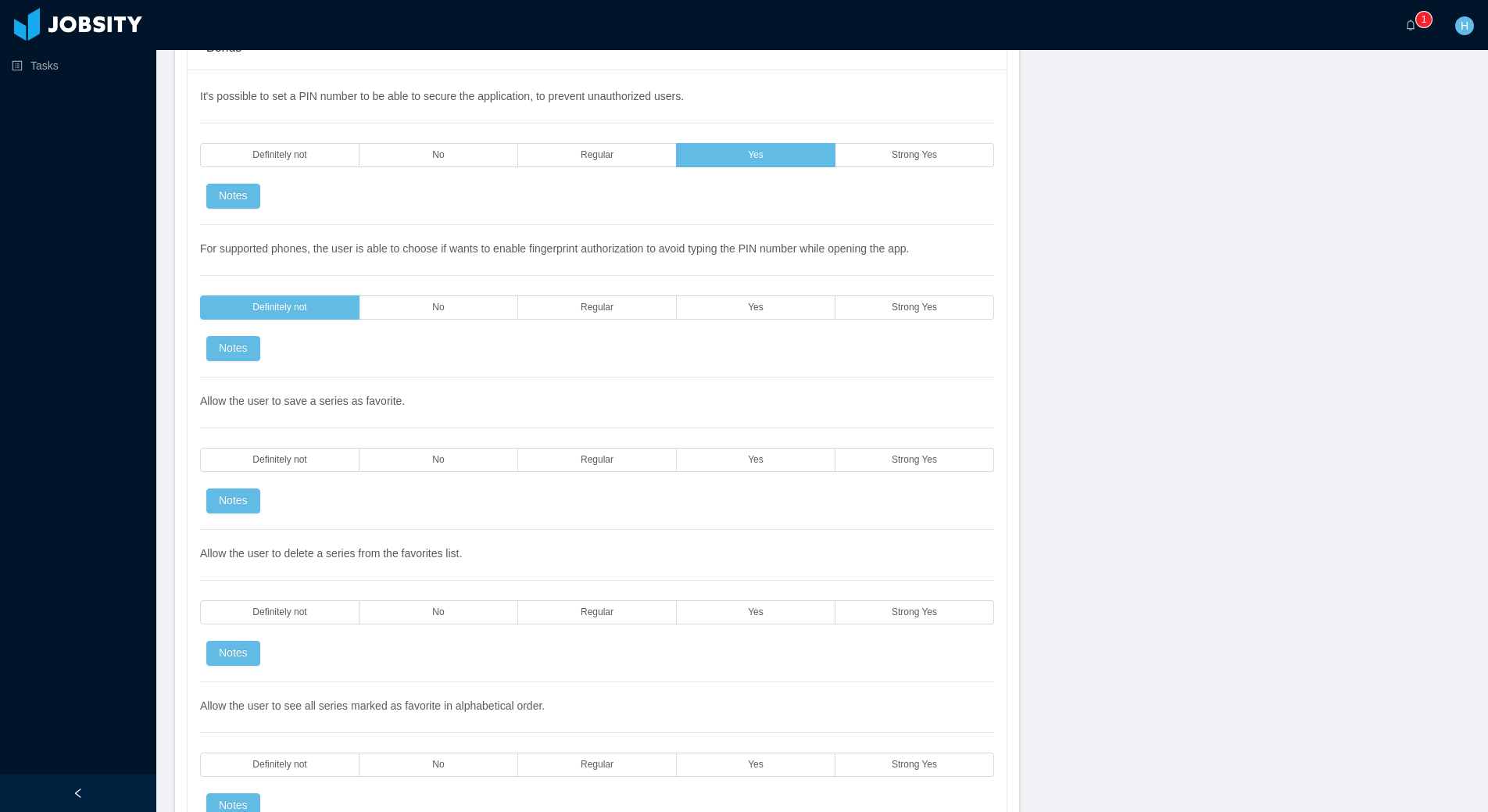
scroll to position [3435, 0]
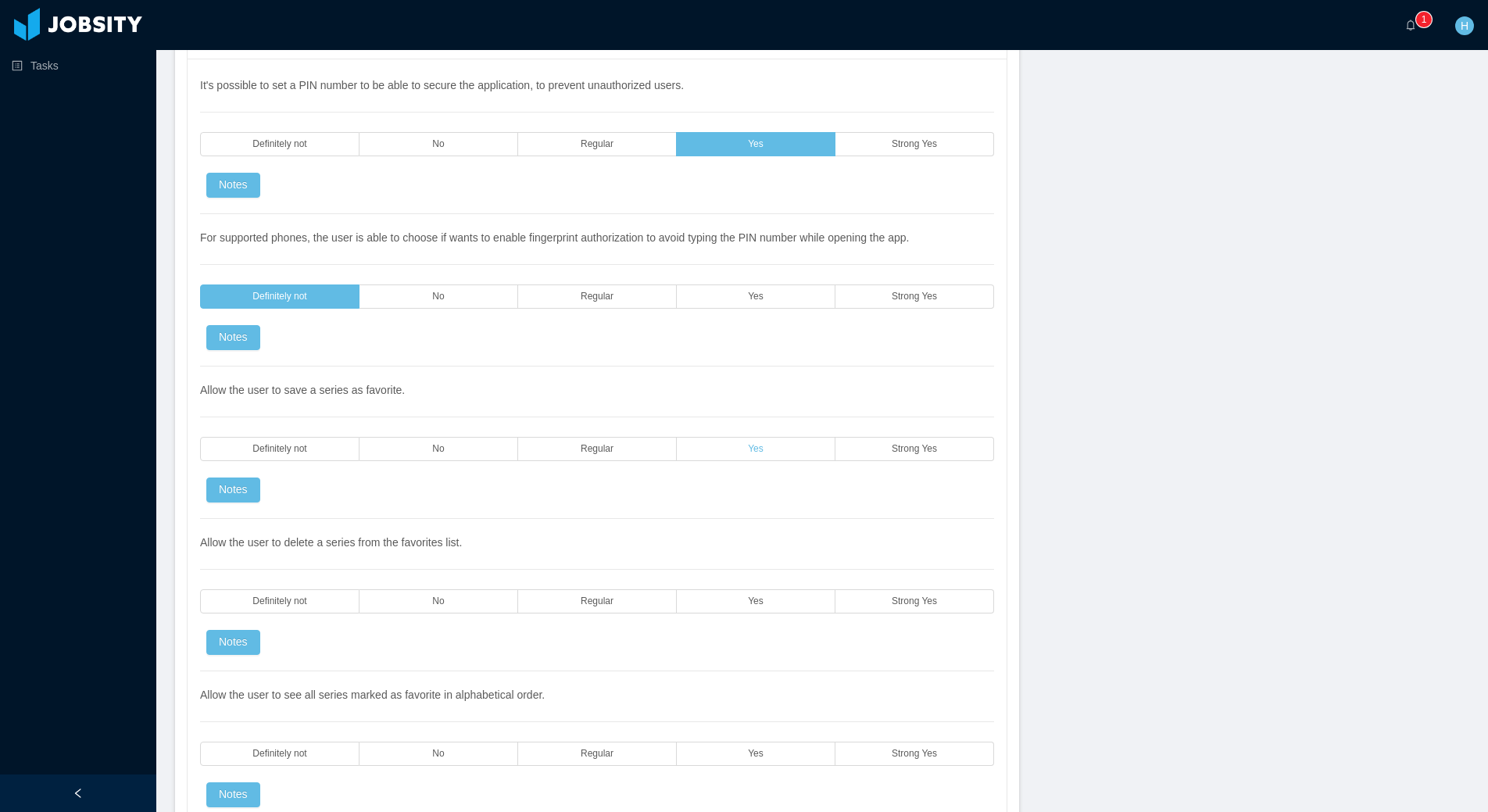
click at [762, 460] on label "Yes" at bounding box center [756, 449] width 159 height 24
click at [748, 604] on span "Yes" at bounding box center [755, 601] width 15 height 10
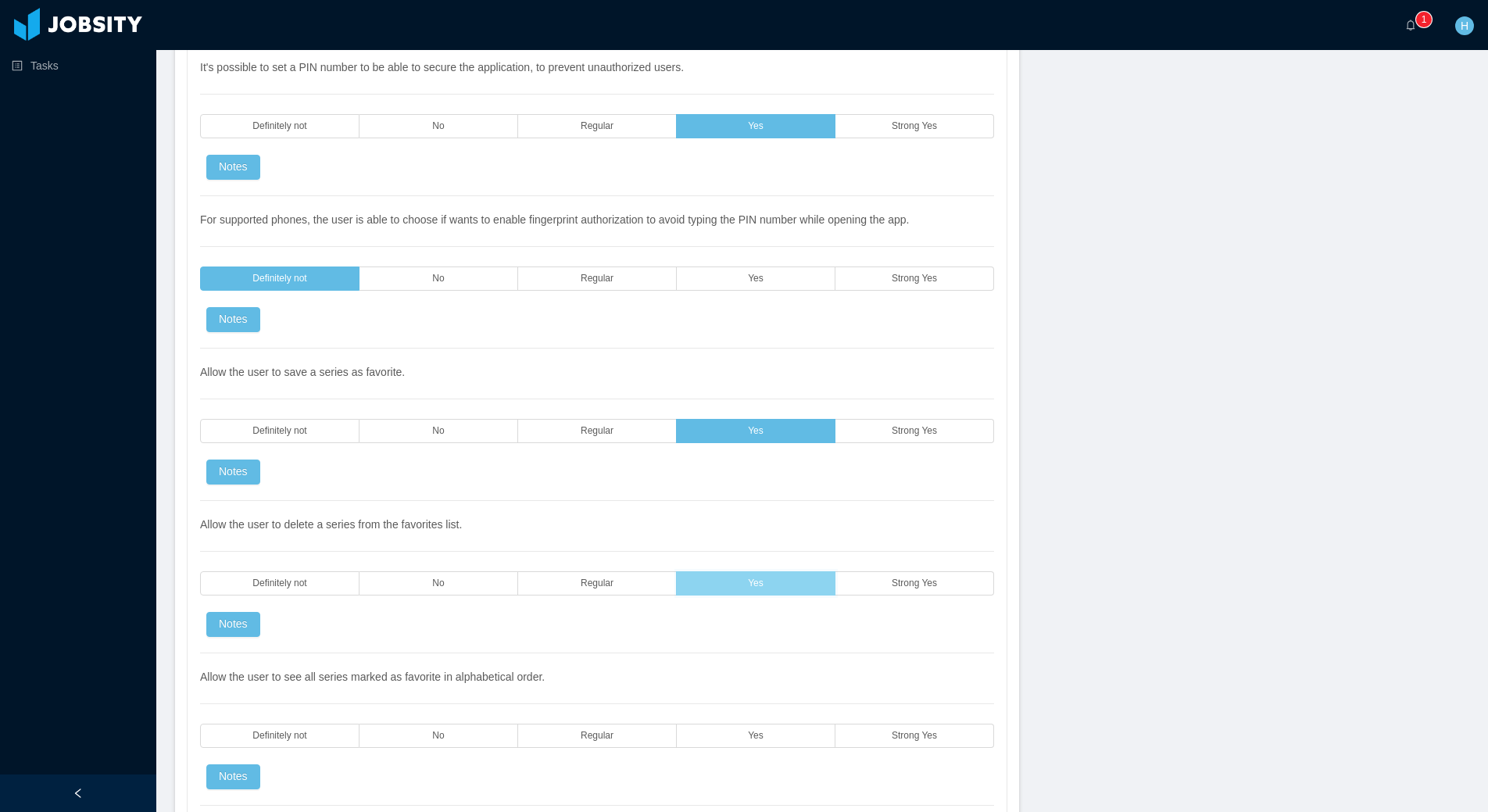
scroll to position [3455, 0]
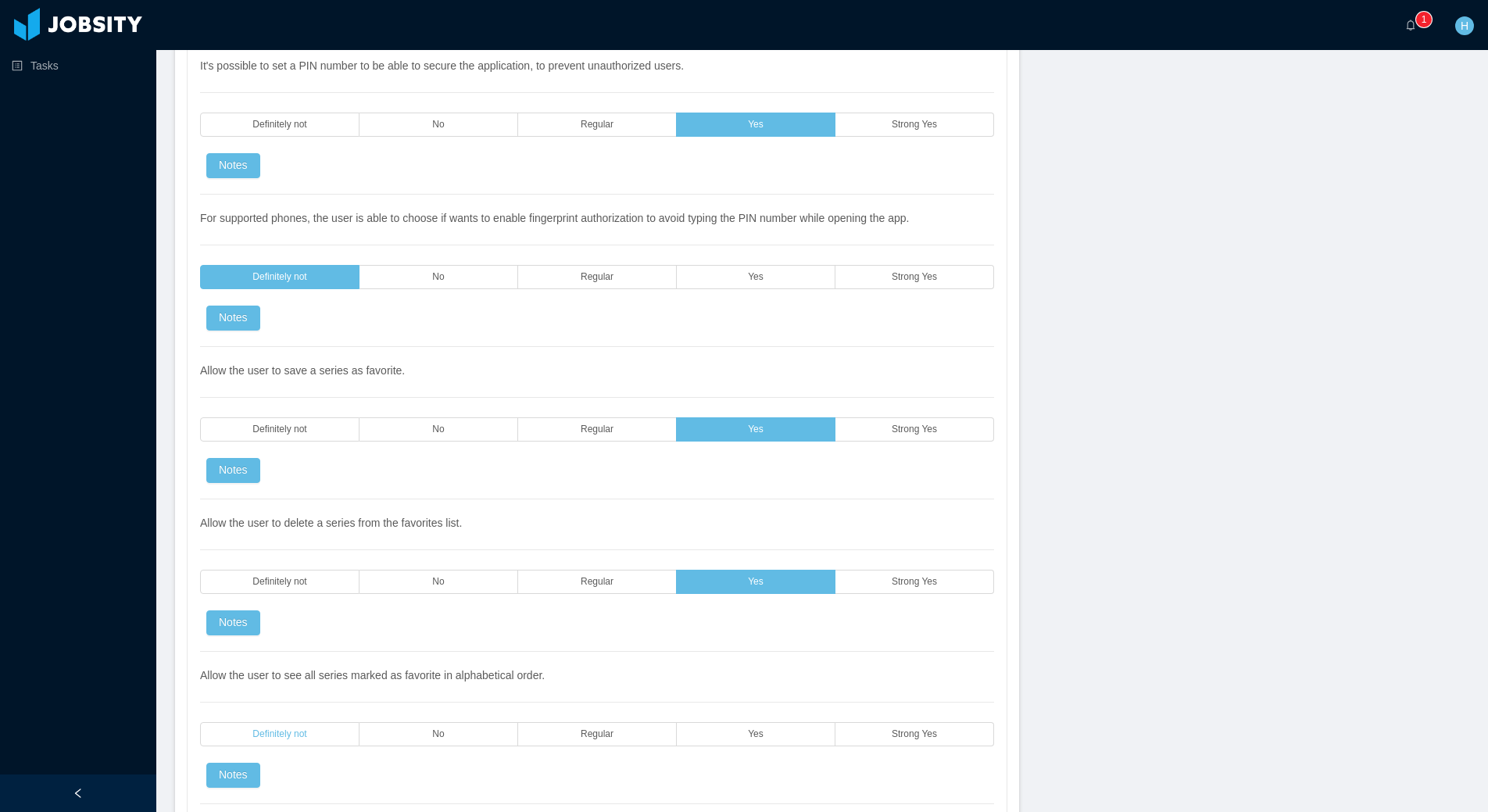
click at [250, 729] on label "Definitely not" at bounding box center [280, 734] width 160 height 24
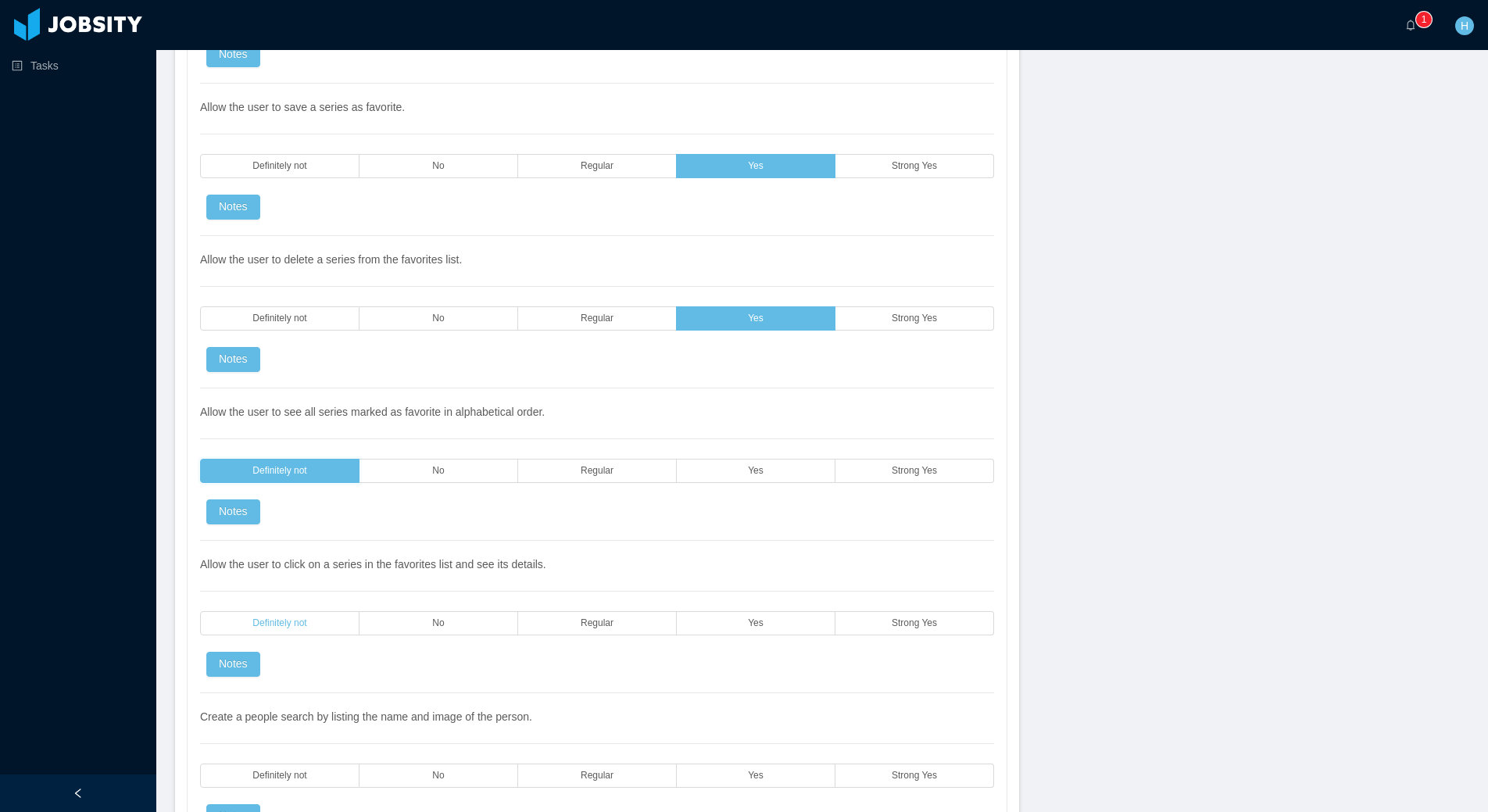
scroll to position [3719, 0]
click at [258, 624] on span "Definitely not" at bounding box center [279, 622] width 54 height 10
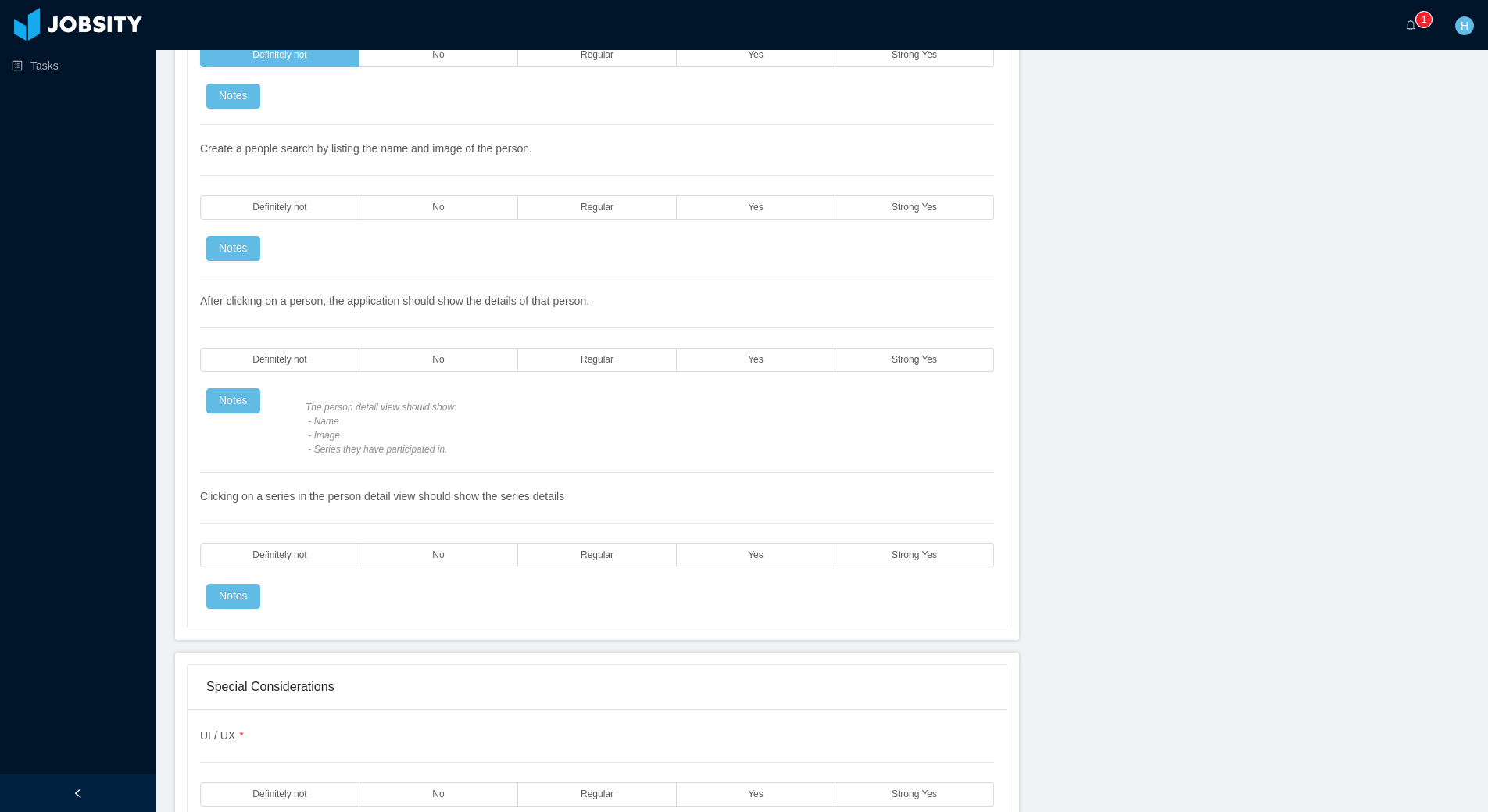
scroll to position [4288, 0]
click at [723, 214] on label "Yes" at bounding box center [756, 207] width 159 height 24
click at [748, 358] on span "Yes" at bounding box center [755, 358] width 15 height 10
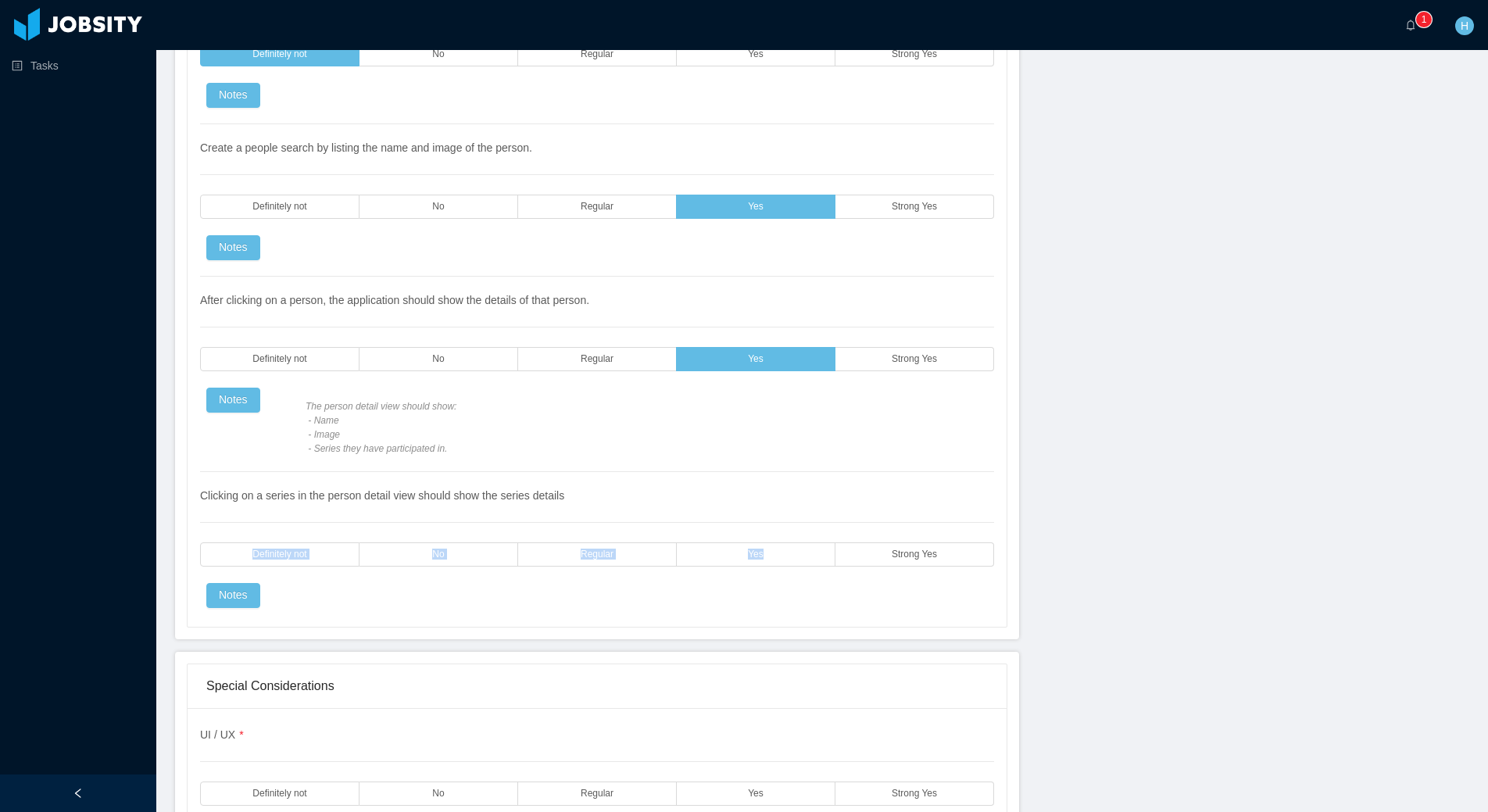
click at [765, 566] on div "Clicking on a series in the person detail view should show the series details D…" at bounding box center [597, 540] width 794 height 136
click at [746, 567] on div "Clicking on a series in the person detail view should show the series details D…" at bounding box center [597, 540] width 794 height 136
click at [765, 543] on label "Yes" at bounding box center [756, 554] width 159 height 24
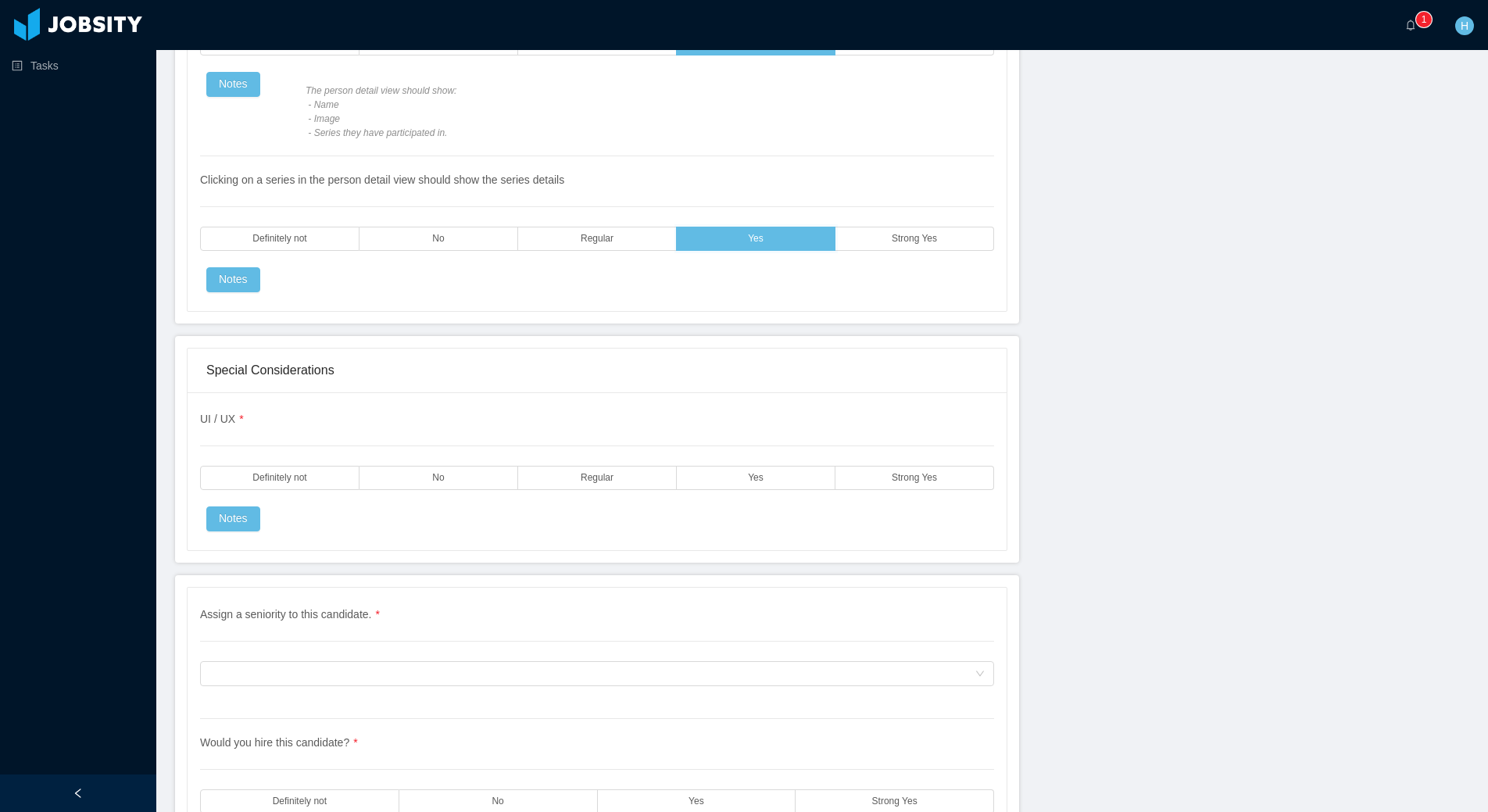
scroll to position [4614, 0]
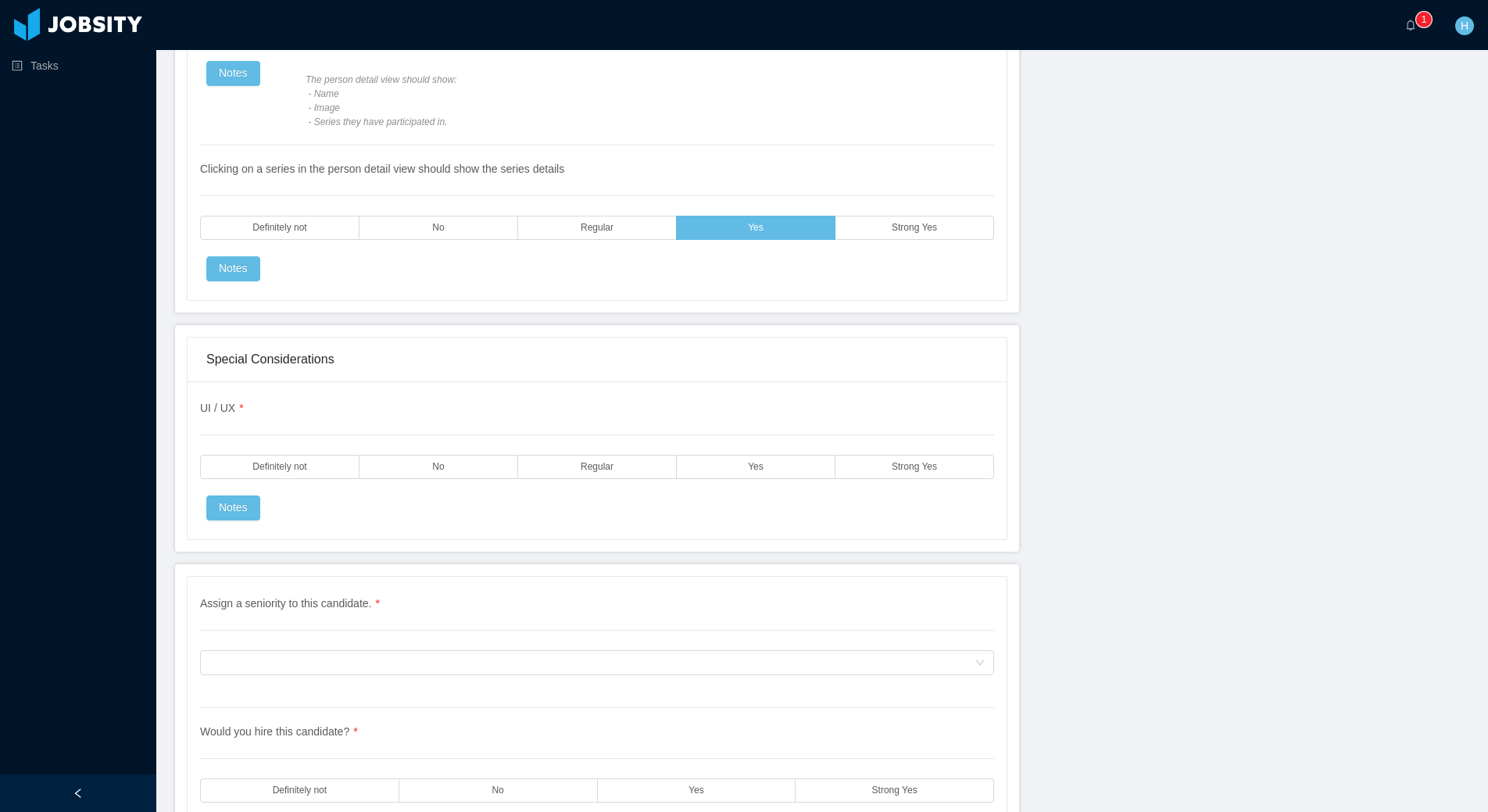
drag, startPoint x: 940, startPoint y: 472, endPoint x: 908, endPoint y: 481, distance: 33.2
click at [939, 472] on label "Strong Yes" at bounding box center [915, 466] width 159 height 24
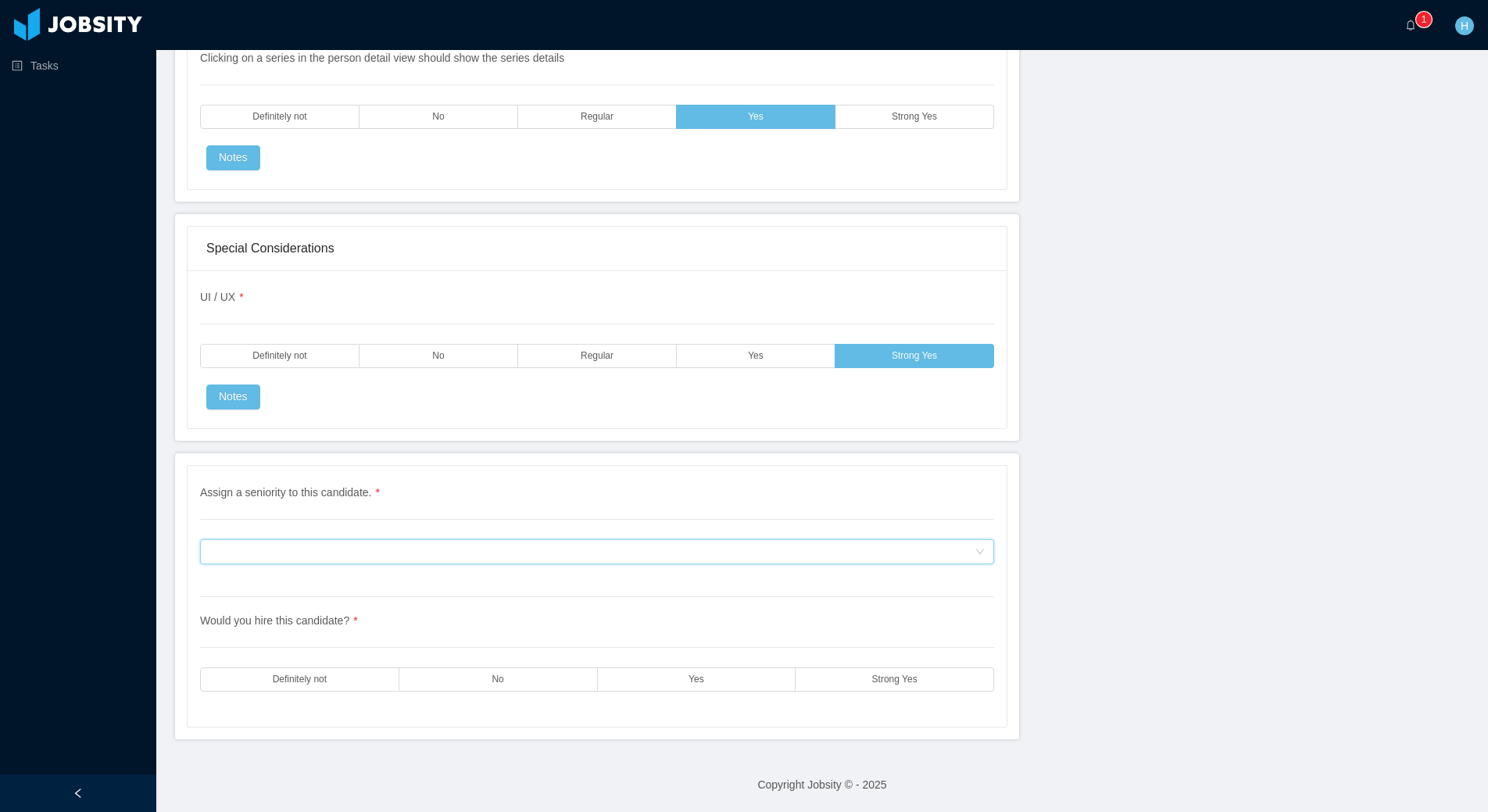
click at [775, 555] on div "Assign a seniority to this candidate." at bounding box center [592, 552] width 765 height 24
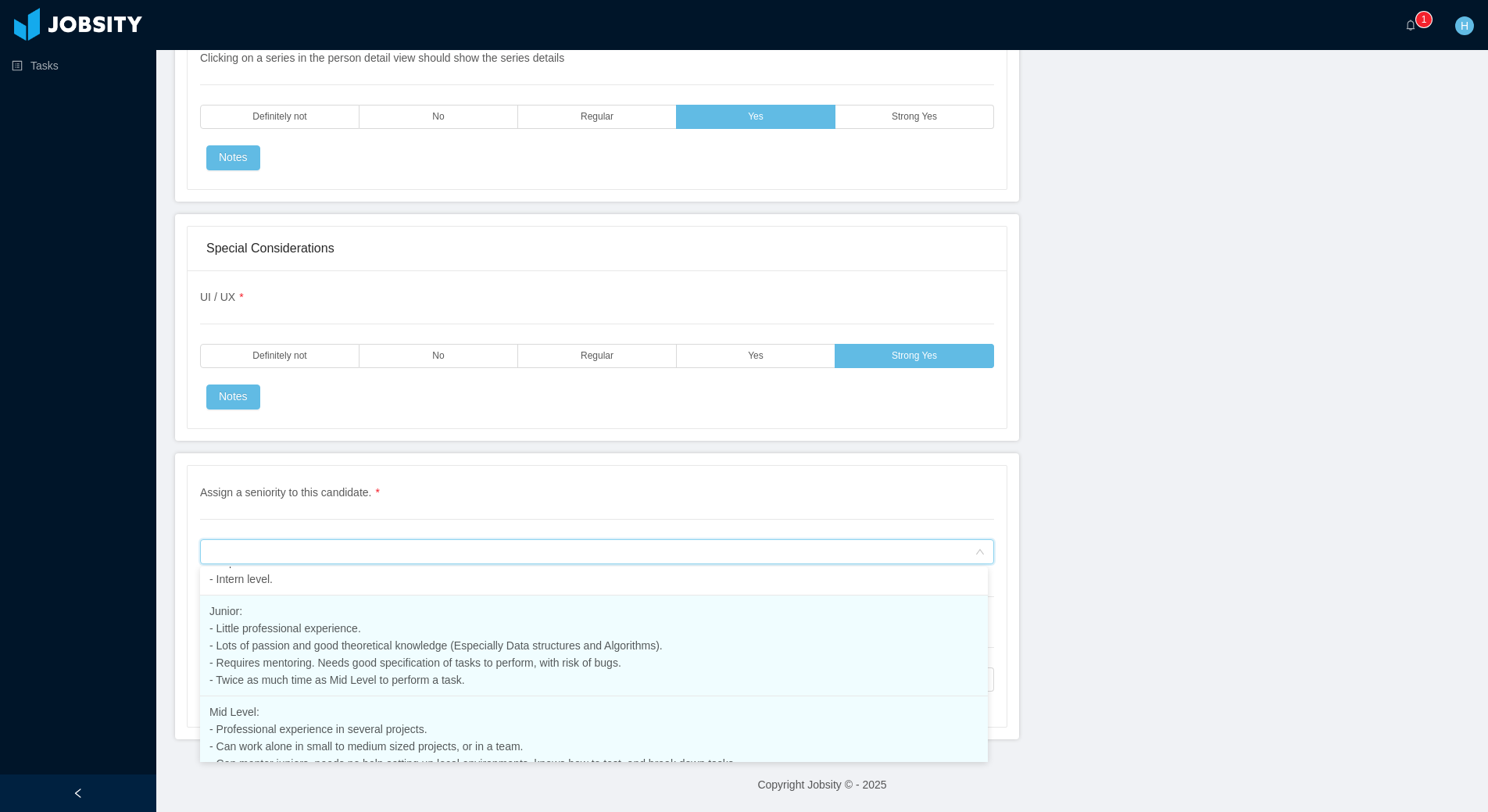
scroll to position [177, 0]
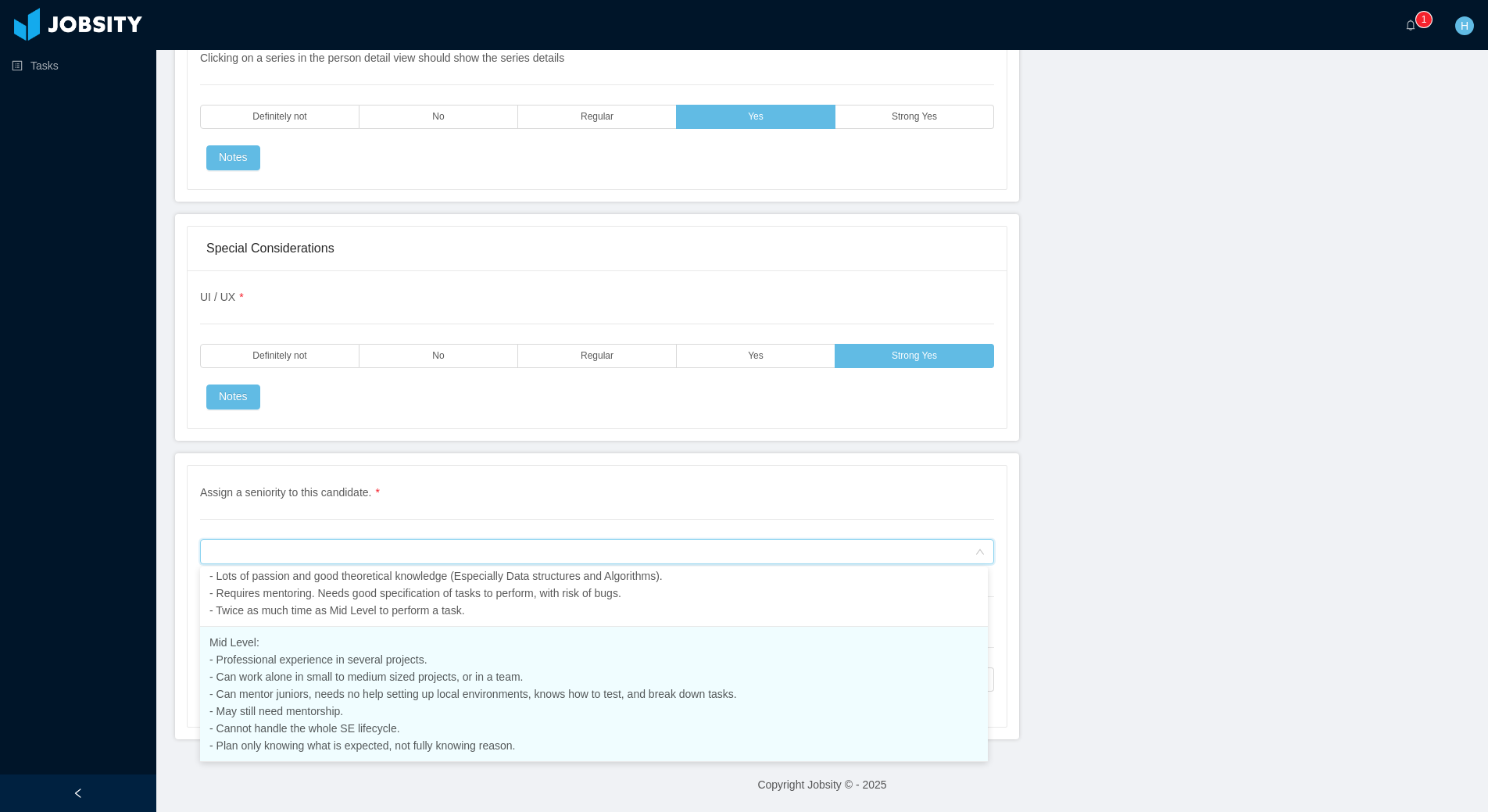
click at [426, 722] on li "Mid Level: - Professional experience in several projects. - Can work alone in s…" at bounding box center [594, 694] width 788 height 135
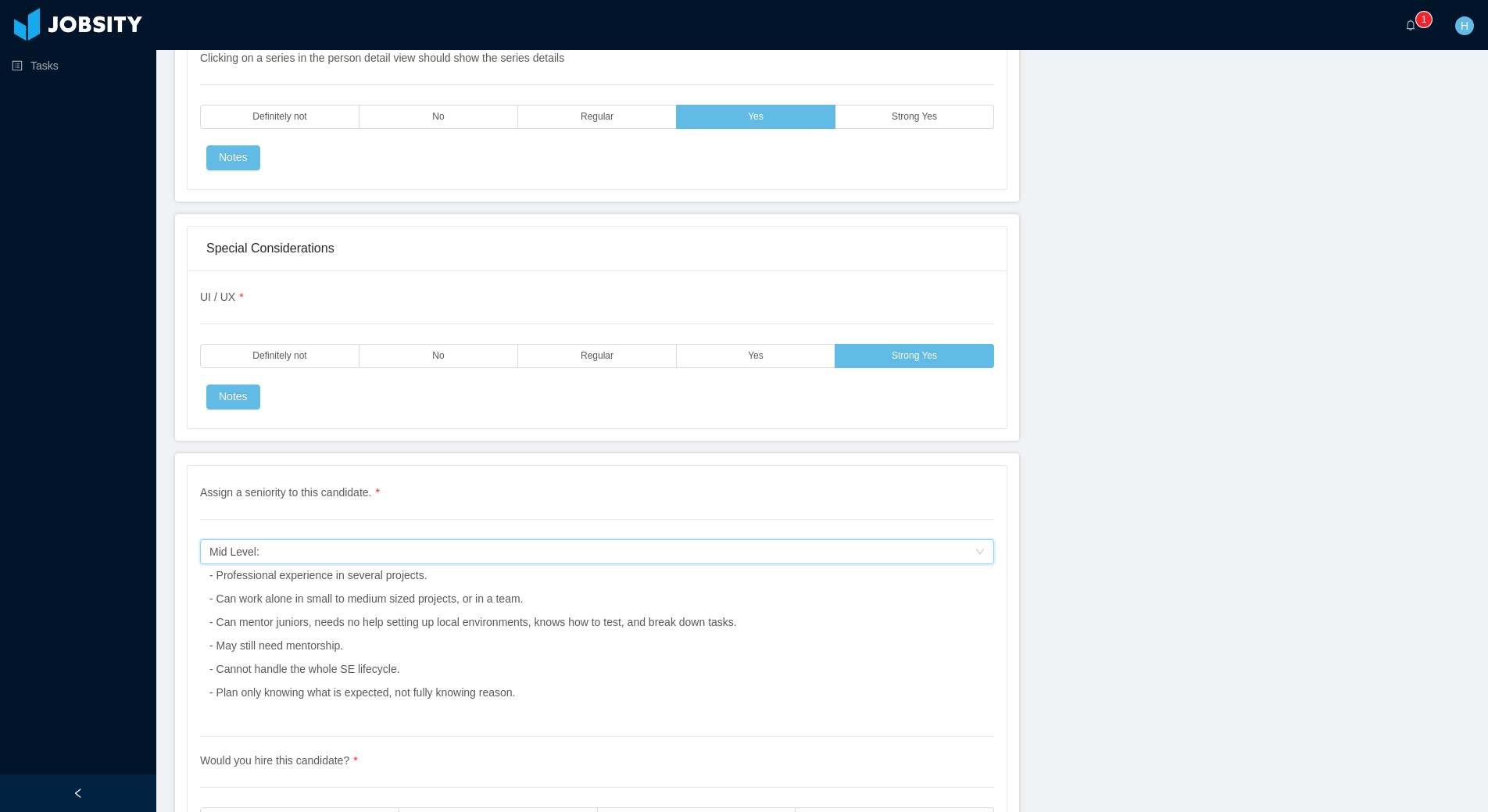
scroll to position [4865, 0]
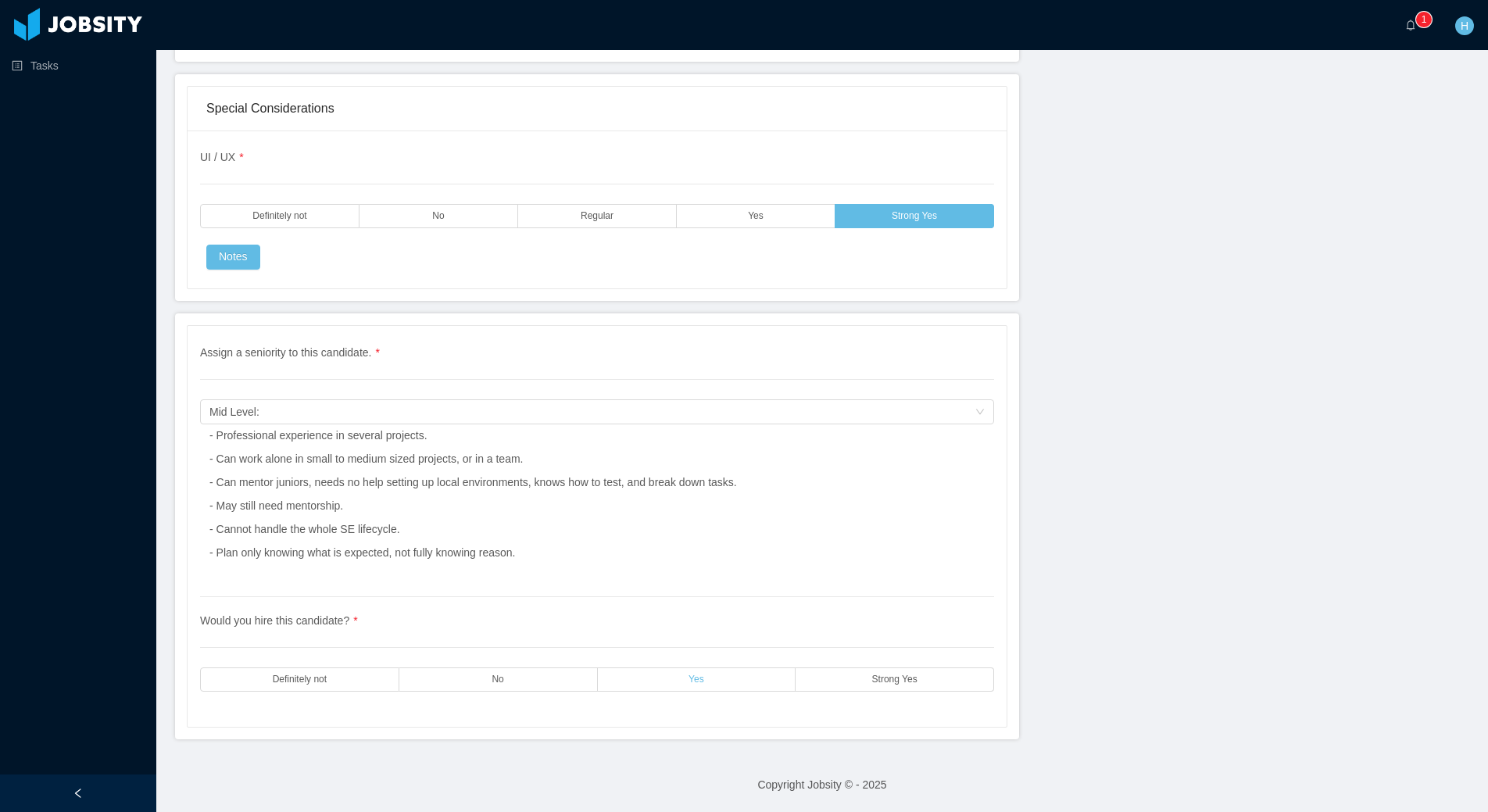
click at [726, 686] on label "Yes" at bounding box center [697, 680] width 199 height 24
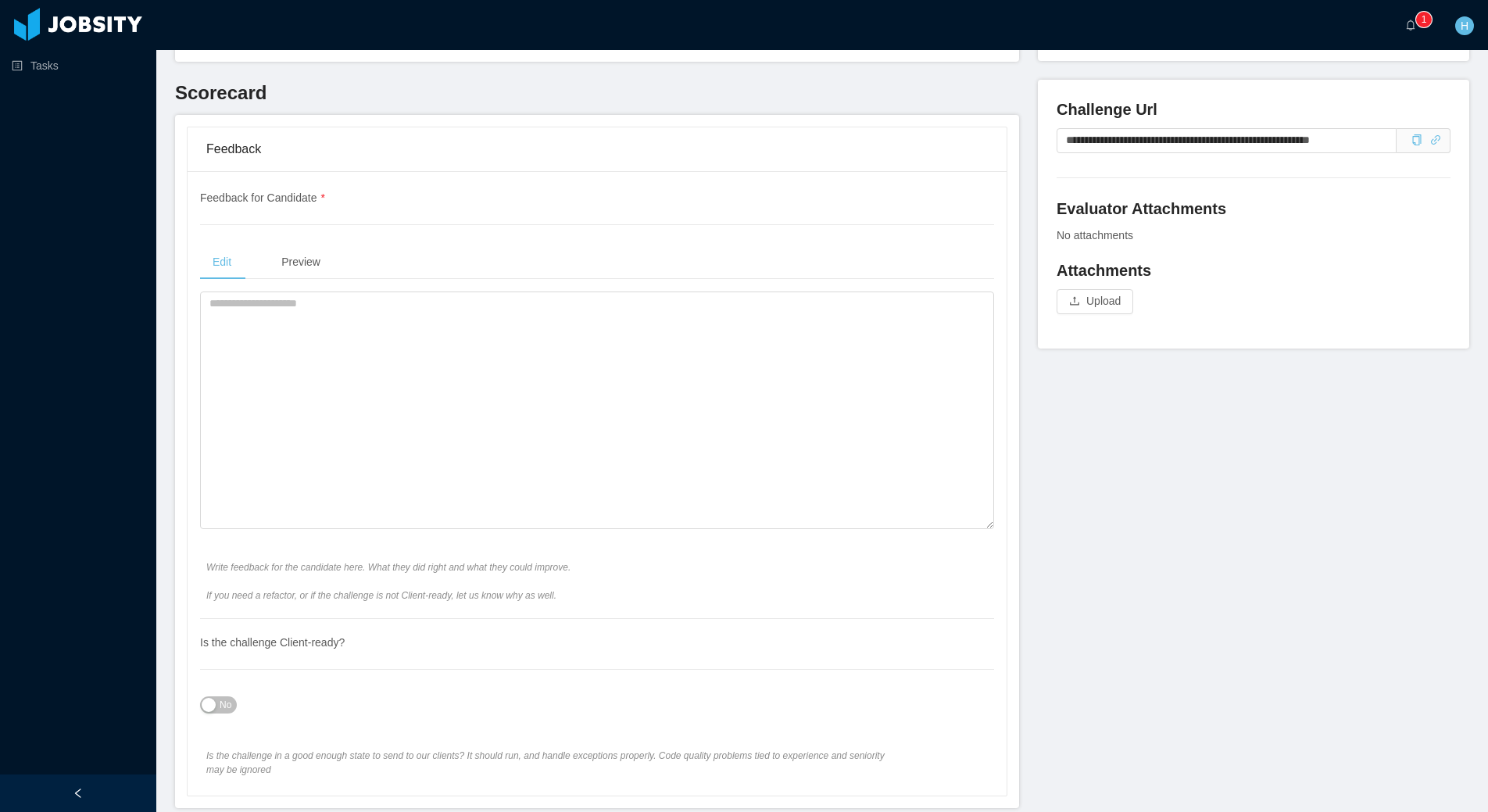
scroll to position [451, 0]
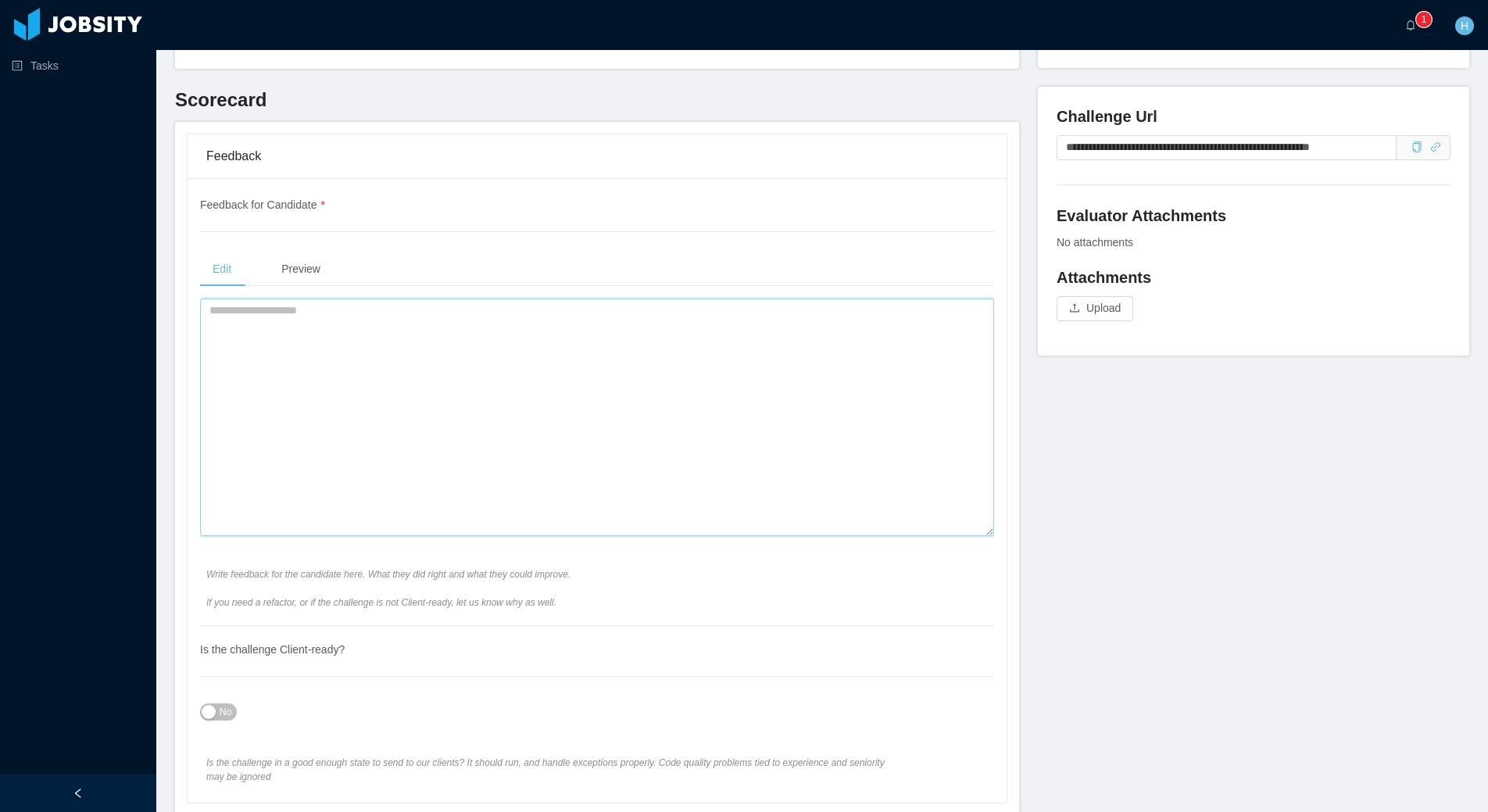
click at [486, 472] on textarea at bounding box center [597, 417] width 794 height 238
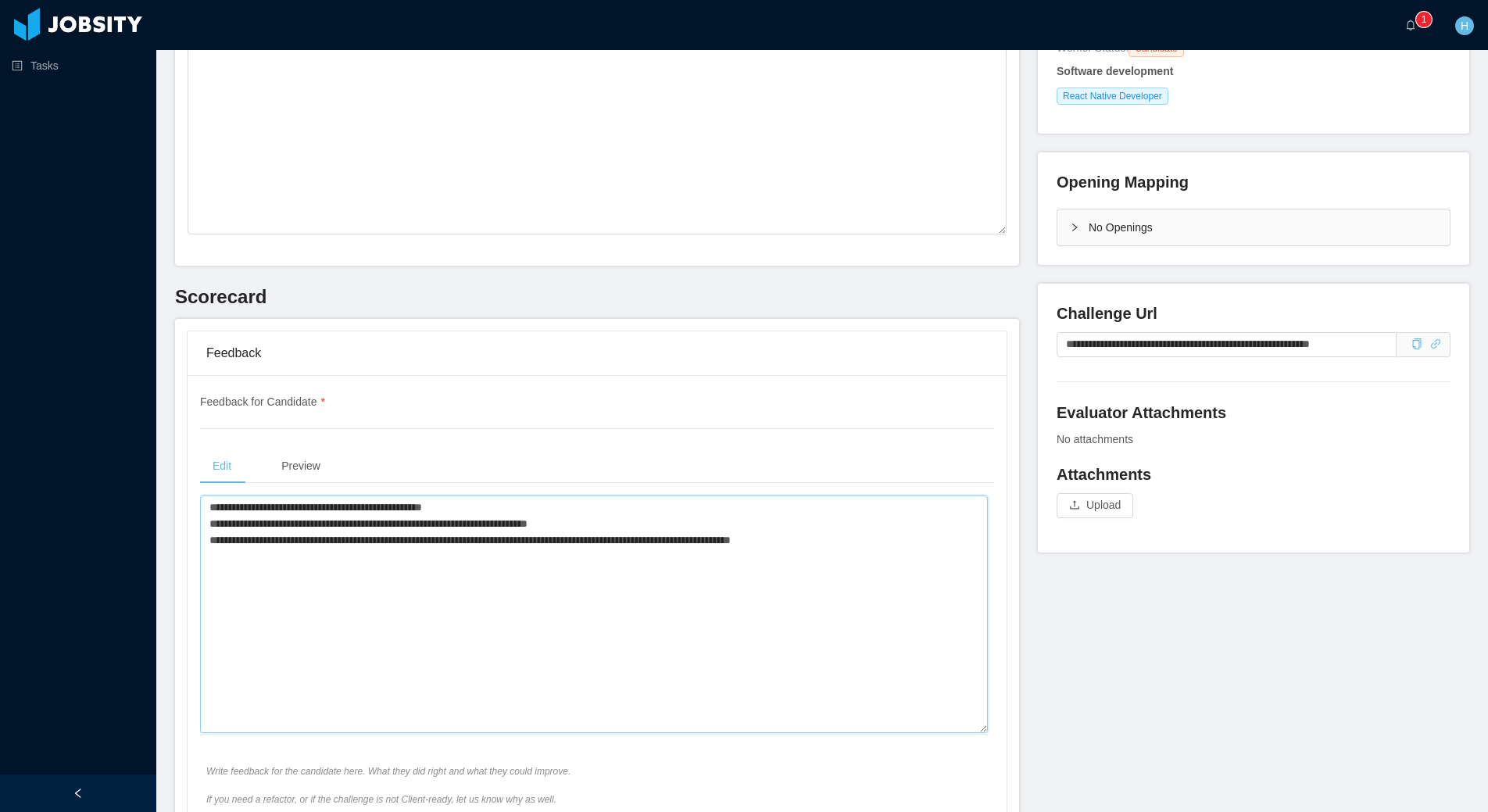
scroll to position [0, 0]
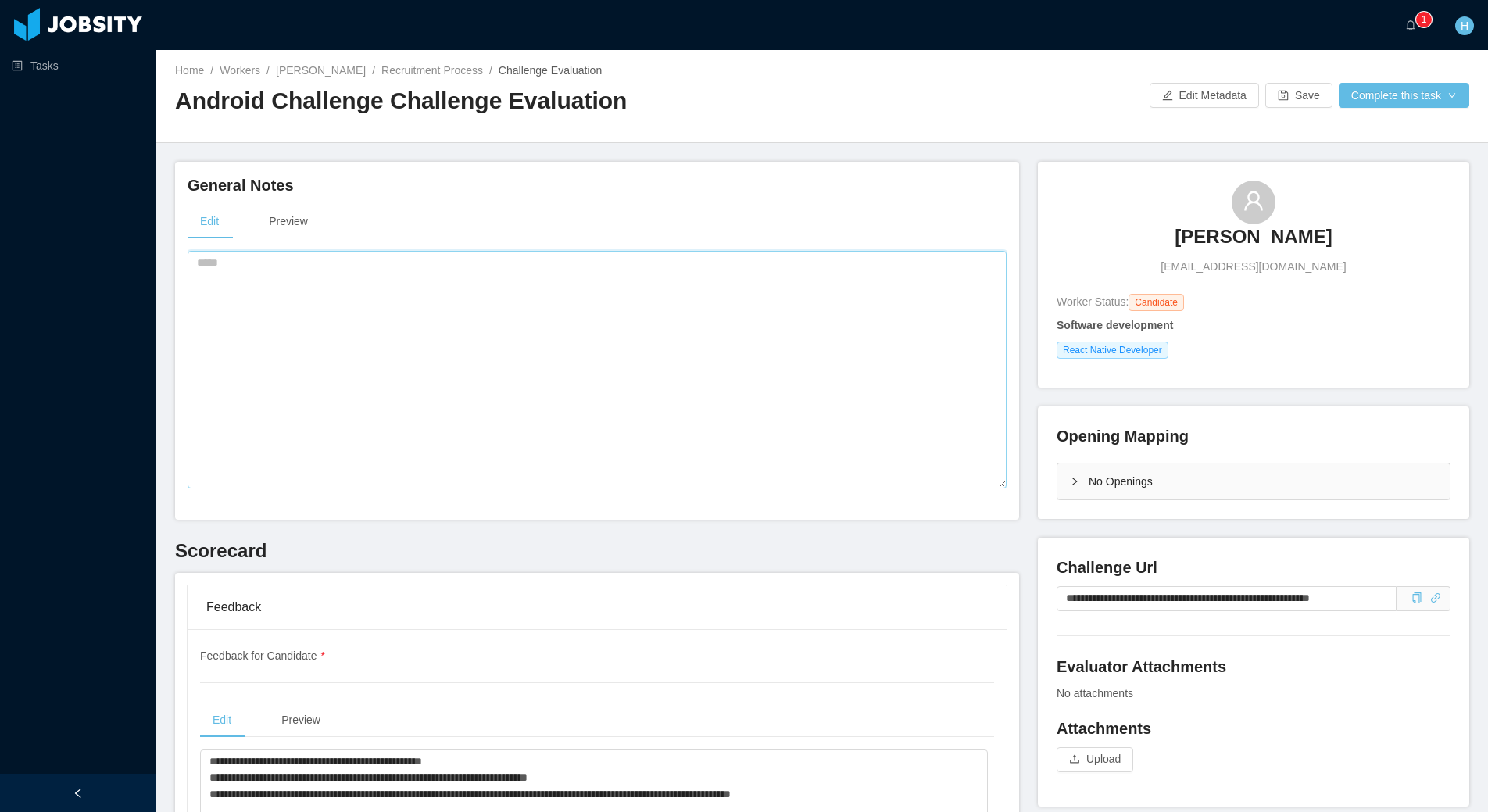
click at [465, 421] on textarea at bounding box center [597, 370] width 819 height 238
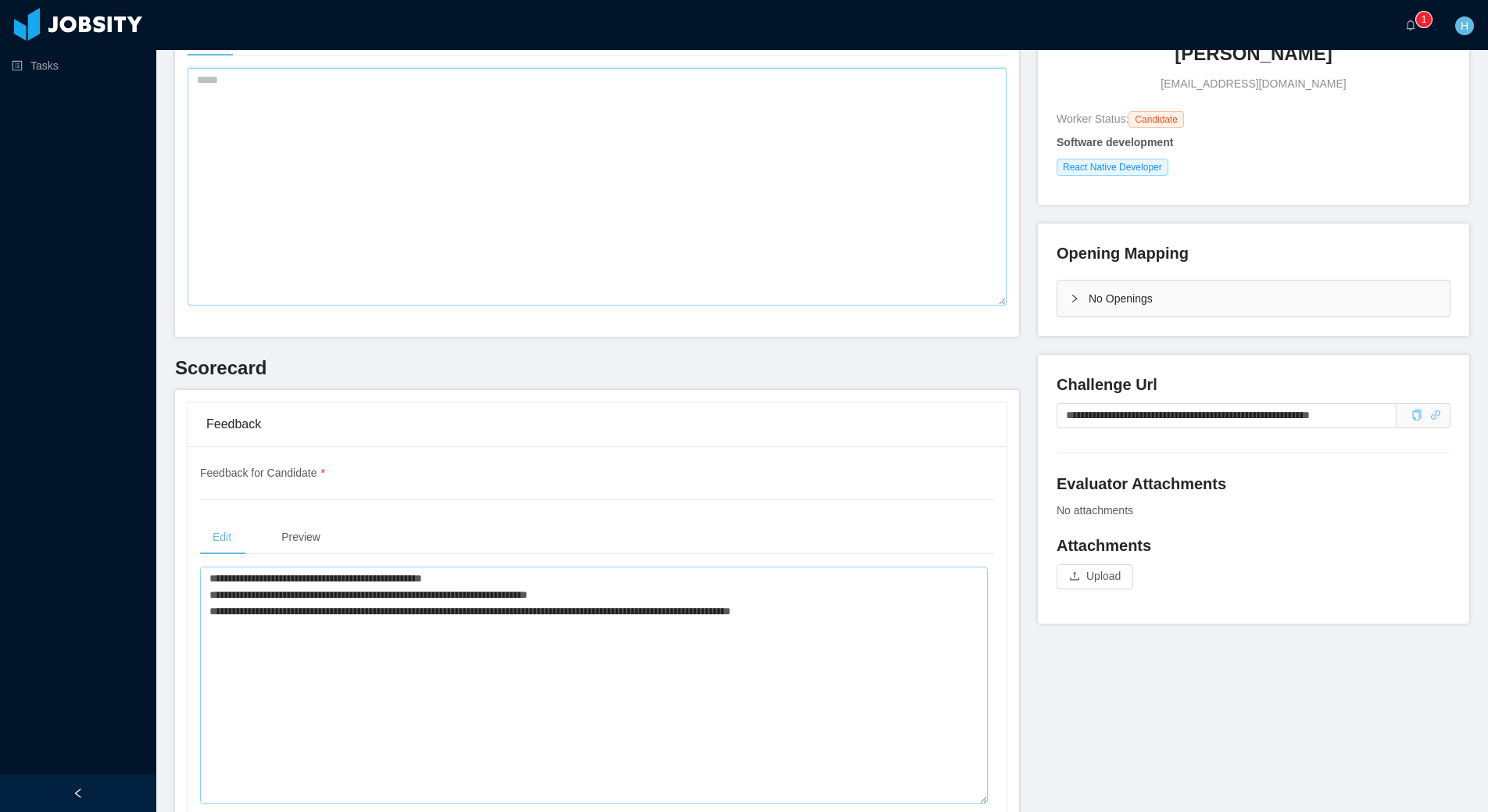
scroll to position [199, 0]
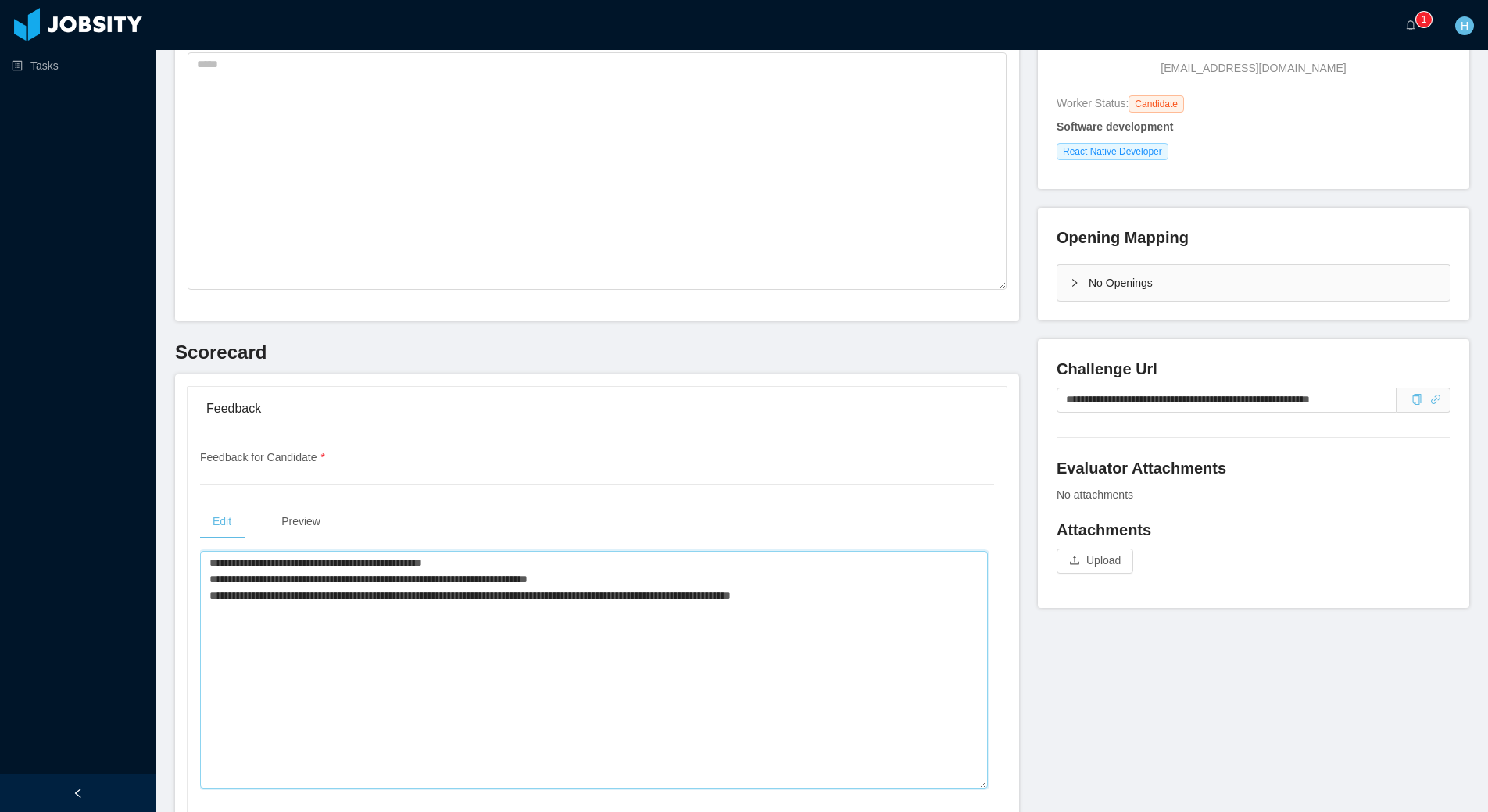
click at [922, 608] on textarea "**********" at bounding box center [594, 670] width 788 height 238
type textarea "**********"
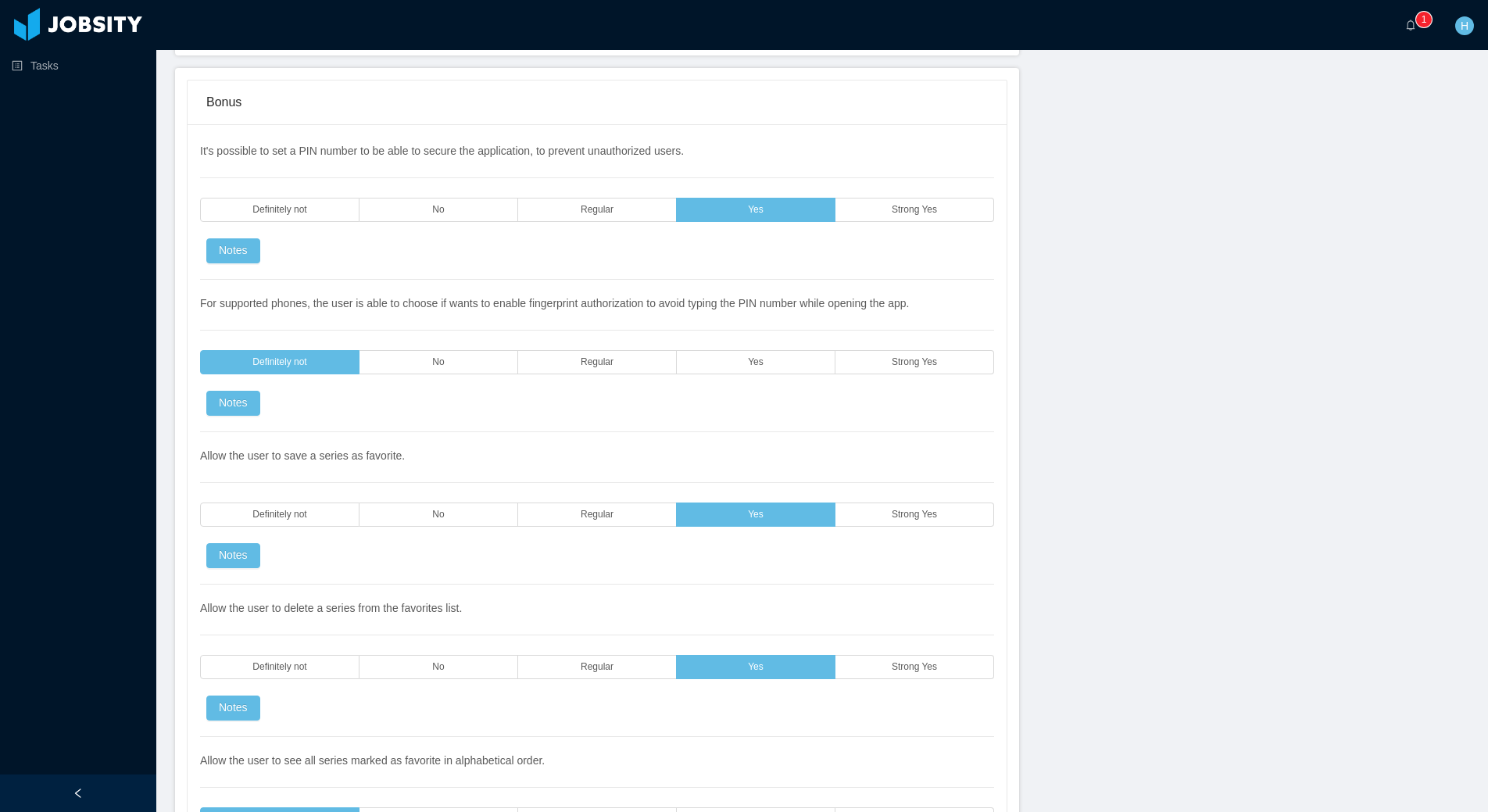
scroll to position [3359, 0]
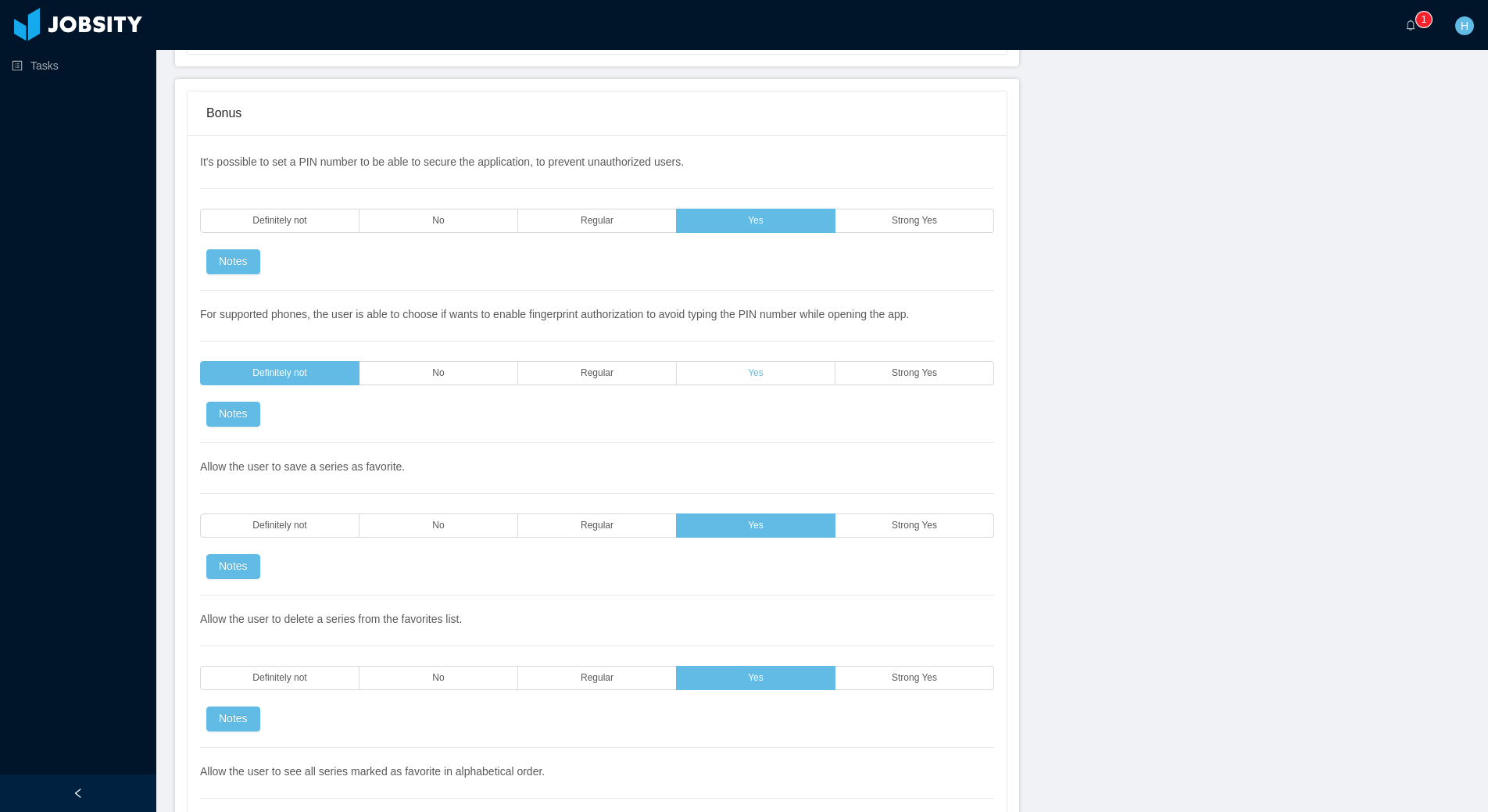
click at [696, 373] on label "Yes" at bounding box center [756, 373] width 159 height 24
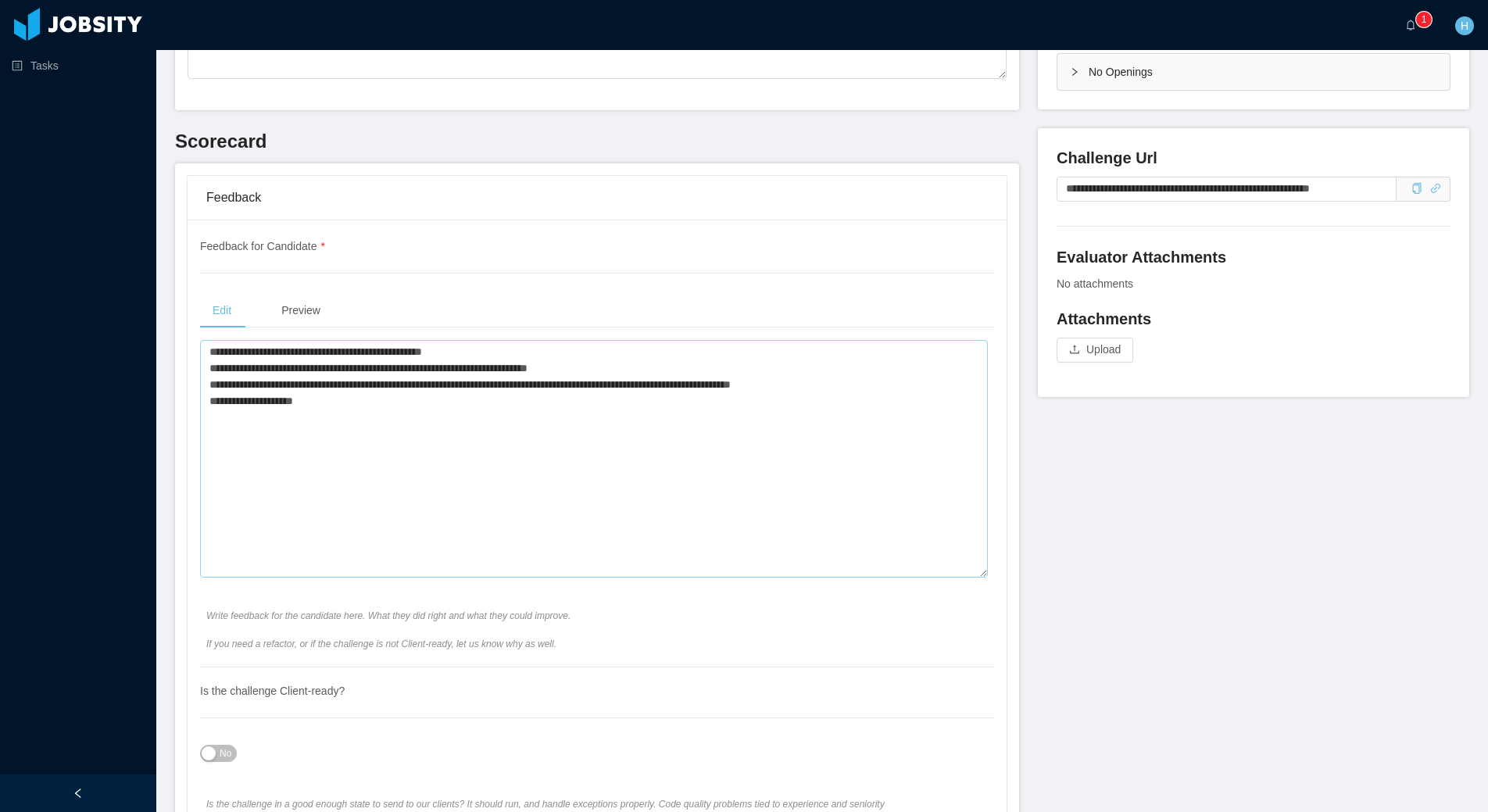
scroll to position [0, 0]
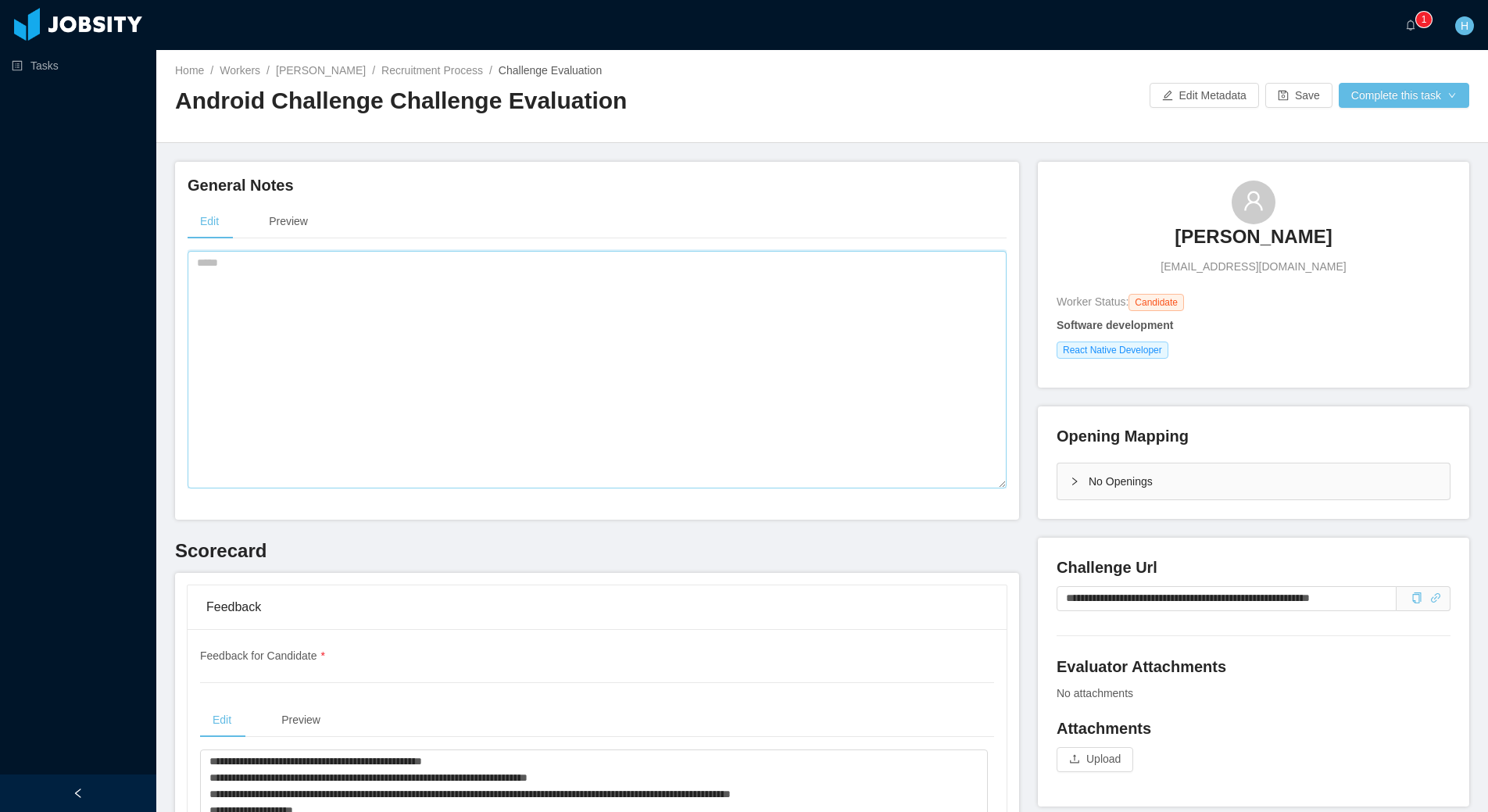
click at [418, 358] on textarea at bounding box center [597, 370] width 819 height 238
click at [497, 358] on textarea at bounding box center [597, 370] width 819 height 238
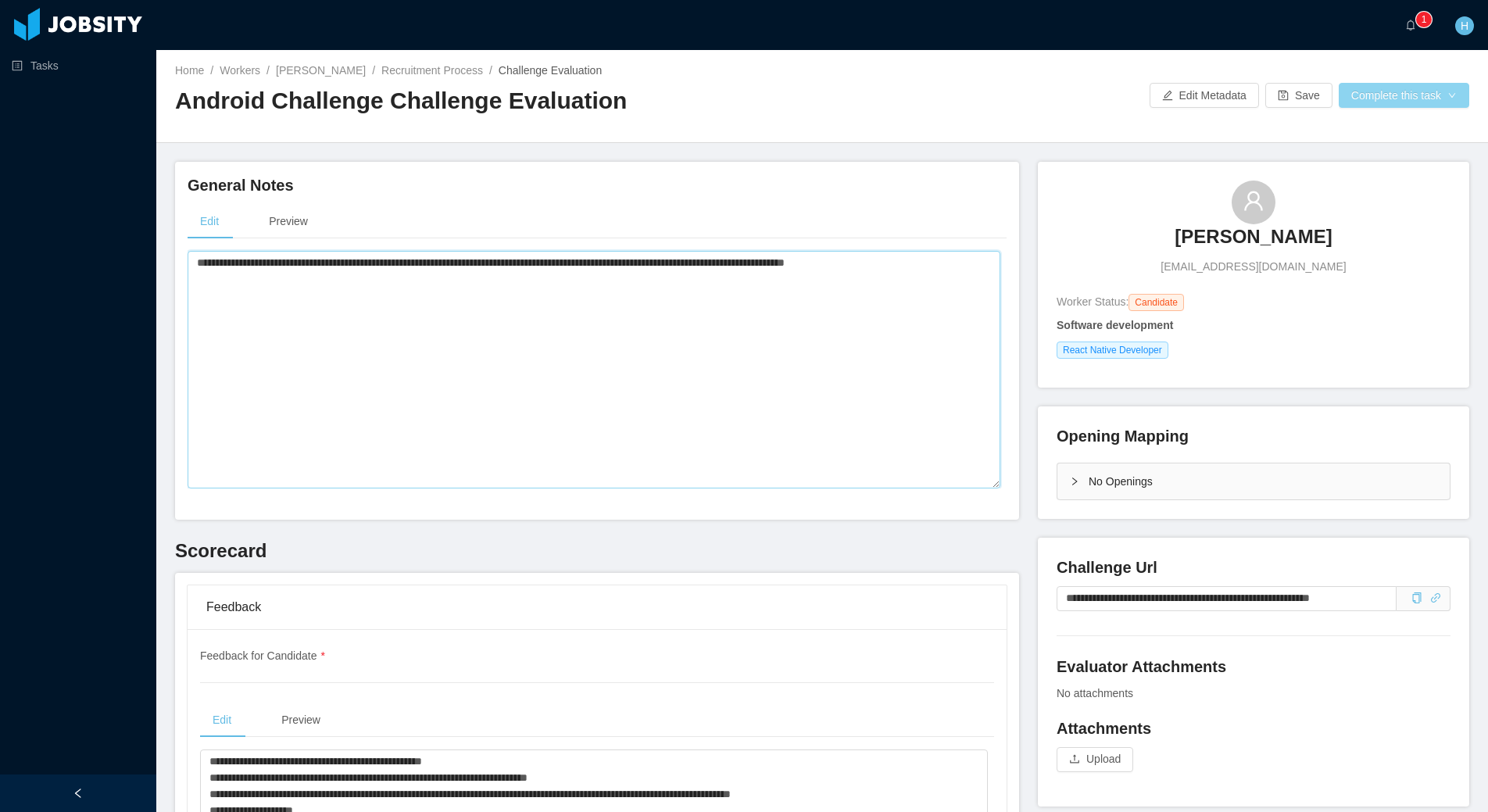
type textarea "**********"
click at [1365, 102] on button "Complete this task" at bounding box center [1405, 95] width 131 height 25
click at [1383, 127] on button "Save Evaluation" at bounding box center [1393, 131] width 122 height 25
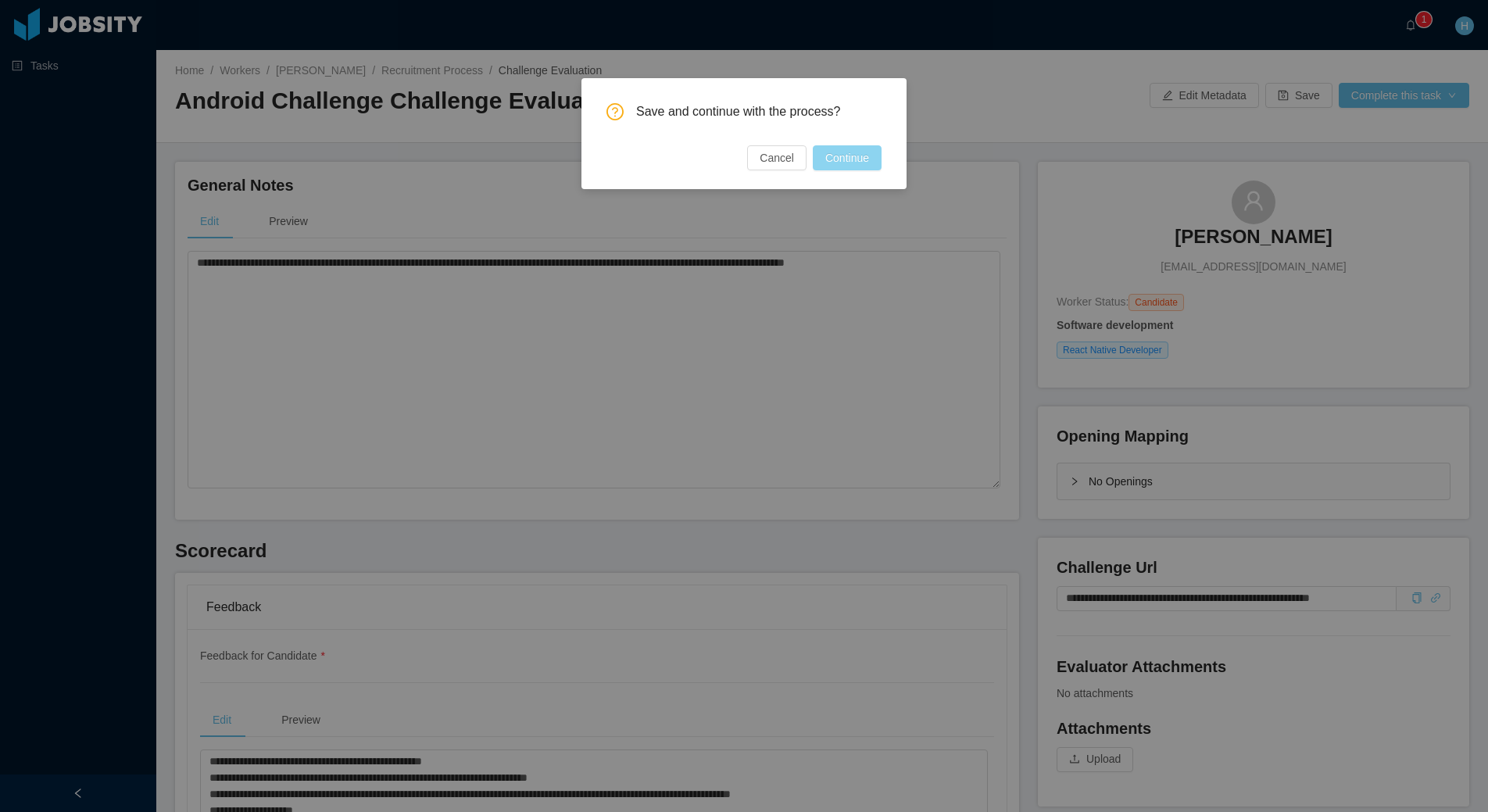
click at [856, 162] on button "Continue" at bounding box center [847, 158] width 69 height 25
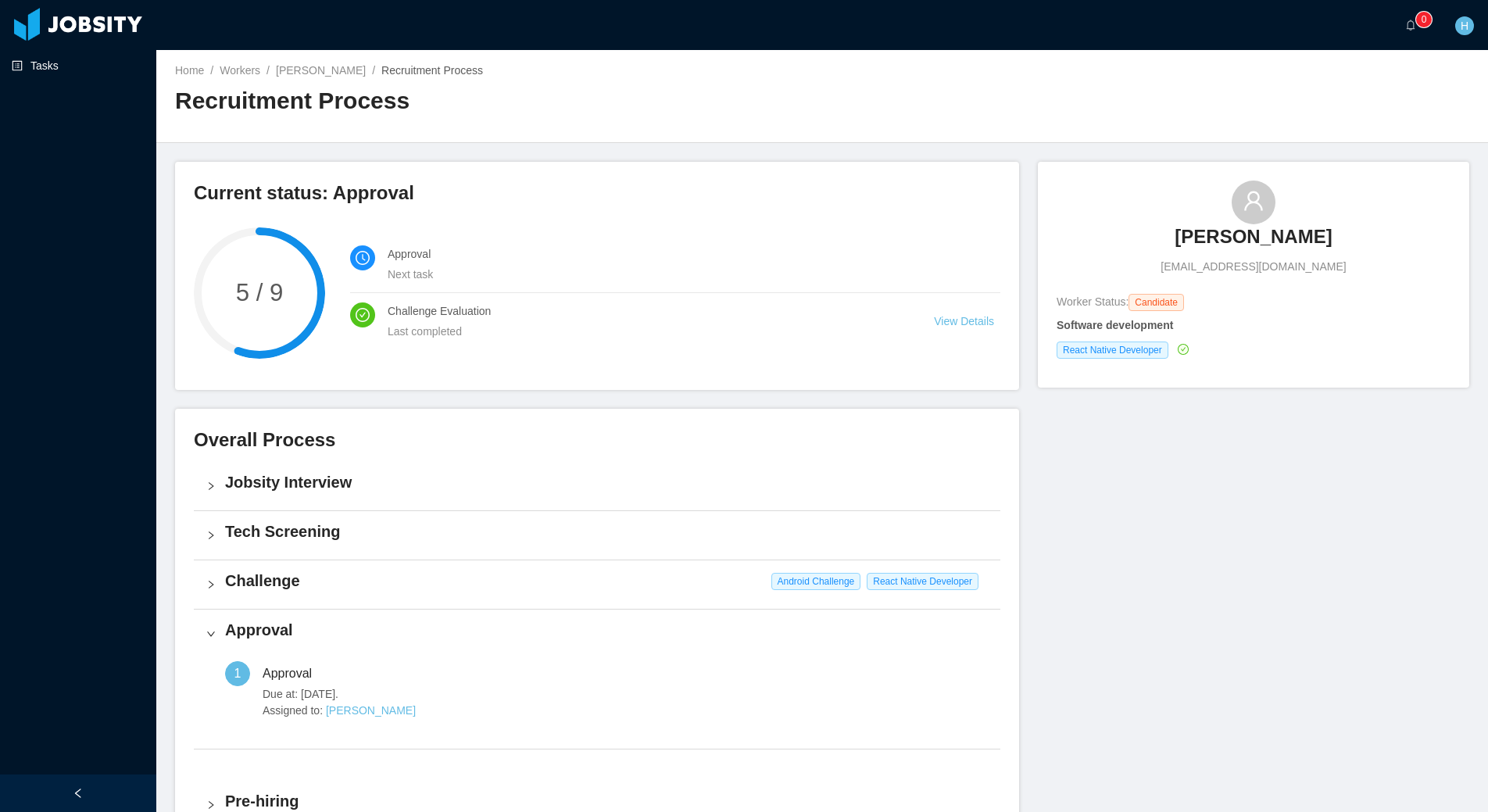
click at [99, 74] on link "Tasks" at bounding box center [78, 65] width 132 height 31
